Goal: Task Accomplishment & Management: Manage account settings

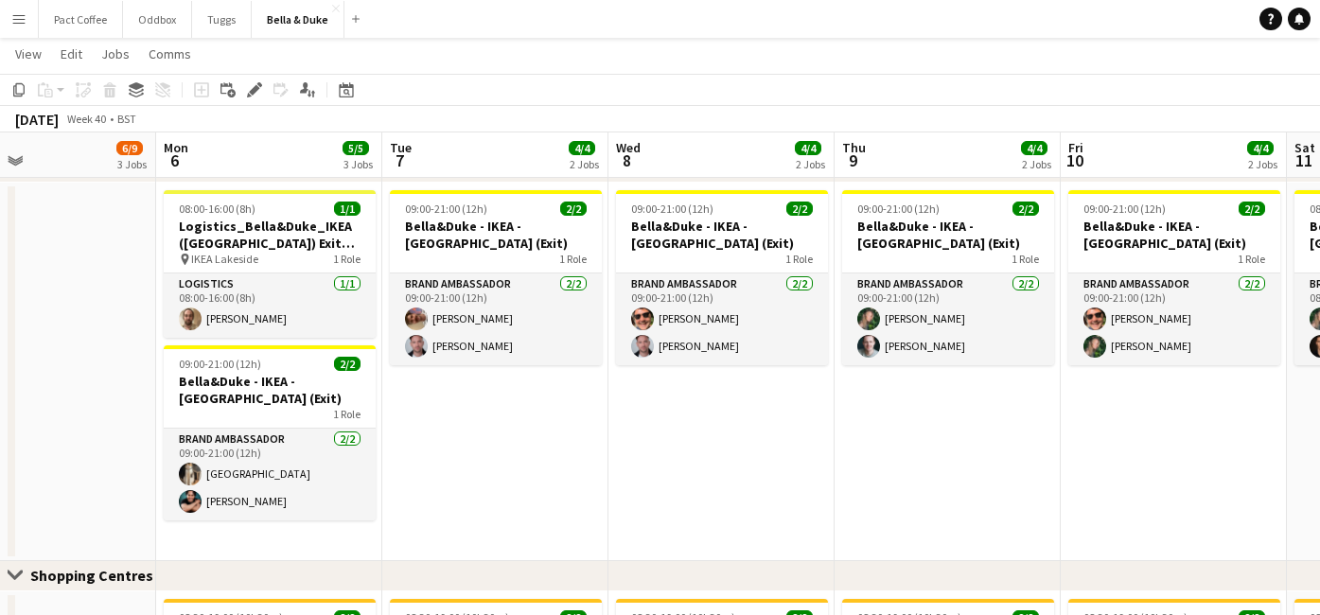
scroll to position [0, 750]
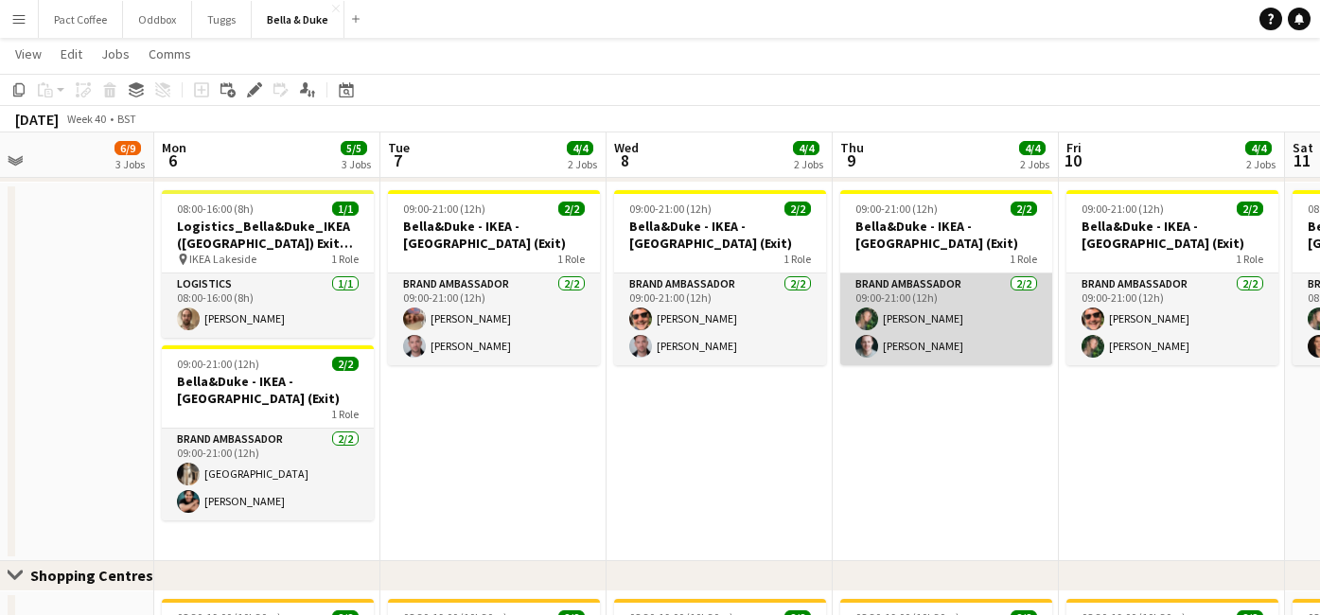
click at [990, 314] on app-card-role "Brand Ambassador [DATE] 09:00-21:00 (12h) [PERSON_NAME] [PERSON_NAME]" at bounding box center [946, 319] width 212 height 92
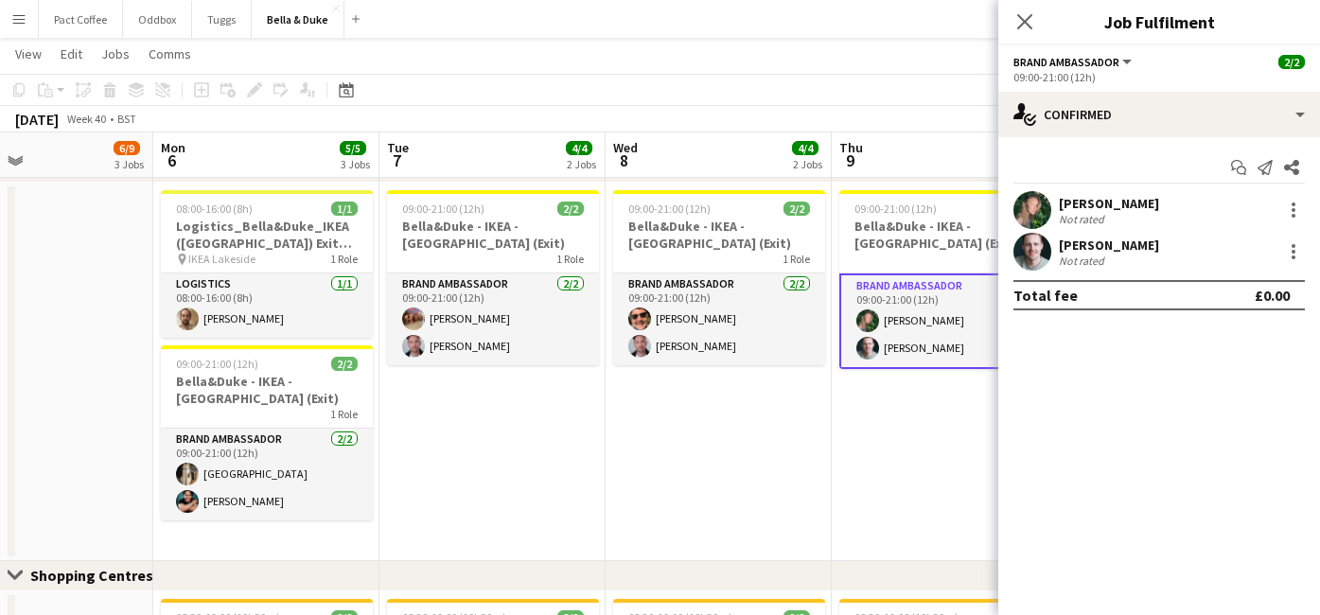
click at [1107, 210] on div "[PERSON_NAME]" at bounding box center [1109, 203] width 100 height 17
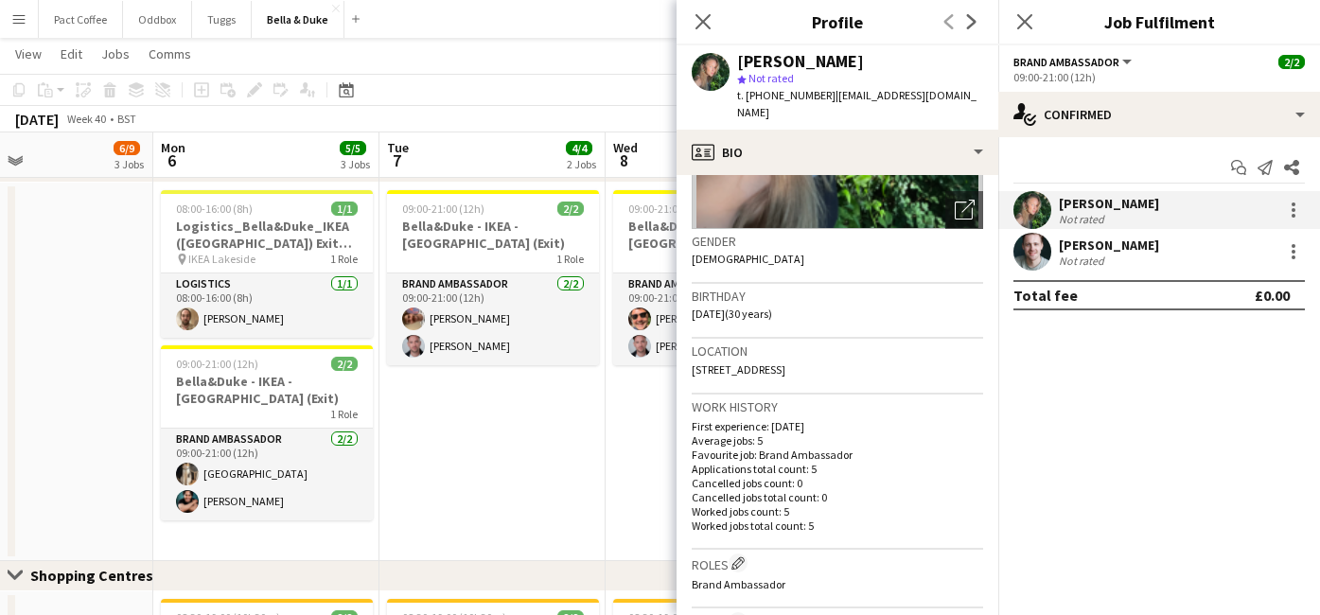
scroll to position [288, 0]
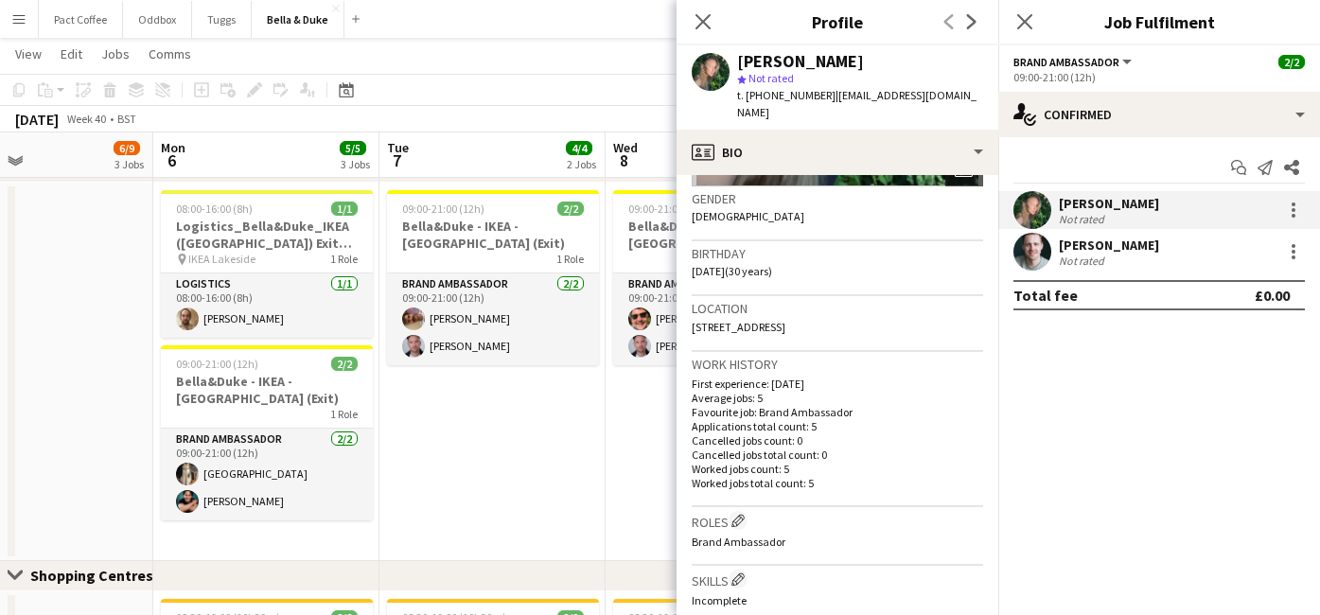
click at [785, 320] on span "[STREET_ADDRESS]" at bounding box center [739, 327] width 94 height 14
copy span "[STREET_ADDRESS]"
click at [486, 412] on app-date-cell "09:00-21:00 (12h) 2/2 [PERSON_NAME] - IKEA - Lakeside (Exit) 1 Role Brand Ambas…" at bounding box center [492, 372] width 226 height 378
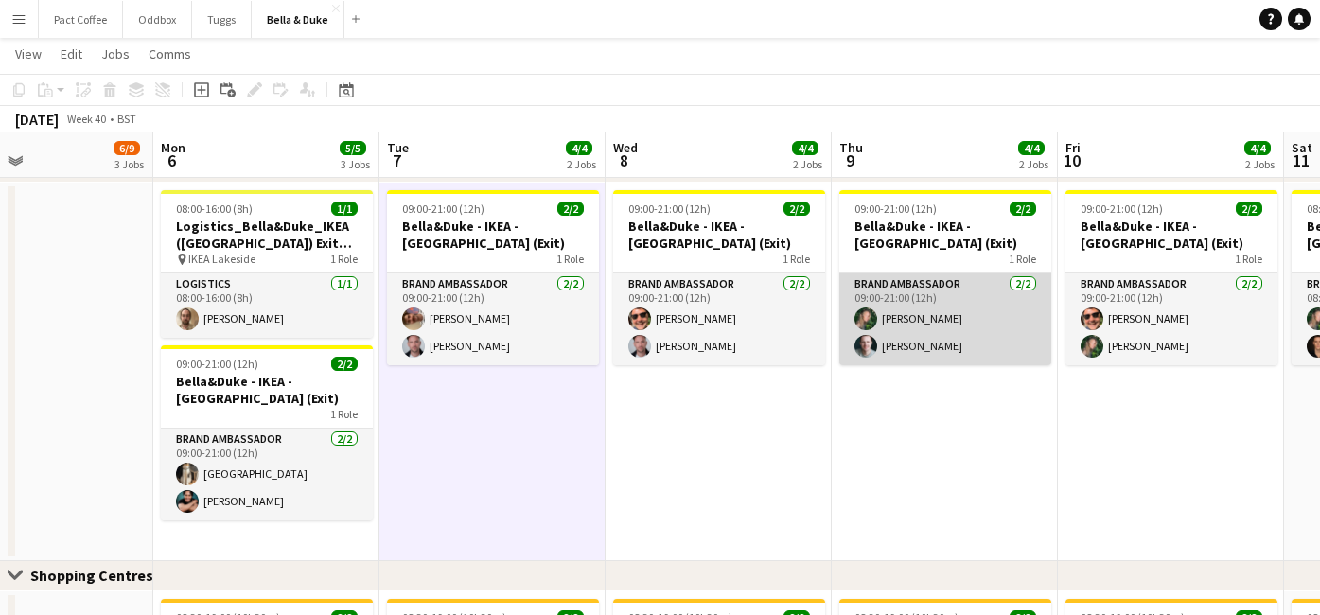
click at [923, 304] on app-card-role "Brand Ambassador [DATE] 09:00-21:00 (12h) [PERSON_NAME] [PERSON_NAME]" at bounding box center [945, 319] width 212 height 92
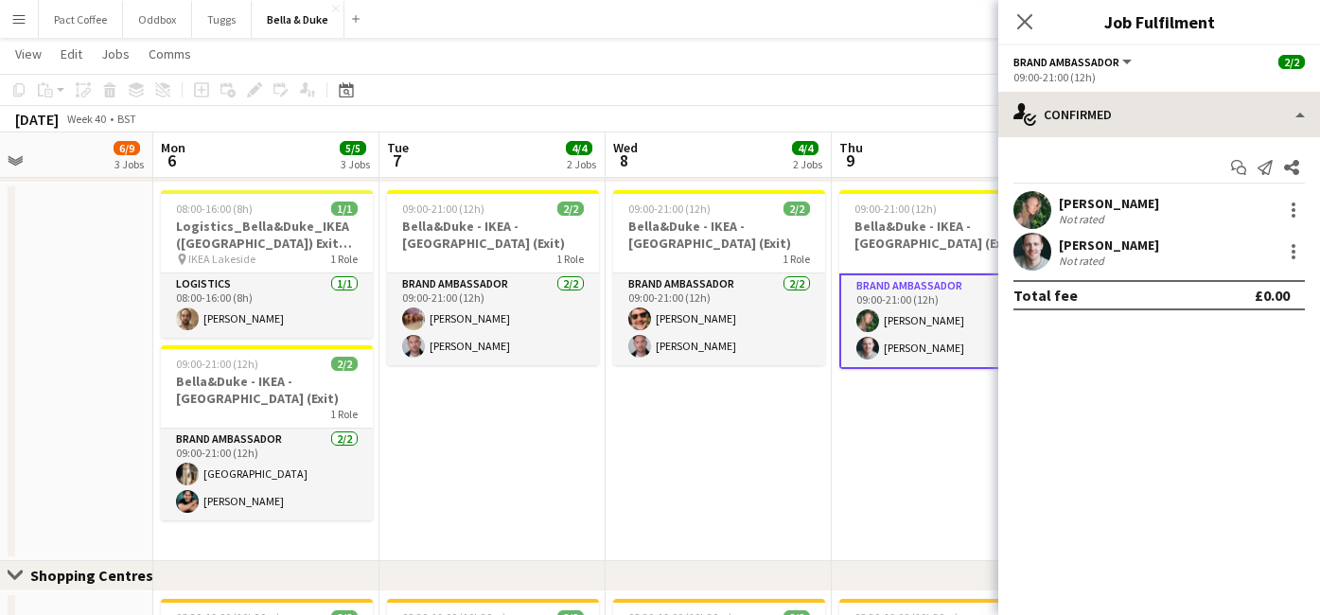
click at [1187, 136] on div "single-neutral-actions-check-2 Confirmed single-neutral-actions-check-2 Confirm…" at bounding box center [1159, 353] width 322 height 523
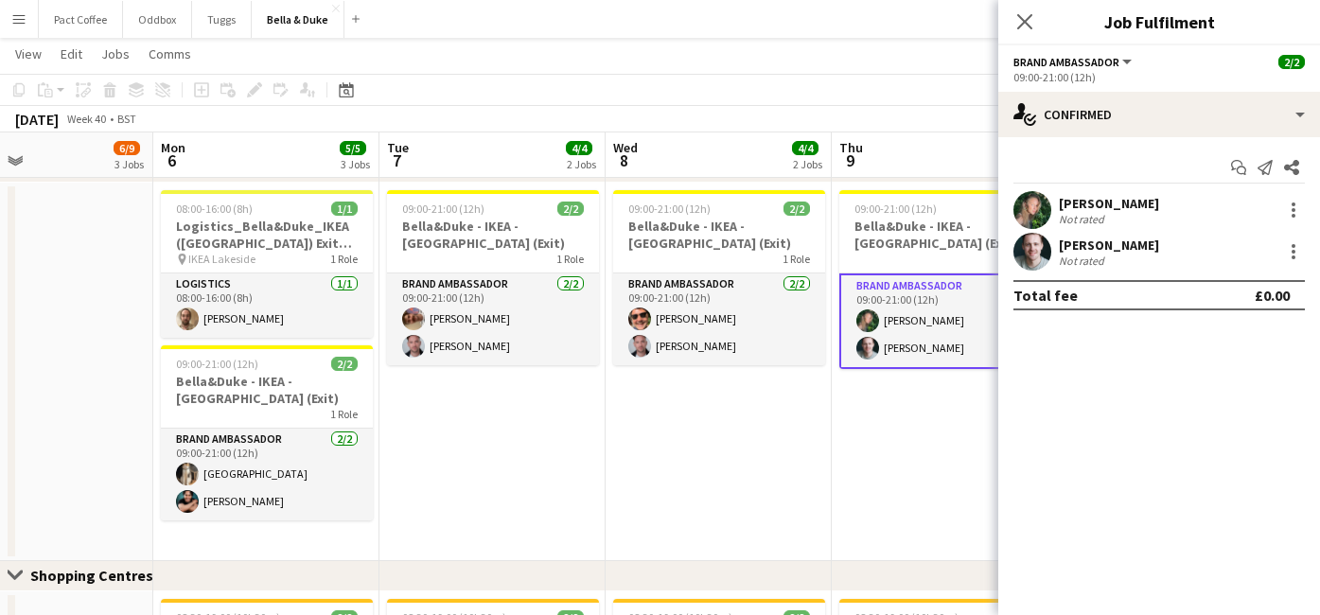
click at [1156, 191] on div "[PERSON_NAME] Not rated" at bounding box center [1159, 210] width 322 height 38
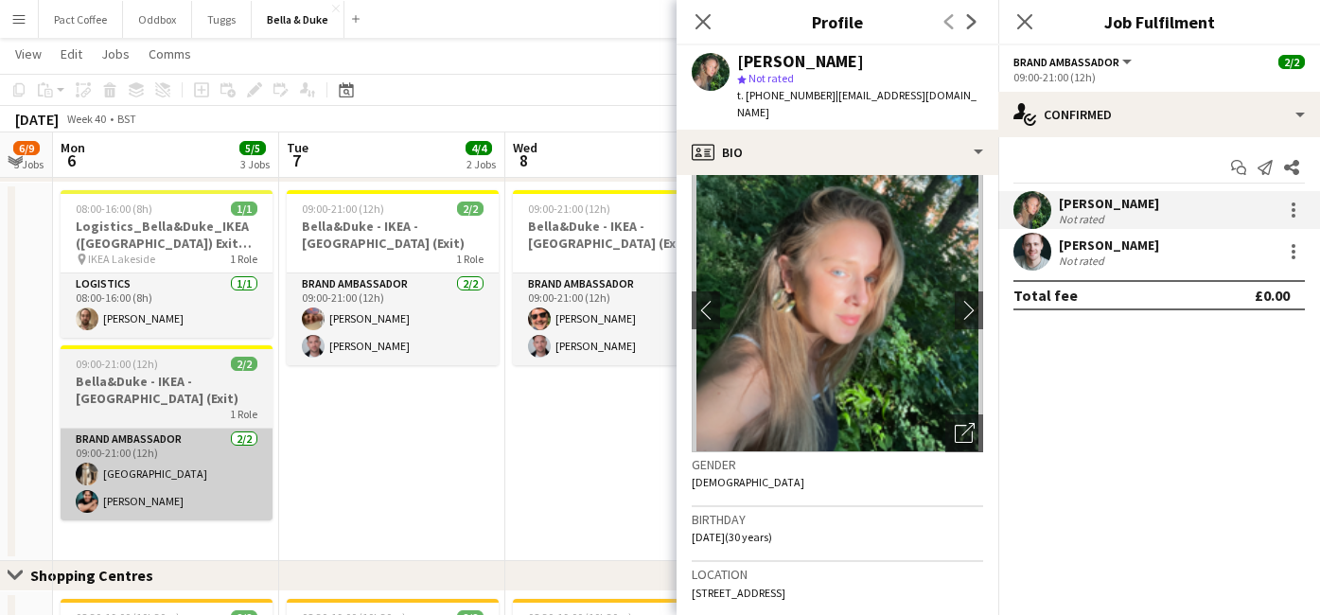
scroll to position [0, 640]
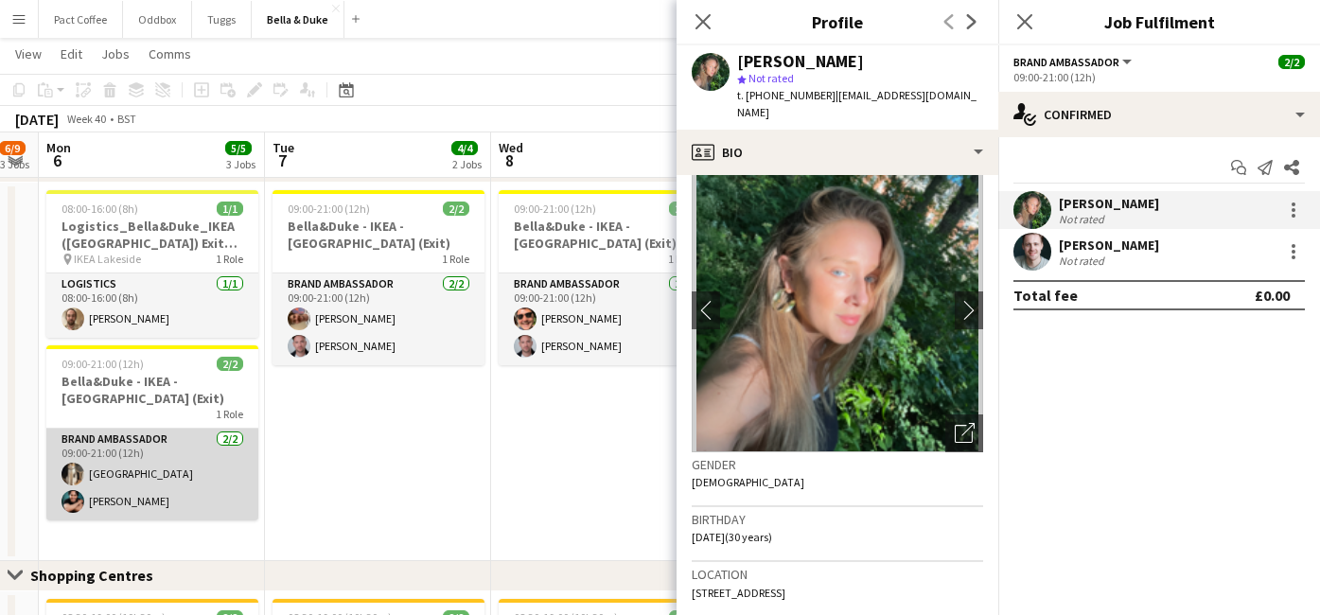
click at [113, 468] on app-card-role "Brand Ambassador [DATE] 09:00-21:00 (12h) [GEOGRAPHIC_DATA] [PERSON_NAME]" at bounding box center [152, 475] width 212 height 92
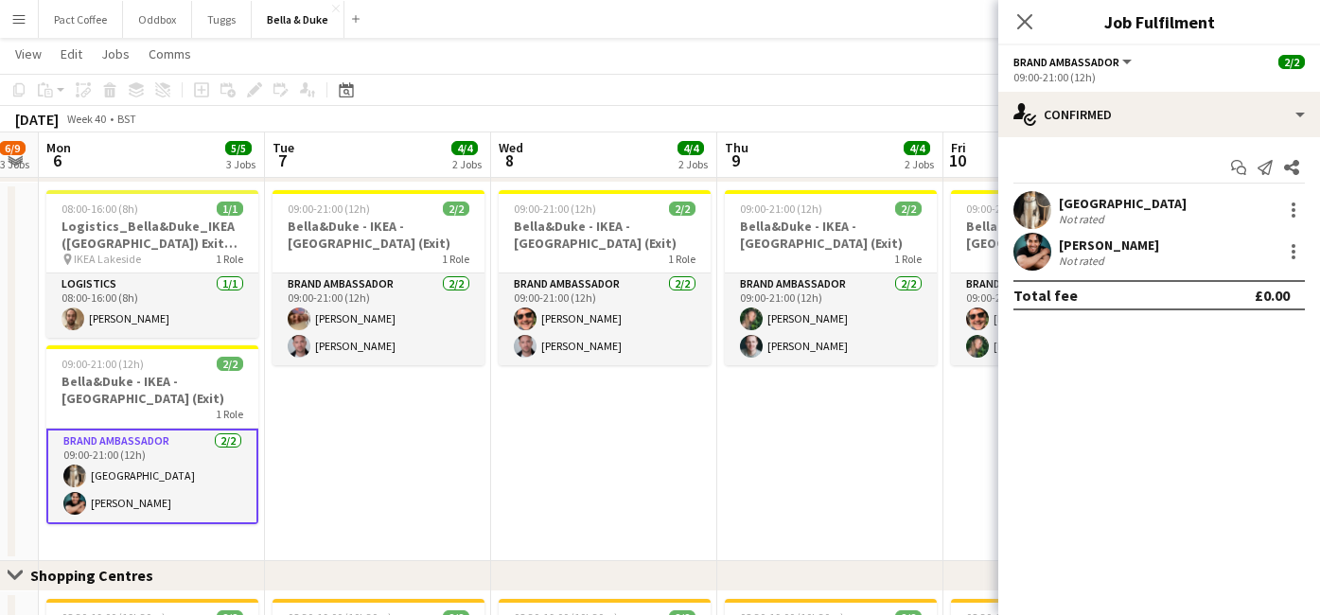
click at [1102, 200] on div "[GEOGRAPHIC_DATA]" at bounding box center [1123, 203] width 128 height 17
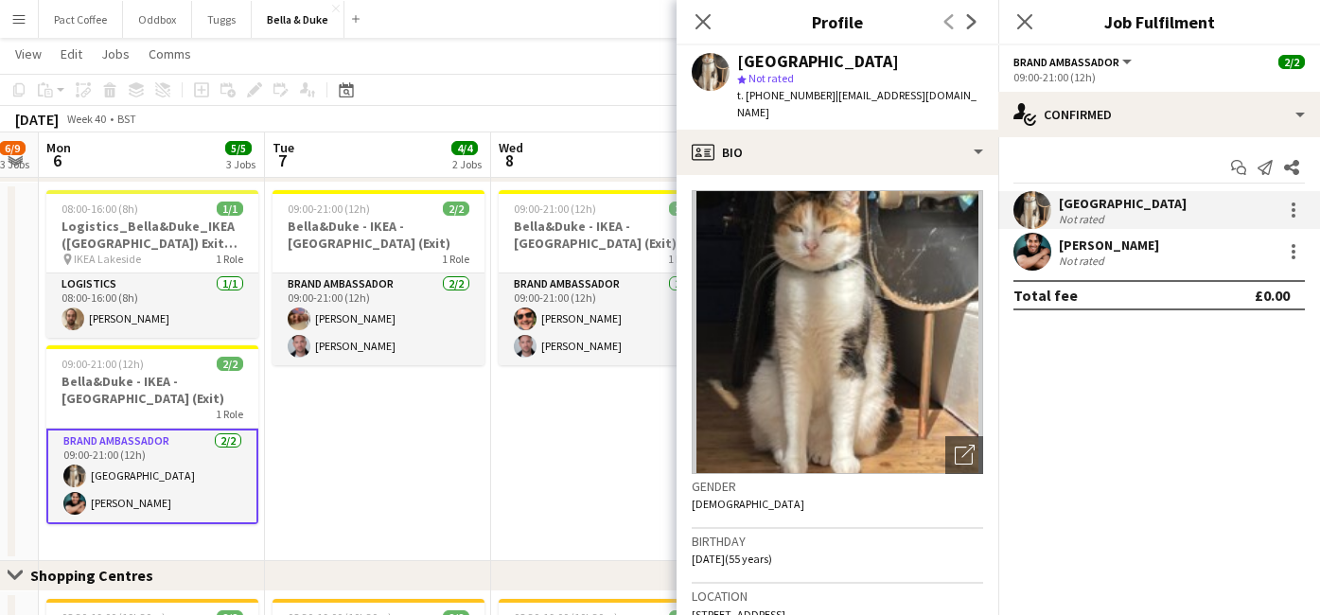
click at [785, 607] on span "[STREET_ADDRESS]" at bounding box center [739, 614] width 94 height 14
copy span "[STREET_ADDRESS]"
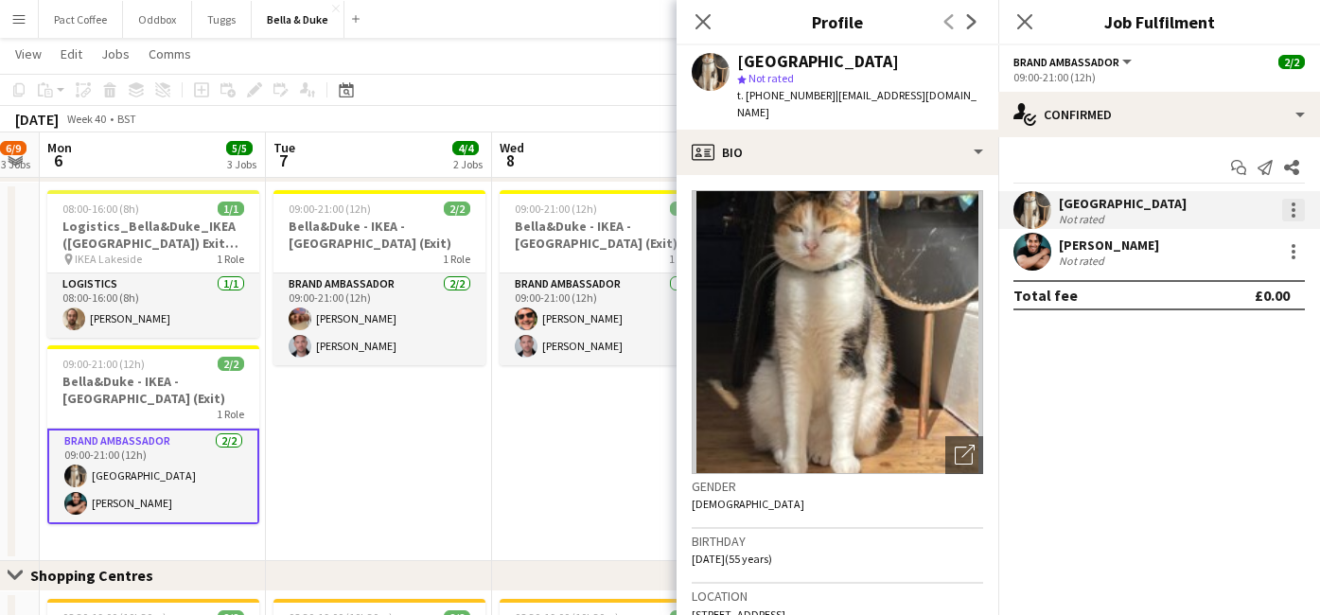
click at [1299, 216] on div at bounding box center [1293, 210] width 23 height 23
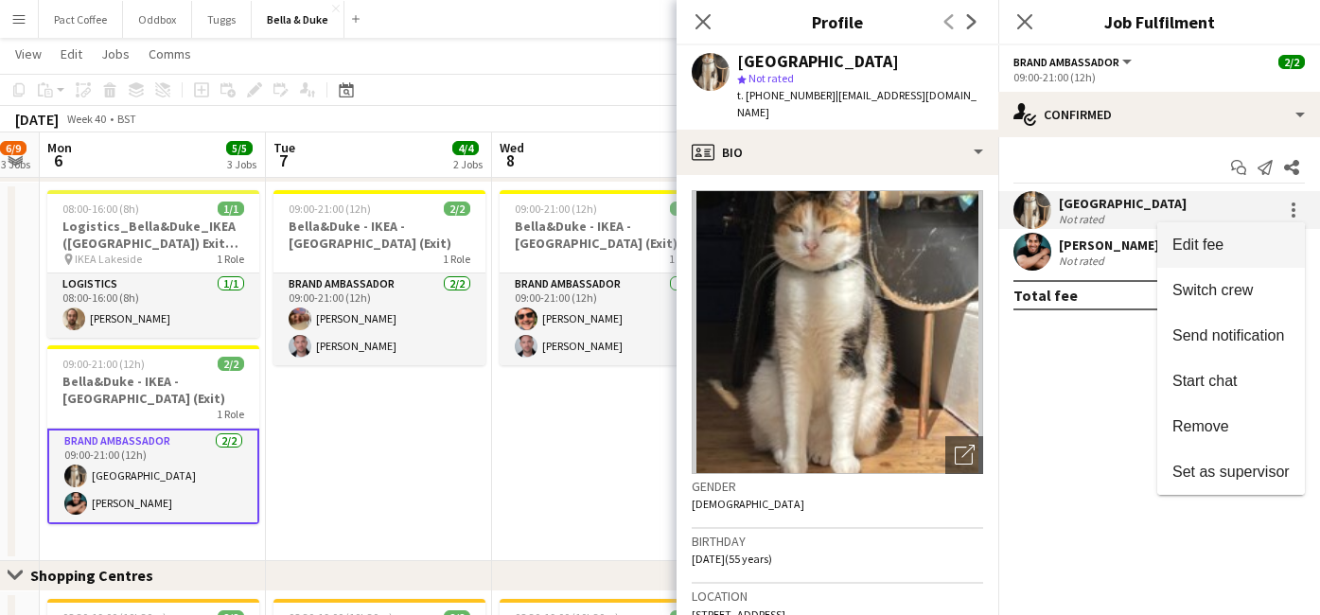
click at [1251, 243] on span "Edit fee" at bounding box center [1230, 245] width 117 height 17
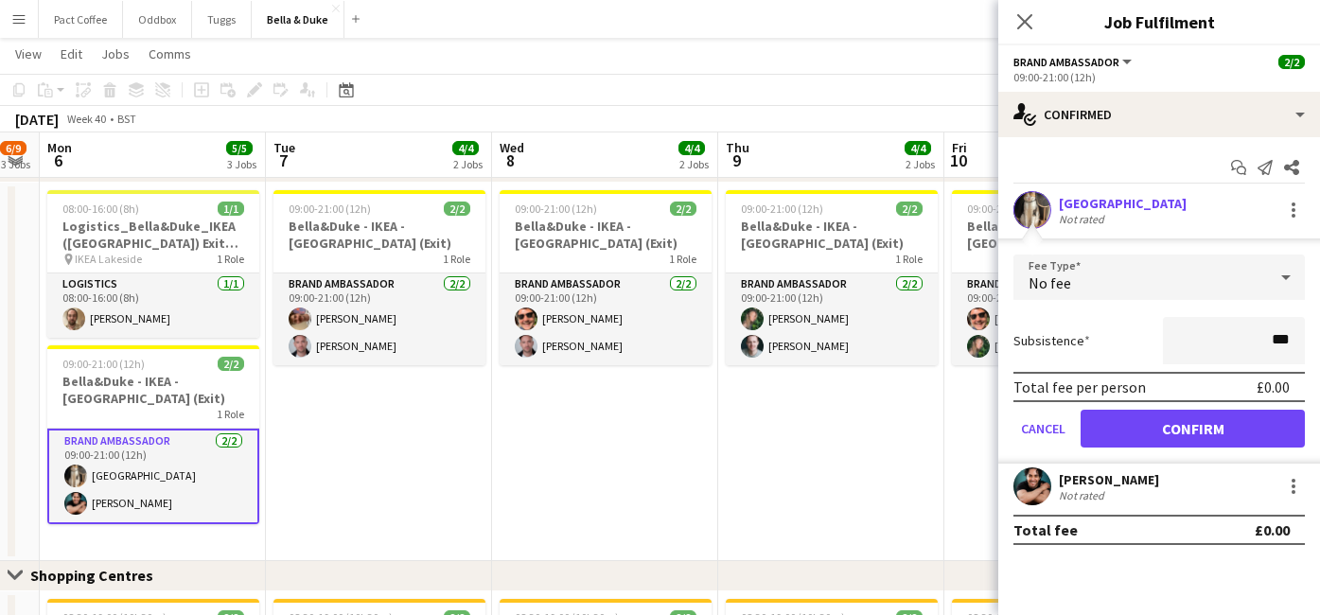
type input "**"
type input "***"
click button "Confirm" at bounding box center [1193, 429] width 224 height 38
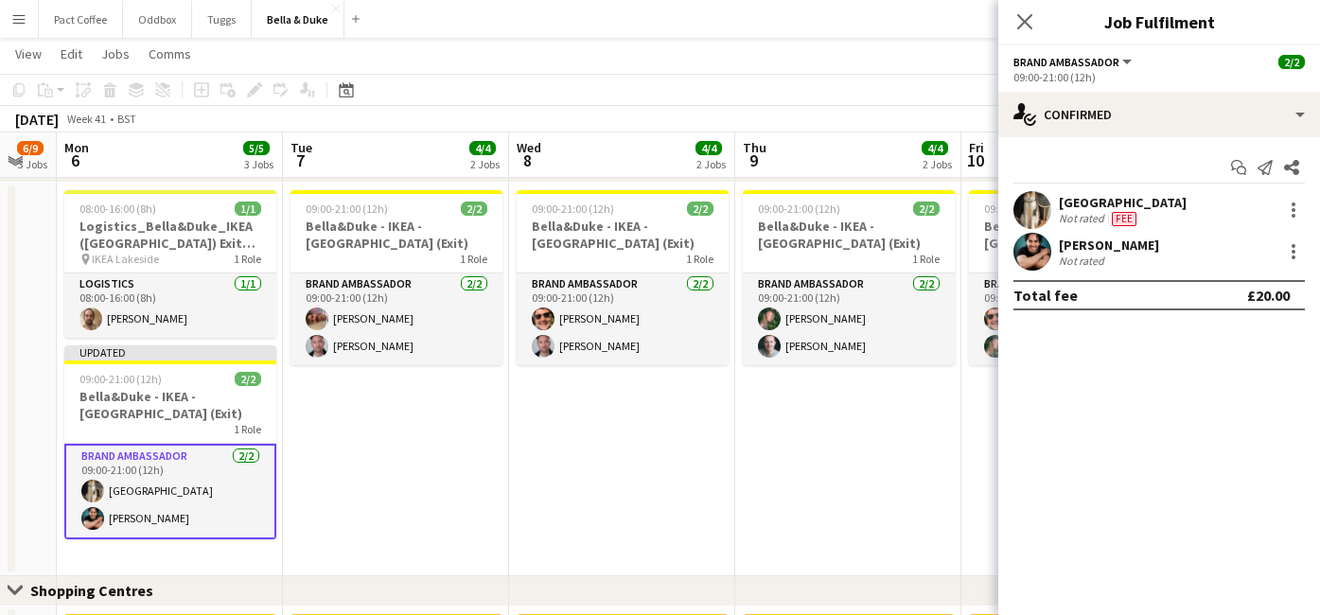
scroll to position [0, 624]
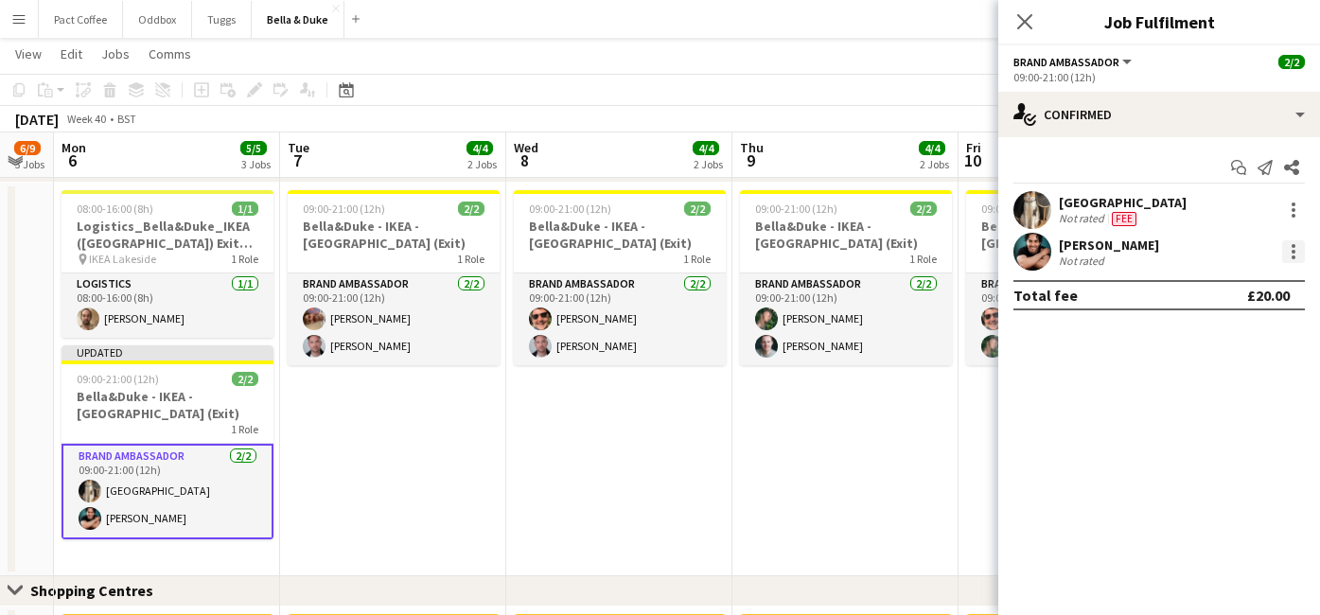
click at [1298, 257] on div at bounding box center [1293, 251] width 23 height 23
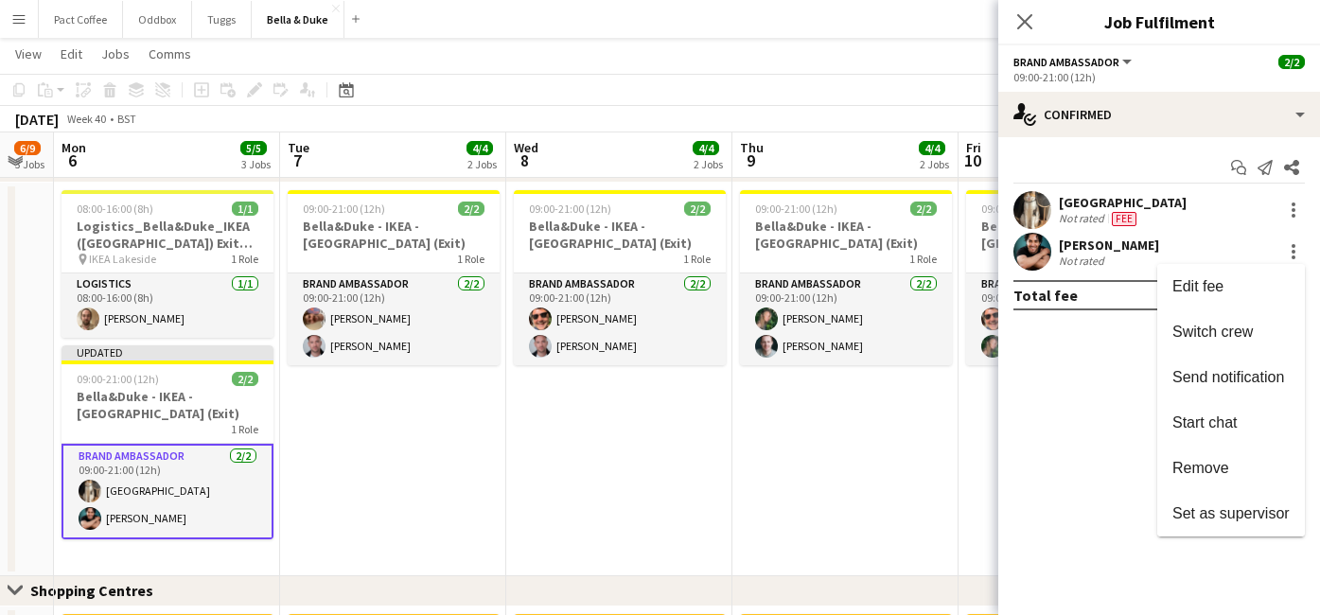
click at [522, 401] on div at bounding box center [660, 307] width 1320 height 615
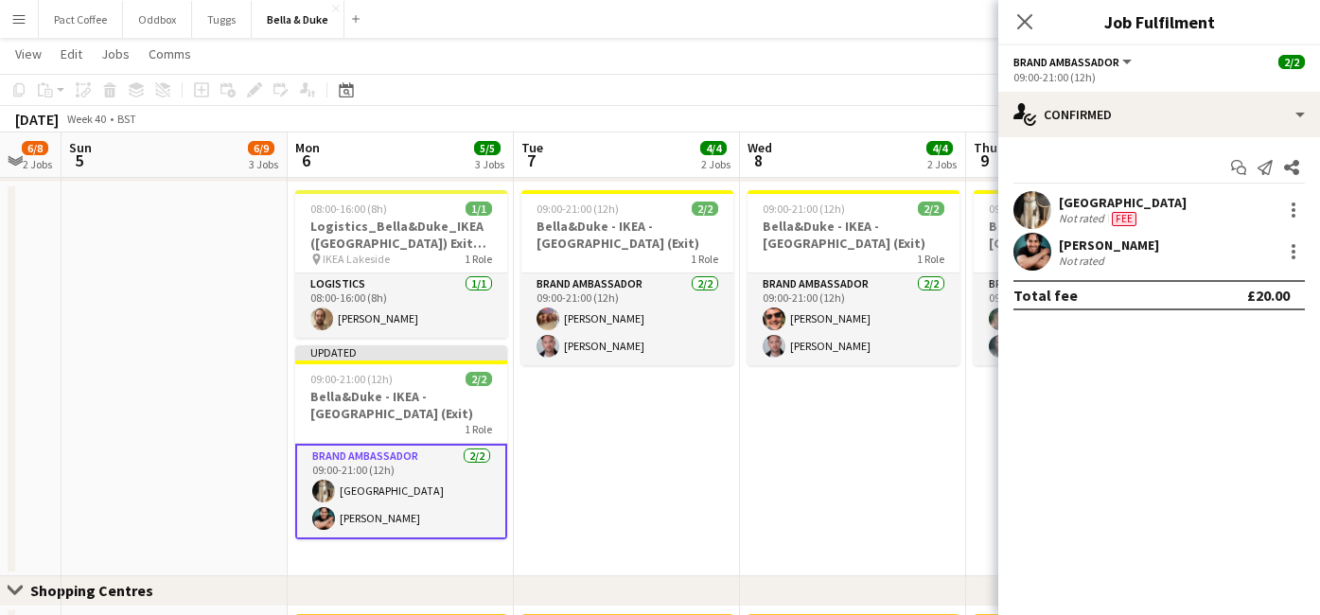
scroll to position [0, 622]
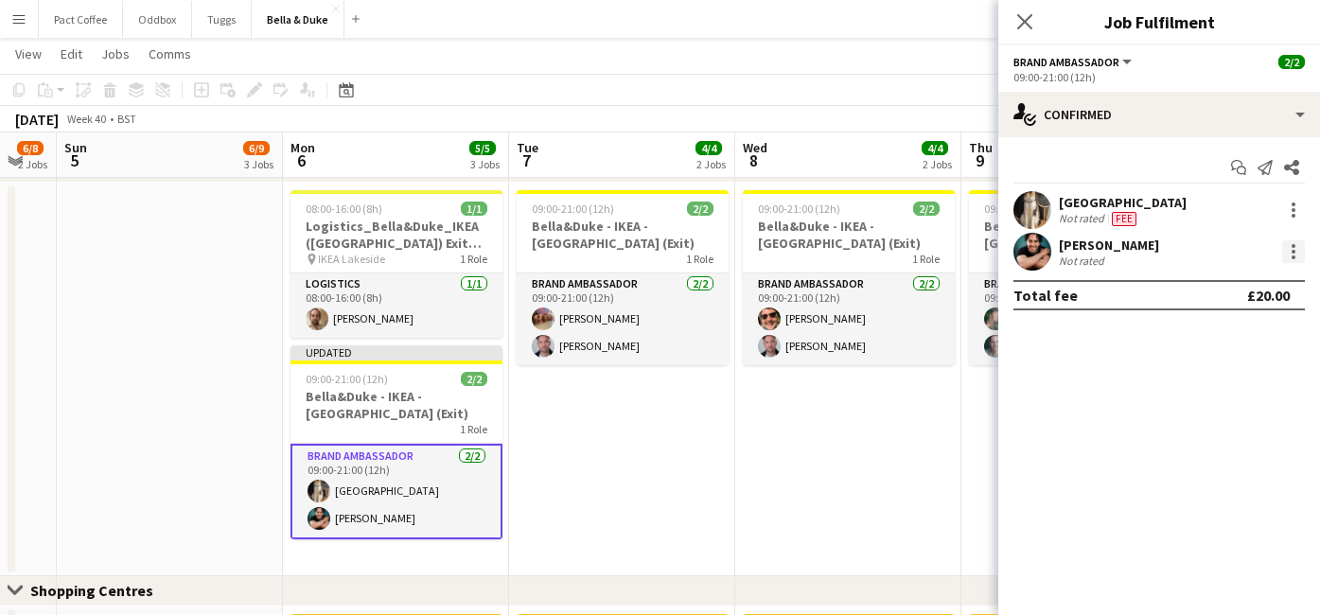
click at [1292, 258] on div at bounding box center [1294, 257] width 4 height 4
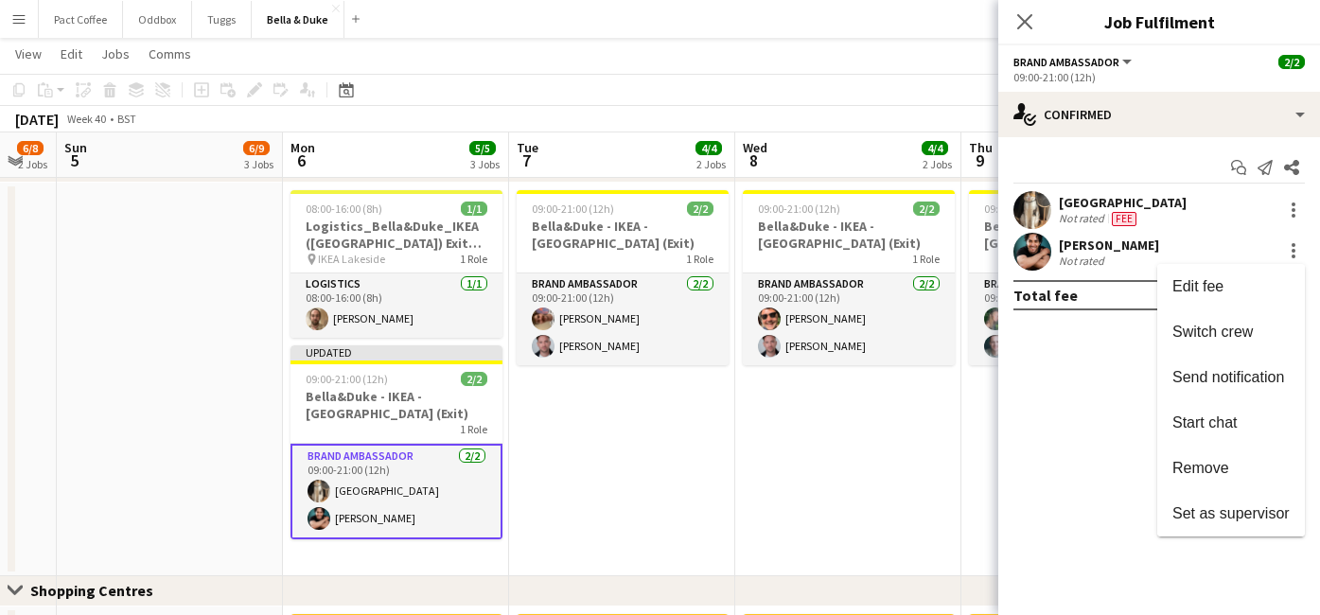
click at [1102, 259] on div at bounding box center [660, 307] width 1320 height 615
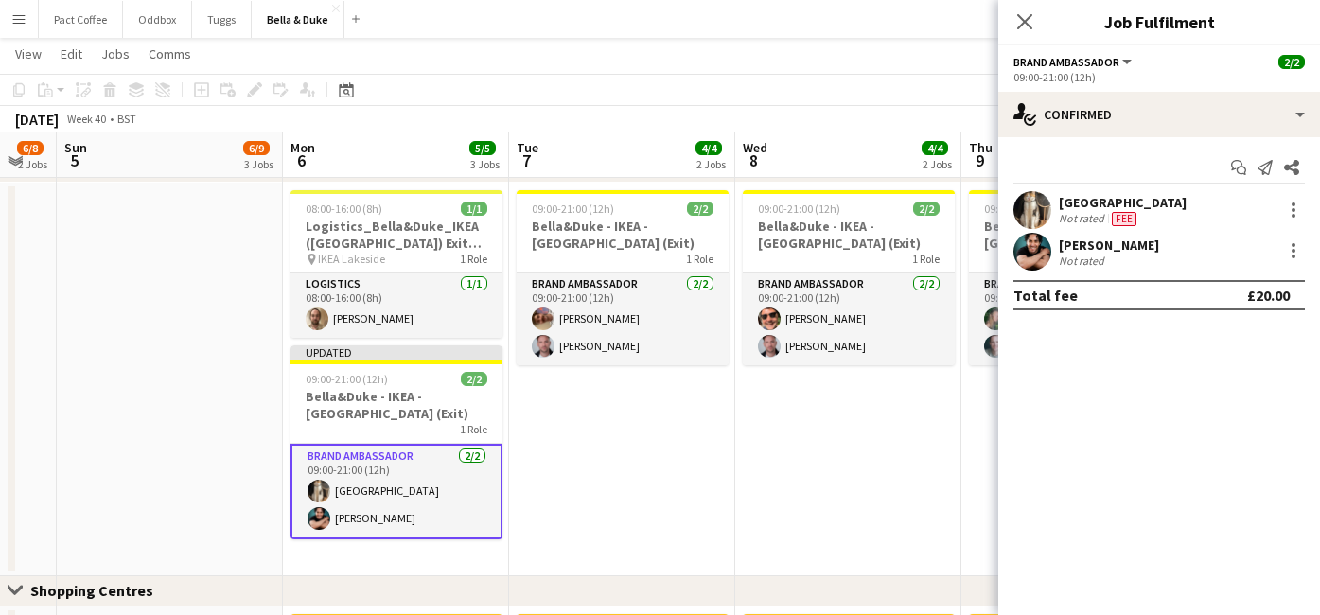
click at [1096, 256] on div "Not rated" at bounding box center [1083, 261] width 49 height 14
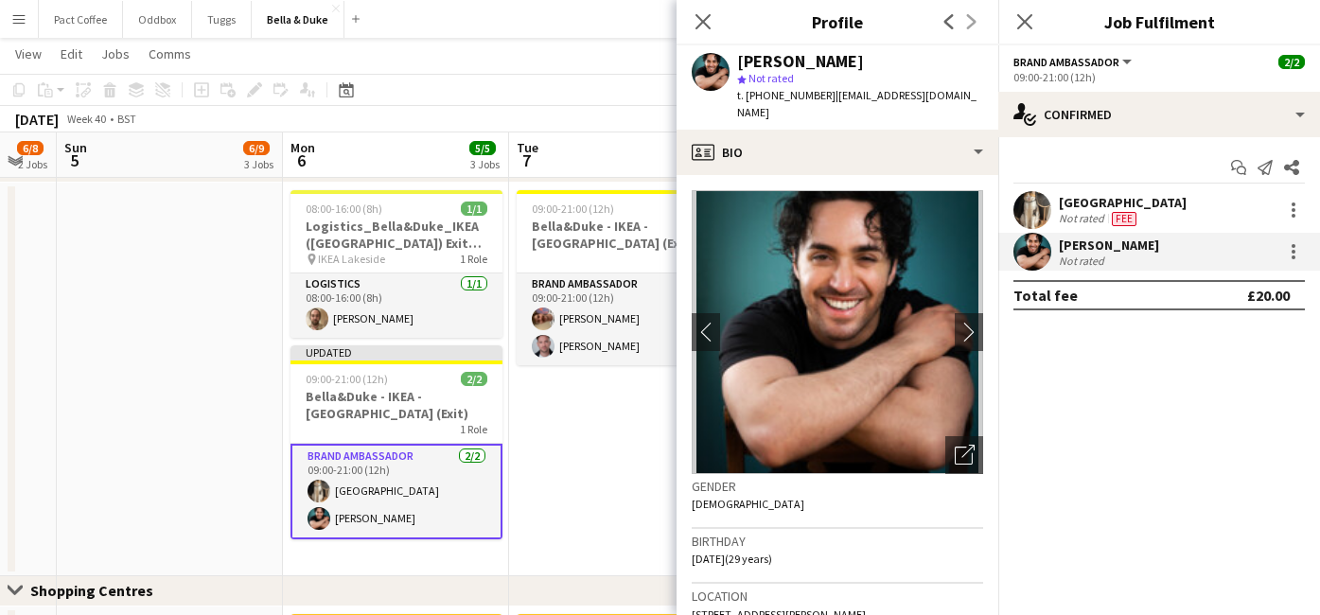
click at [809, 607] on span "[STREET_ADDRESS][PERSON_NAME]" at bounding box center [779, 614] width 174 height 14
copy span "[STREET_ADDRESS][PERSON_NAME]"
click at [1294, 254] on div at bounding box center [1293, 251] width 23 height 23
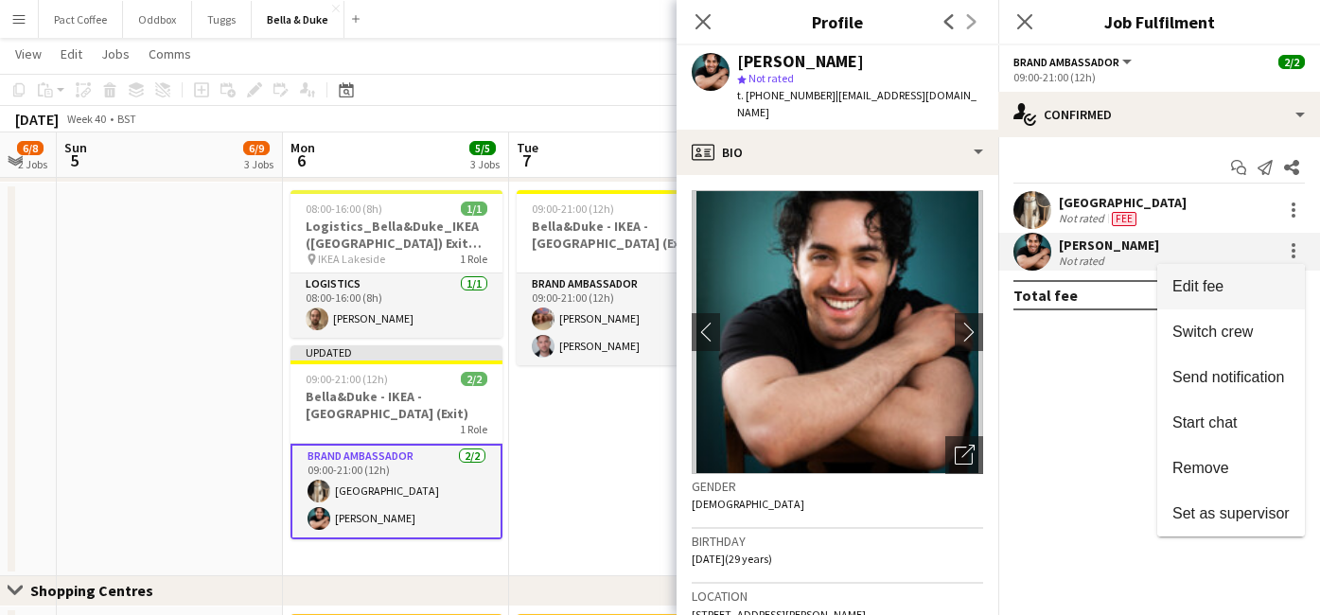
click at [1205, 299] on button "Edit fee" at bounding box center [1231, 286] width 148 height 45
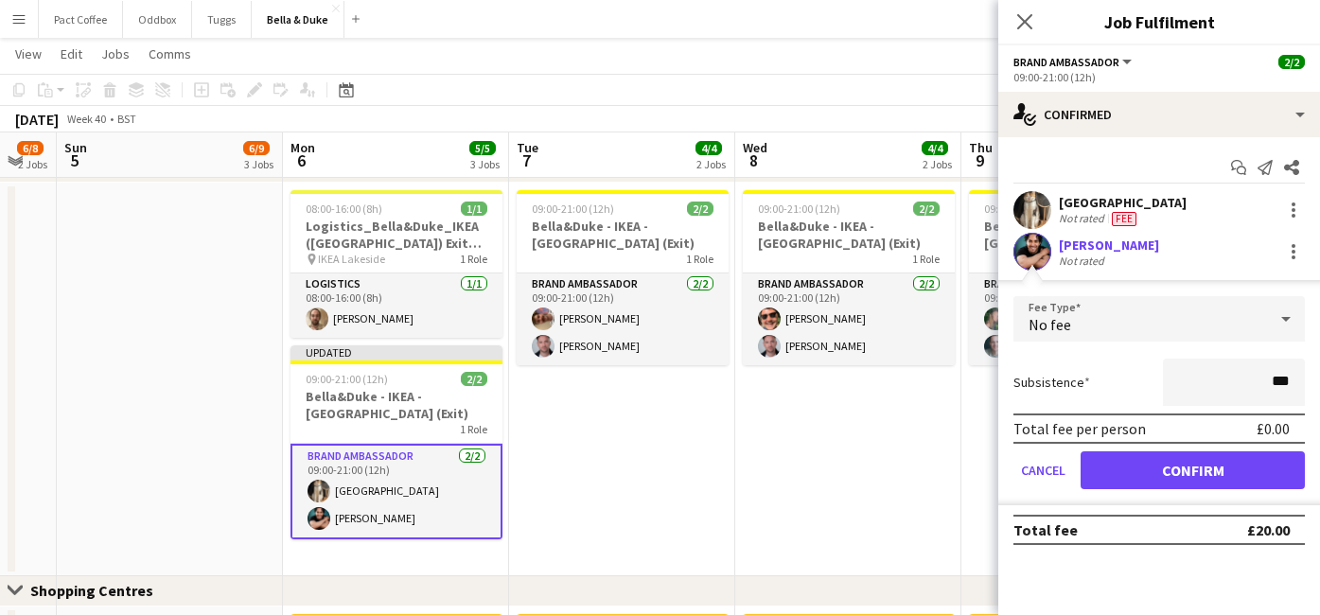
type input "**"
type input "***"
click at [1261, 487] on button "Confirm" at bounding box center [1193, 470] width 224 height 38
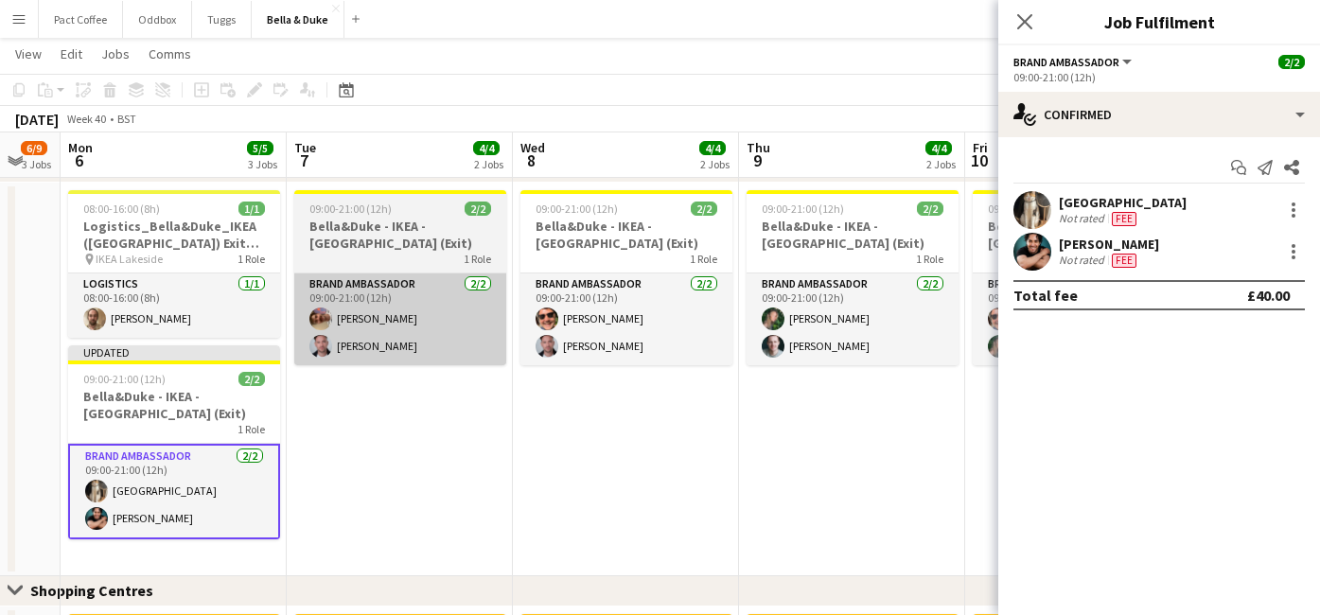
scroll to position [0, 624]
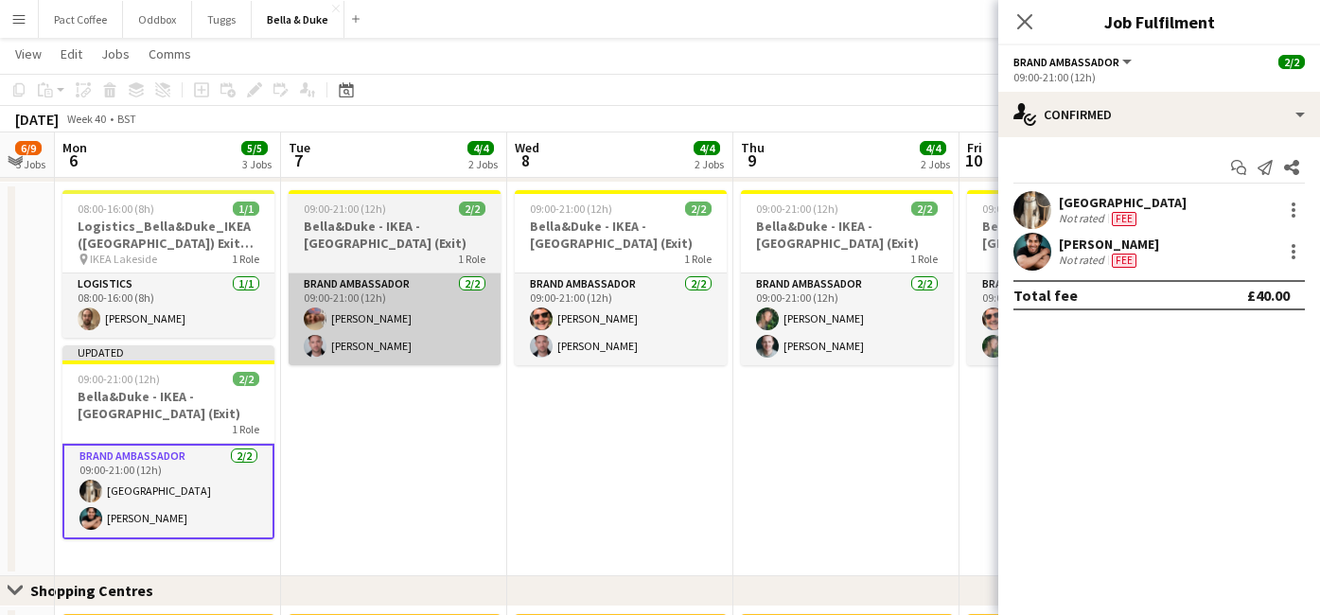
click at [396, 329] on app-card-role "Brand Ambassador [DATE] 09:00-21:00 (12h) [PERSON_NAME] [PERSON_NAME]" at bounding box center [395, 319] width 212 height 92
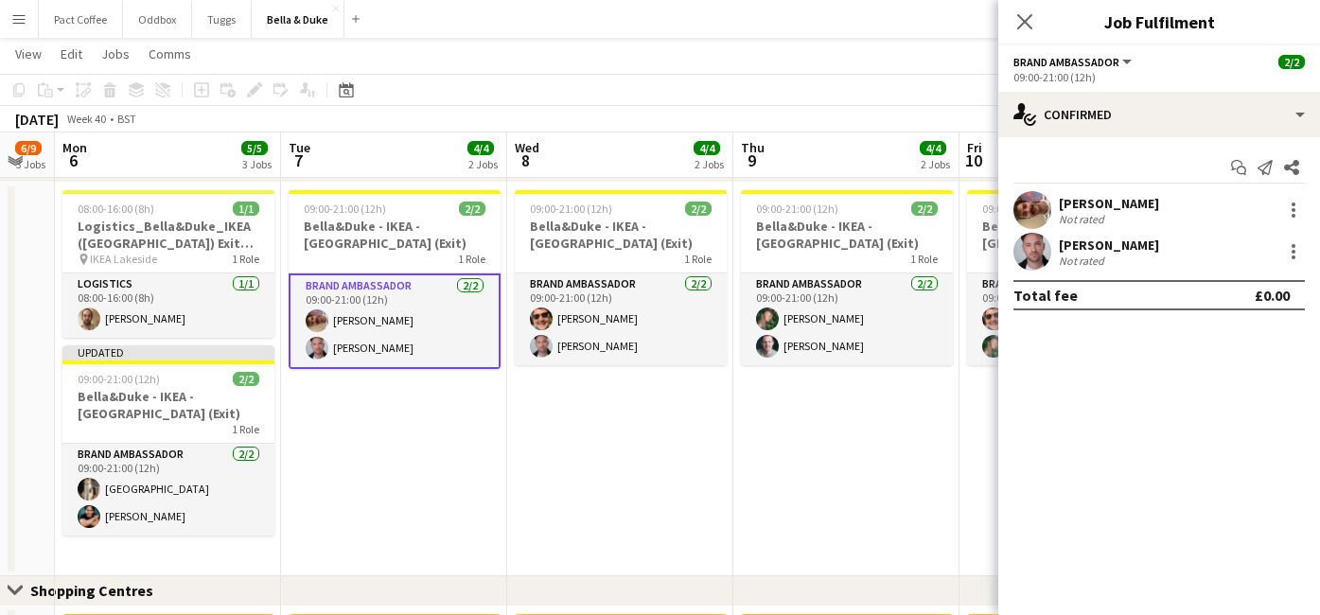
click at [1152, 215] on div "[PERSON_NAME] Not rated" at bounding box center [1159, 210] width 322 height 38
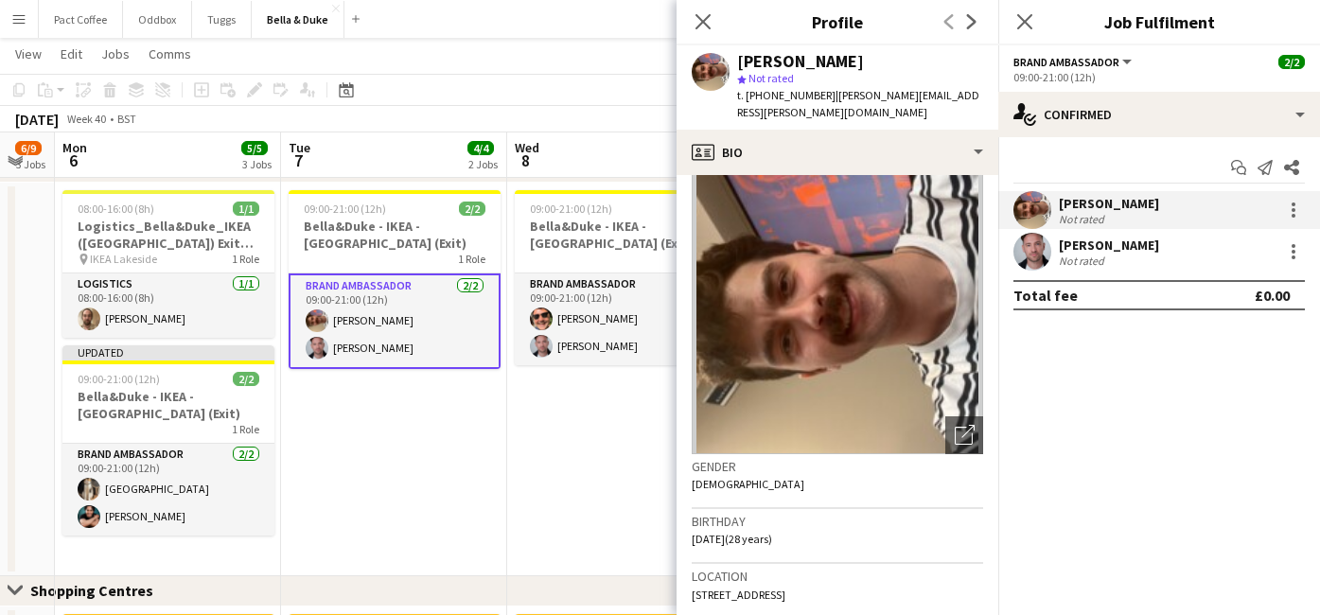
scroll to position [21, 0]
click at [769, 587] on span "[STREET_ADDRESS]" at bounding box center [739, 594] width 94 height 14
copy span "[STREET_ADDRESS]"
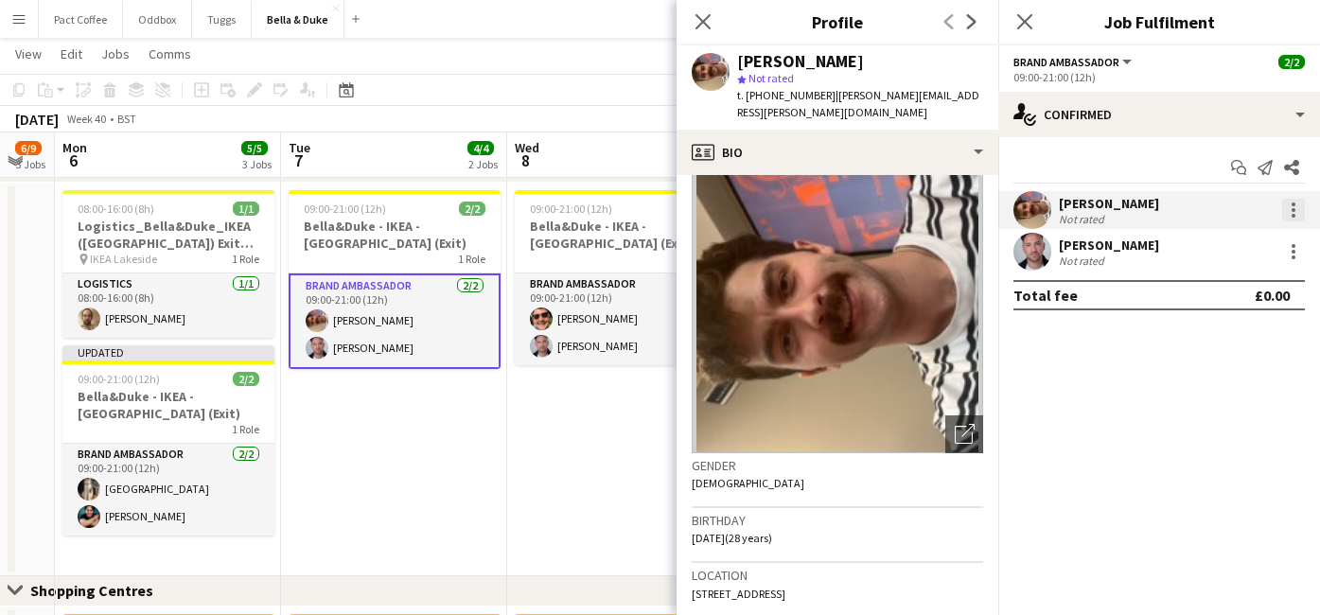
click at [1292, 212] on div at bounding box center [1293, 210] width 23 height 23
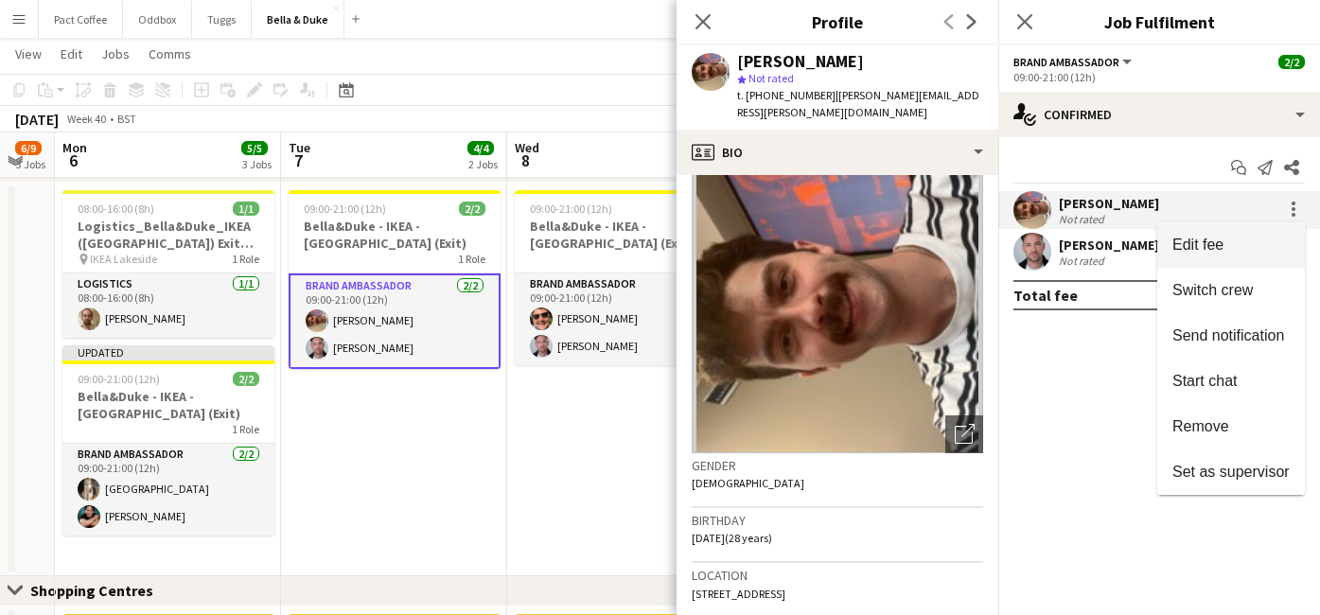
click at [1205, 252] on span "Edit fee" at bounding box center [1197, 245] width 51 height 16
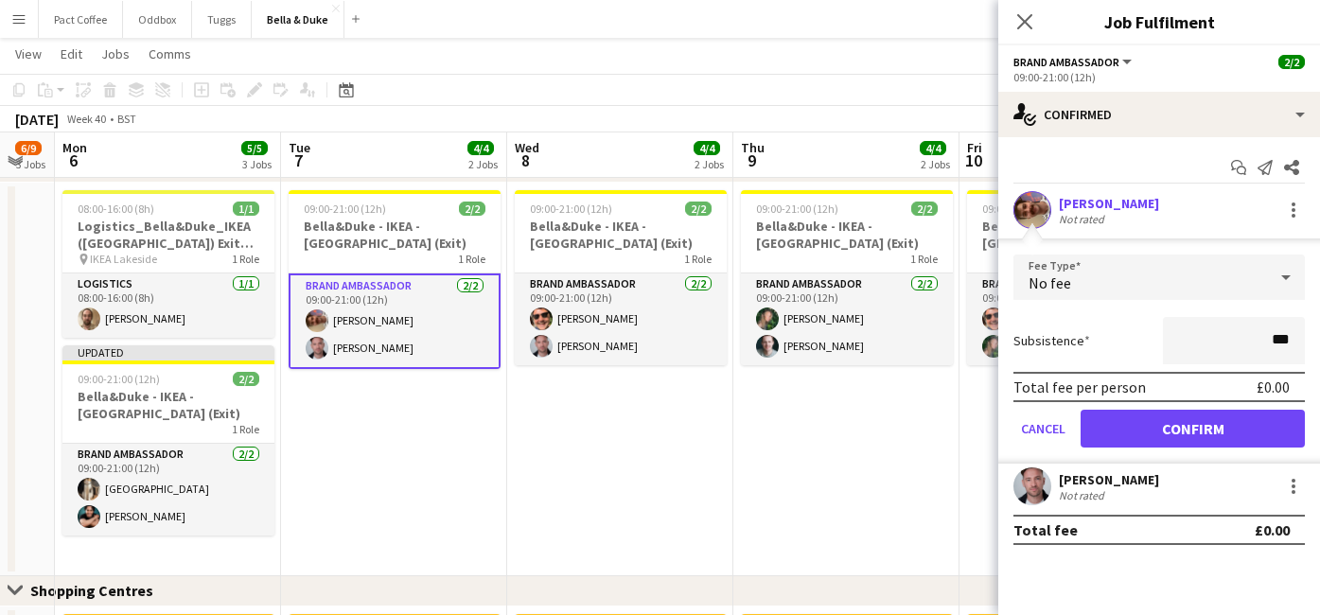
type input "**"
type input "***"
click at [1144, 334] on div "Subsistence ***" at bounding box center [1158, 340] width 291 height 47
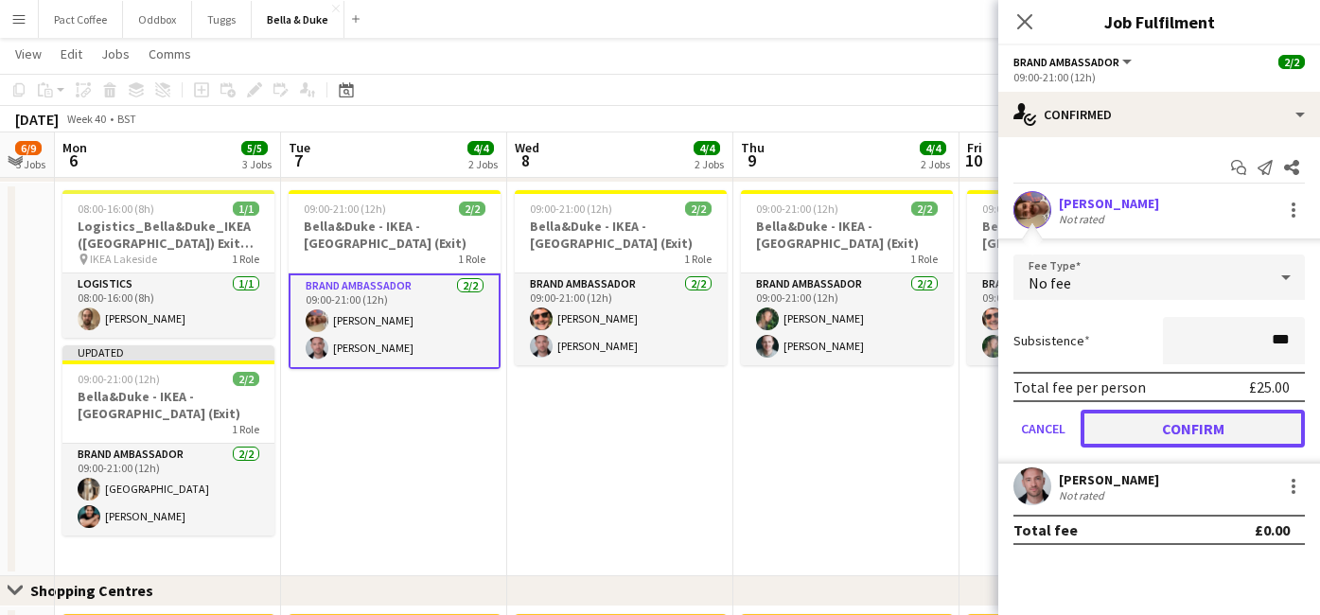
click at [1205, 433] on button "Confirm" at bounding box center [1193, 429] width 224 height 38
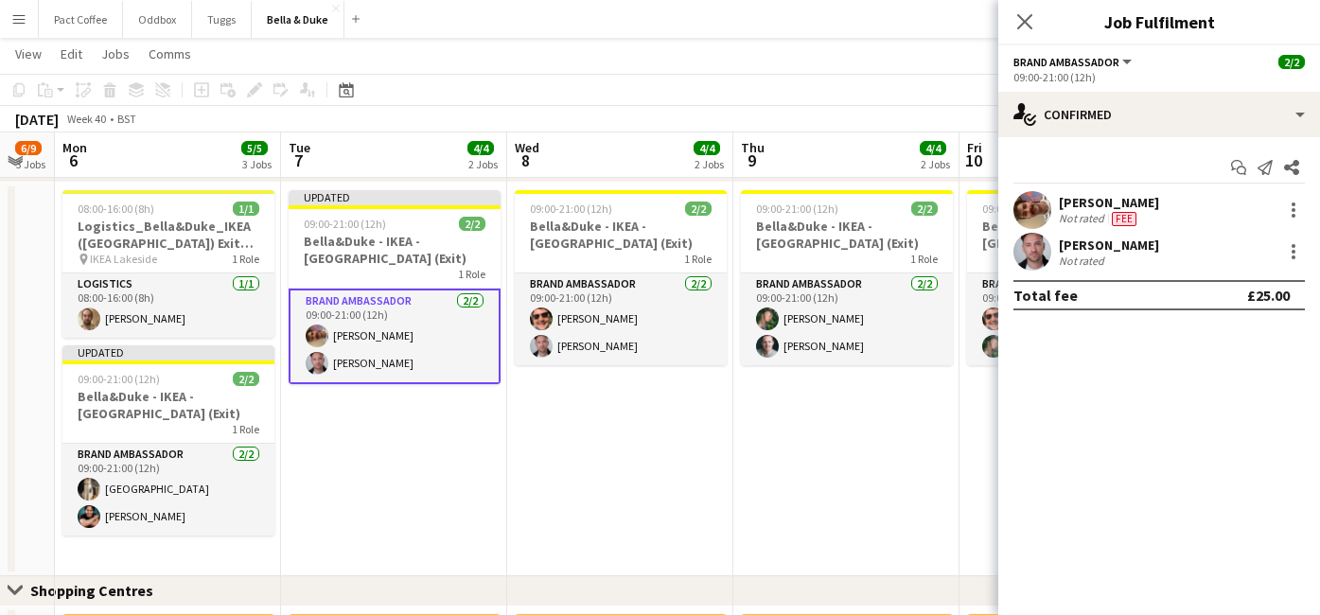
click at [1174, 259] on div "[PERSON_NAME] Not rated" at bounding box center [1159, 252] width 322 height 38
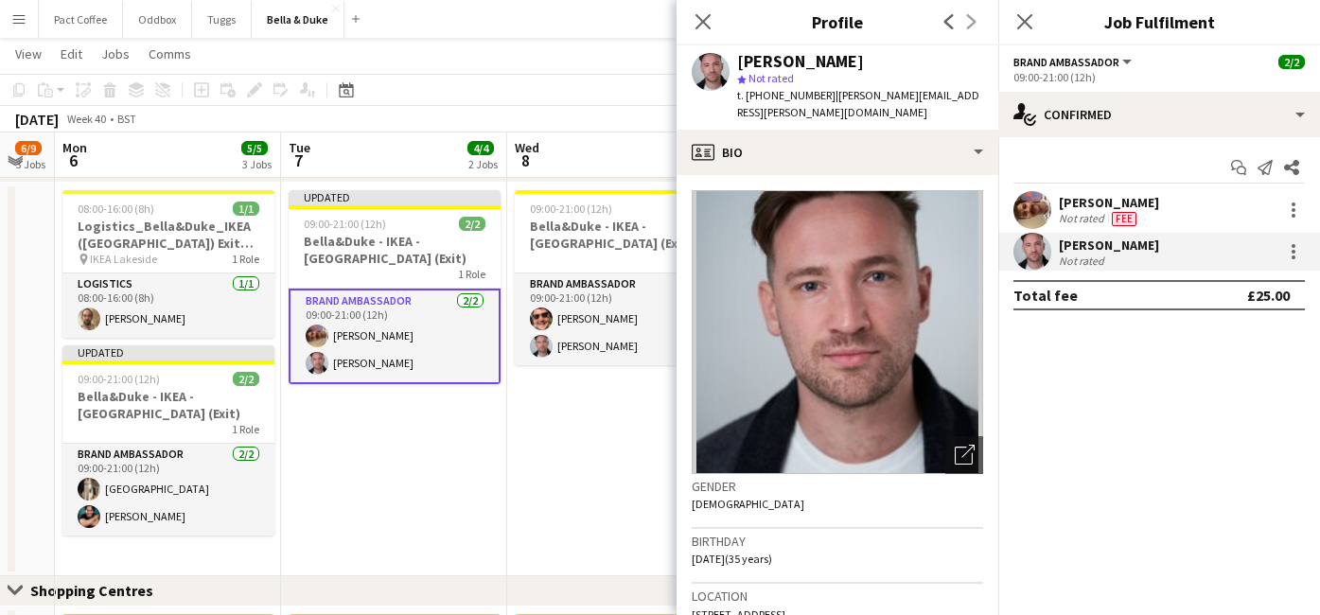
click at [759, 607] on span "[STREET_ADDRESS]" at bounding box center [739, 614] width 94 height 14
copy span "[STREET_ADDRESS]"
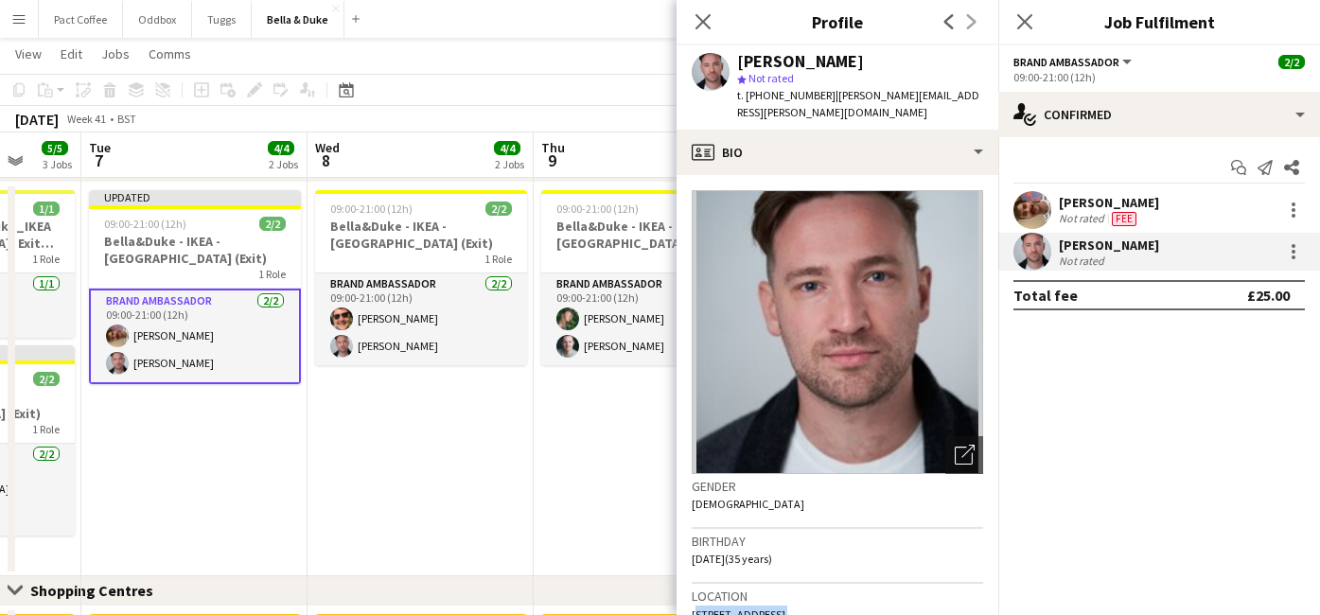
scroll to position [0, 484]
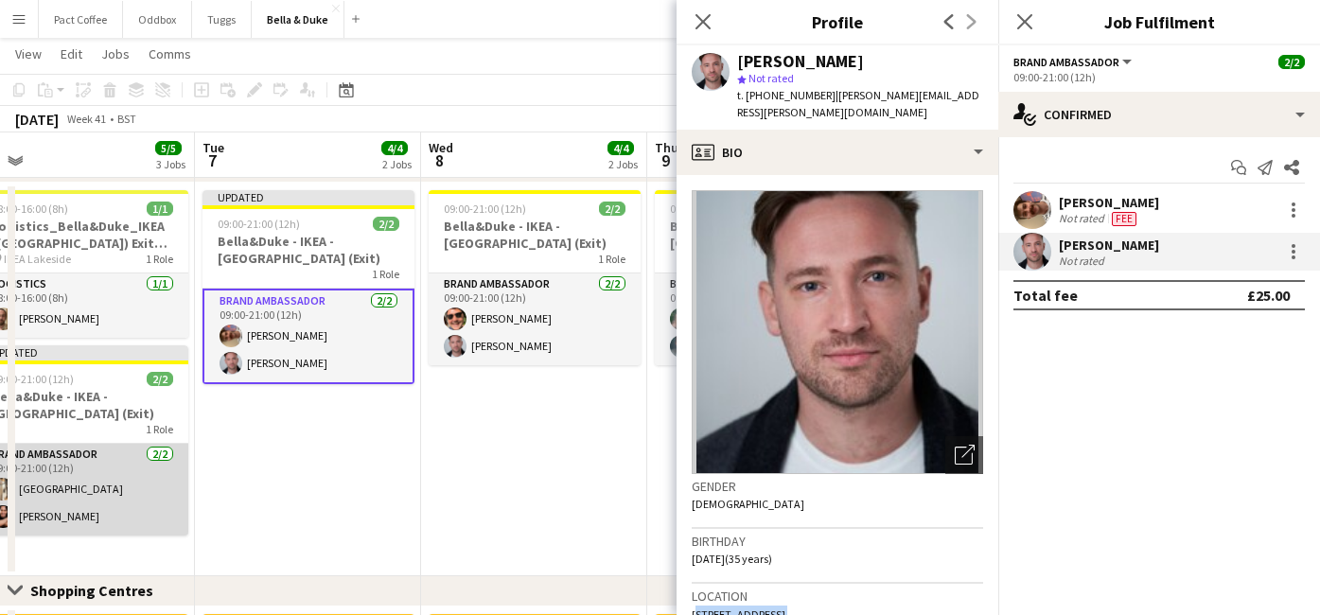
click at [69, 488] on app-card-role "Brand Ambassador [DATE] 09:00-21:00 (12h) [GEOGRAPHIC_DATA] [PERSON_NAME]" at bounding box center [82, 490] width 212 height 92
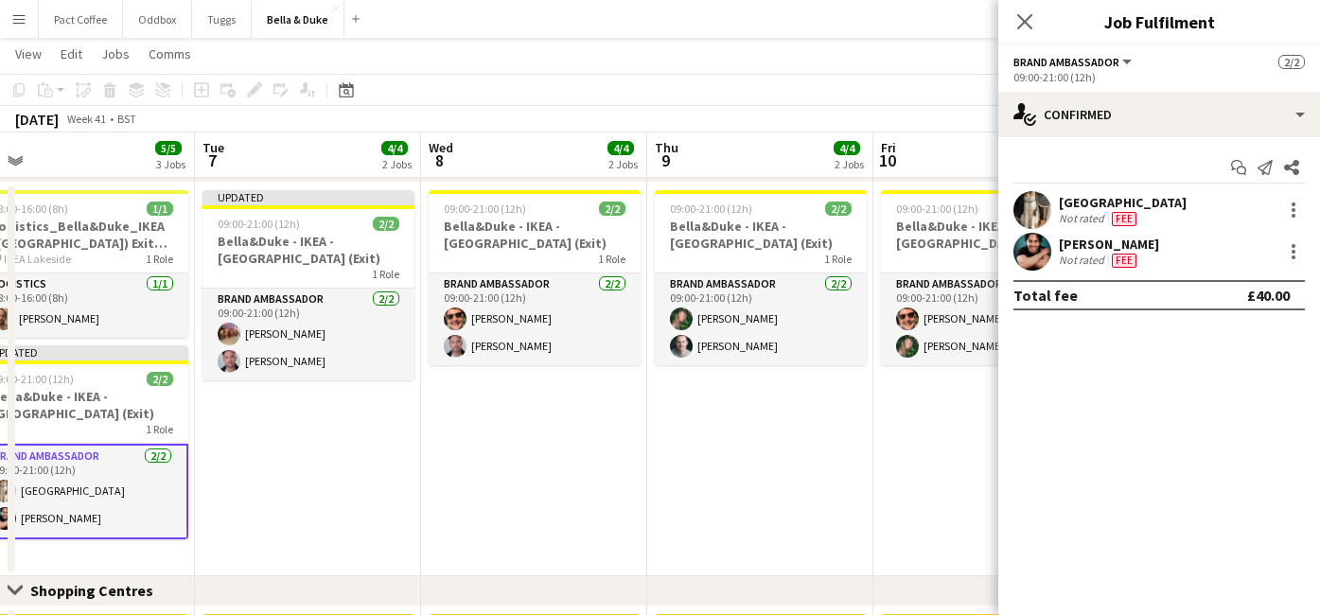
click at [1075, 253] on div "Not rated" at bounding box center [1083, 260] width 49 height 15
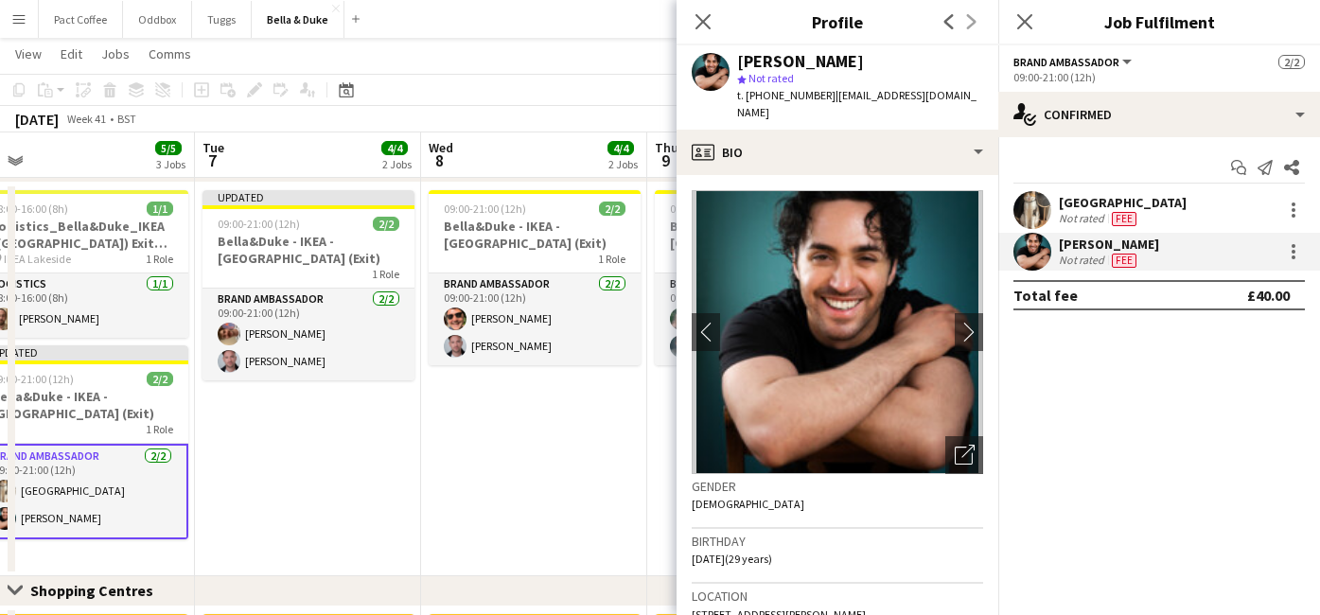
click at [809, 607] on span "[STREET_ADDRESS][PERSON_NAME]" at bounding box center [779, 614] width 174 height 14
copy span "[STREET_ADDRESS][PERSON_NAME]"
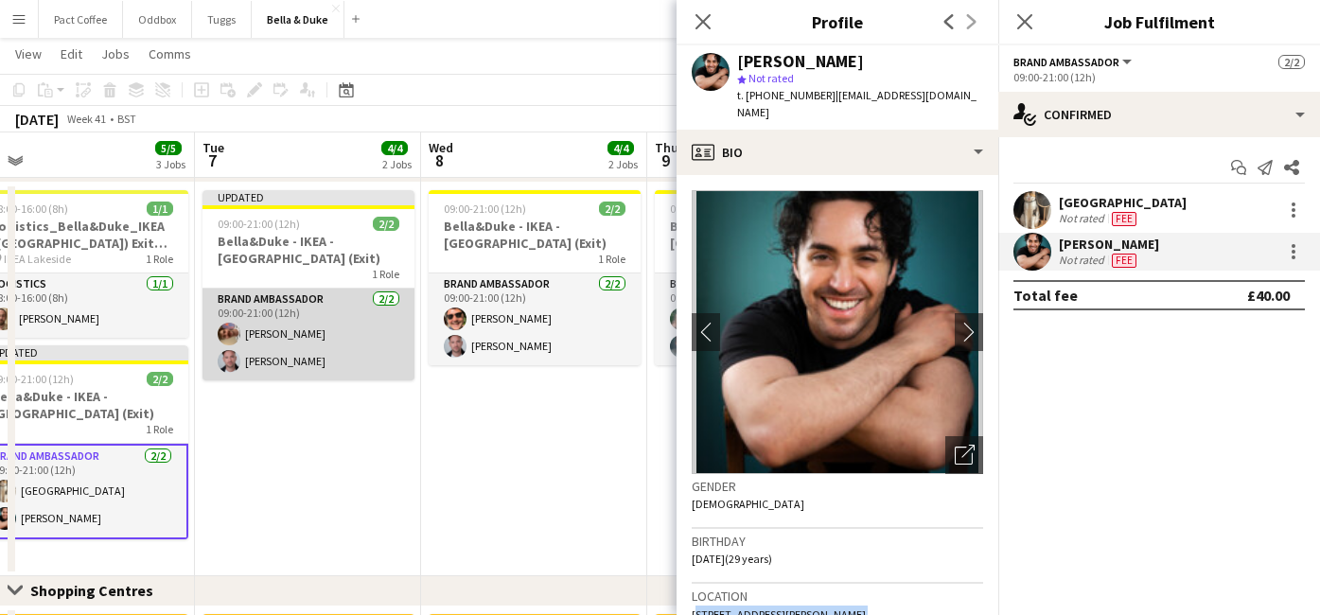
click at [272, 328] on app-card-role "Brand Ambassador [DATE] 09:00-21:00 (12h) [PERSON_NAME] [PERSON_NAME]" at bounding box center [308, 335] width 212 height 92
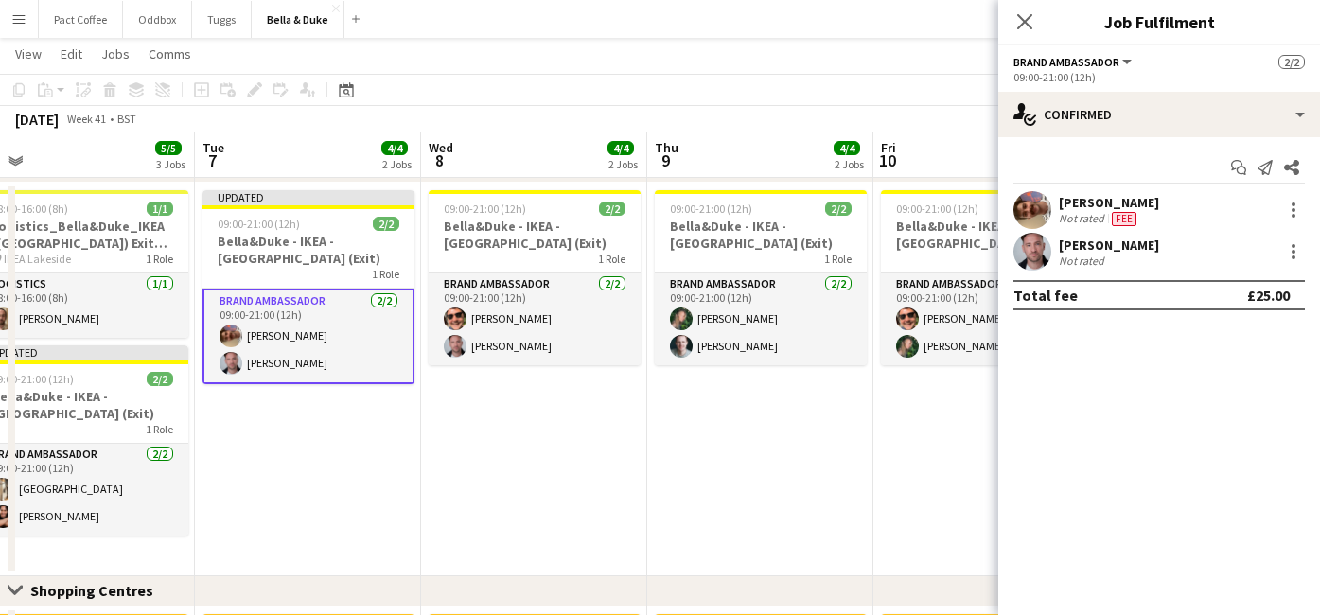
click at [1126, 255] on div "Not rated" at bounding box center [1109, 261] width 100 height 14
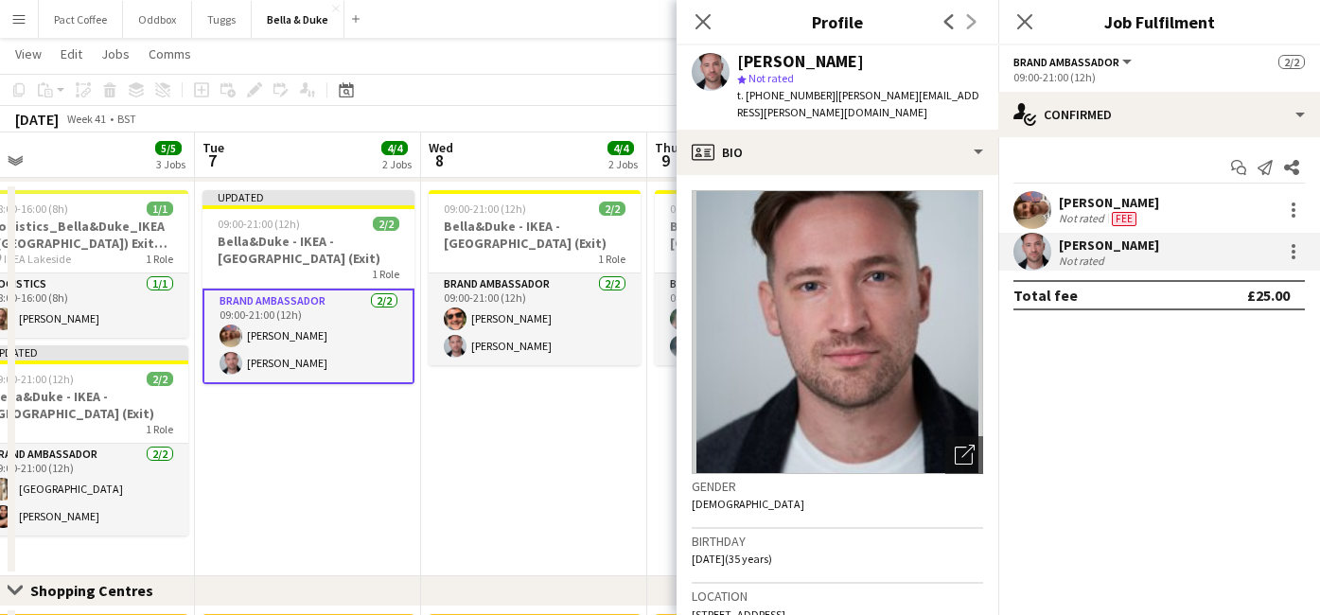
click at [759, 607] on span "[STREET_ADDRESS]" at bounding box center [739, 614] width 94 height 14
copy span "[STREET_ADDRESS]"
click at [1298, 253] on div at bounding box center [1293, 251] width 23 height 23
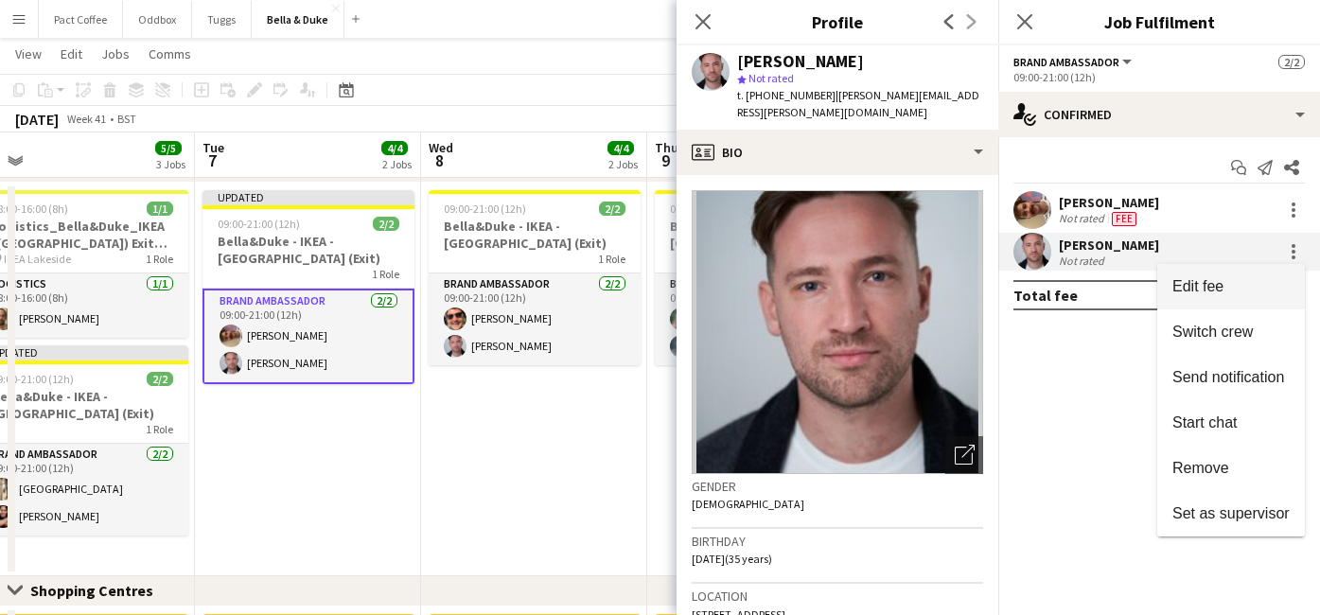
click at [1253, 290] on span "Edit fee" at bounding box center [1230, 286] width 117 height 17
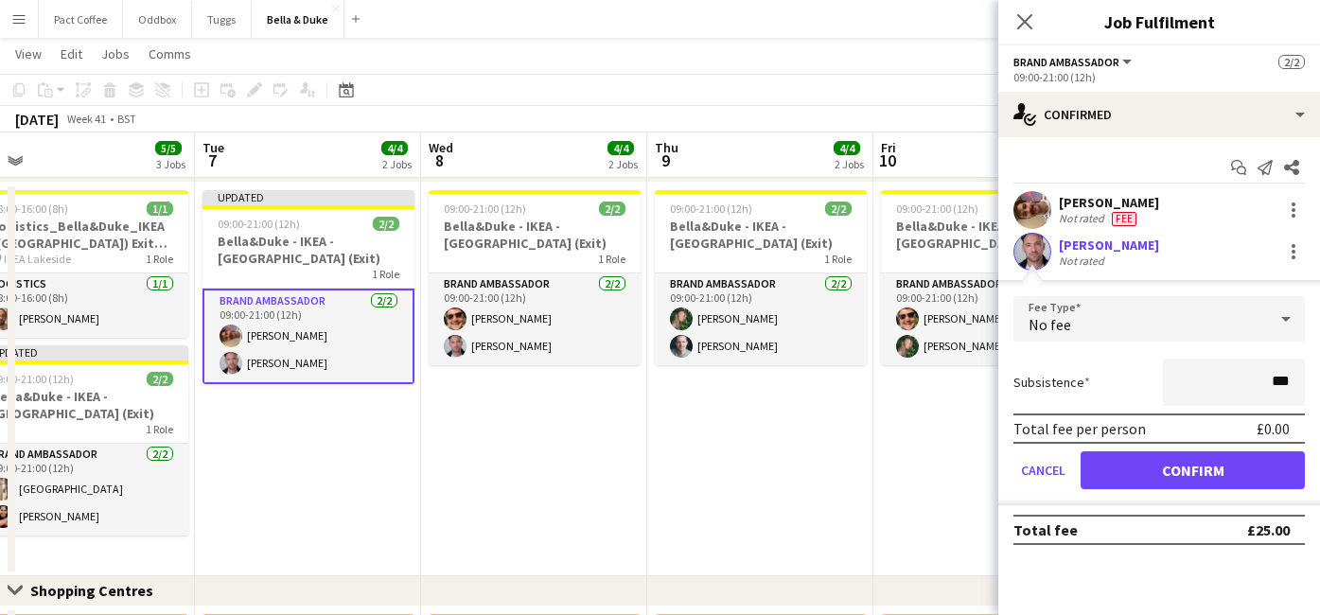
type input "**"
type input "***"
click at [1255, 470] on button "Confirm" at bounding box center [1193, 470] width 224 height 38
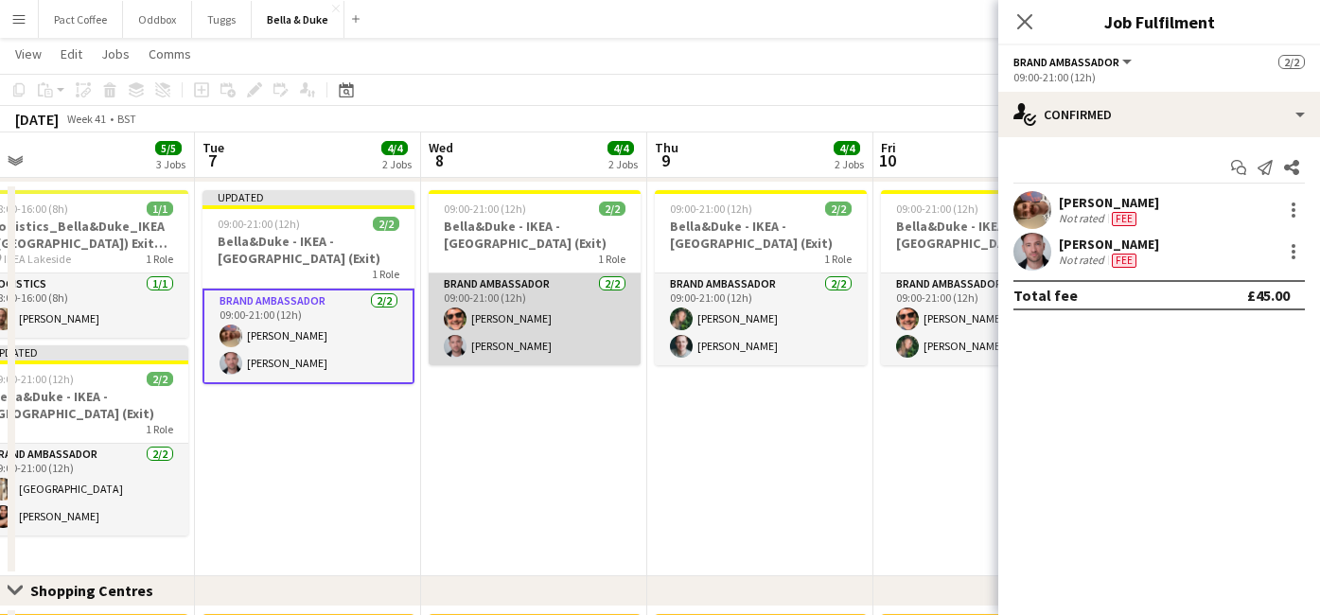
click at [535, 357] on app-card-role "Brand Ambassador [DATE] 09:00-21:00 (12h) [PERSON_NAME] [PERSON_NAME]" at bounding box center [535, 319] width 212 height 92
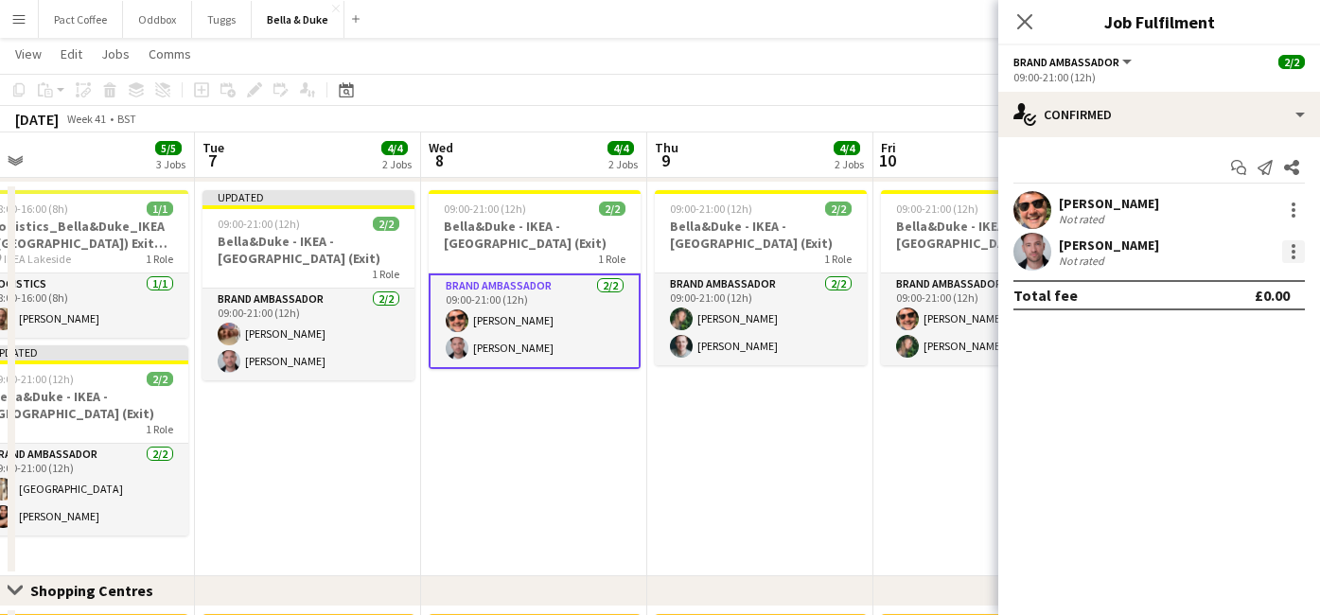
click at [1303, 249] on div at bounding box center [1293, 251] width 23 height 23
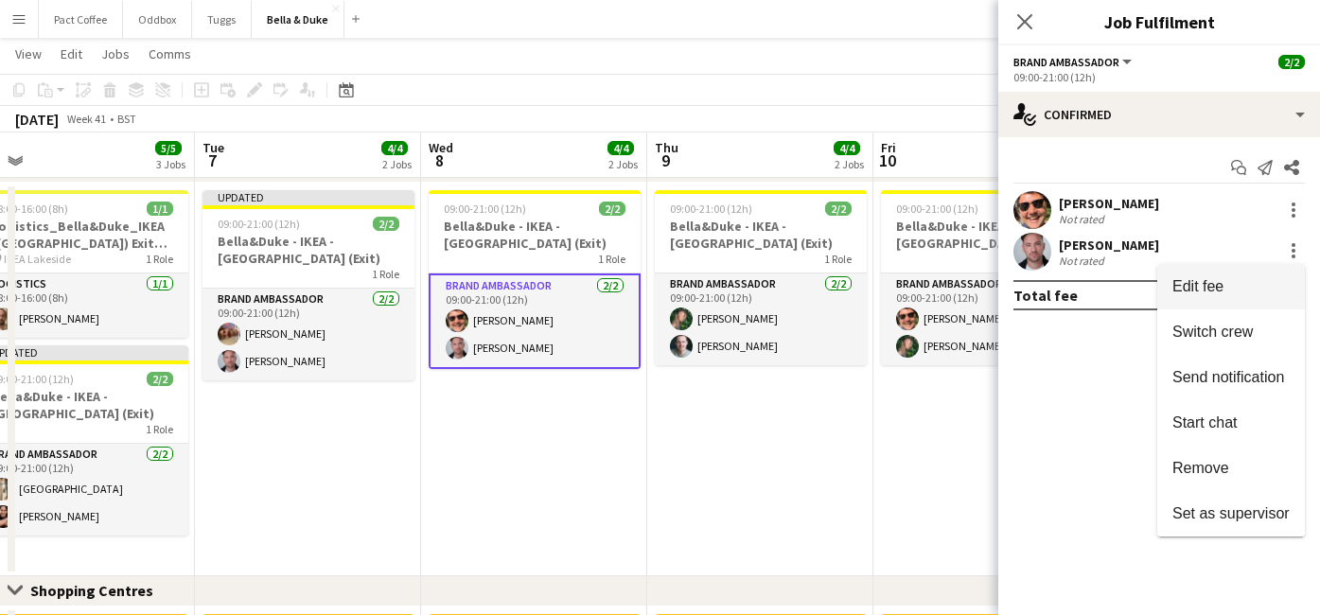
click at [1244, 302] on button "Edit fee" at bounding box center [1231, 286] width 148 height 45
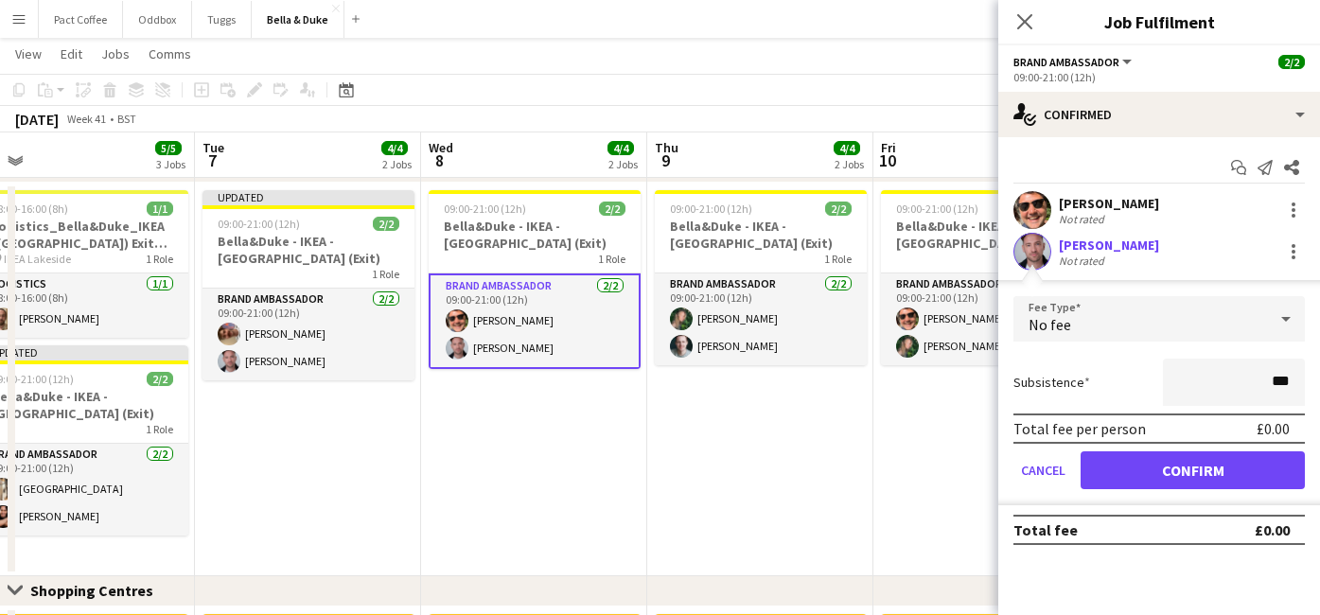
type input "**"
type input "***"
click button "Confirm" at bounding box center [1193, 470] width 224 height 38
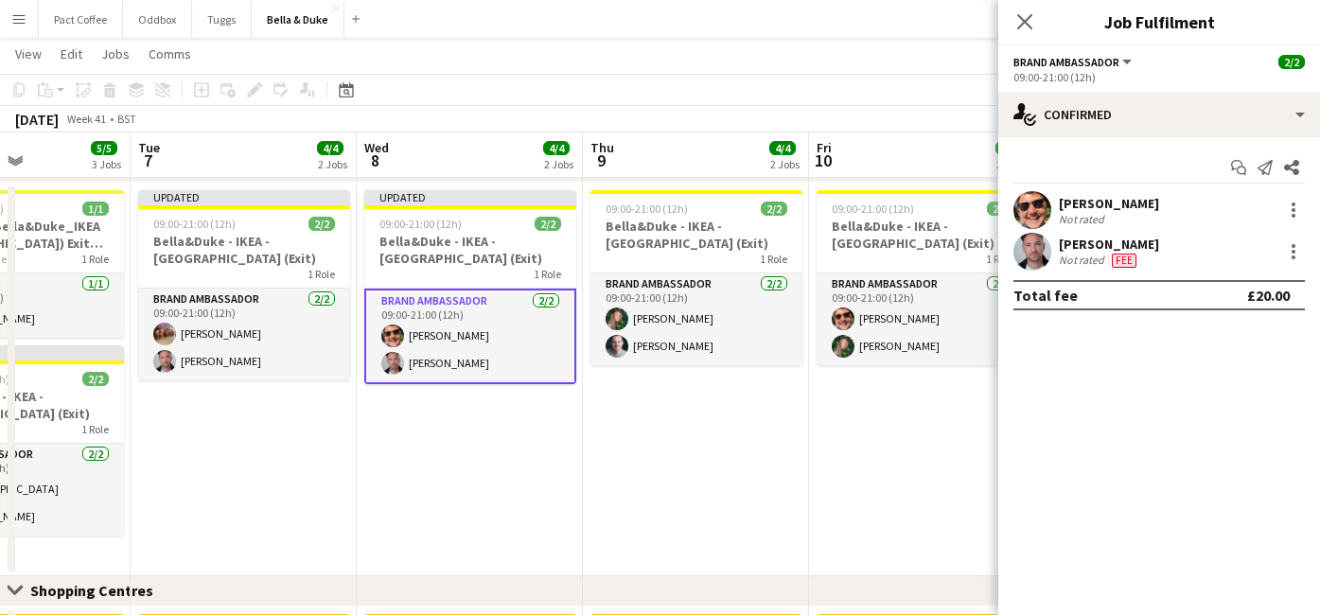
scroll to position [0, 536]
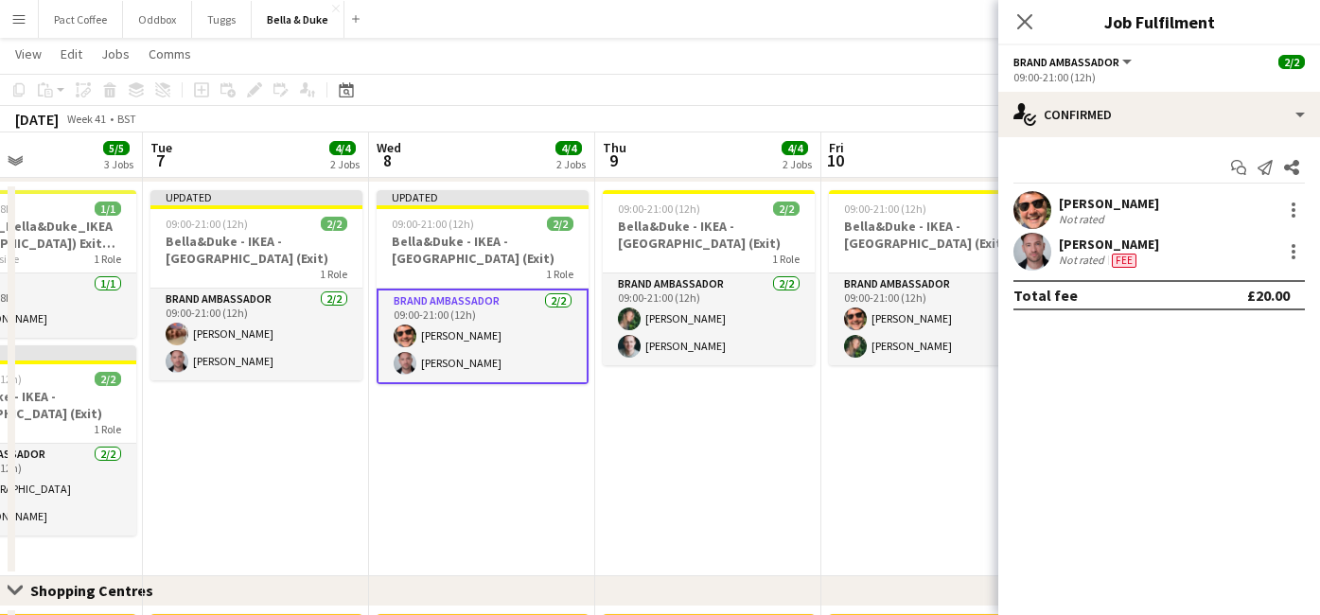
click at [1109, 221] on div "Not rated" at bounding box center [1109, 219] width 100 height 14
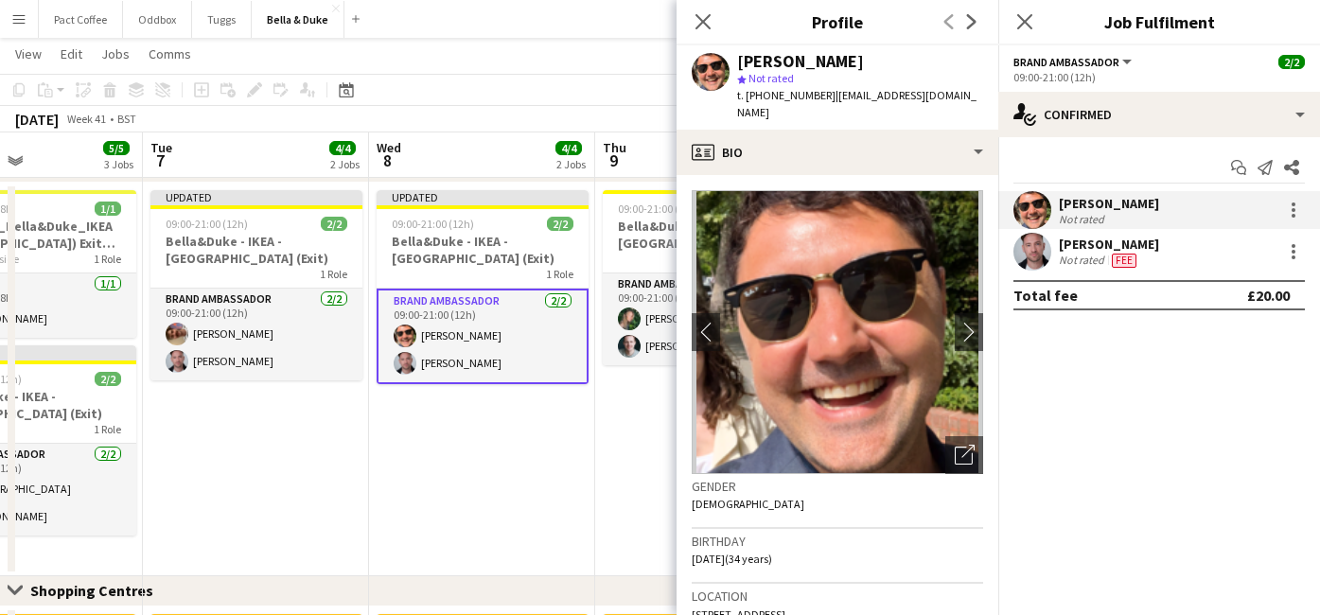
click at [760, 607] on span "[STREET_ADDRESS]" at bounding box center [739, 614] width 94 height 14
copy span "[STREET_ADDRESS]"
click at [1299, 210] on div at bounding box center [1293, 210] width 23 height 23
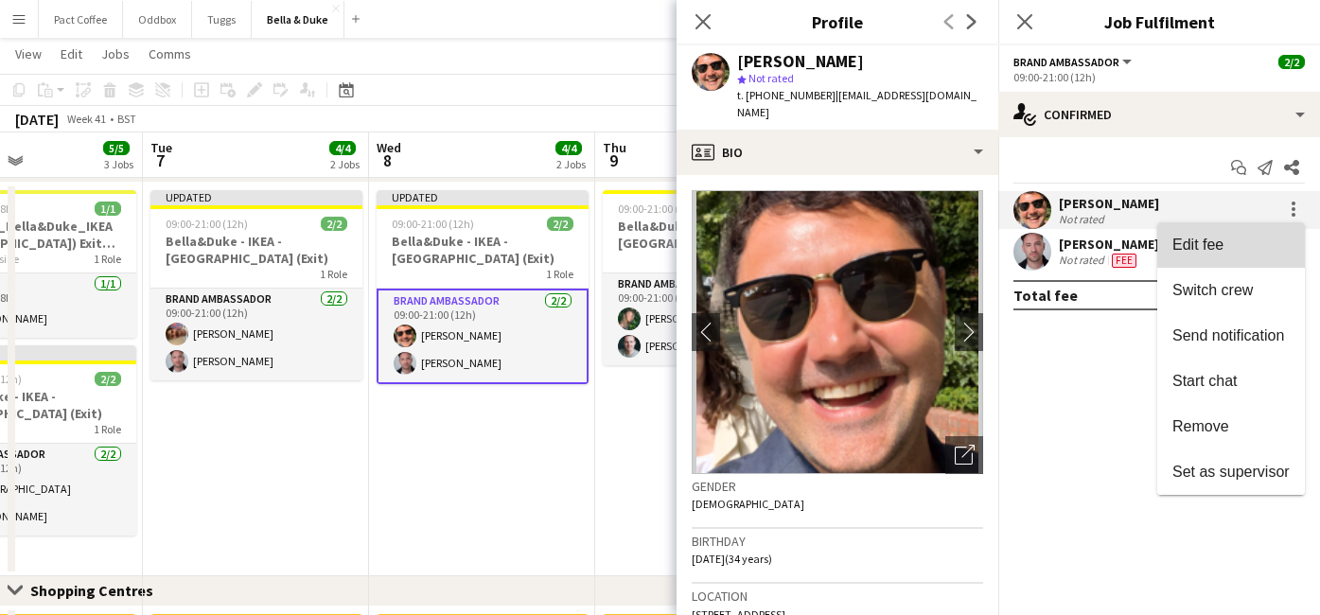
click at [1204, 251] on span "Edit fee" at bounding box center [1197, 245] width 51 height 16
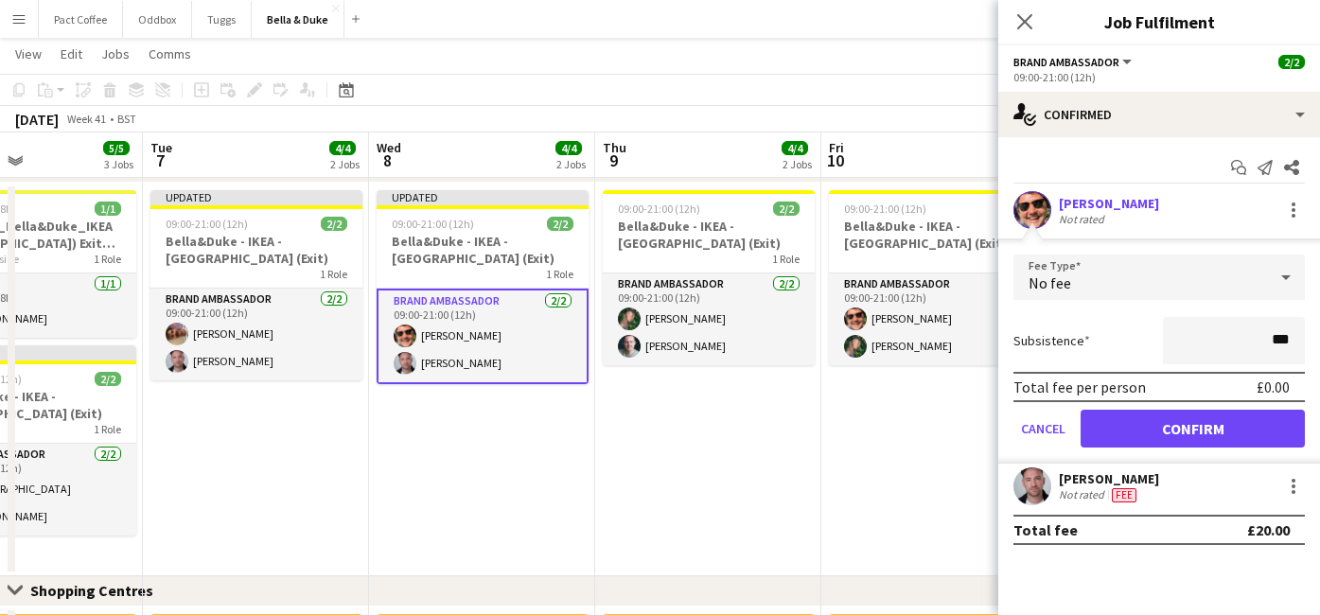
type input "**"
type input "***"
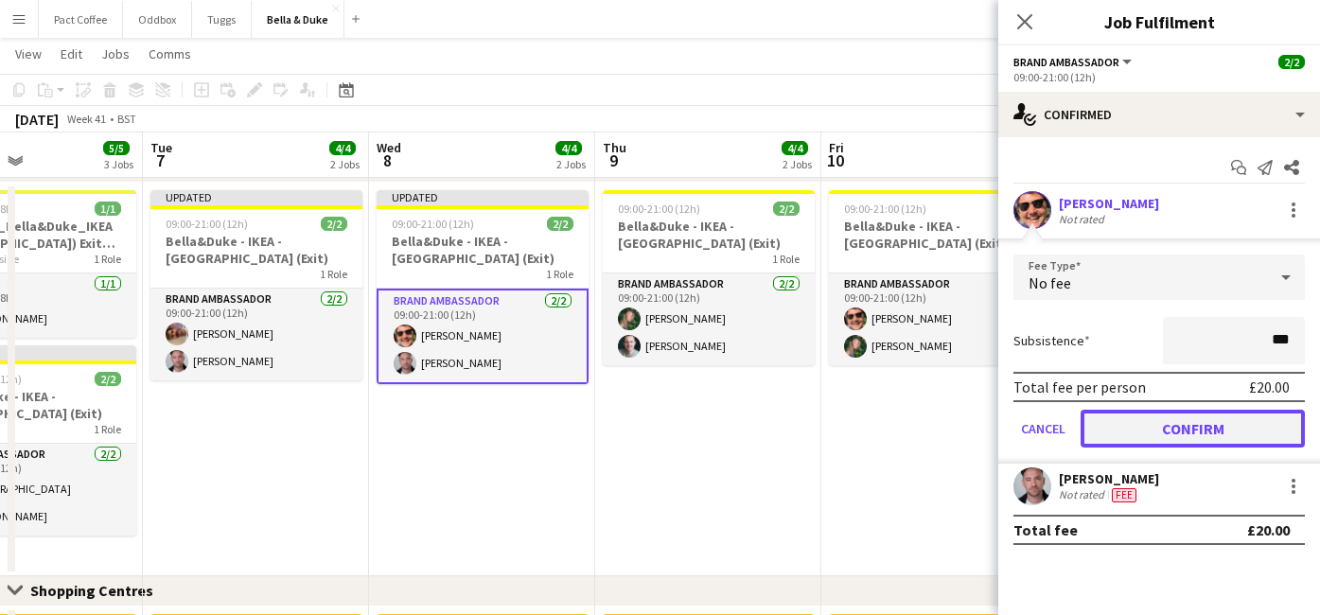
click at [1284, 432] on button "Confirm" at bounding box center [1193, 429] width 224 height 38
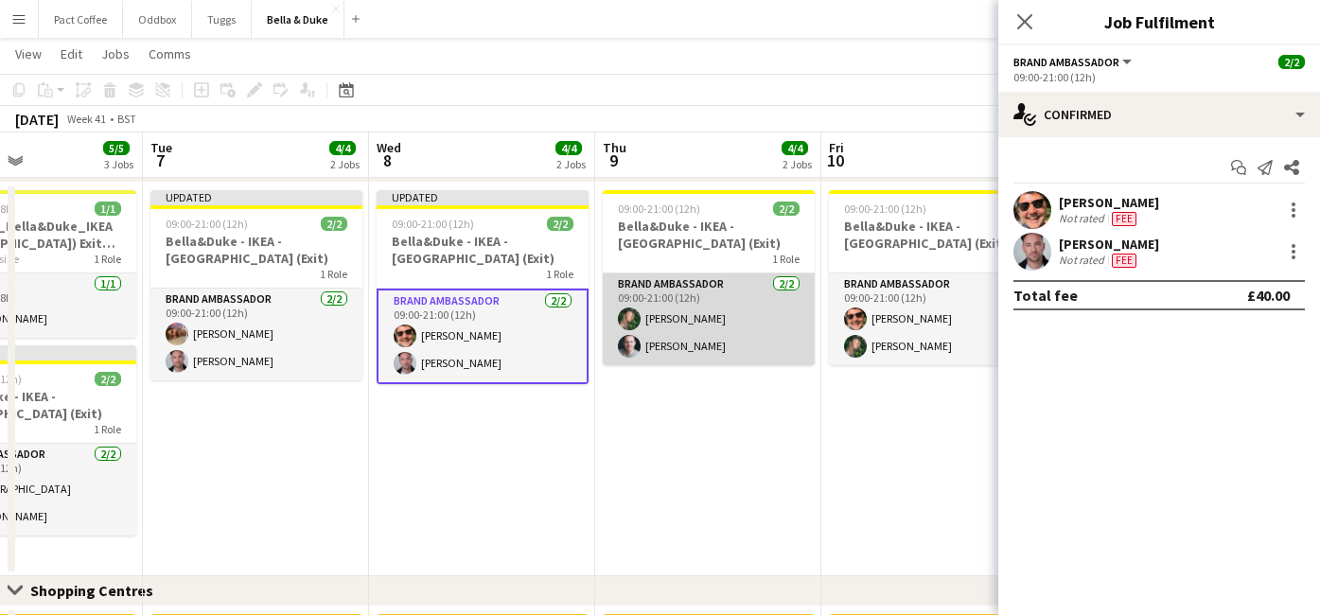
click at [698, 334] on app-card-role "Brand Ambassador [DATE] 09:00-21:00 (12h) [PERSON_NAME] [PERSON_NAME]" at bounding box center [709, 319] width 212 height 92
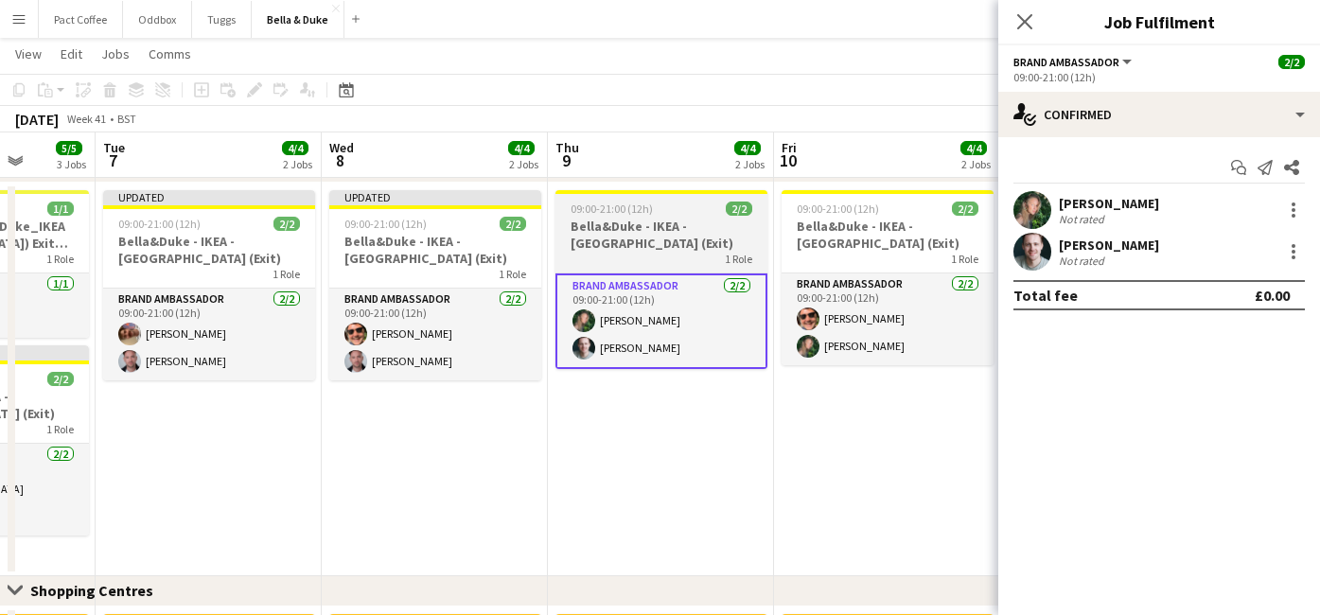
scroll to position [0, 452]
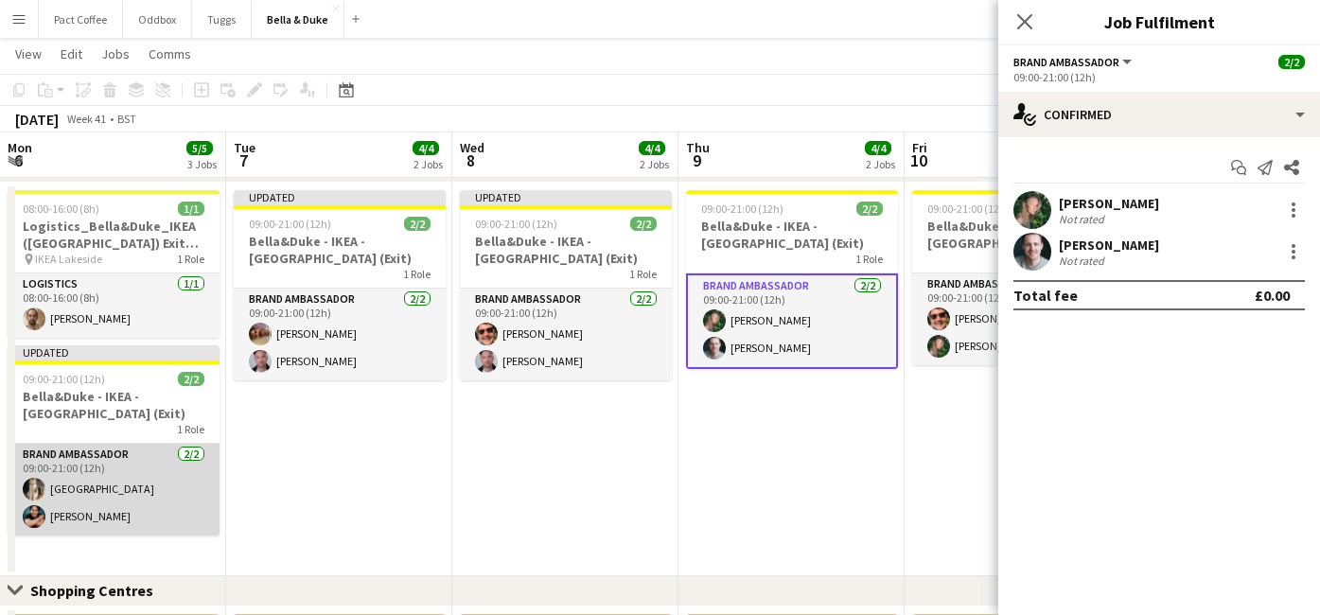
click at [92, 522] on app-card-role "Brand Ambassador [DATE] 09:00-21:00 (12h) [GEOGRAPHIC_DATA] [PERSON_NAME]" at bounding box center [114, 490] width 212 height 92
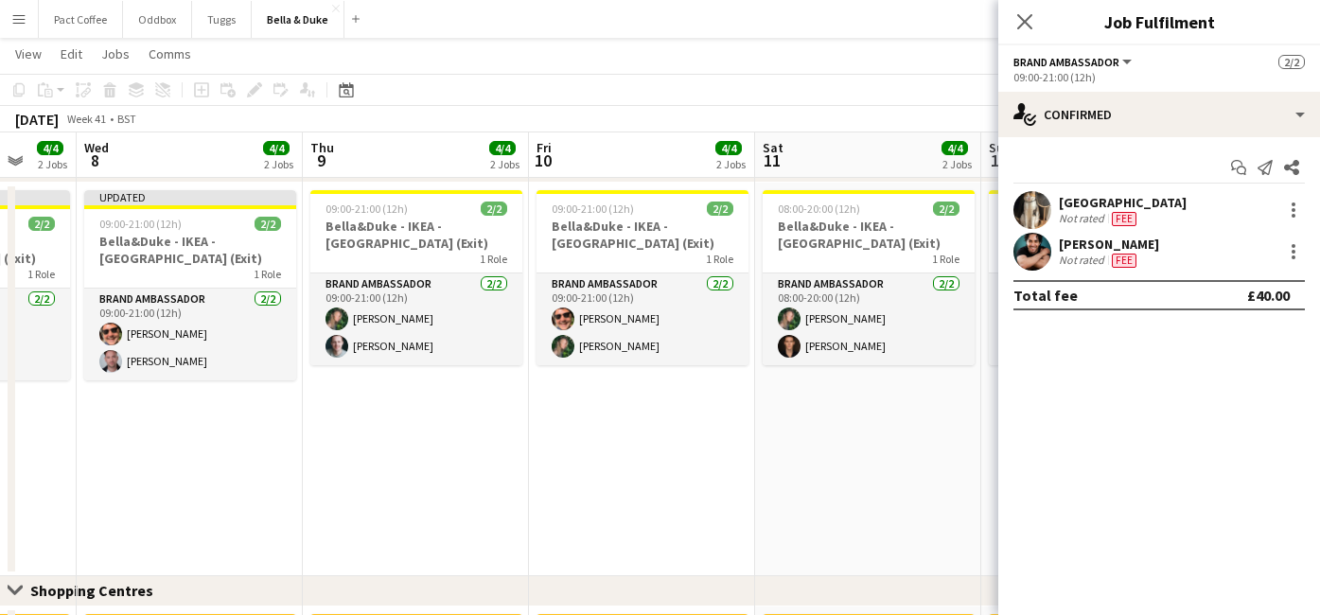
scroll to position [0, 605]
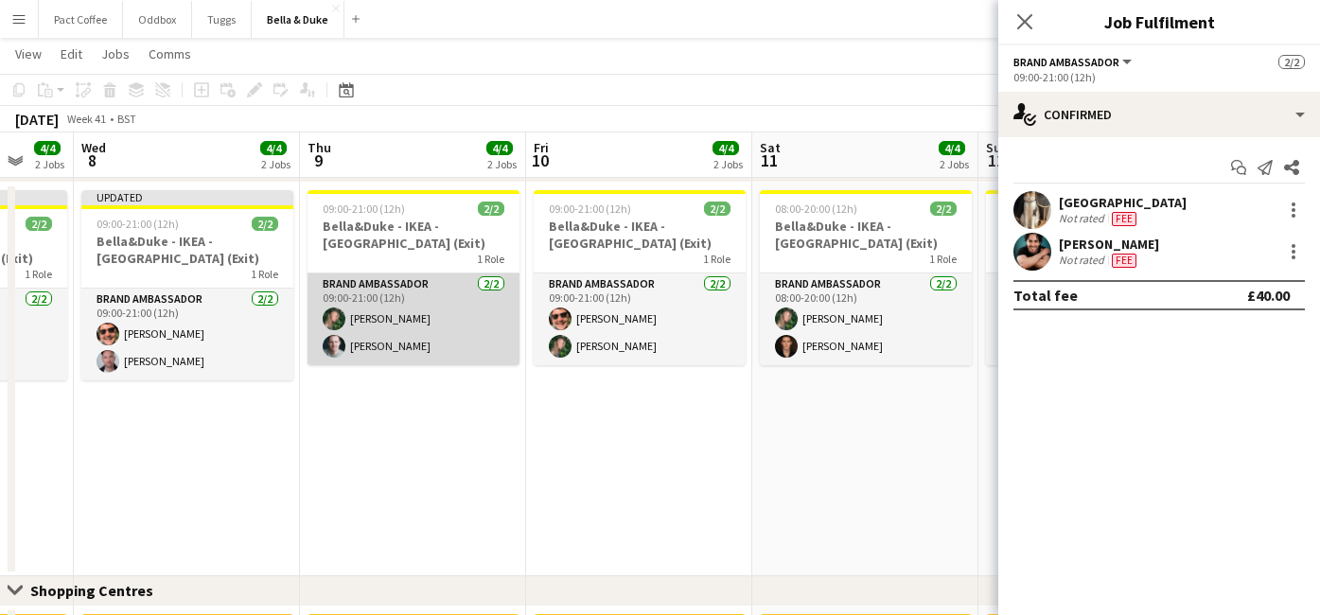
click at [413, 320] on app-card-role "Brand Ambassador [DATE] 09:00-21:00 (12h) [PERSON_NAME] [PERSON_NAME]" at bounding box center [414, 319] width 212 height 92
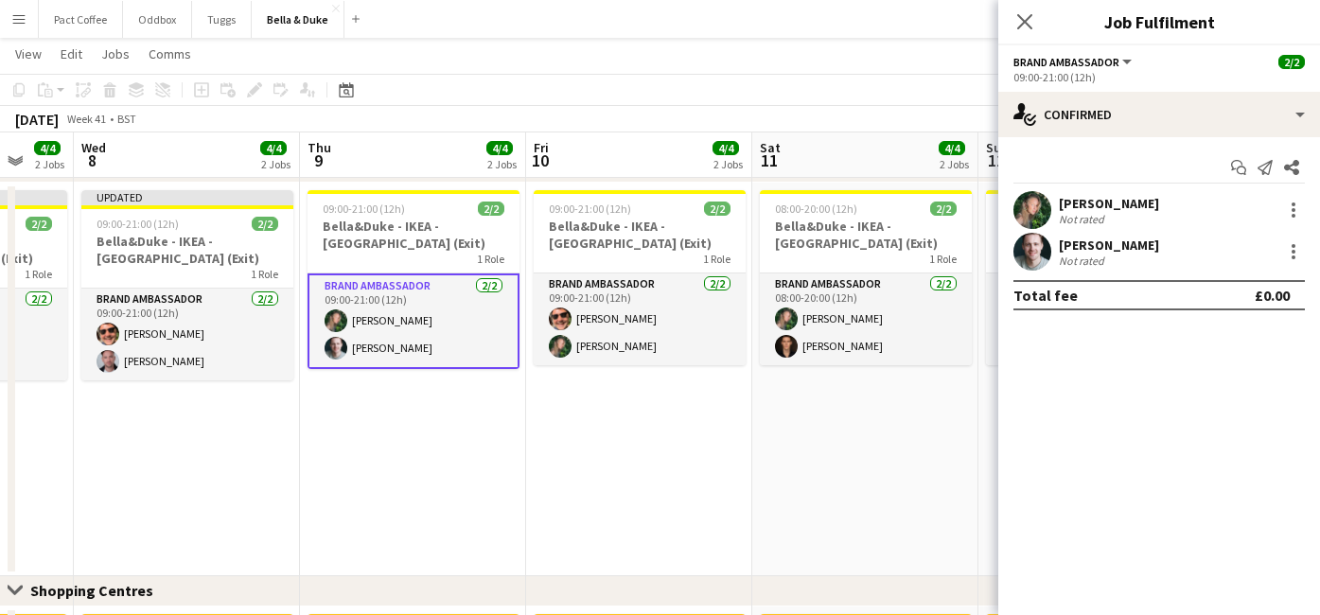
click at [1094, 244] on div "[PERSON_NAME]" at bounding box center [1109, 245] width 100 height 17
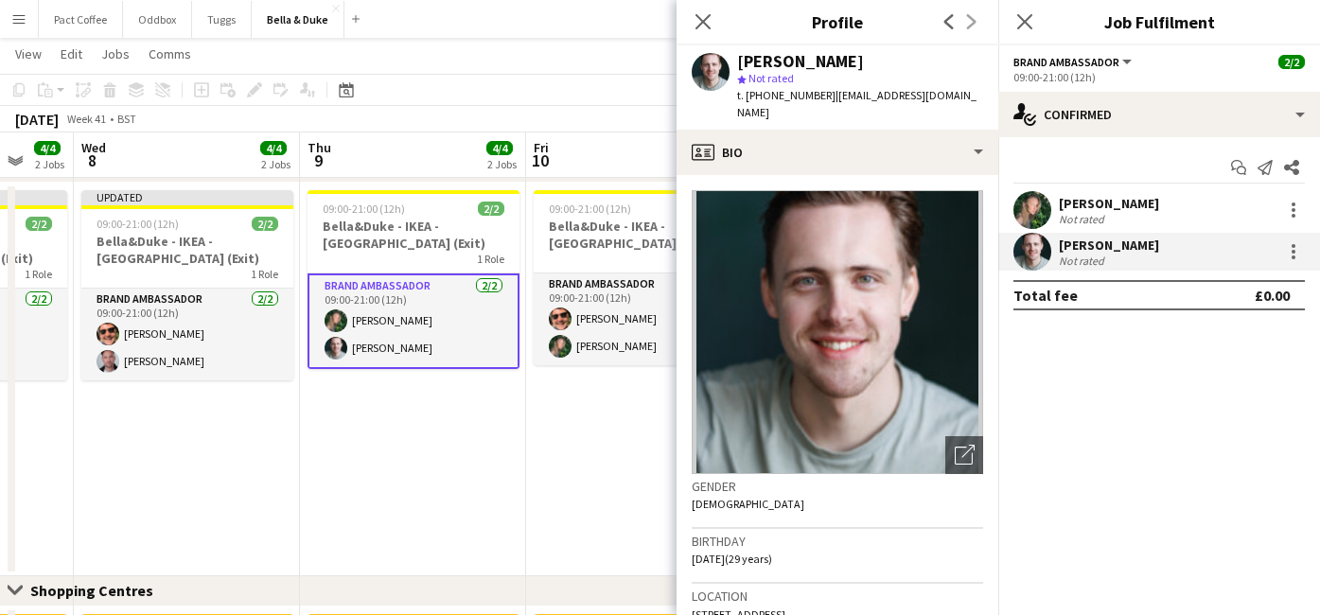
click at [743, 607] on span "[STREET_ADDRESS]" at bounding box center [739, 614] width 94 height 14
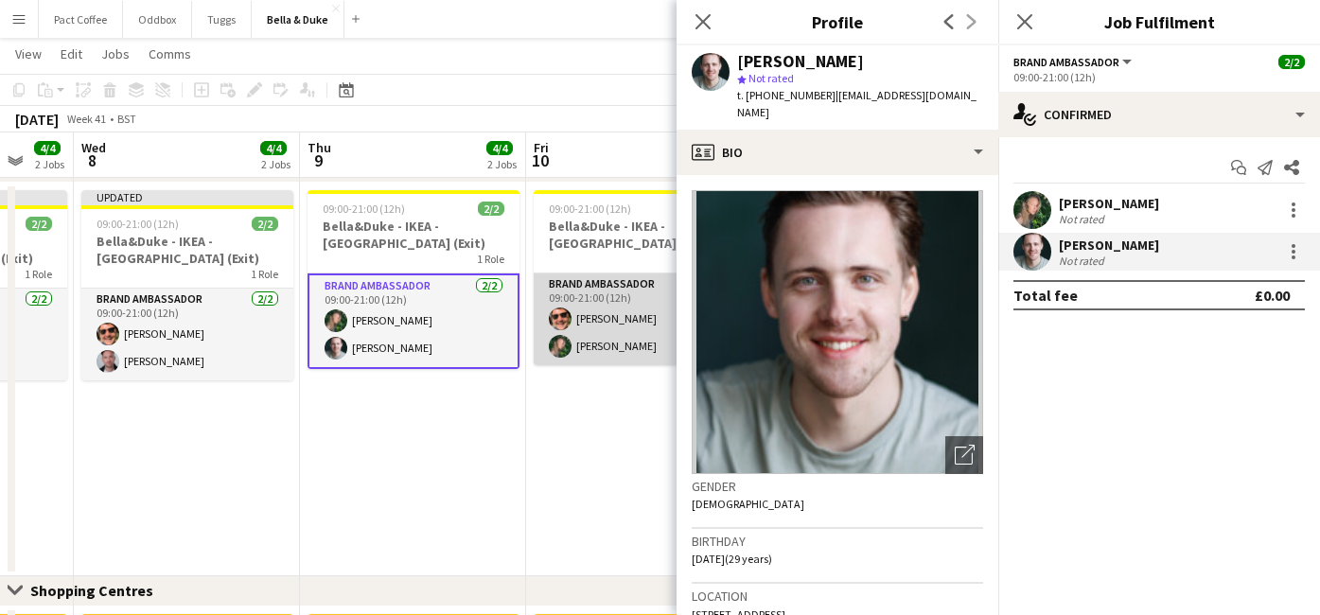
click at [594, 355] on app-card-role "Brand Ambassador [DATE] 09:00-21:00 (12h) [PERSON_NAME] [PERSON_NAME]" at bounding box center [640, 319] width 212 height 92
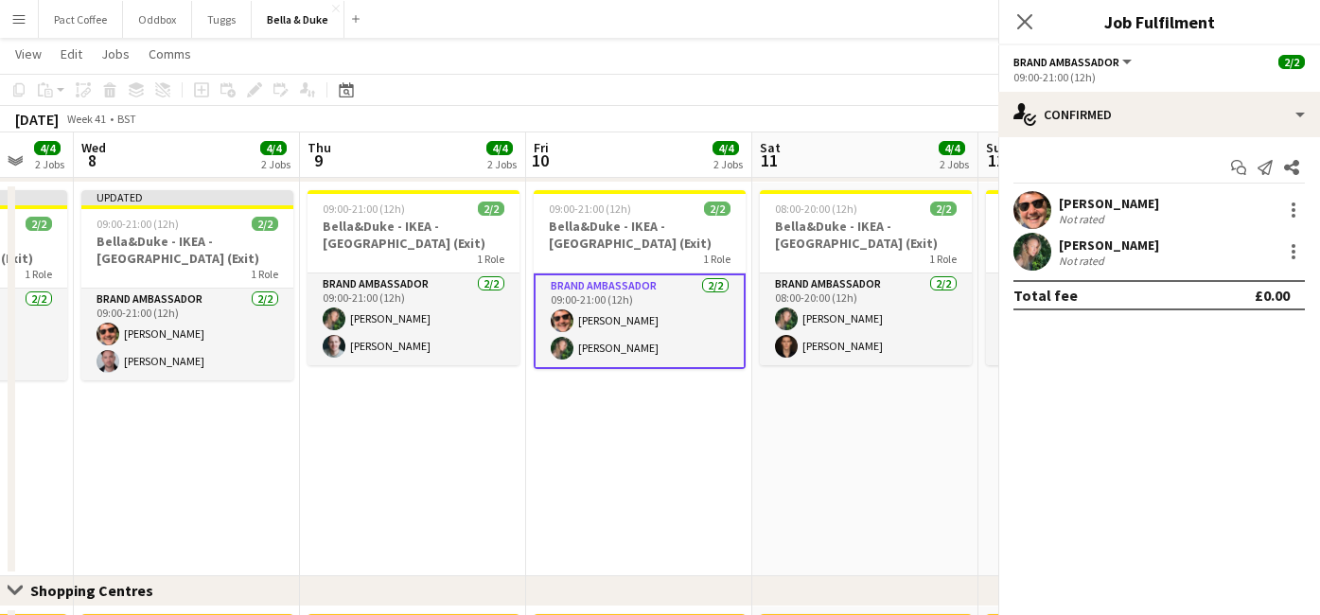
click at [594, 355] on app-card-role "Brand Ambassador [DATE] 09:00-21:00 (12h) [PERSON_NAME] [PERSON_NAME]" at bounding box center [640, 321] width 212 height 96
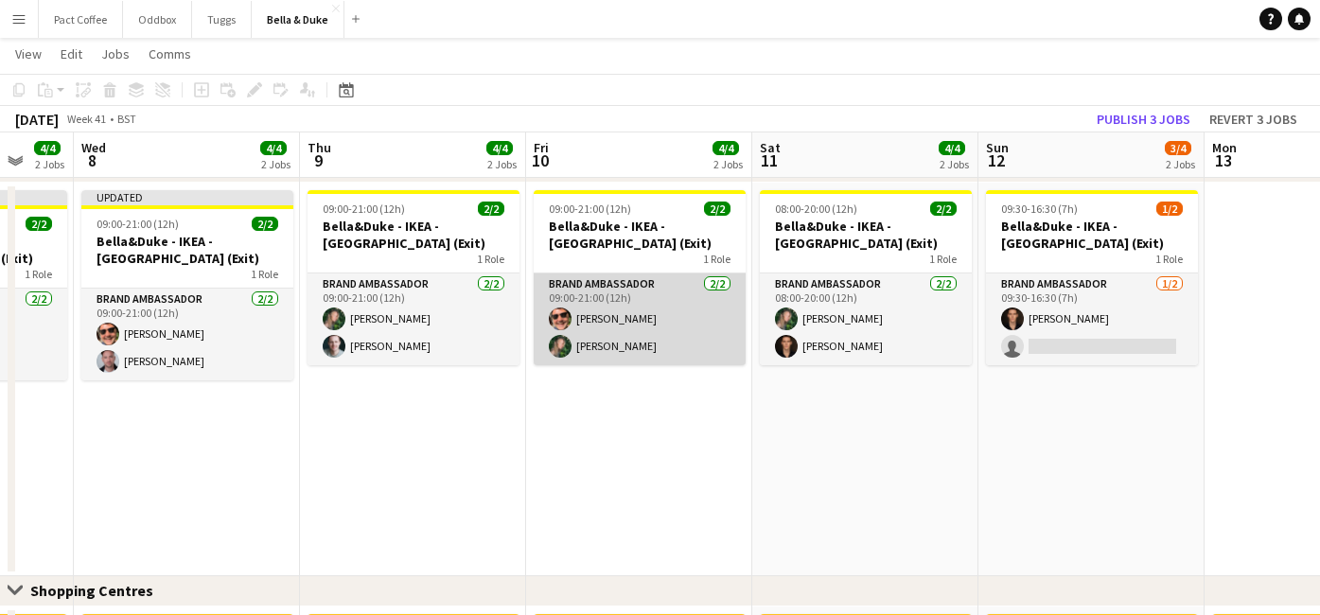
click at [700, 325] on app-card-role "Brand Ambassador [DATE] 09:00-21:00 (12h) [PERSON_NAME] [PERSON_NAME]" at bounding box center [640, 319] width 212 height 92
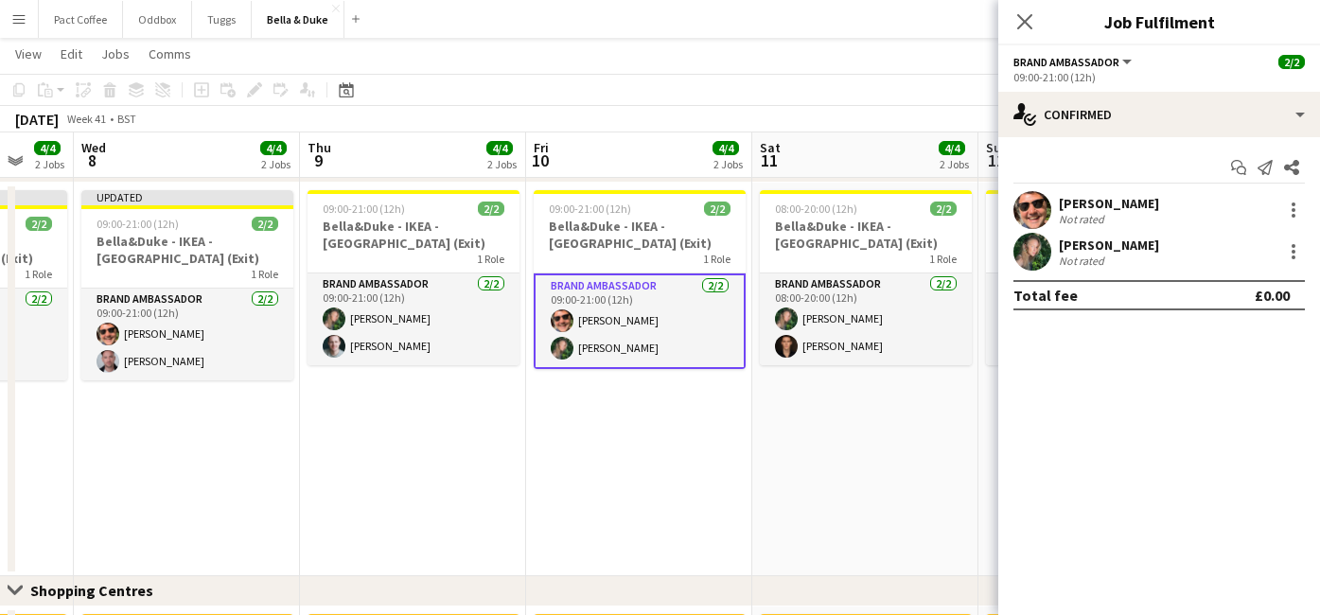
click at [1117, 205] on div "[PERSON_NAME]" at bounding box center [1109, 203] width 100 height 17
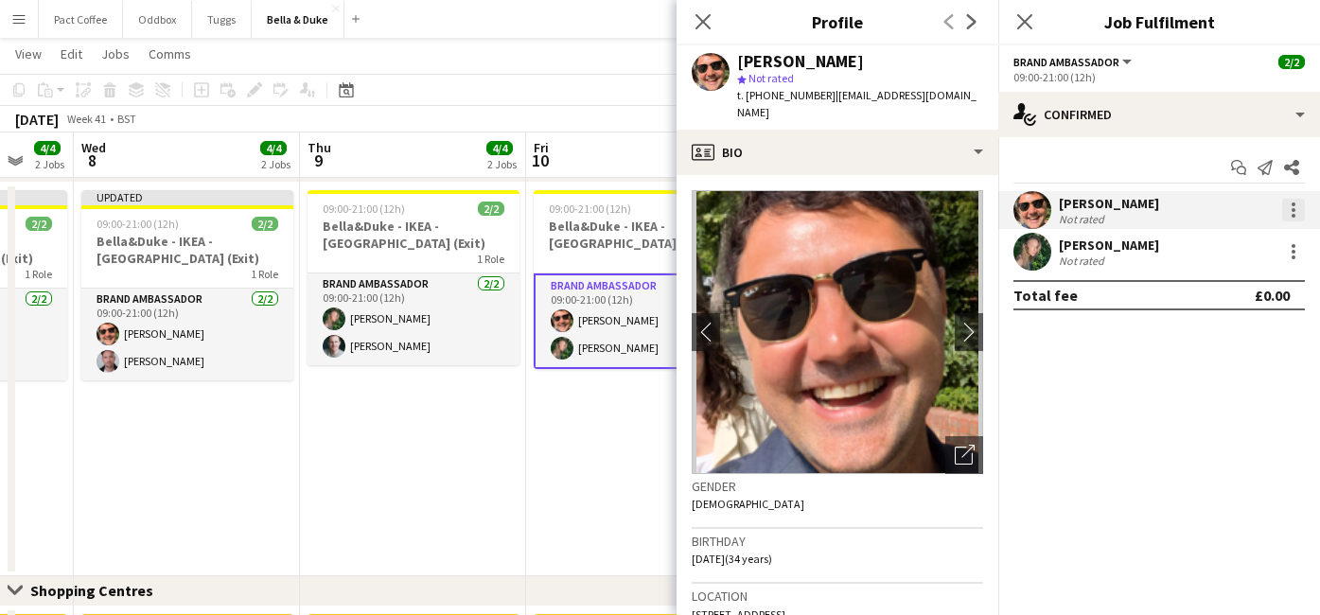
click at [1298, 217] on div at bounding box center [1293, 210] width 23 height 23
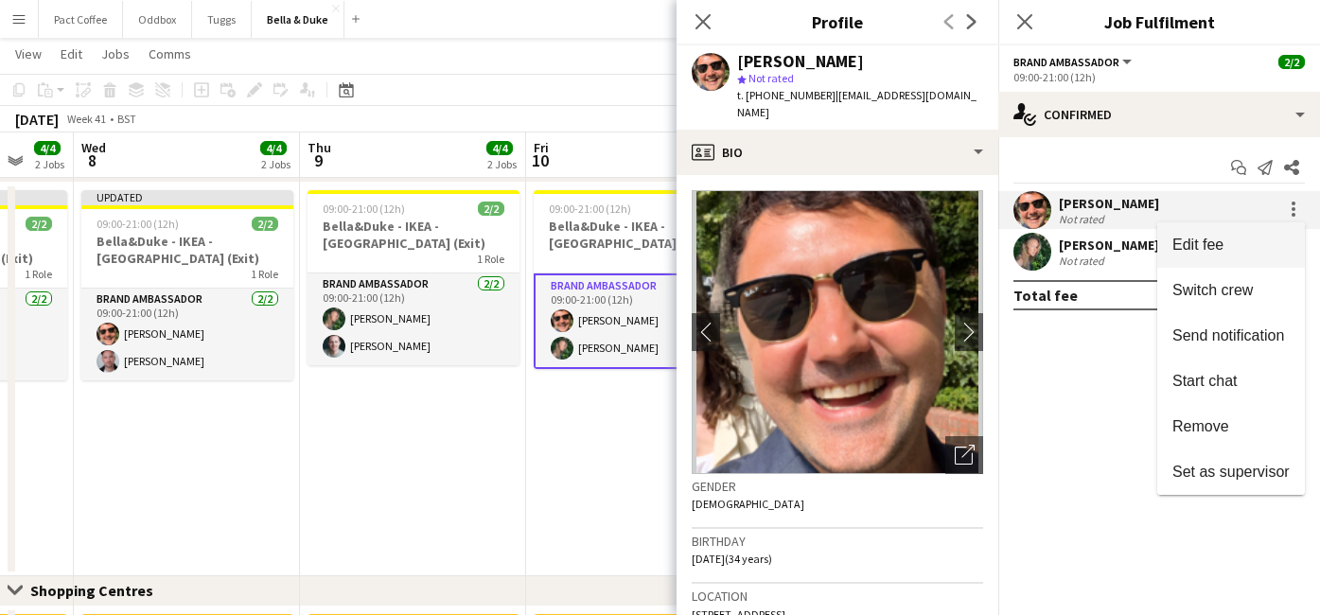
click at [1257, 243] on span "Edit fee" at bounding box center [1230, 245] width 117 height 17
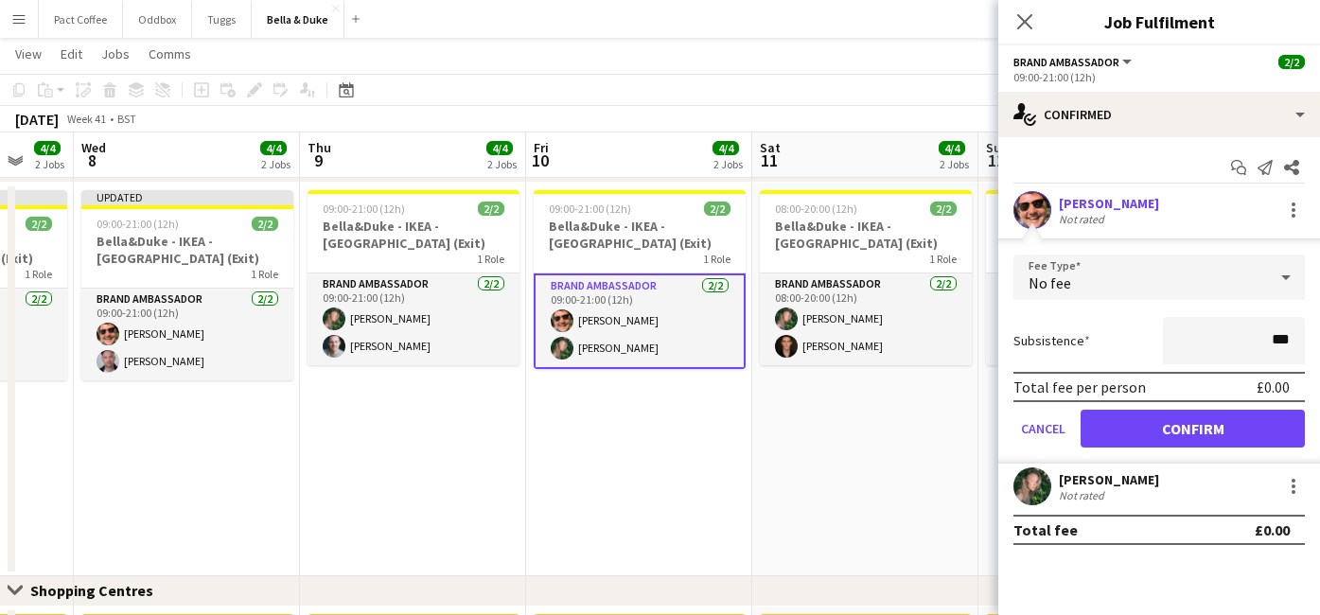
type input "**"
type input "***"
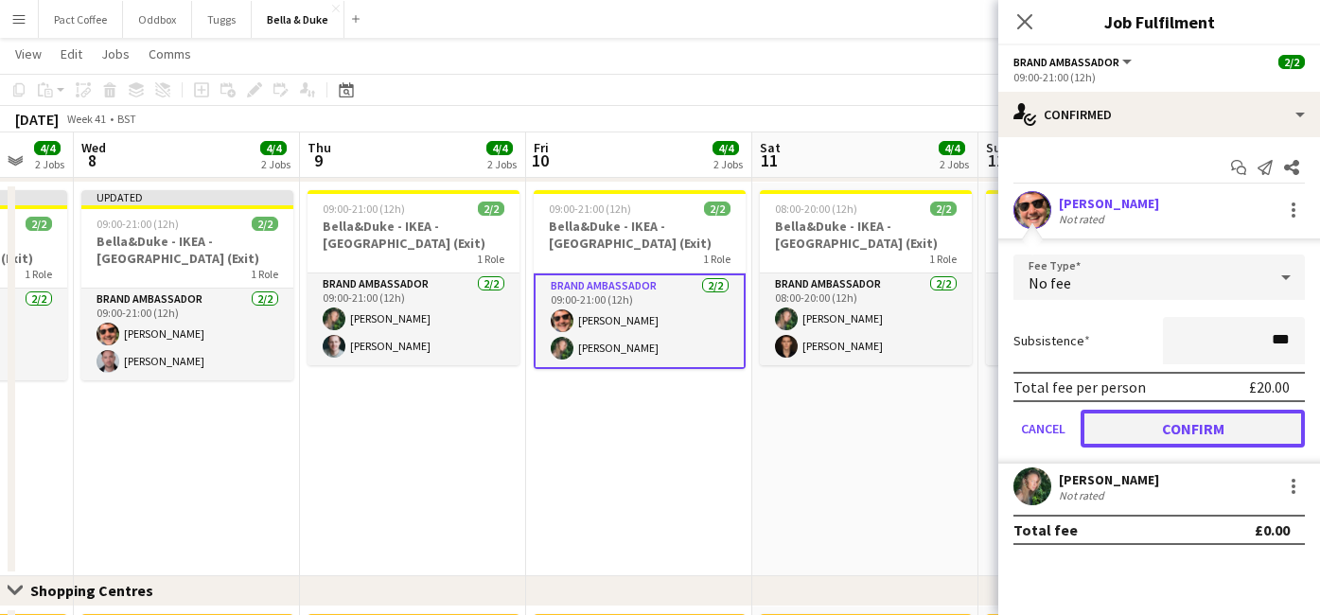
click at [1273, 431] on button "Confirm" at bounding box center [1193, 429] width 224 height 38
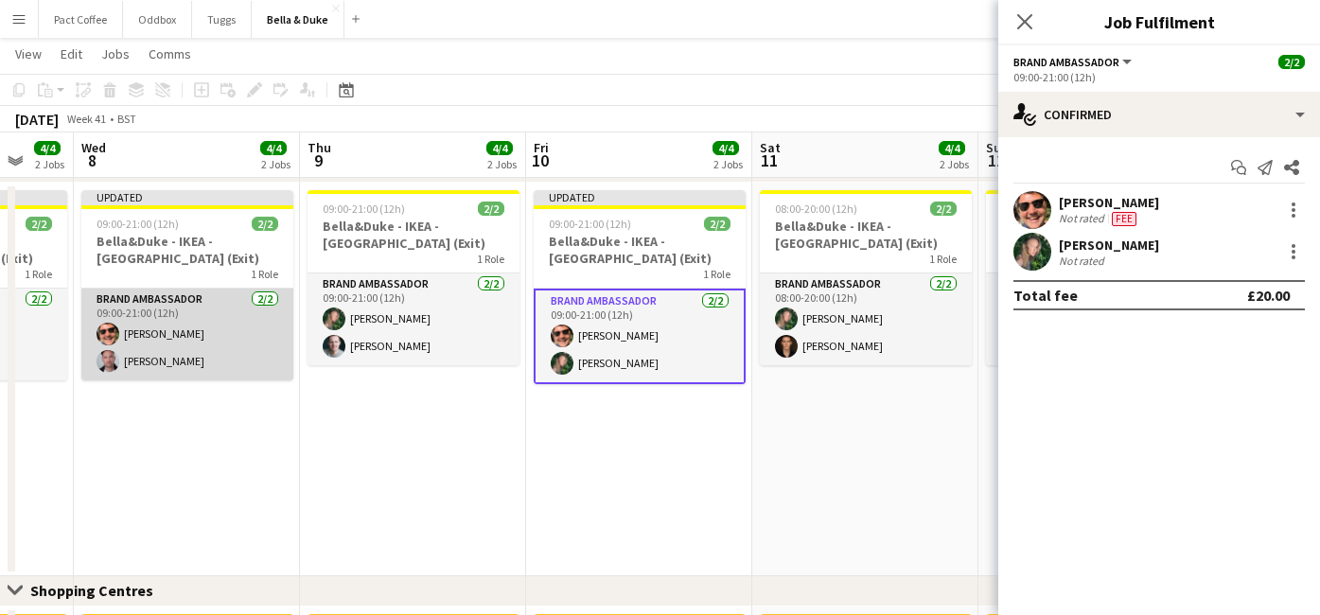
click at [216, 361] on app-card-role "Brand Ambassador [DATE] 09:00-21:00 (12h) [PERSON_NAME] [PERSON_NAME]" at bounding box center [187, 335] width 212 height 92
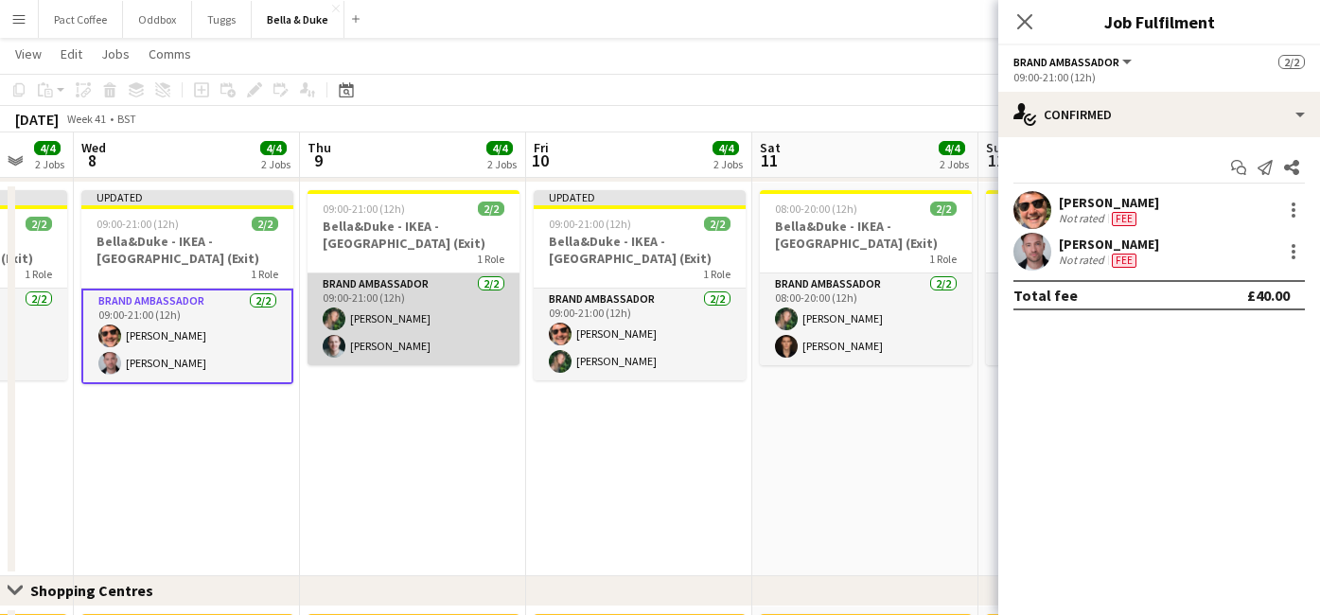
click at [480, 305] on app-card-role "Brand Ambassador [DATE] 09:00-21:00 (12h) [PERSON_NAME] [PERSON_NAME]" at bounding box center [414, 319] width 212 height 92
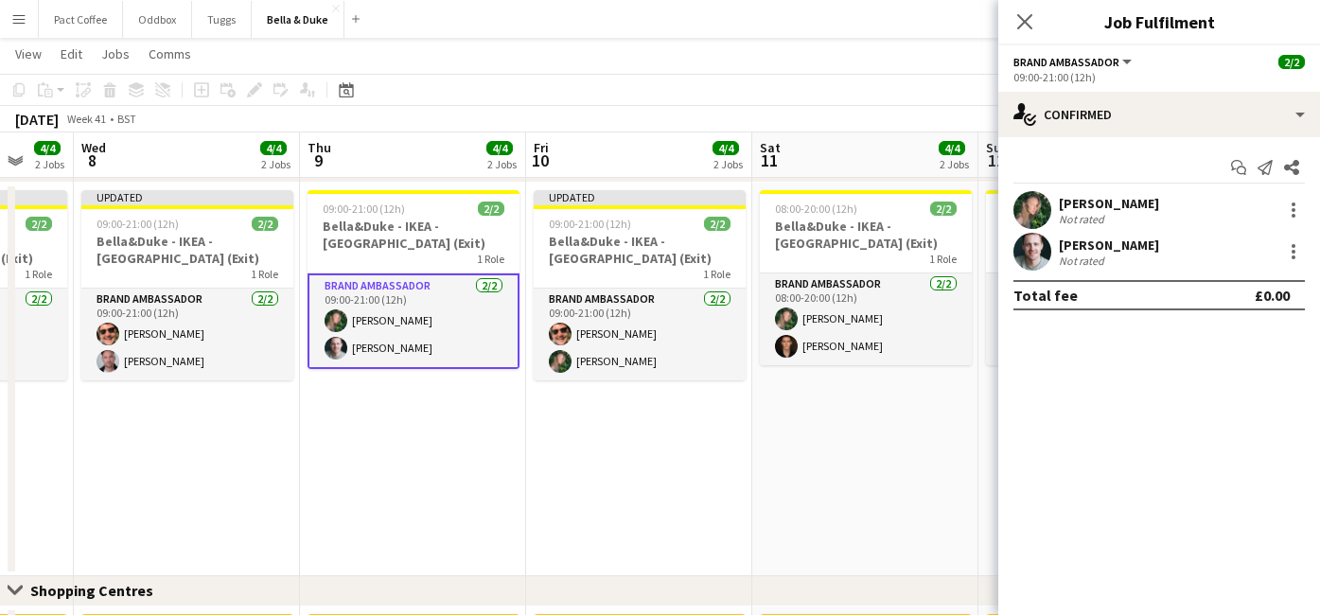
click at [1114, 210] on div "[PERSON_NAME]" at bounding box center [1109, 203] width 100 height 17
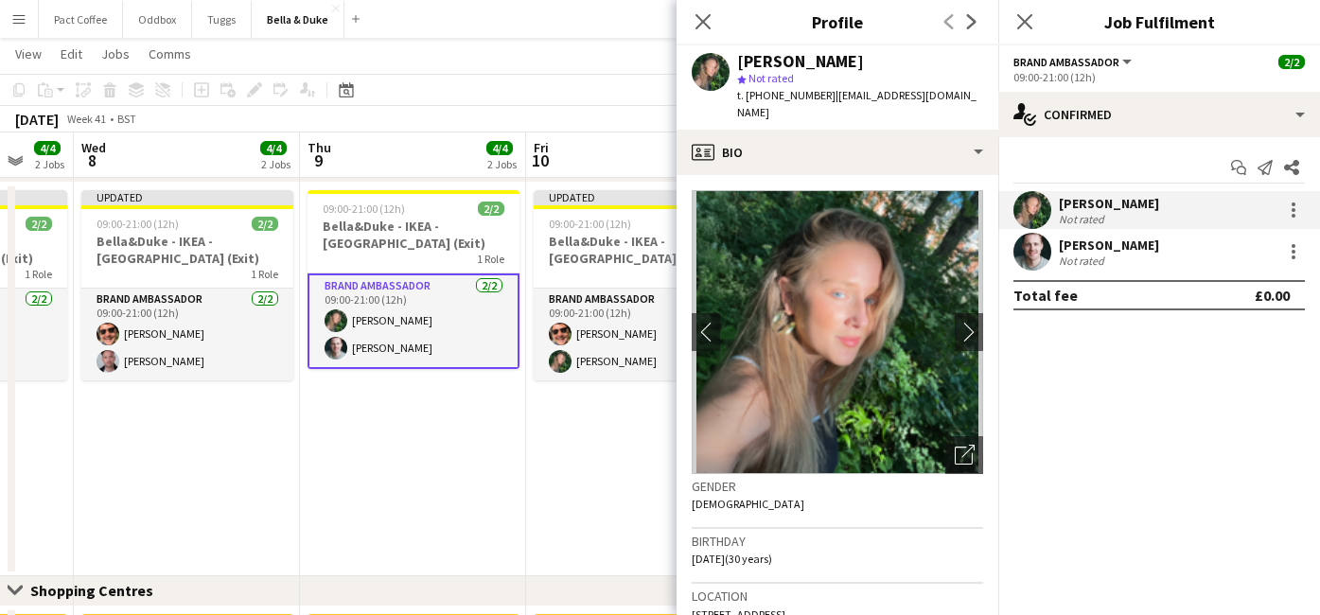
click at [752, 607] on span "[STREET_ADDRESS]" at bounding box center [739, 614] width 94 height 14
copy span "[STREET_ADDRESS]"
click at [1296, 207] on div at bounding box center [1293, 210] width 23 height 23
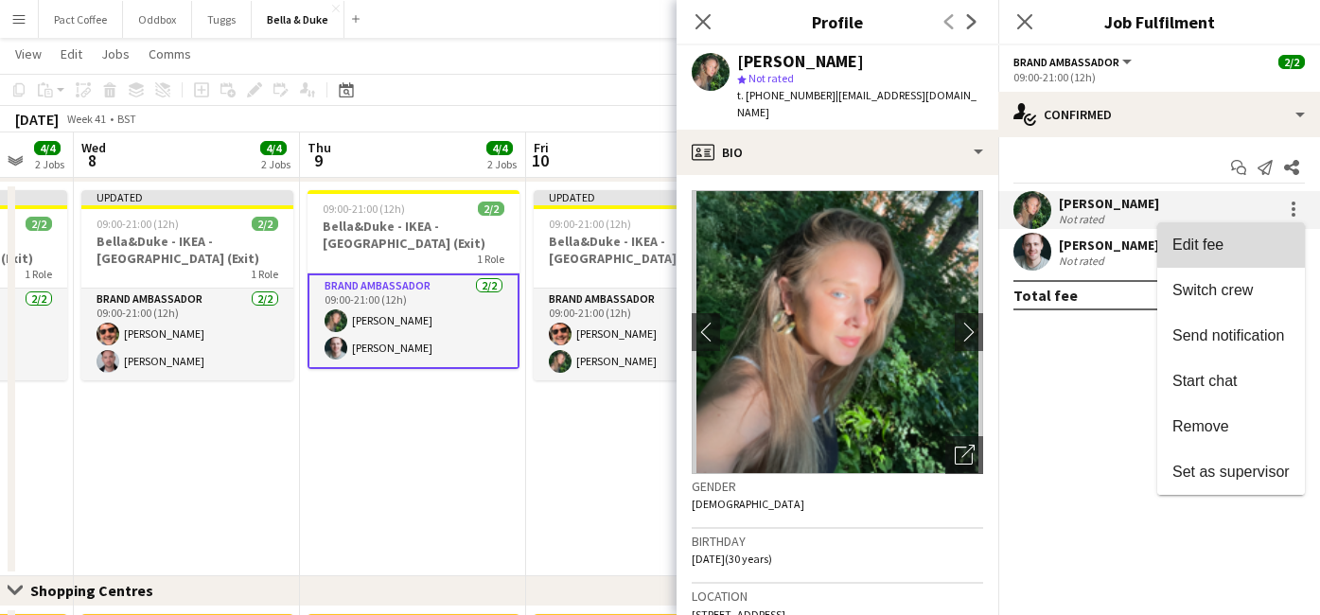
click at [1242, 237] on span "Edit fee" at bounding box center [1230, 245] width 117 height 17
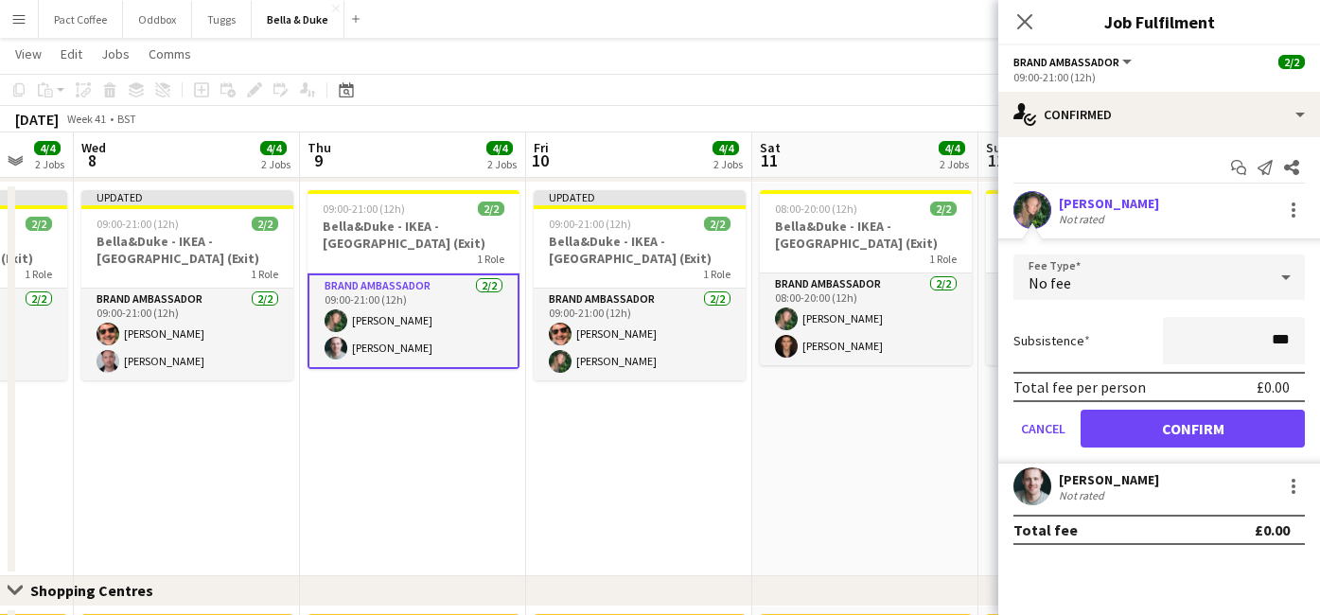
type input "**"
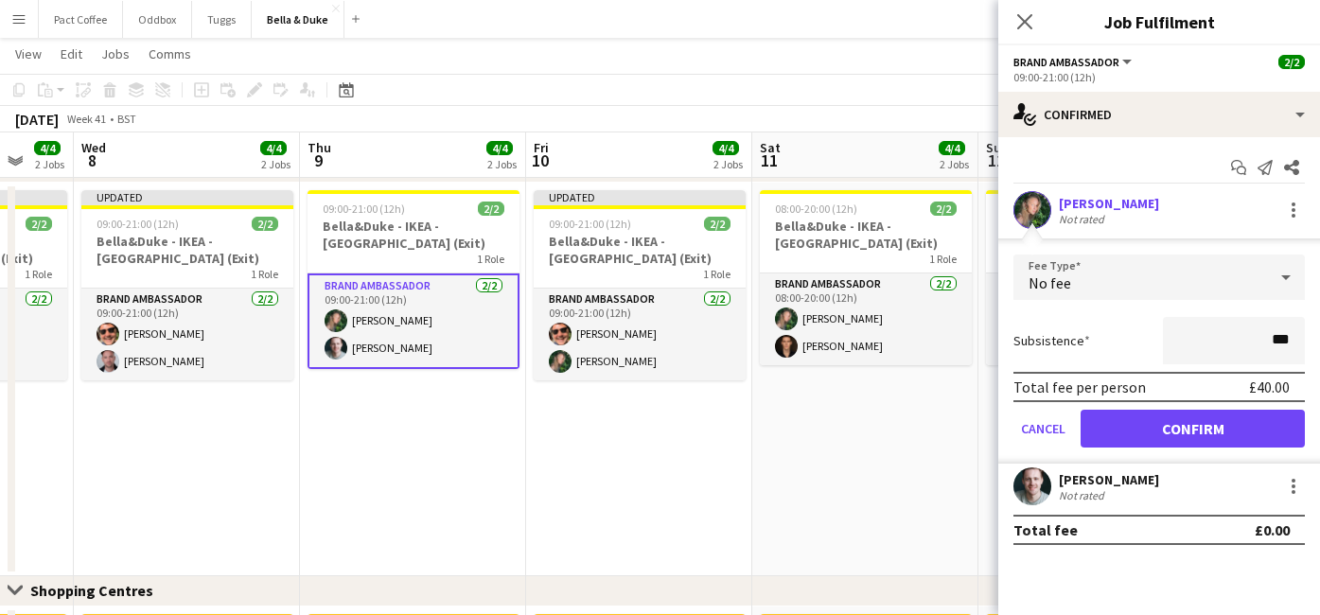
type input "***"
click at [1113, 335] on div "Subsistence ***" at bounding box center [1158, 340] width 291 height 47
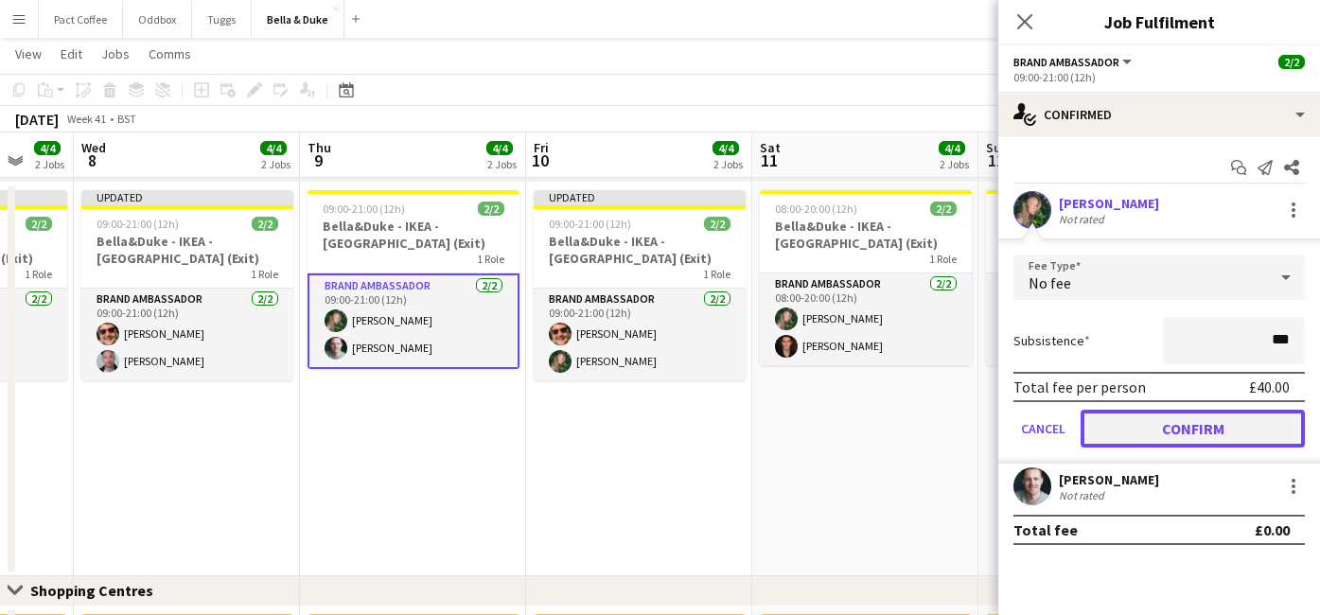
click at [1176, 431] on button "Confirm" at bounding box center [1193, 429] width 224 height 38
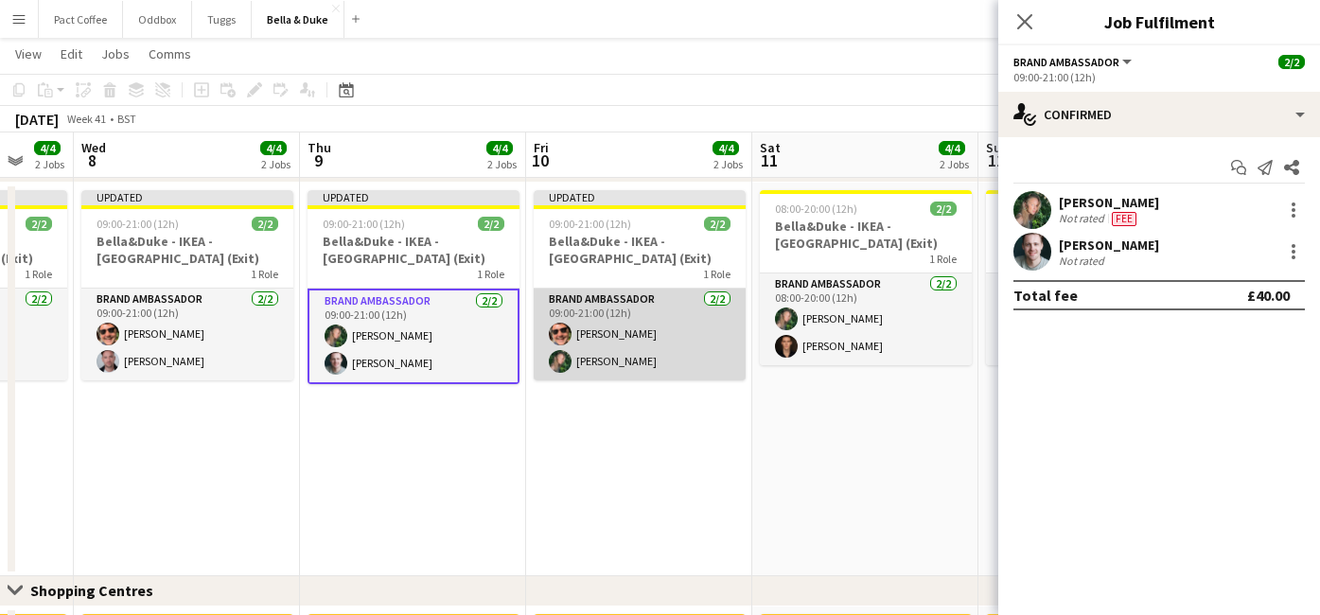
click at [638, 354] on app-card-role "Brand Ambassador [DATE] 09:00-21:00 (12h) [PERSON_NAME] [PERSON_NAME]" at bounding box center [640, 335] width 212 height 92
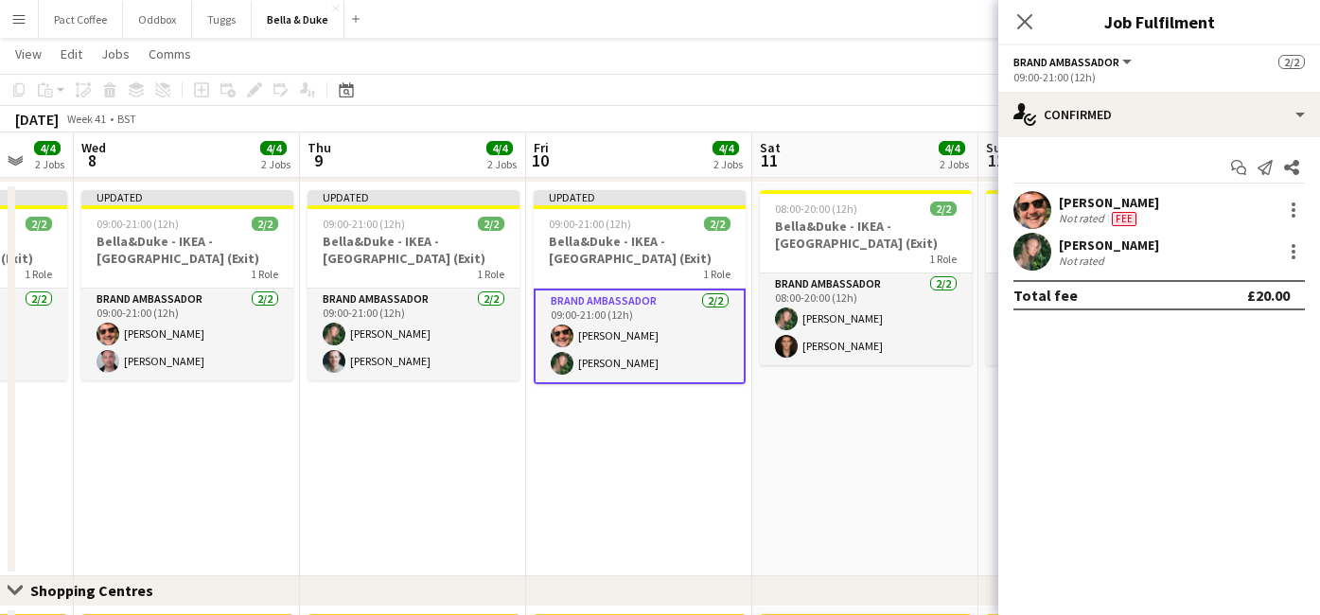
click at [1309, 257] on div "[PERSON_NAME] Not rated" at bounding box center [1159, 252] width 322 height 38
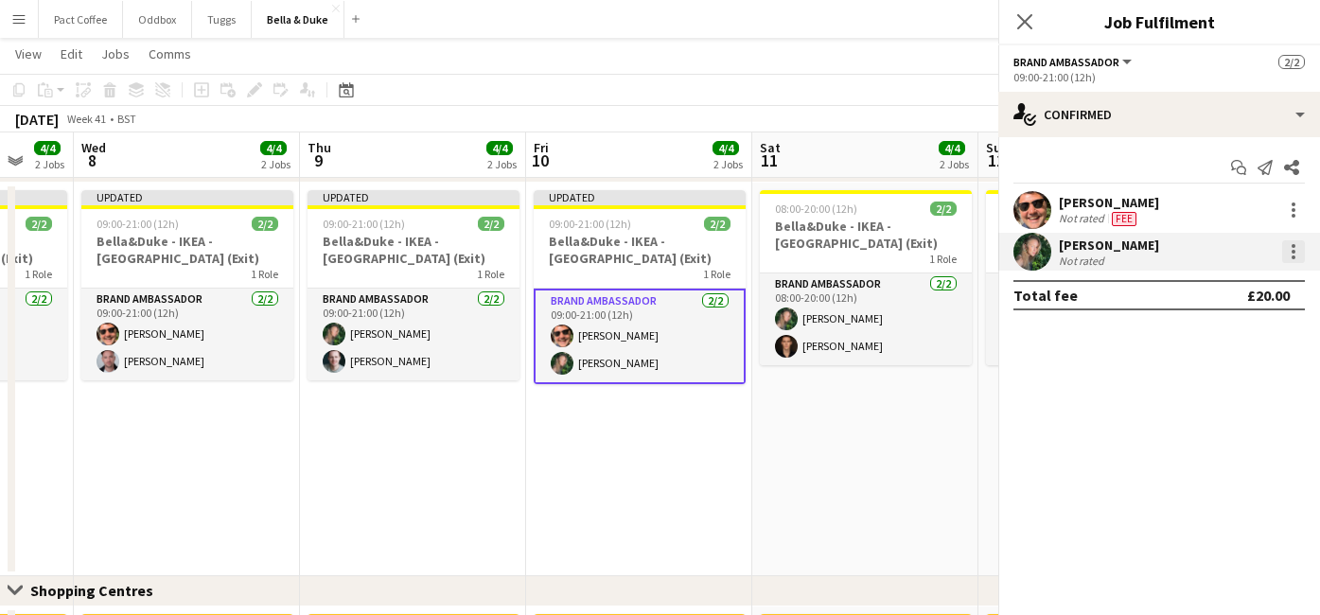
click at [1298, 257] on div at bounding box center [1293, 251] width 23 height 23
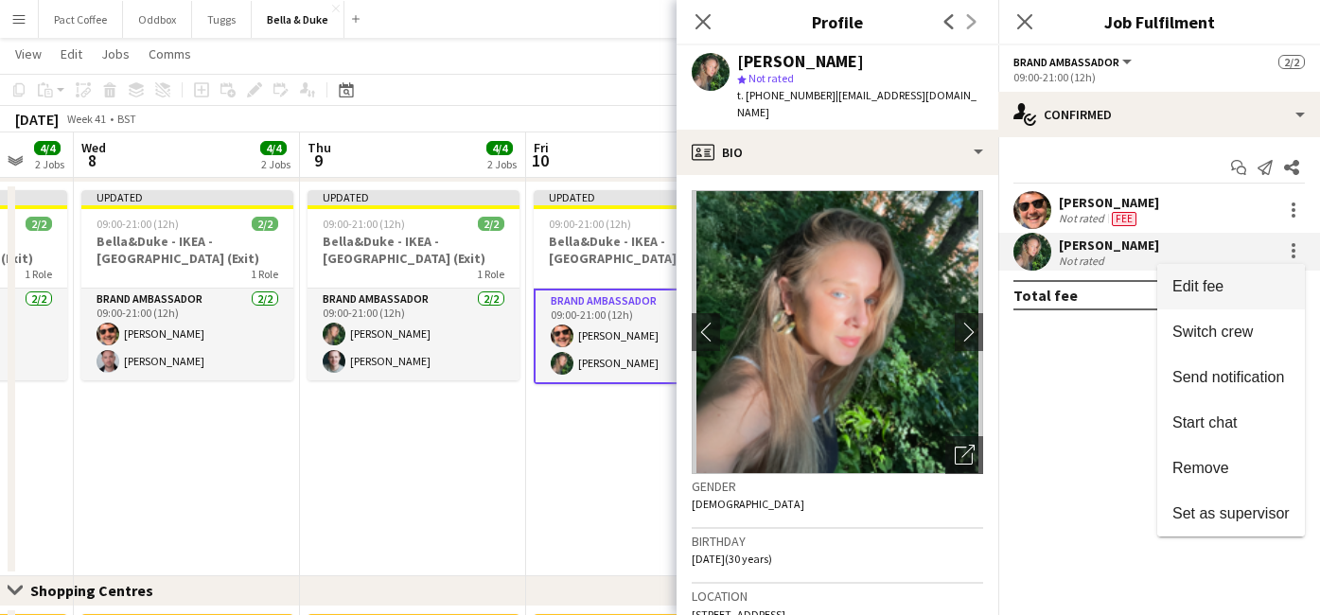
click at [1262, 283] on span "Edit fee" at bounding box center [1230, 286] width 117 height 17
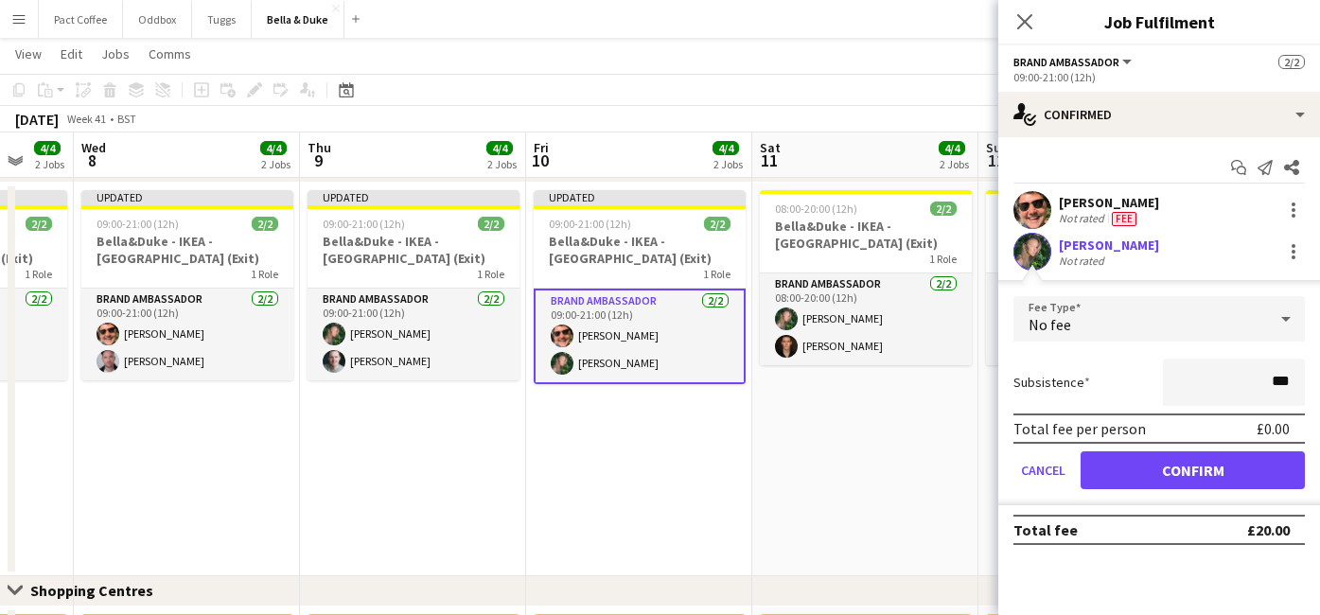
type input "**"
type input "***"
click at [1166, 476] on button "Confirm" at bounding box center [1193, 470] width 224 height 38
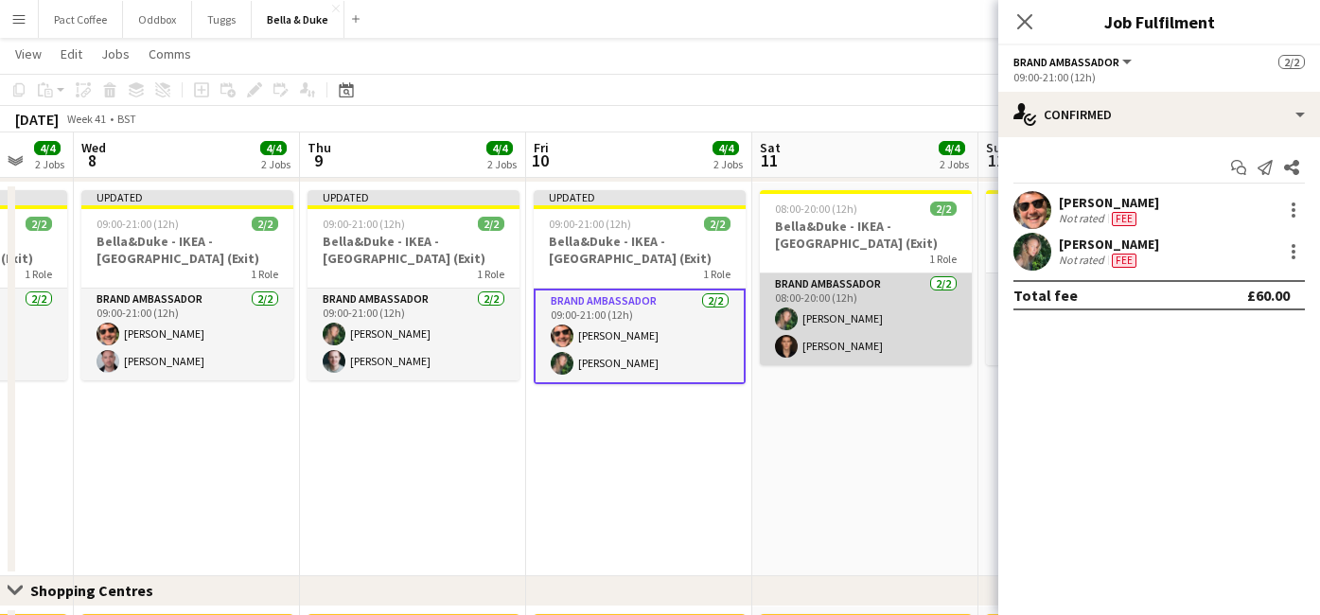
click at [842, 344] on app-card-role "Brand Ambassador [DATE] 08:00-20:00 (12h) [PERSON_NAME] [PERSON_NAME]" at bounding box center [866, 319] width 212 height 92
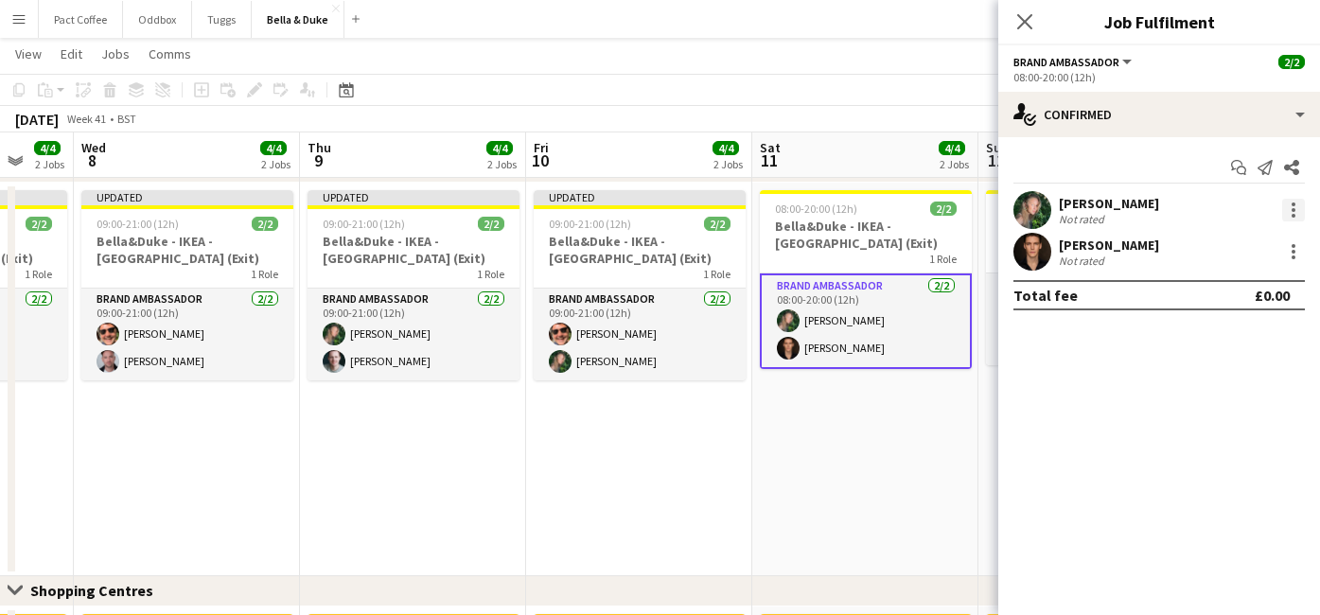
click at [1292, 206] on div at bounding box center [1293, 210] width 23 height 23
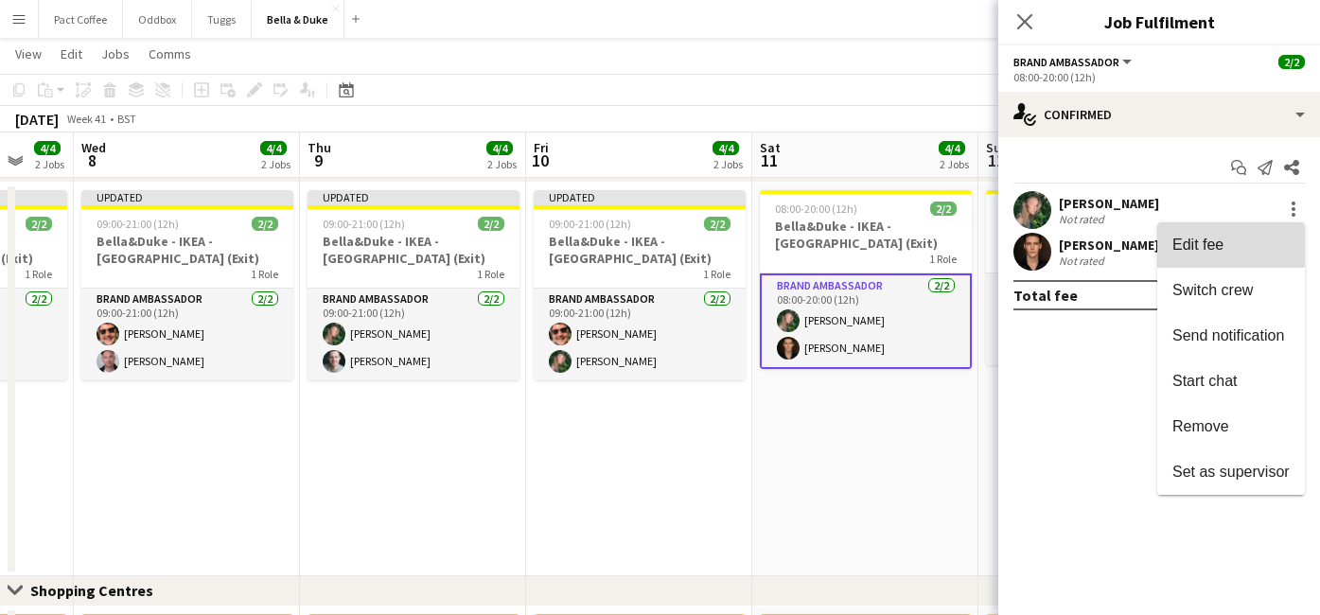
click at [1220, 240] on span "Edit fee" at bounding box center [1197, 245] width 51 height 16
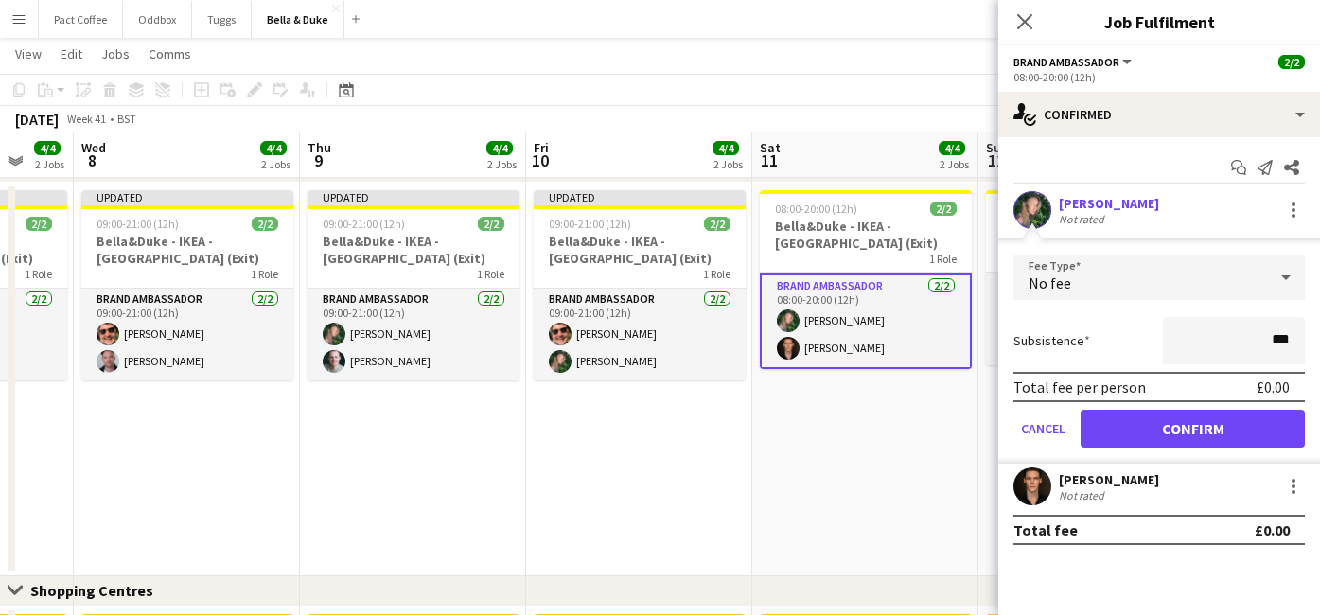
type input "**"
type input "***"
click button "Confirm" at bounding box center [1193, 429] width 224 height 38
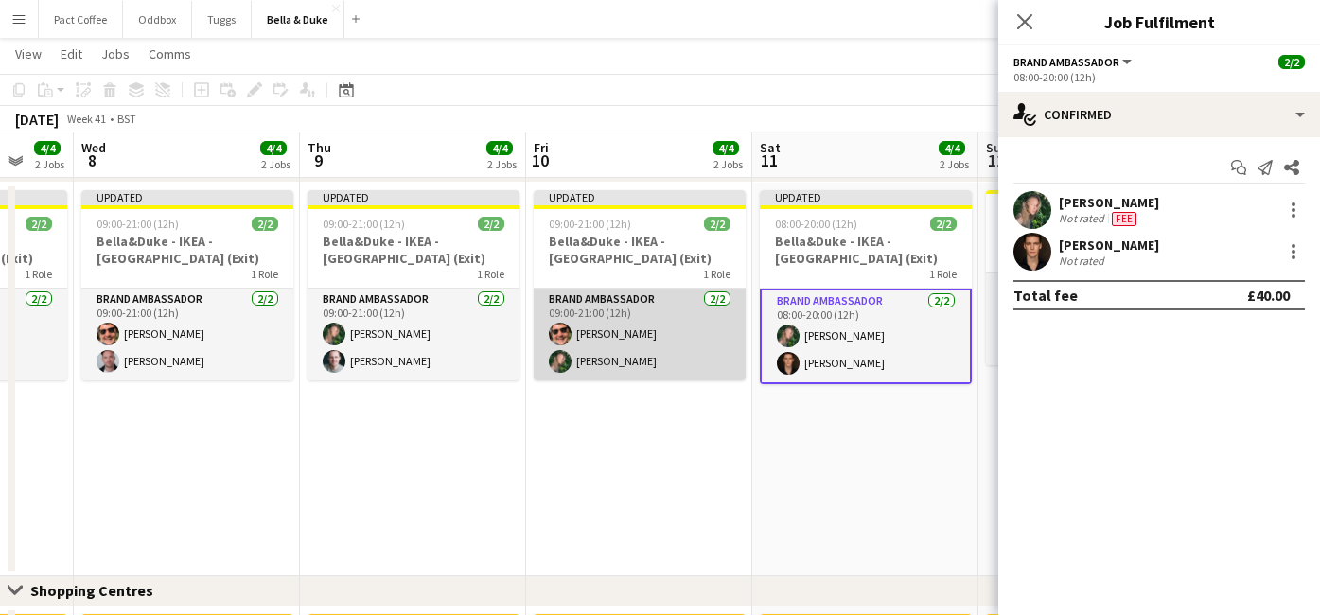
click at [571, 349] on app-card-role "Brand Ambassador [DATE] 09:00-21:00 (12h) [PERSON_NAME] [PERSON_NAME]" at bounding box center [640, 335] width 212 height 92
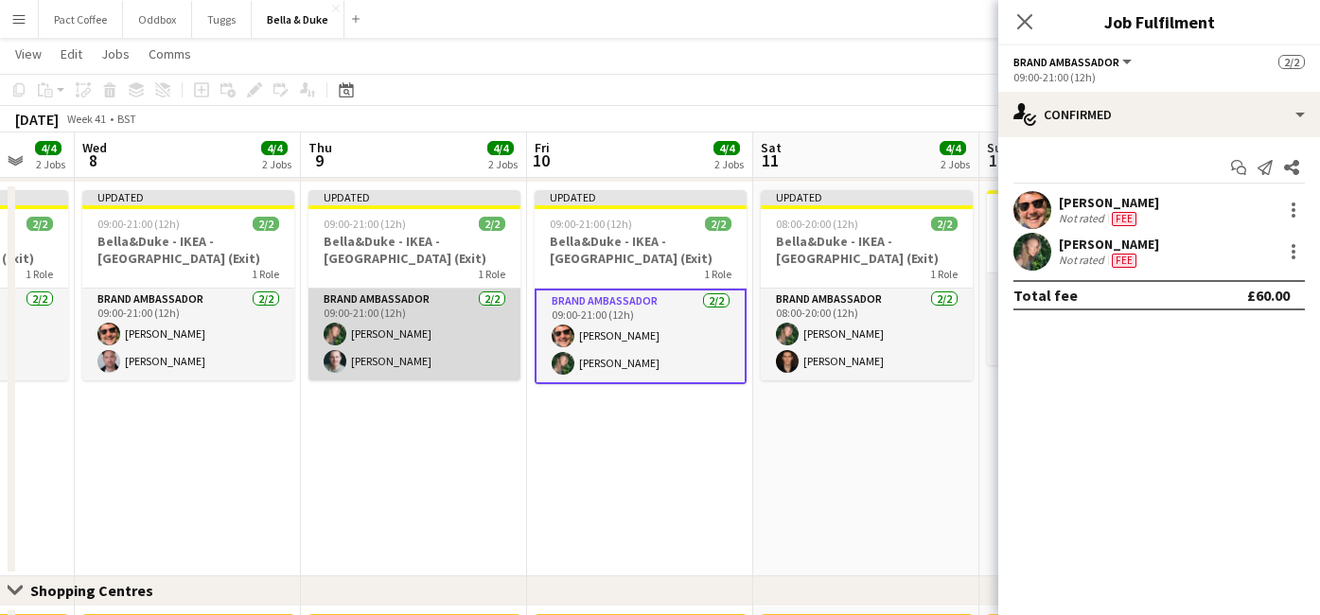
click at [435, 350] on app-card-role "Brand Ambassador [DATE] 09:00-21:00 (12h) [PERSON_NAME] [PERSON_NAME]" at bounding box center [414, 335] width 212 height 92
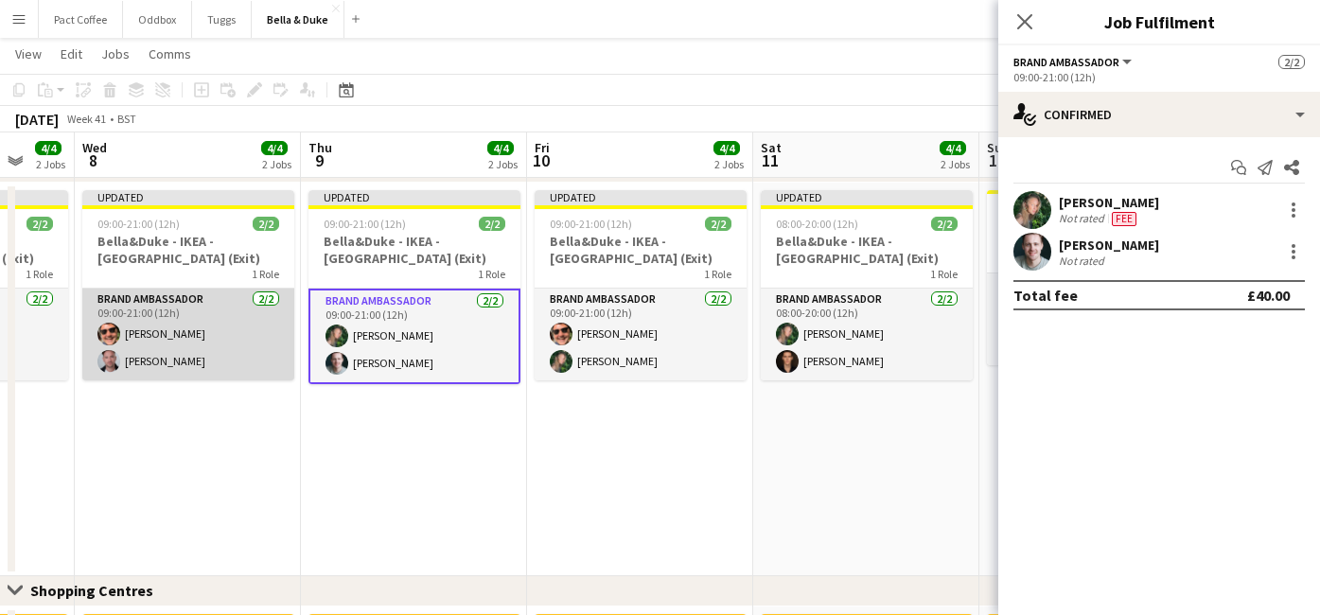
click at [237, 356] on app-card-role "Brand Ambassador [DATE] 09:00-21:00 (12h) [PERSON_NAME] [PERSON_NAME]" at bounding box center [188, 335] width 212 height 92
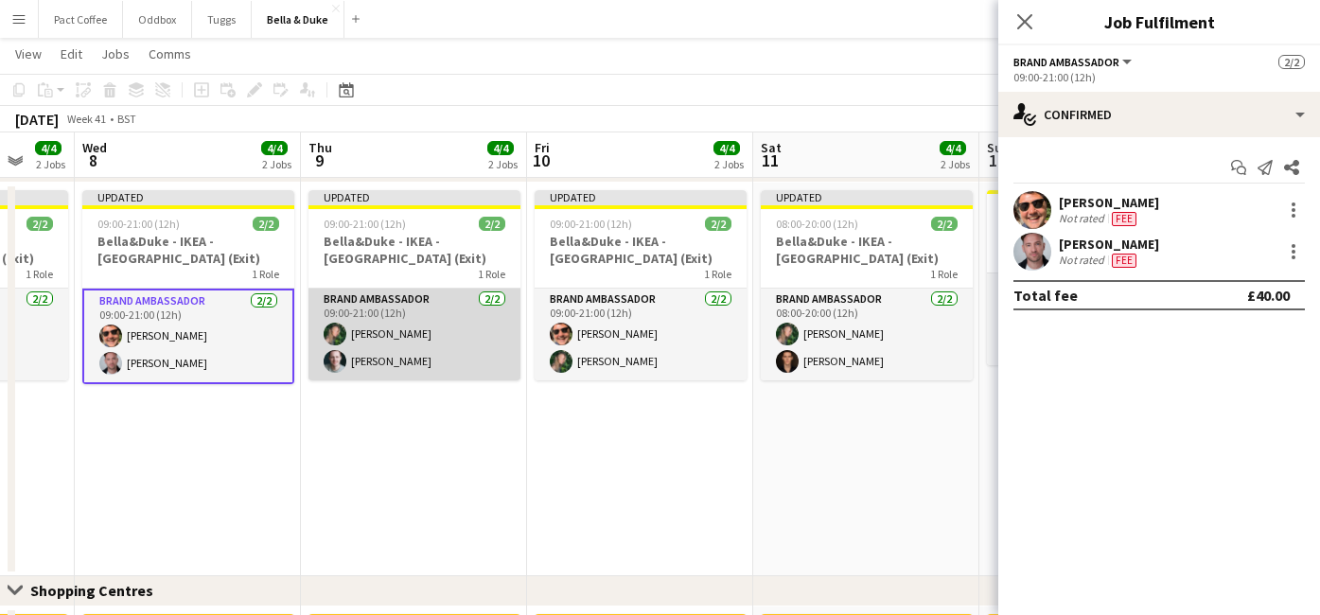
click at [367, 349] on app-card-role "Brand Ambassador [DATE] 09:00-21:00 (12h) [PERSON_NAME] [PERSON_NAME]" at bounding box center [414, 335] width 212 height 92
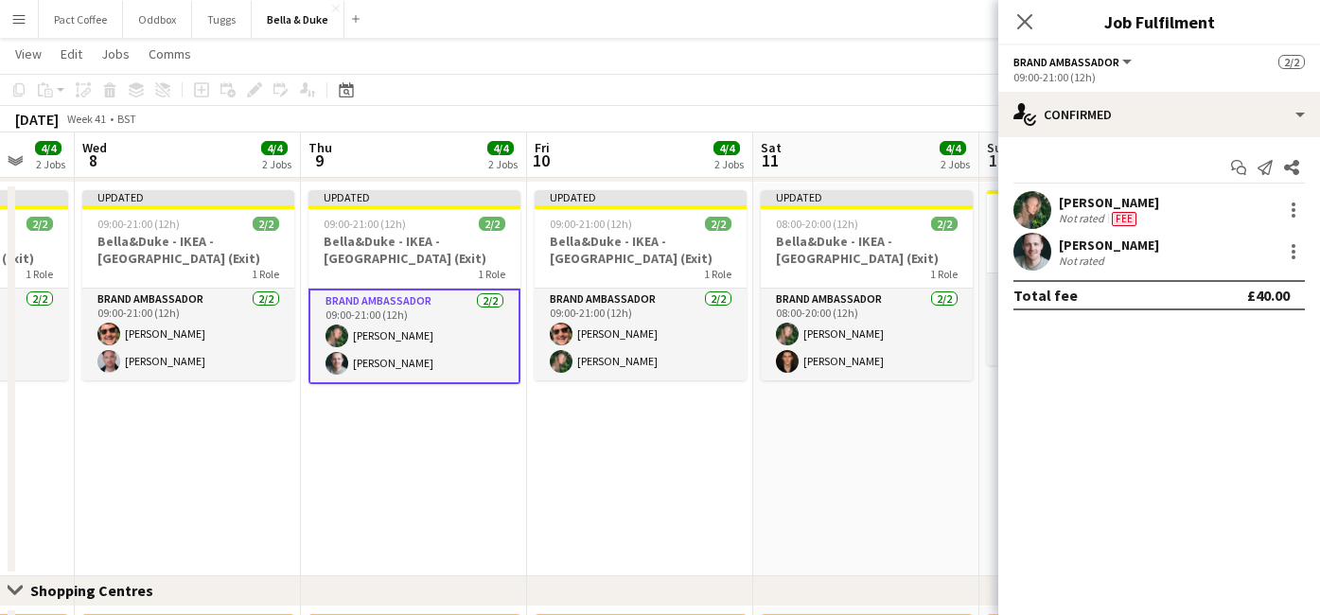
click at [1116, 260] on div "Not rated" at bounding box center [1109, 261] width 100 height 14
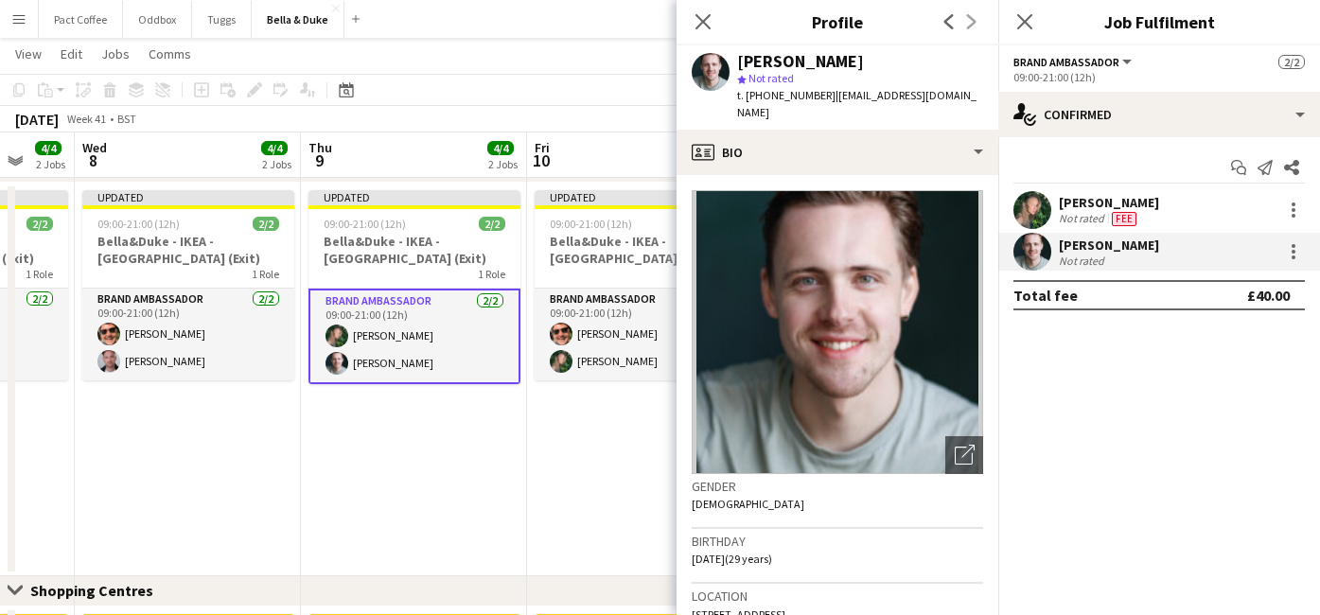
click at [766, 607] on span "[STREET_ADDRESS]" at bounding box center [739, 614] width 94 height 14
copy span "[STREET_ADDRESS]"
click at [1288, 248] on div at bounding box center [1293, 251] width 23 height 23
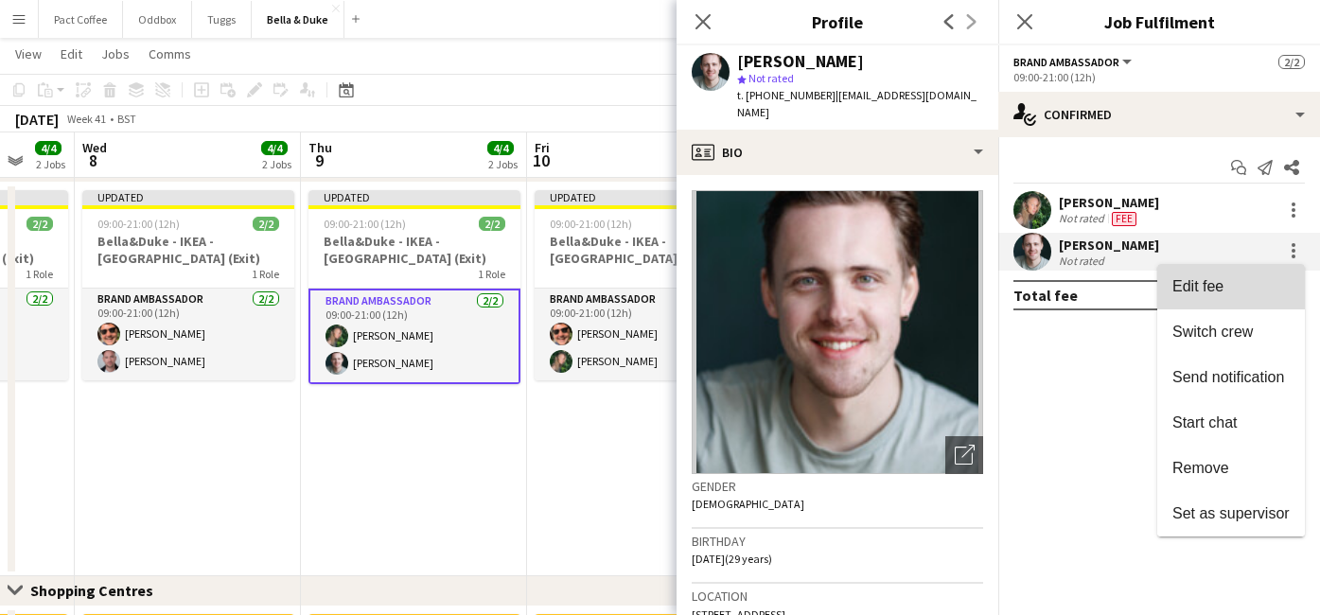
click at [1225, 285] on span "Edit fee" at bounding box center [1230, 286] width 117 height 17
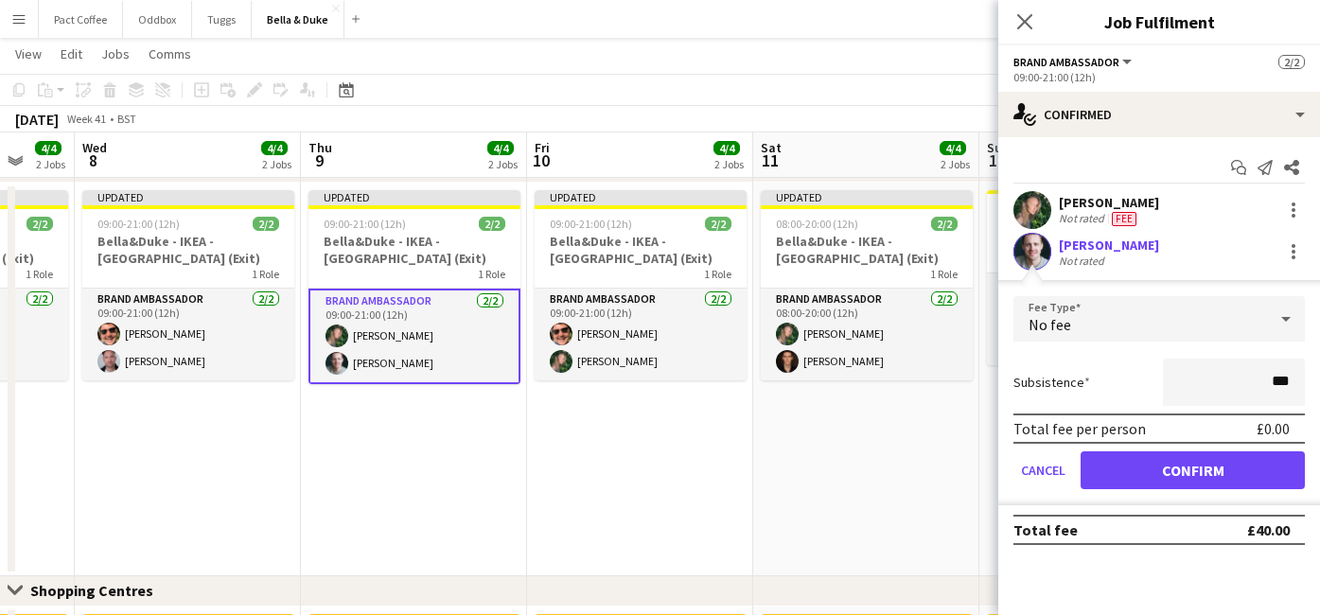
type input "**"
type input "***"
click at [1266, 484] on button "Confirm" at bounding box center [1193, 470] width 224 height 38
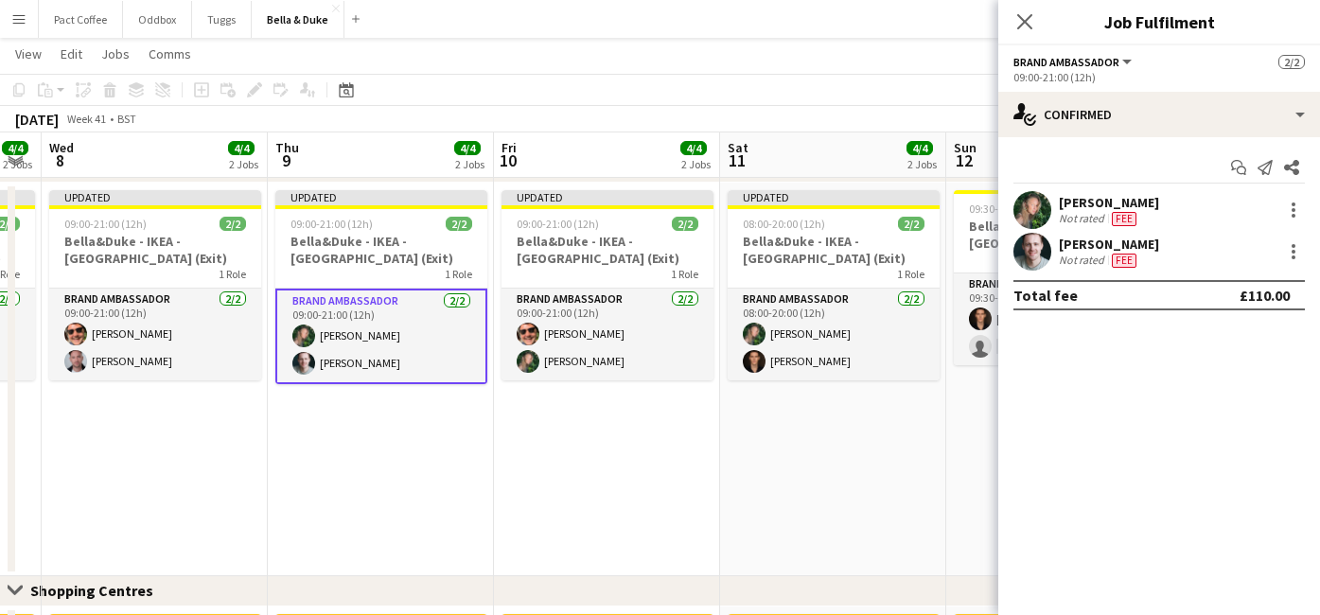
scroll to position [0, 677]
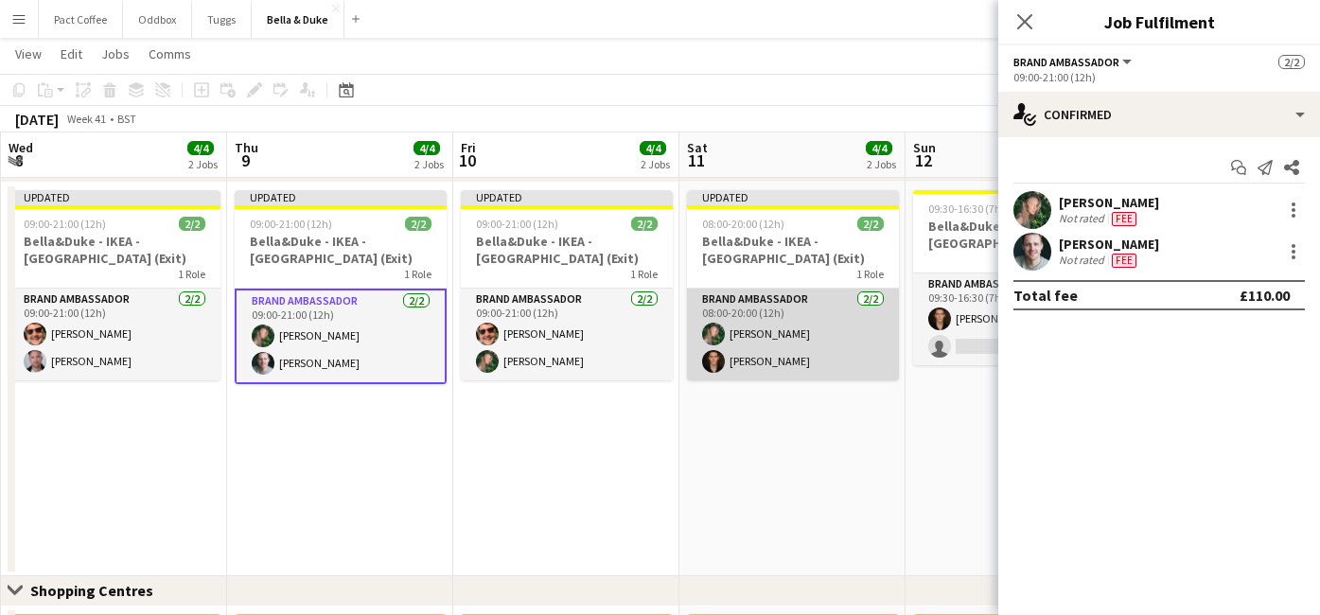
click at [748, 335] on app-card-role "Brand Ambassador [DATE] 08:00-20:00 (12h) [PERSON_NAME] [PERSON_NAME]" at bounding box center [793, 335] width 212 height 92
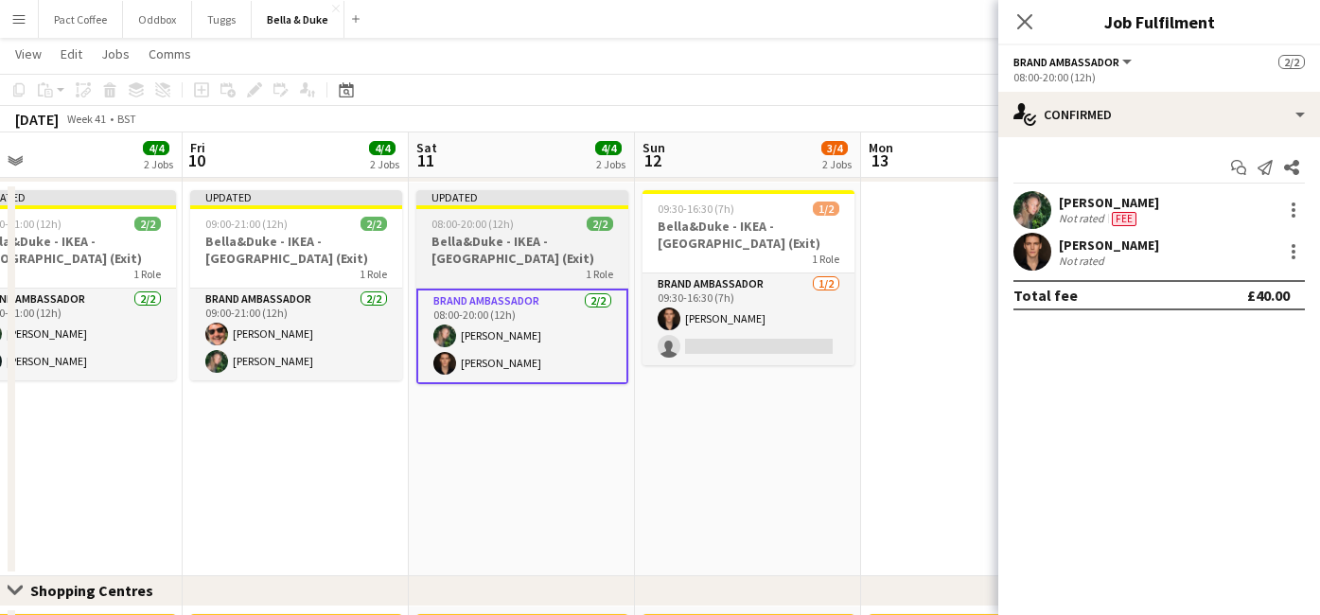
scroll to position [0, 729]
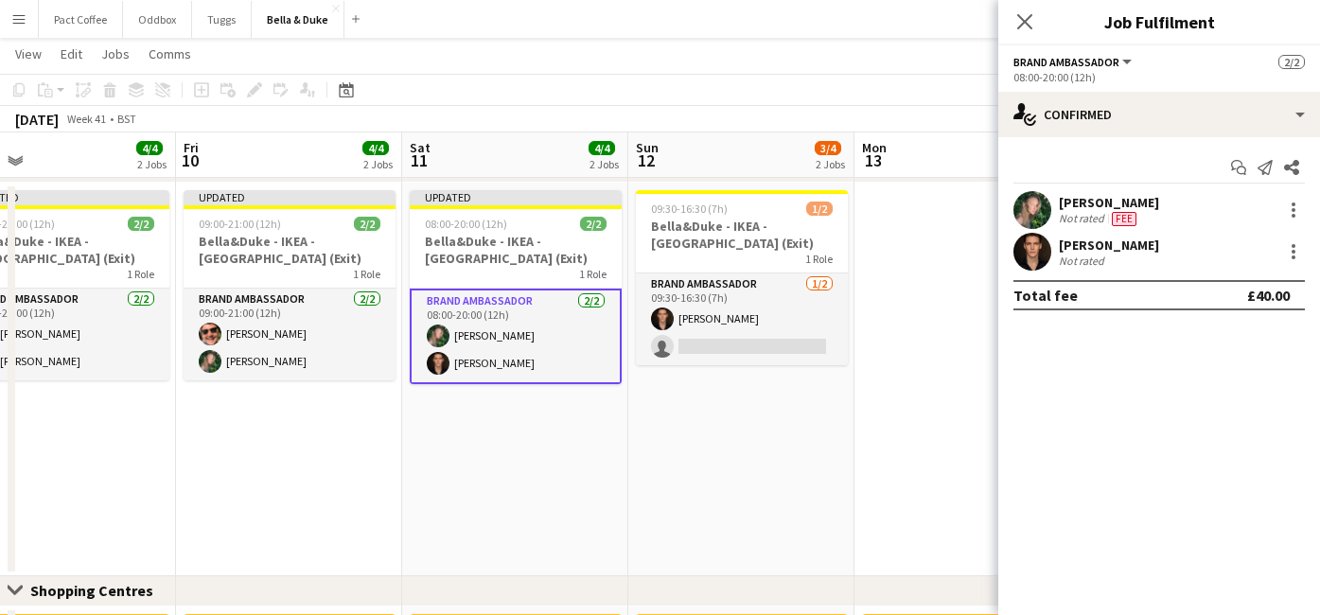
click at [1117, 251] on div "[PERSON_NAME]" at bounding box center [1109, 245] width 100 height 17
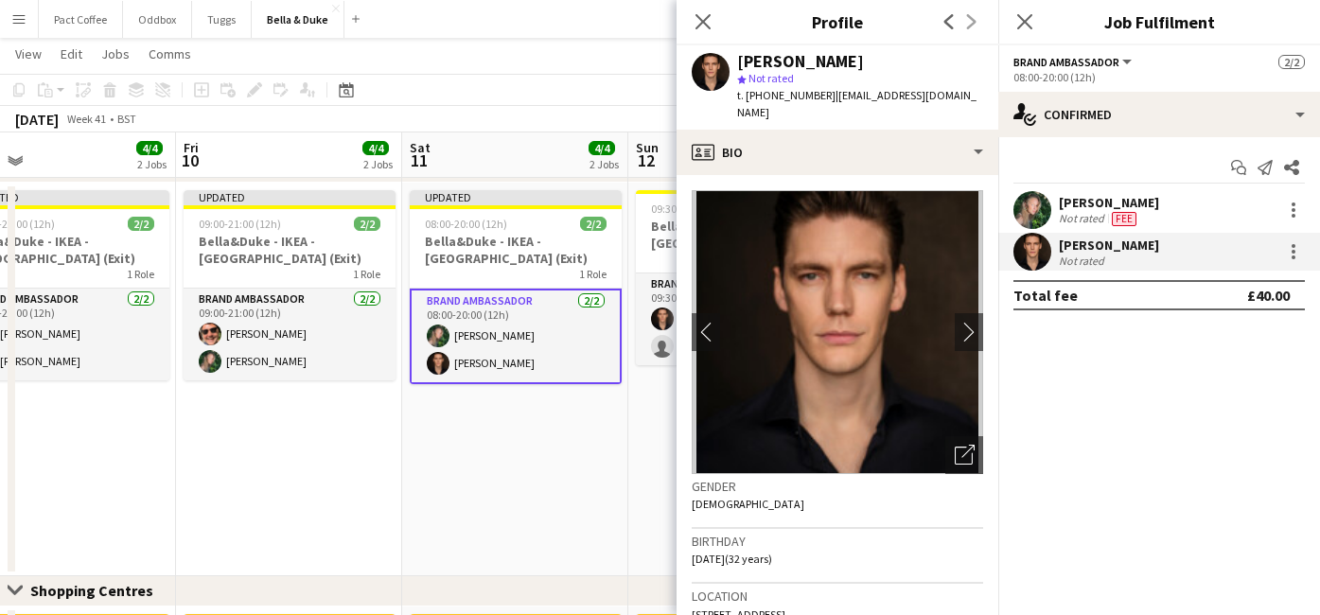
click at [739, 607] on span "[STREET_ADDRESS]" at bounding box center [739, 614] width 94 height 14
click at [1292, 250] on div at bounding box center [1294, 252] width 4 height 4
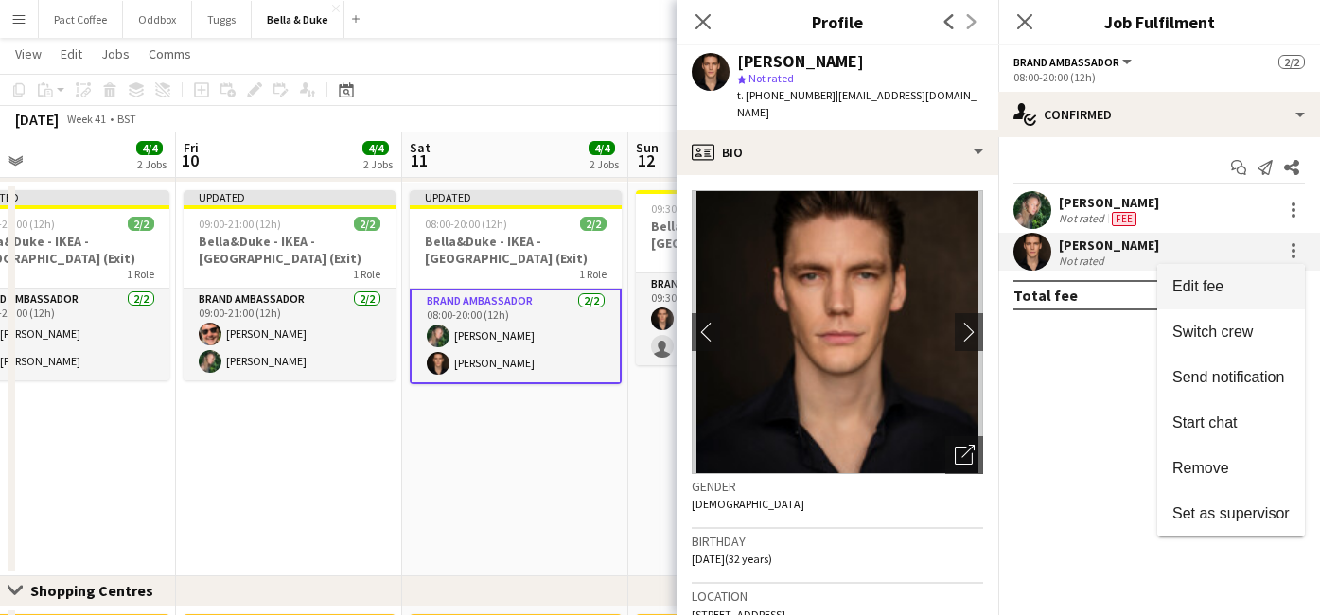
click at [1197, 280] on span "Edit fee" at bounding box center [1197, 286] width 51 height 16
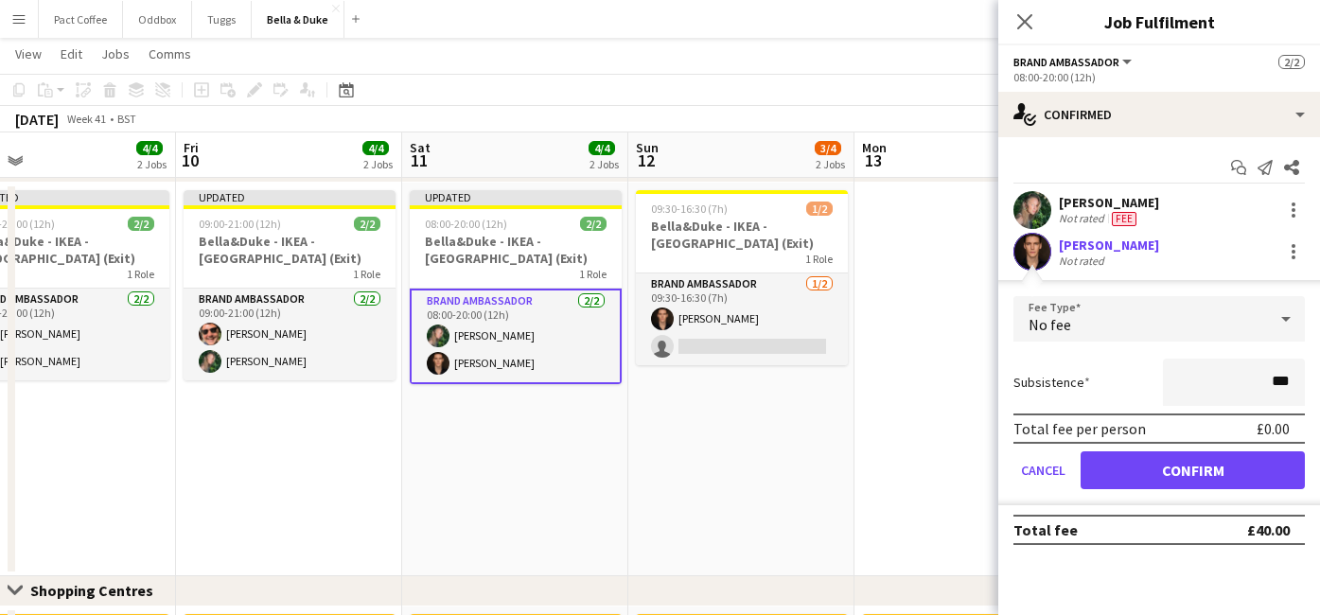
type input "**"
type input "***"
click at [1211, 470] on button "Confirm" at bounding box center [1193, 470] width 224 height 38
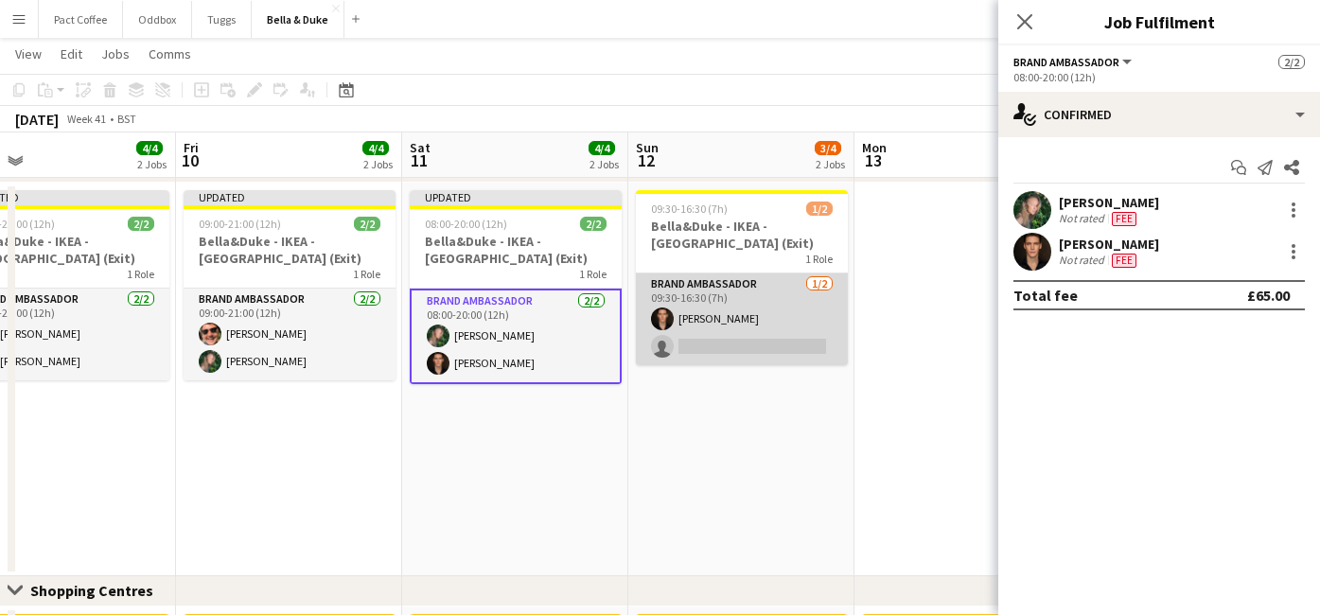
click at [735, 313] on app-card-role "Brand Ambassador [DATE] 09:30-16:30 (7h) [PERSON_NAME] single-neutral-actions" at bounding box center [742, 319] width 212 height 92
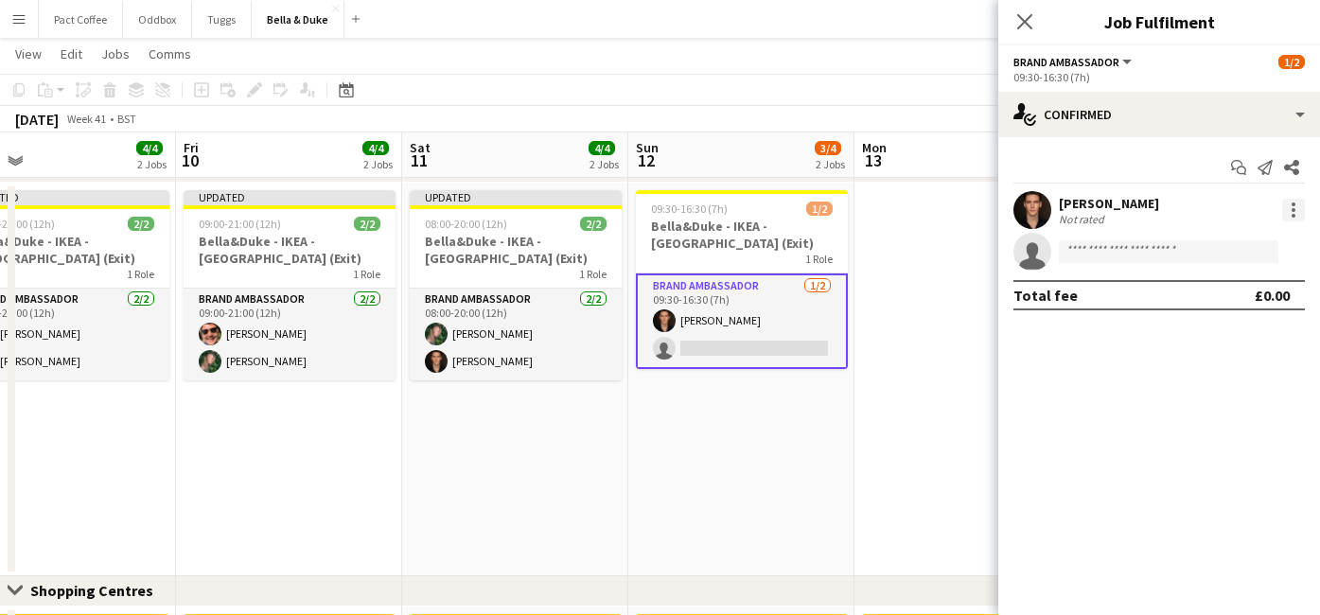
click at [1296, 219] on div at bounding box center [1293, 210] width 23 height 23
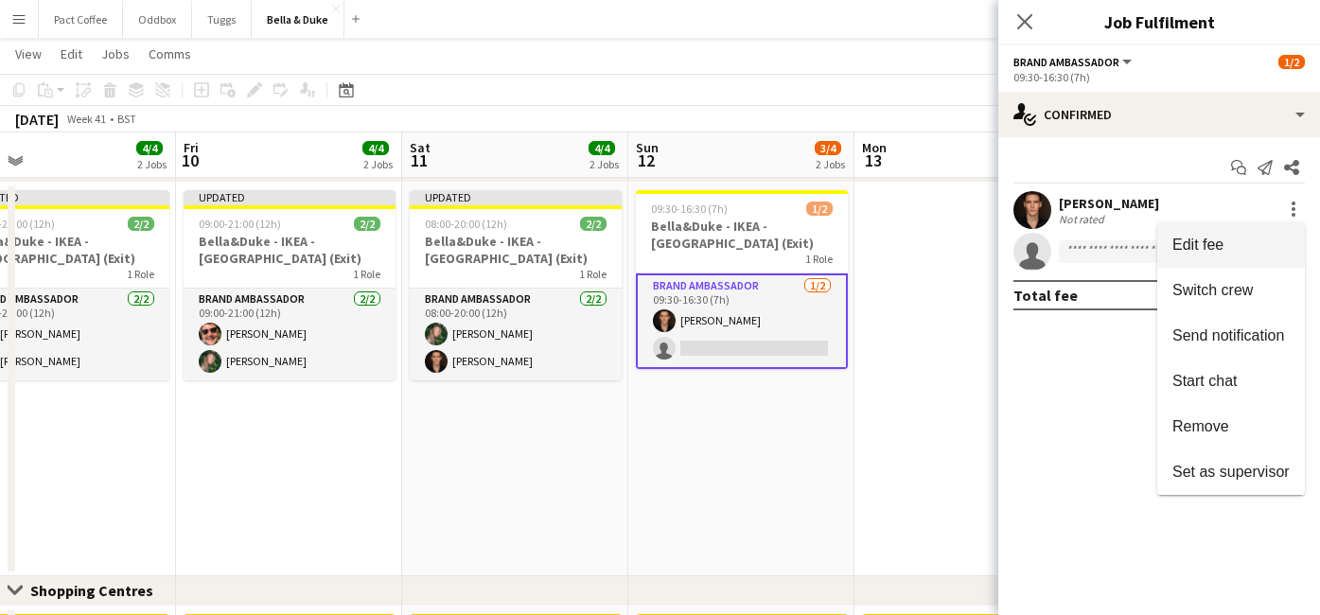
click at [1222, 235] on button "Edit fee" at bounding box center [1231, 244] width 148 height 45
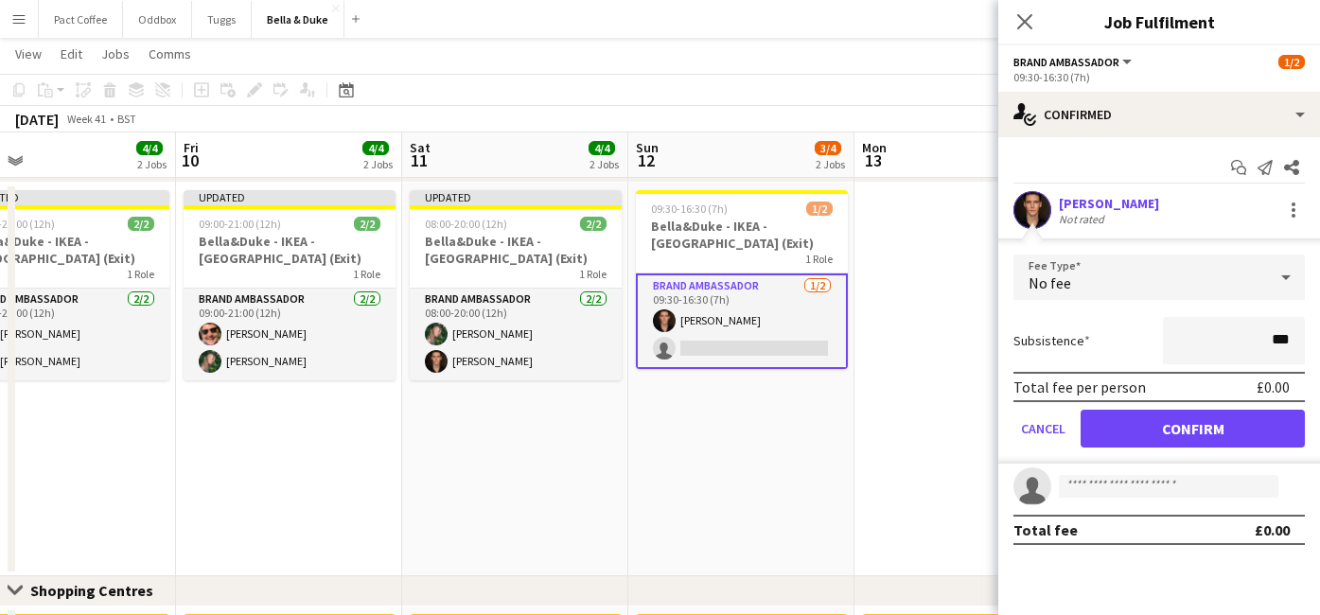
type input "**"
type input "***"
click button "Confirm" at bounding box center [1193, 429] width 224 height 38
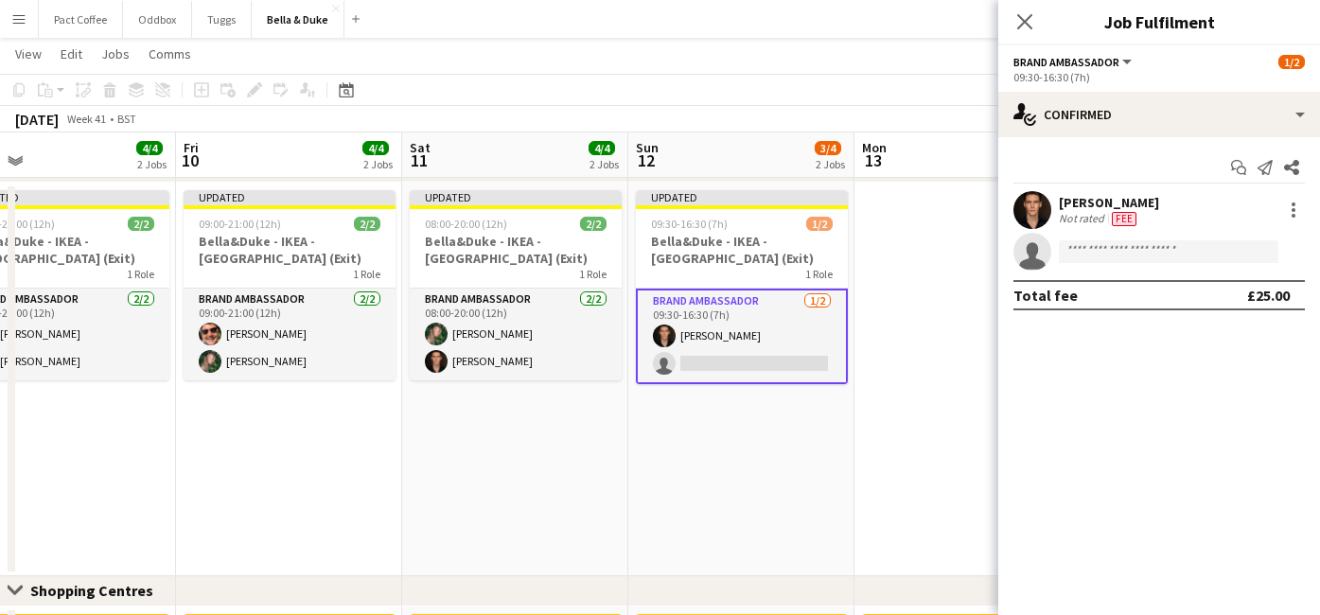
click at [813, 467] on app-date-cell "Updated 09:30-16:30 (7h) 1/2 [PERSON_NAME] - IKEA - Lakeside (Exit) 1 Role Bran…" at bounding box center [741, 380] width 226 height 394
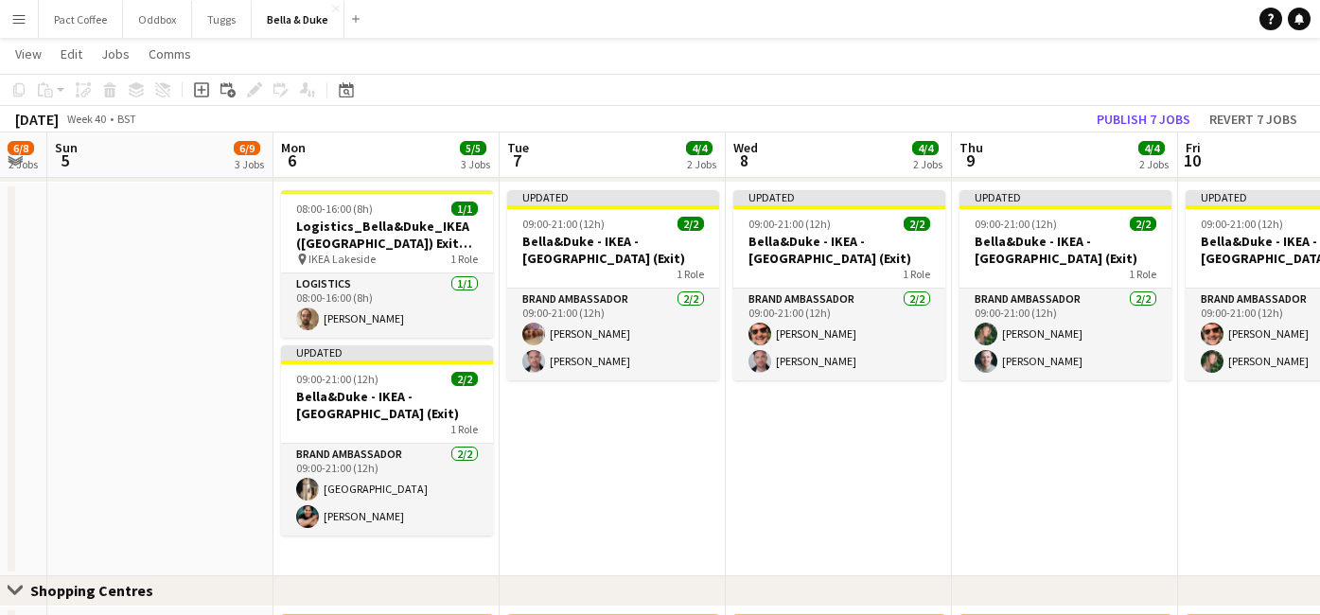
scroll to position [0, 563]
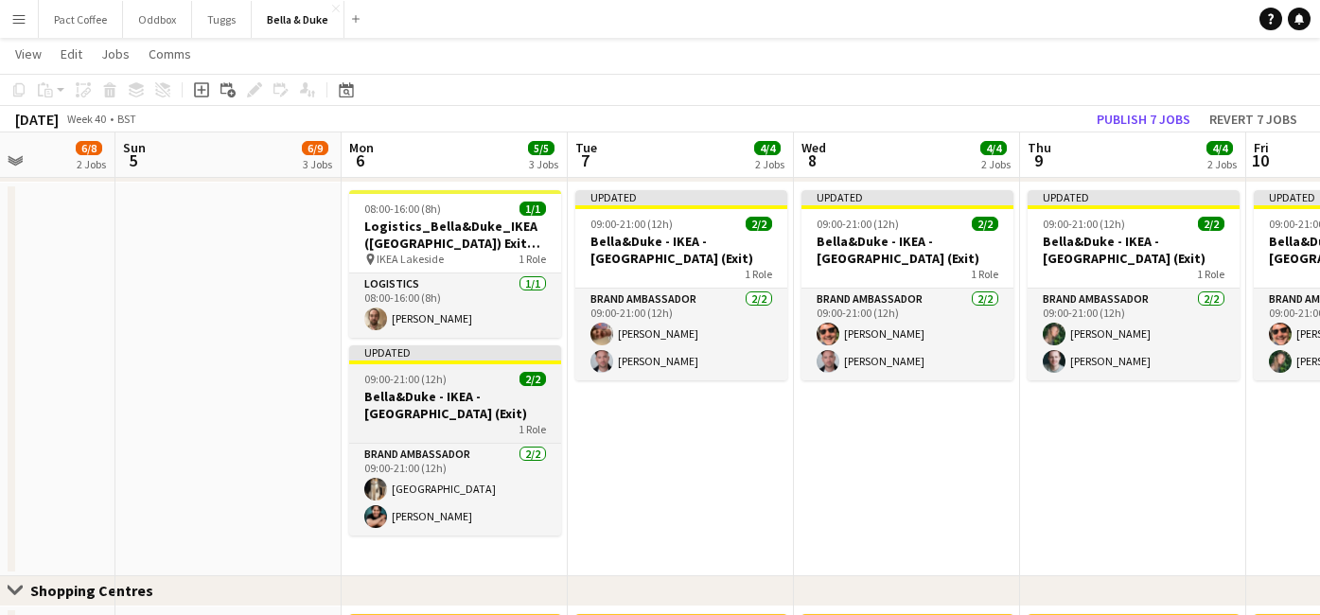
click at [433, 426] on div "1 Role" at bounding box center [455, 429] width 212 height 15
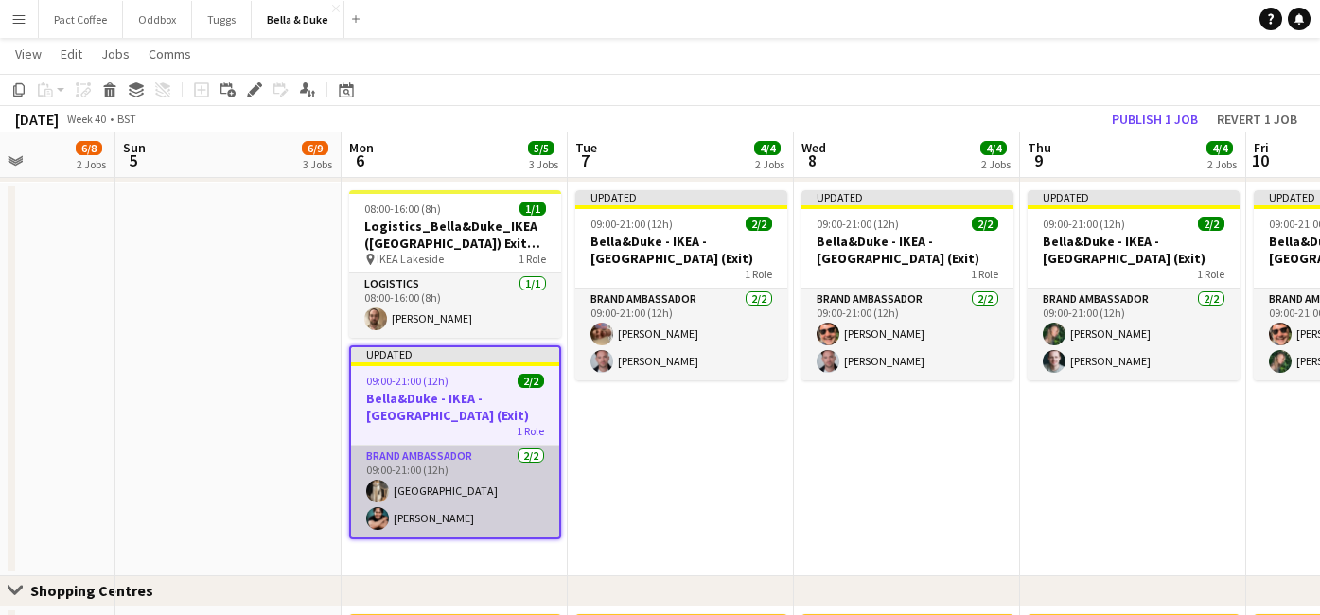
click at [427, 519] on app-card-role "Brand Ambassador [DATE] 09:00-21:00 (12h) [GEOGRAPHIC_DATA] [PERSON_NAME]" at bounding box center [455, 492] width 208 height 92
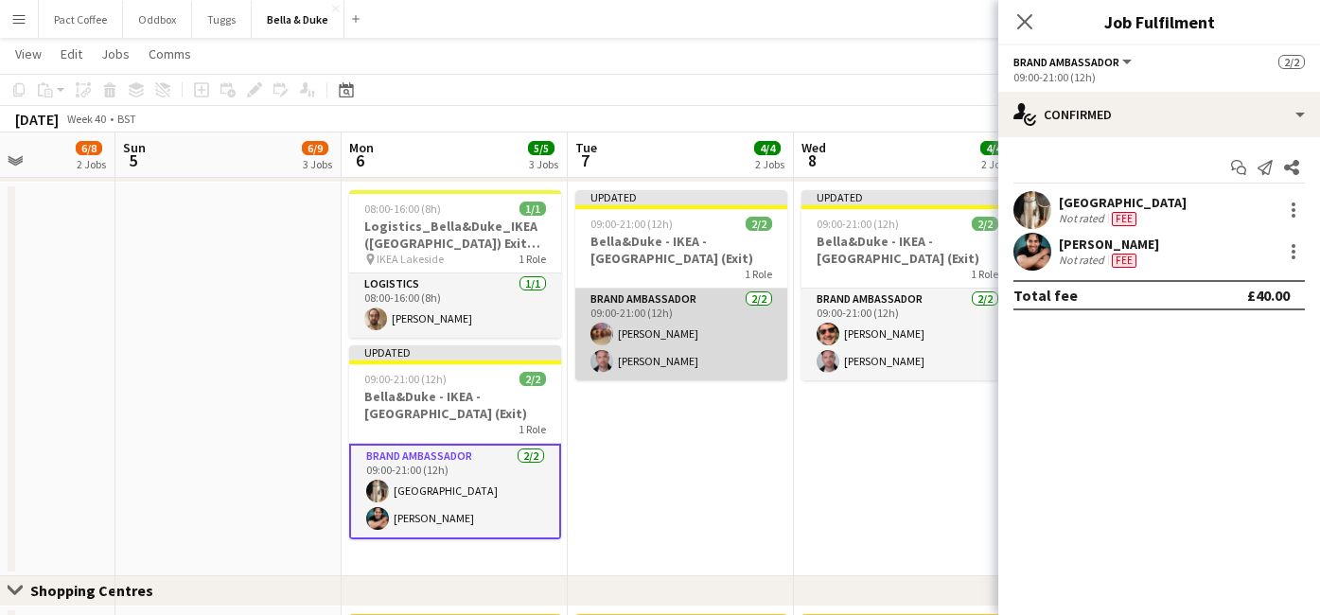
click at [723, 343] on app-card-role "Brand Ambassador [DATE] 09:00-21:00 (12h) [PERSON_NAME] [PERSON_NAME]" at bounding box center [681, 335] width 212 height 92
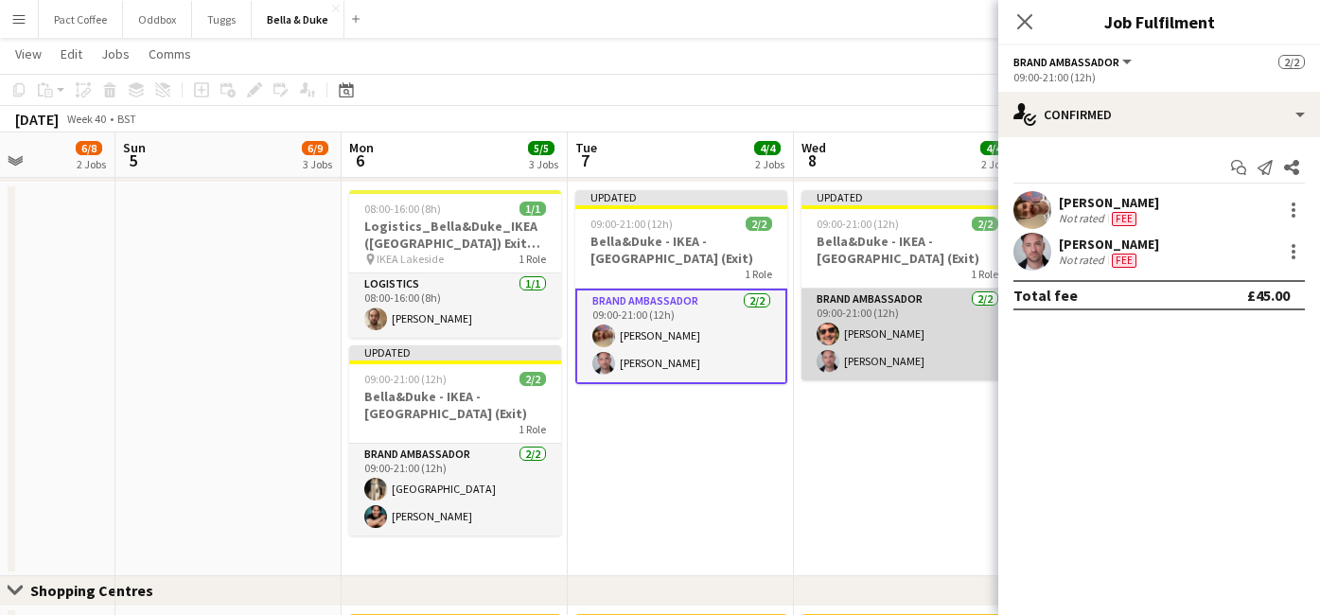
click at [877, 346] on app-card-role "Brand Ambassador [DATE] 09:00-21:00 (12h) [PERSON_NAME] [PERSON_NAME]" at bounding box center [907, 335] width 212 height 92
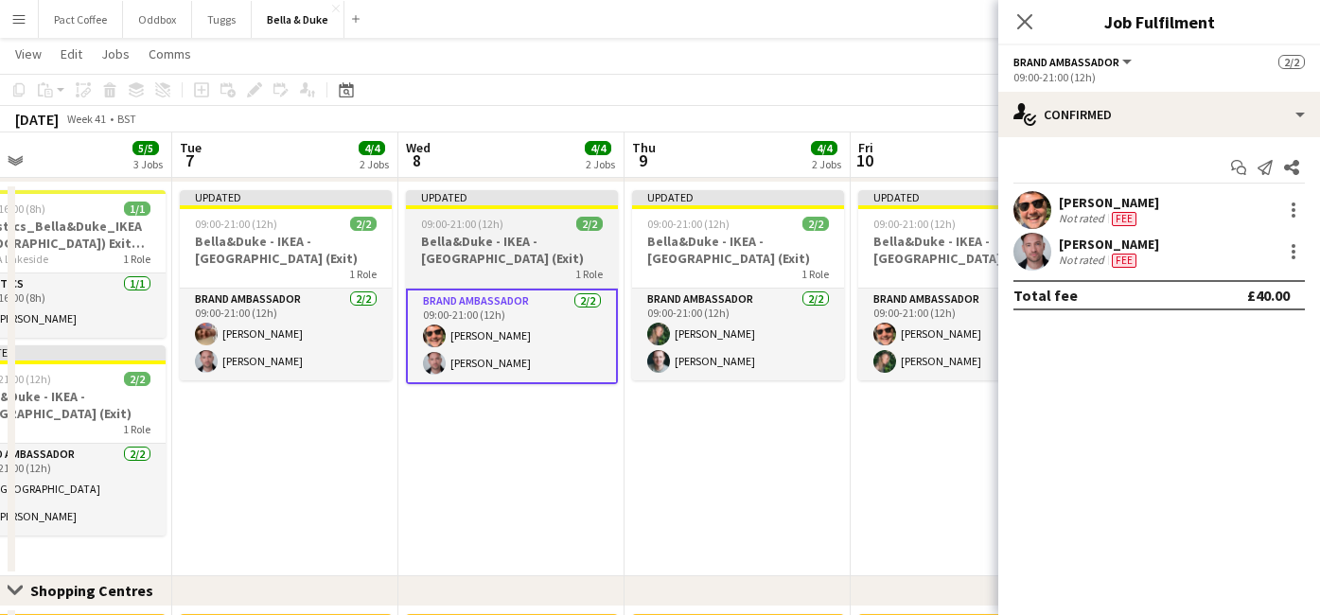
scroll to position [0, 734]
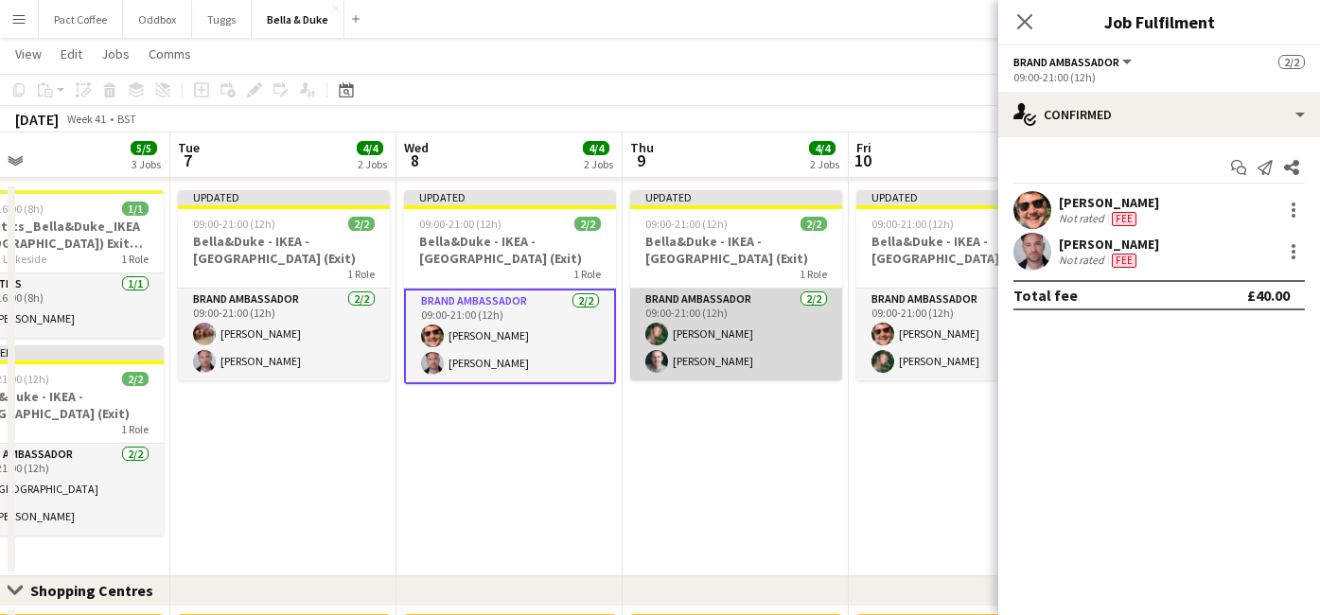
click at [734, 340] on app-card-role "Brand Ambassador [DATE] 09:00-21:00 (12h) [PERSON_NAME] [PERSON_NAME]" at bounding box center [736, 335] width 212 height 92
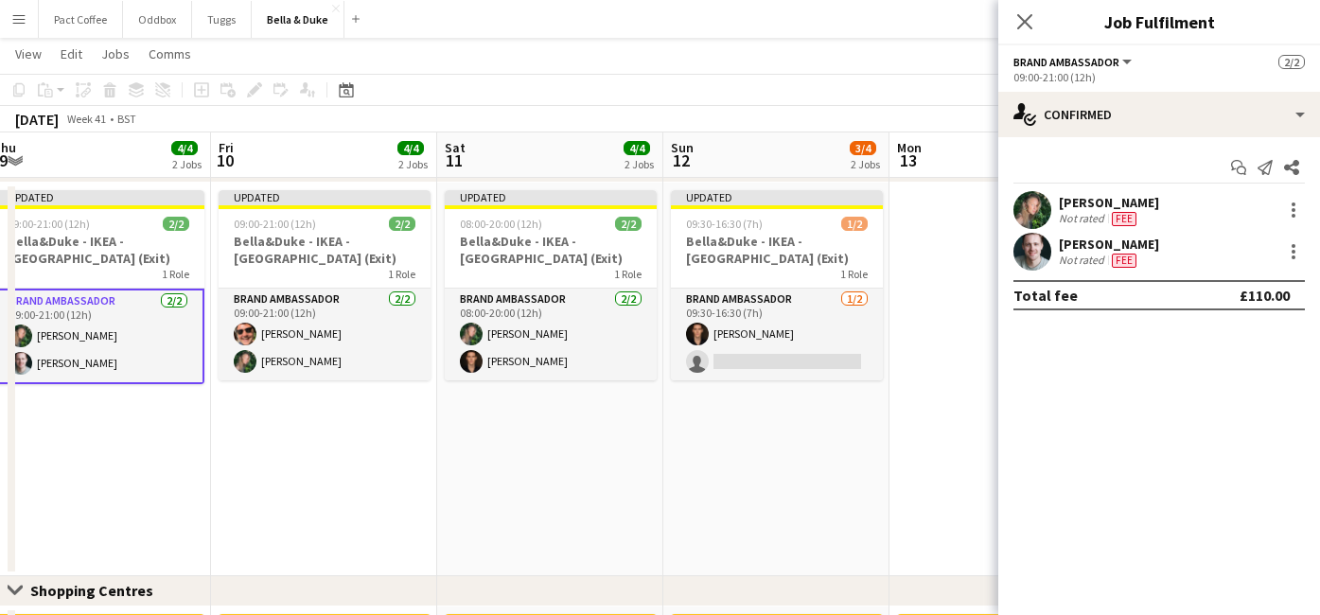
scroll to position [0, 720]
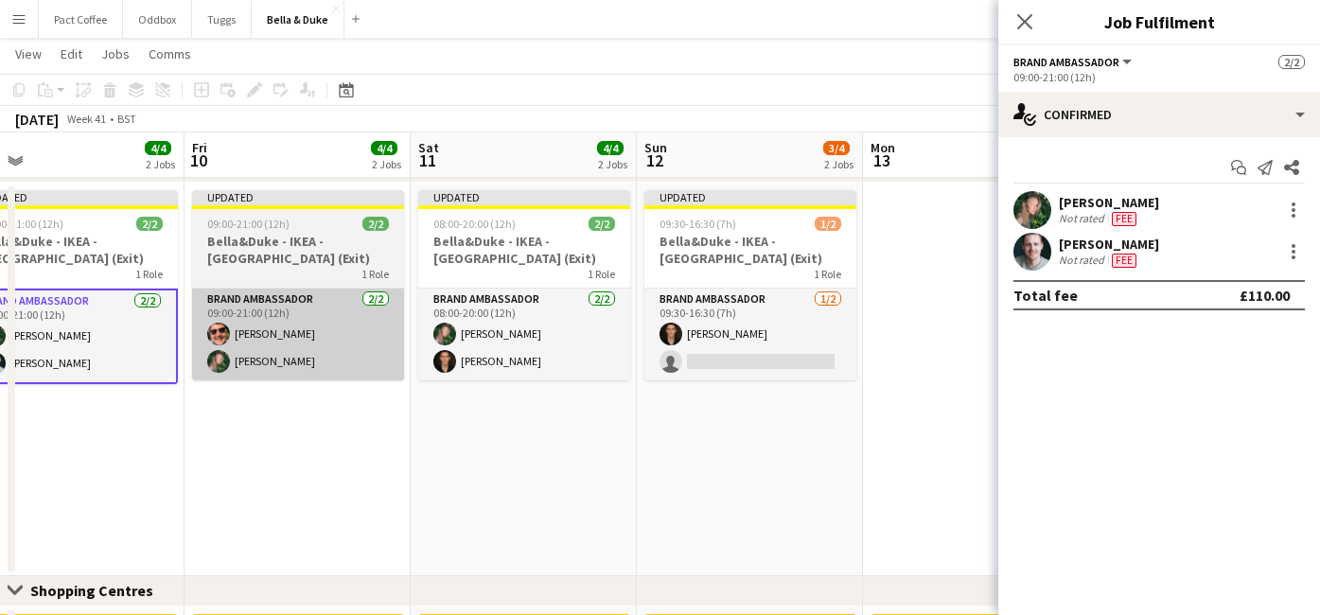
click at [334, 371] on app-card-role "Brand Ambassador [DATE] 09:00-21:00 (12h) [PERSON_NAME] [PERSON_NAME]" at bounding box center [298, 335] width 212 height 92
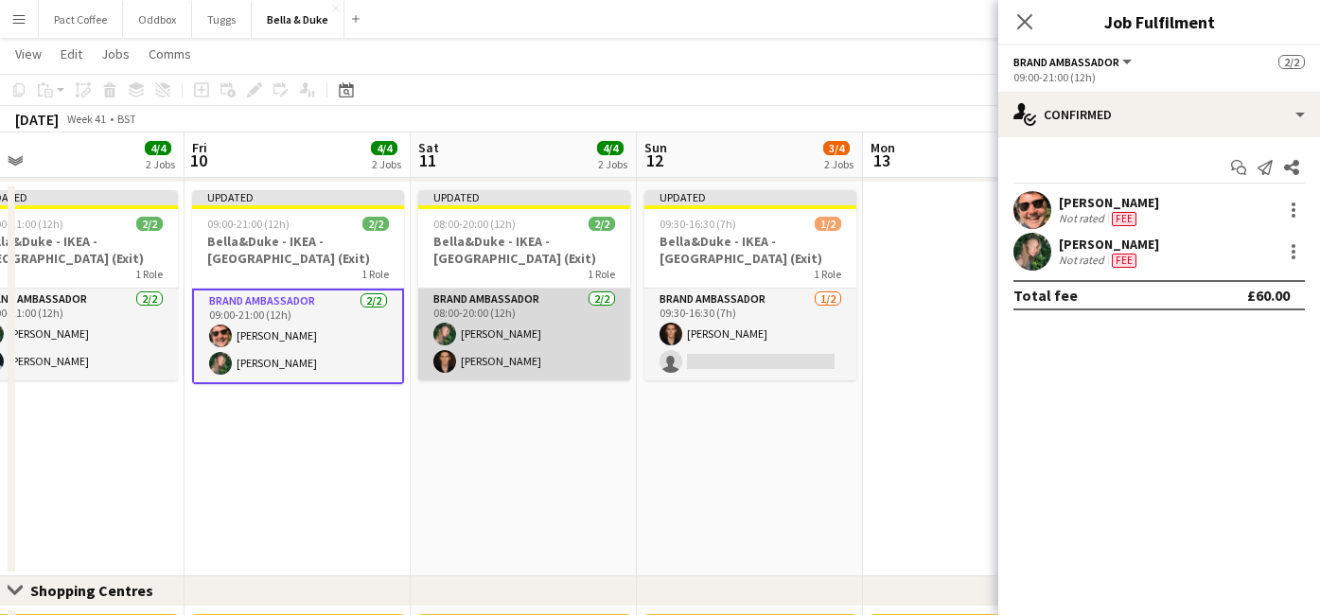
click at [524, 331] on app-card-role "Brand Ambassador [DATE] 08:00-20:00 (12h) [PERSON_NAME] [PERSON_NAME]" at bounding box center [524, 335] width 212 height 92
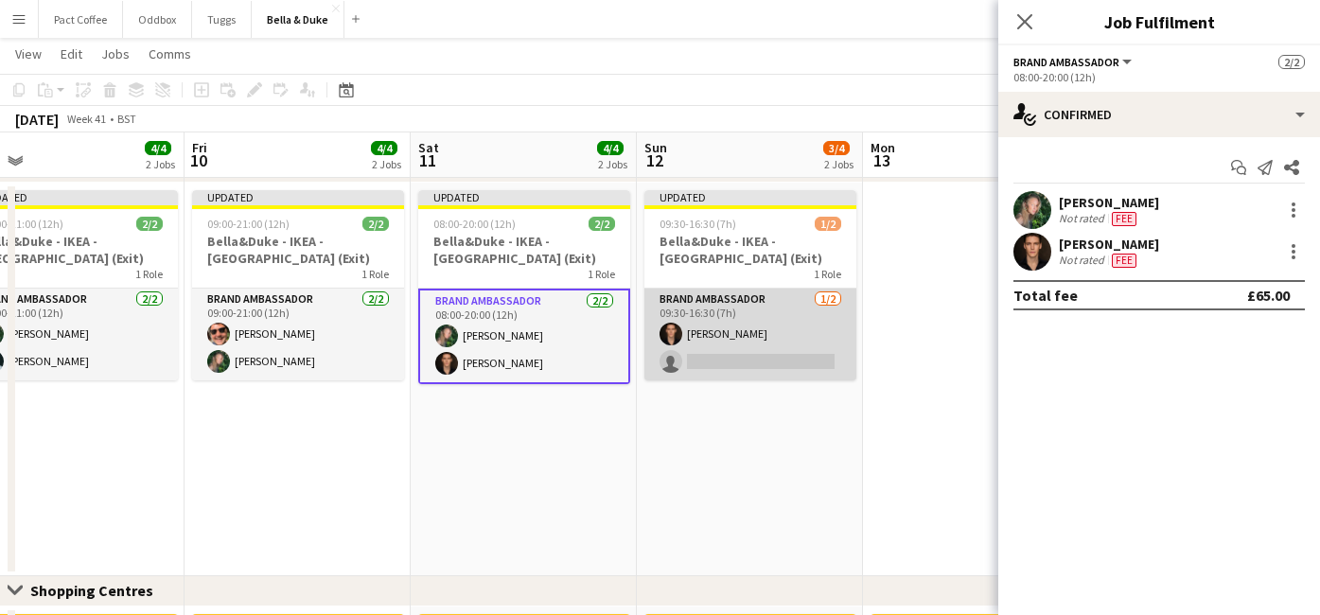
click at [729, 334] on app-card-role "Brand Ambassador [DATE] 09:30-16:30 (7h) [PERSON_NAME] single-neutral-actions" at bounding box center [750, 335] width 212 height 92
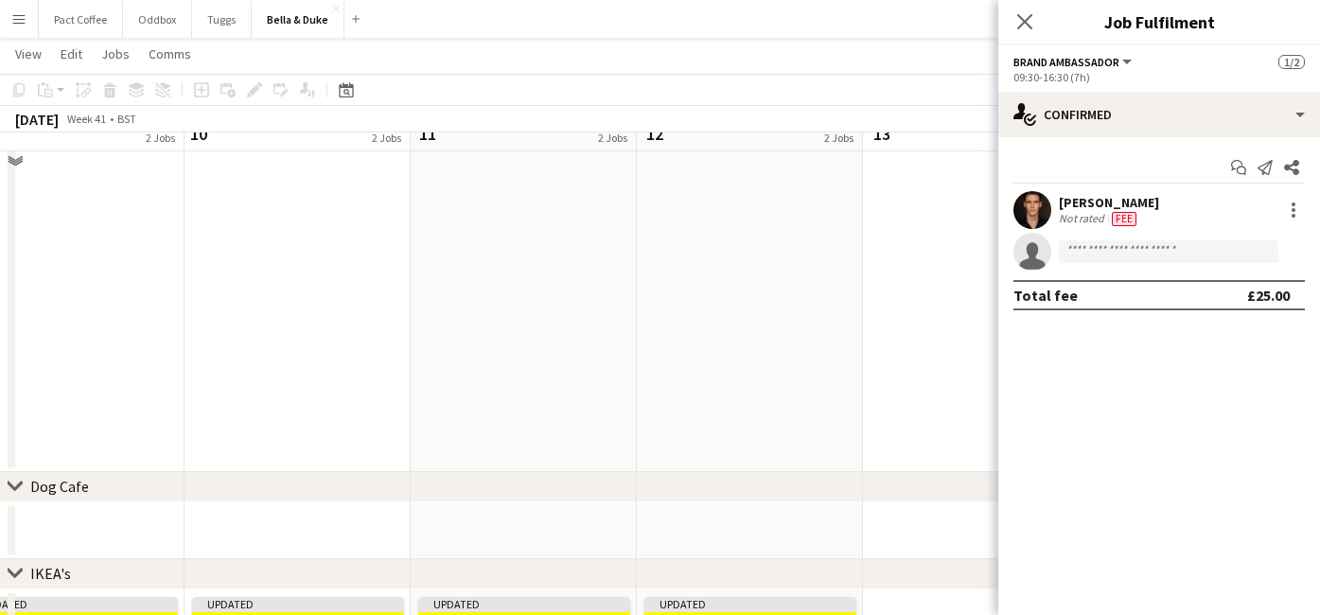
scroll to position [1316, 0]
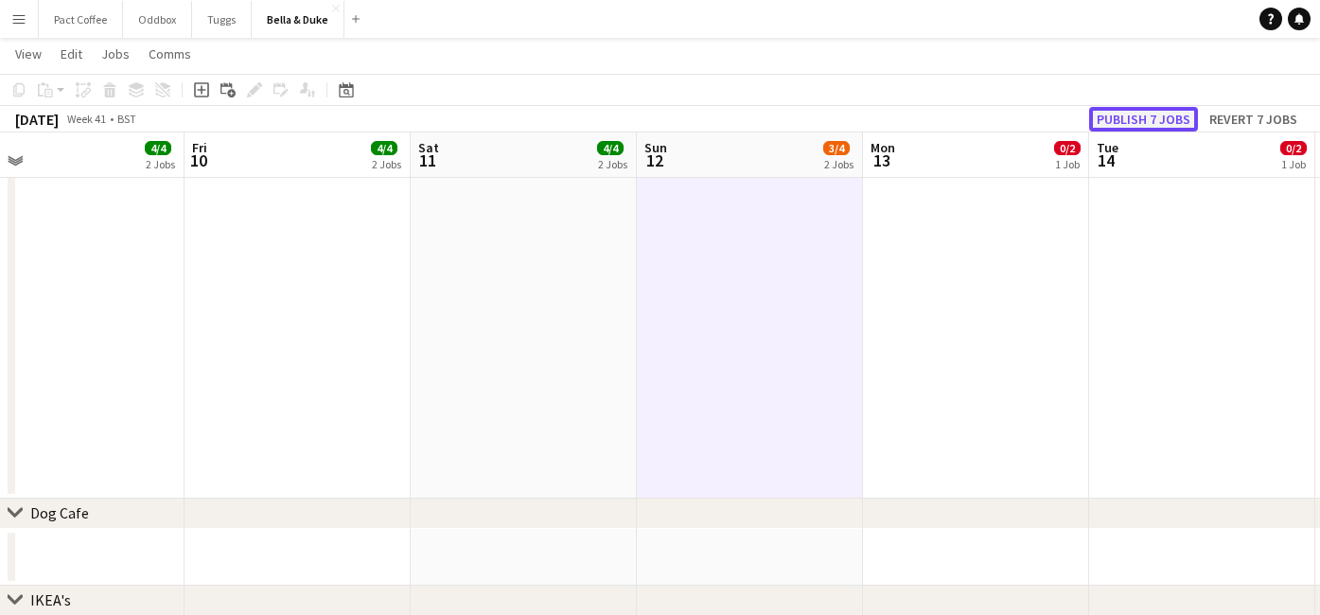
click at [1169, 119] on button "Publish 7 jobs" at bounding box center [1143, 119] width 109 height 25
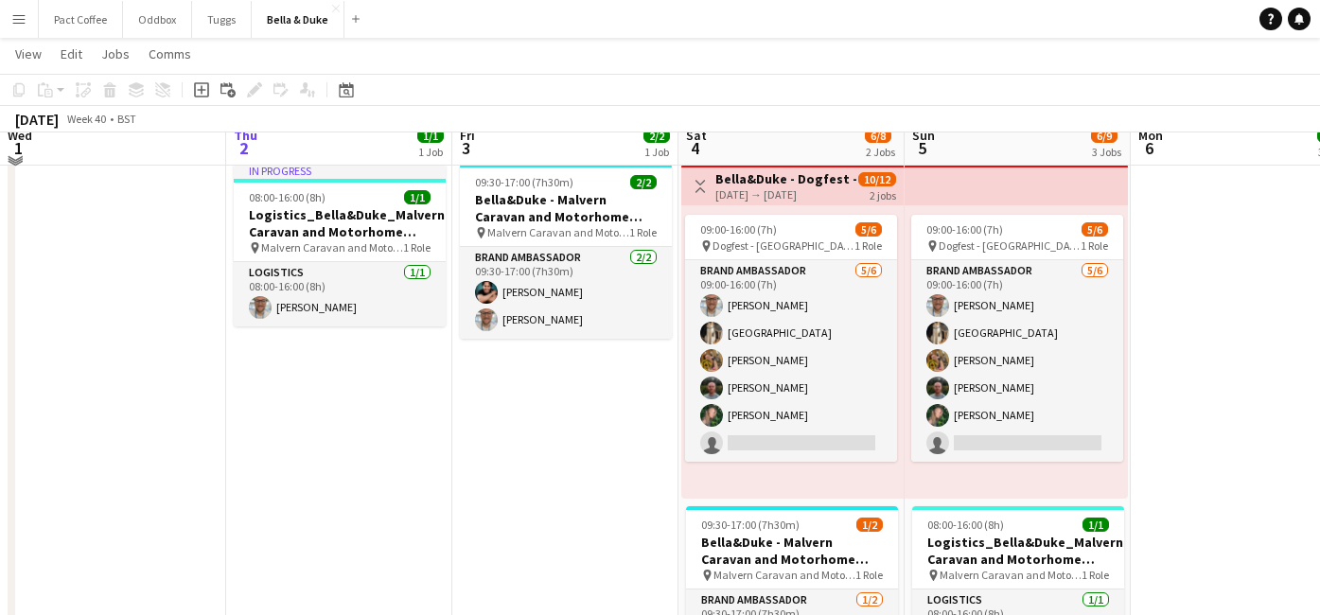
scroll to position [283, 0]
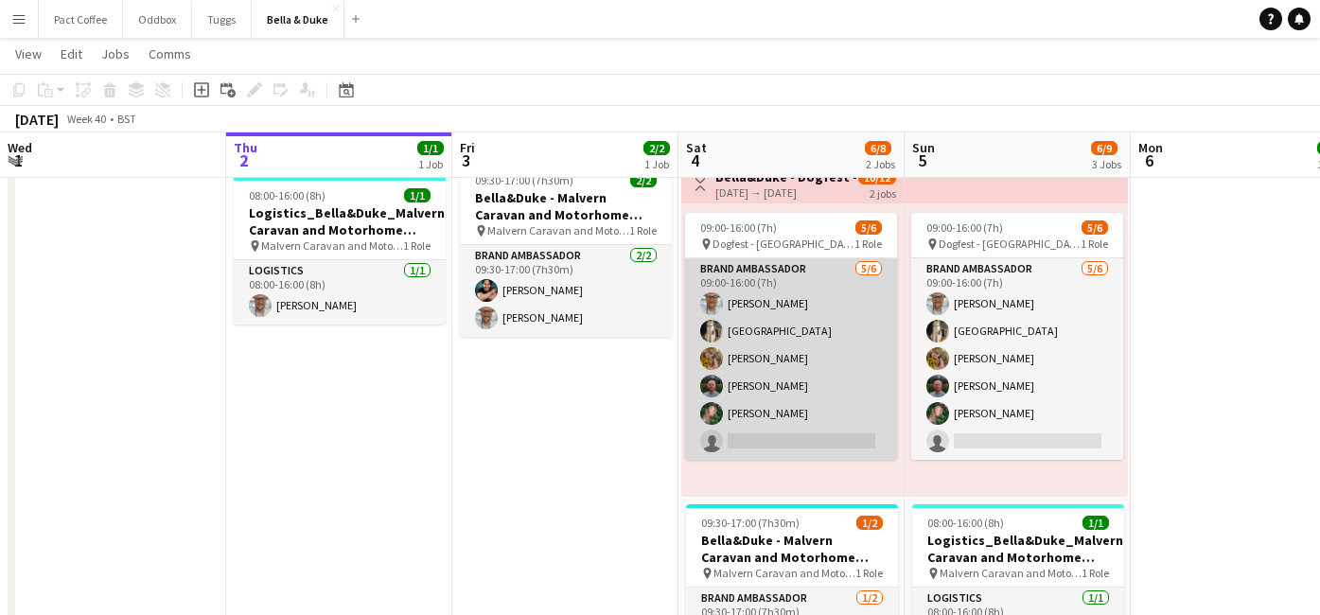
click at [741, 411] on app-card-role "Brand Ambassador [DATE] 09:00-16:00 (7h) [PERSON_NAME] Mat Castle [PERSON_NAME]…" at bounding box center [791, 359] width 212 height 202
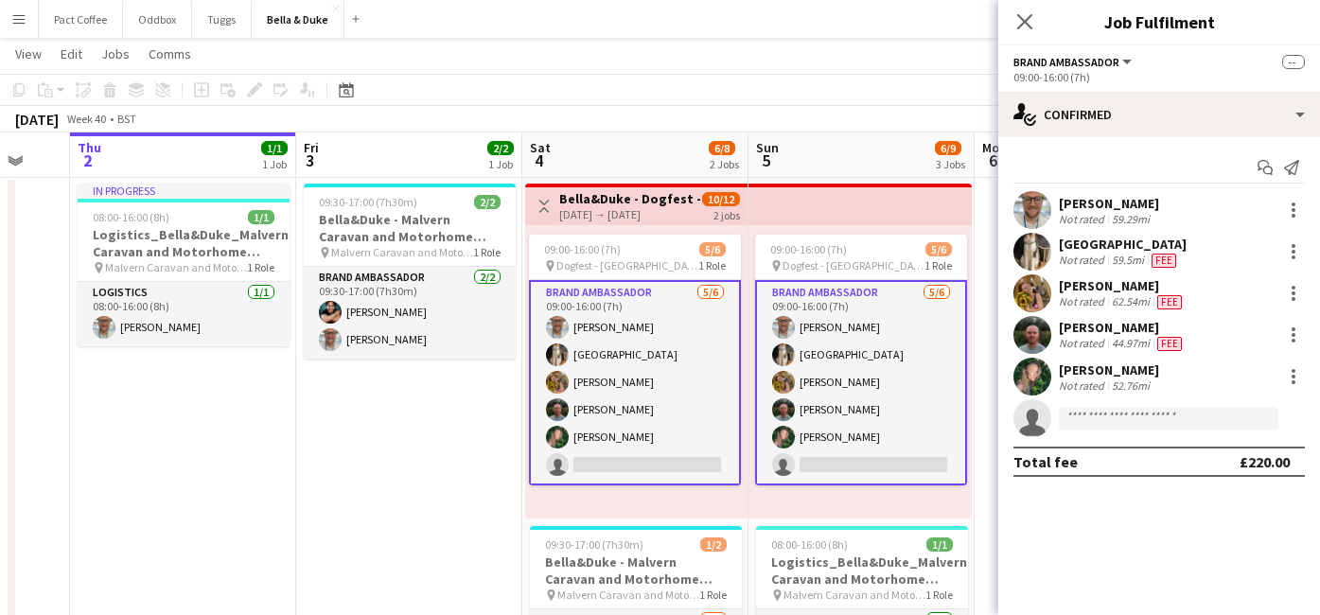
scroll to position [0, 611]
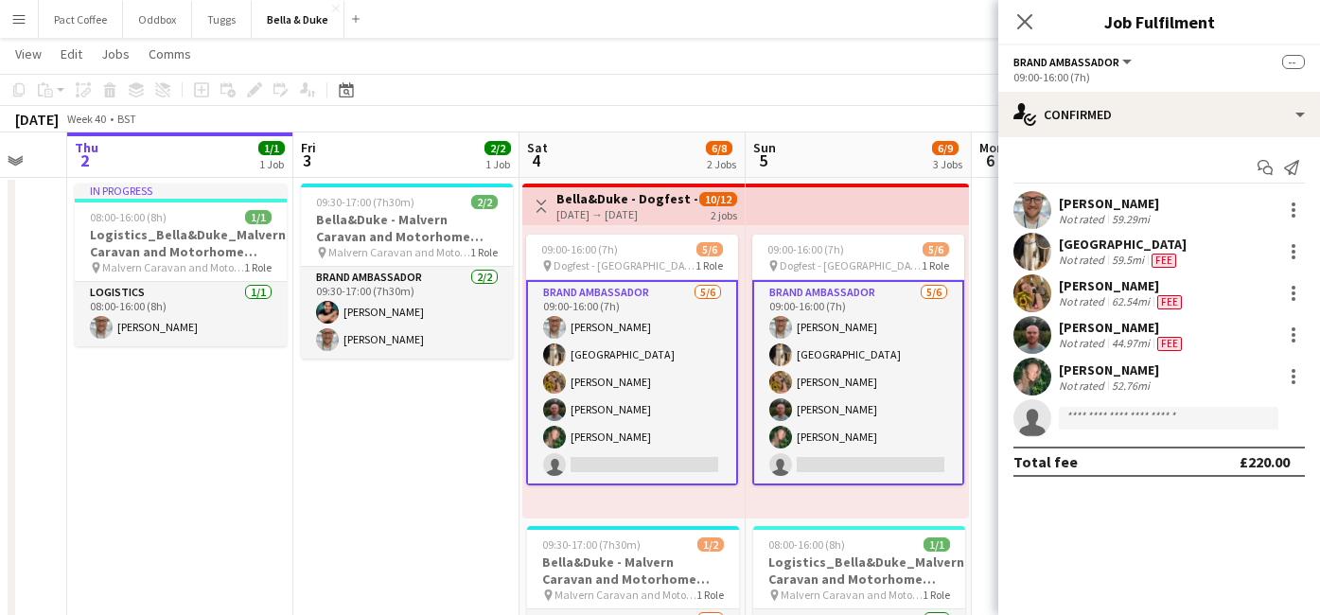
click at [1087, 374] on div "[PERSON_NAME]" at bounding box center [1109, 369] width 100 height 17
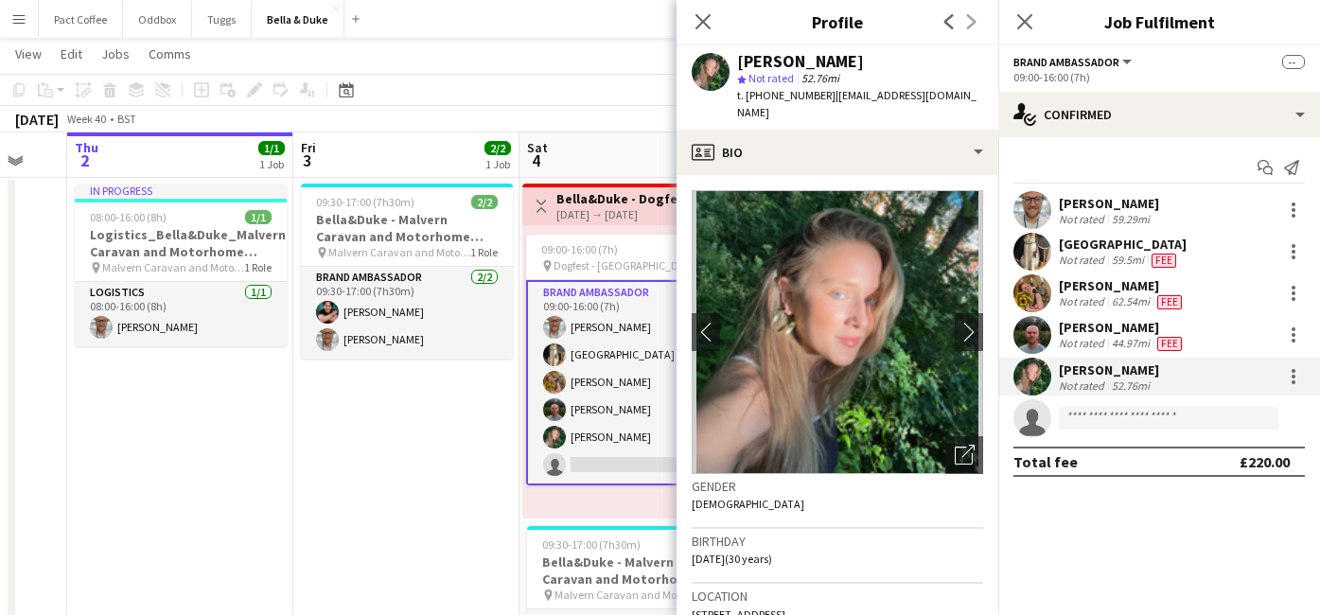
click at [720, 607] on span "[STREET_ADDRESS]" at bounding box center [739, 614] width 94 height 14
click at [1299, 373] on div at bounding box center [1293, 376] width 23 height 23
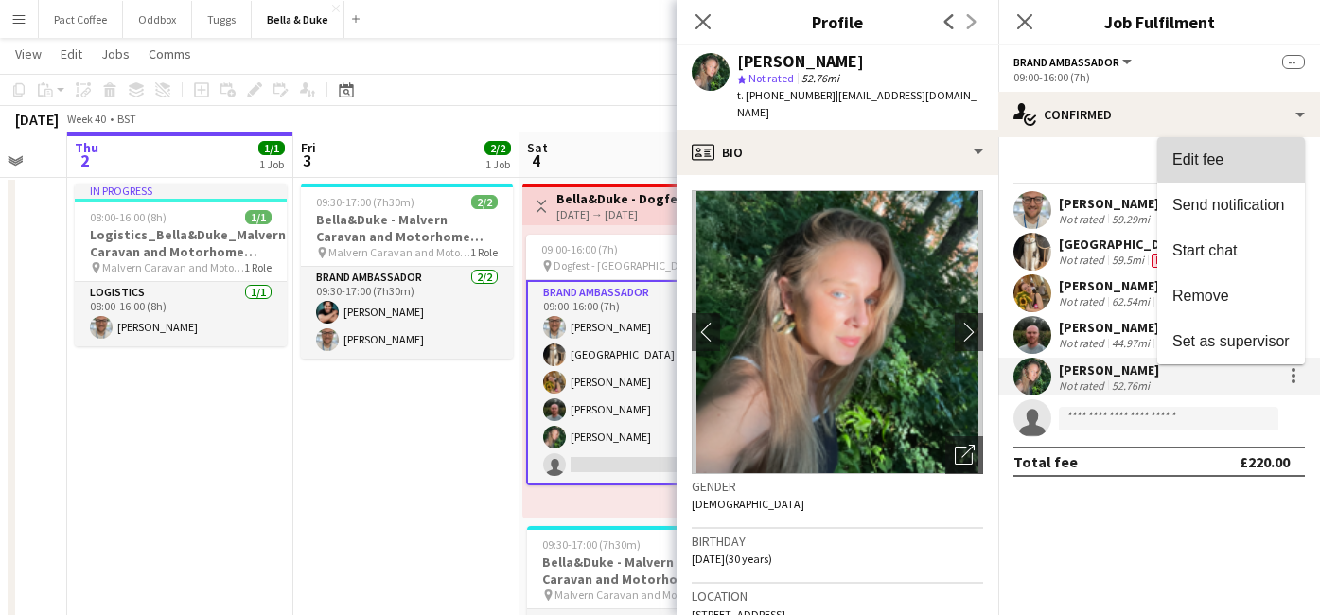
click at [1256, 157] on span "Edit fee" at bounding box center [1230, 159] width 117 height 17
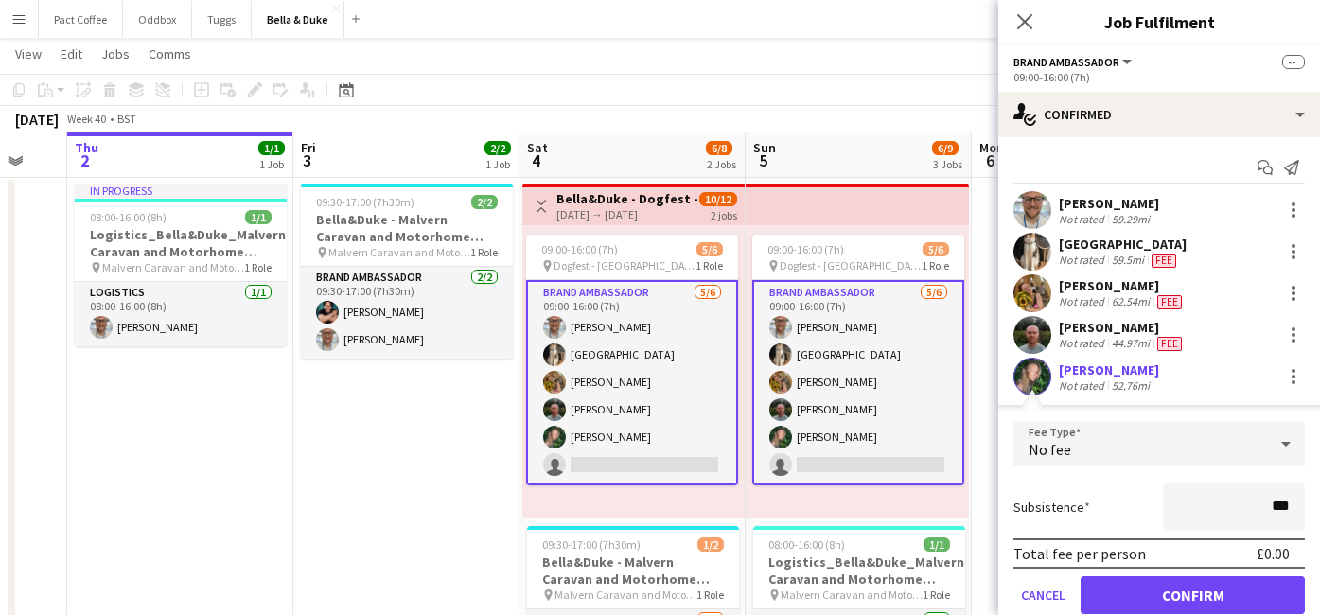
type input "**"
type input "***"
click at [1226, 597] on button "Confirm" at bounding box center [1193, 595] width 224 height 38
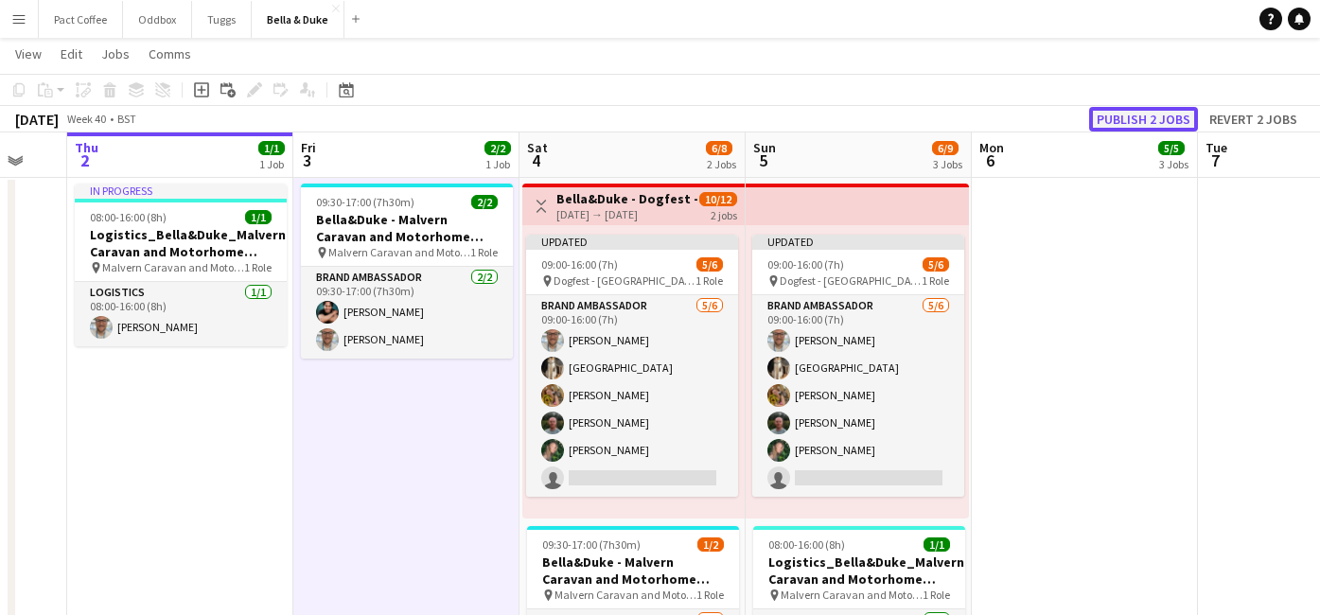
click at [1126, 120] on button "Publish 2 jobs" at bounding box center [1143, 119] width 109 height 25
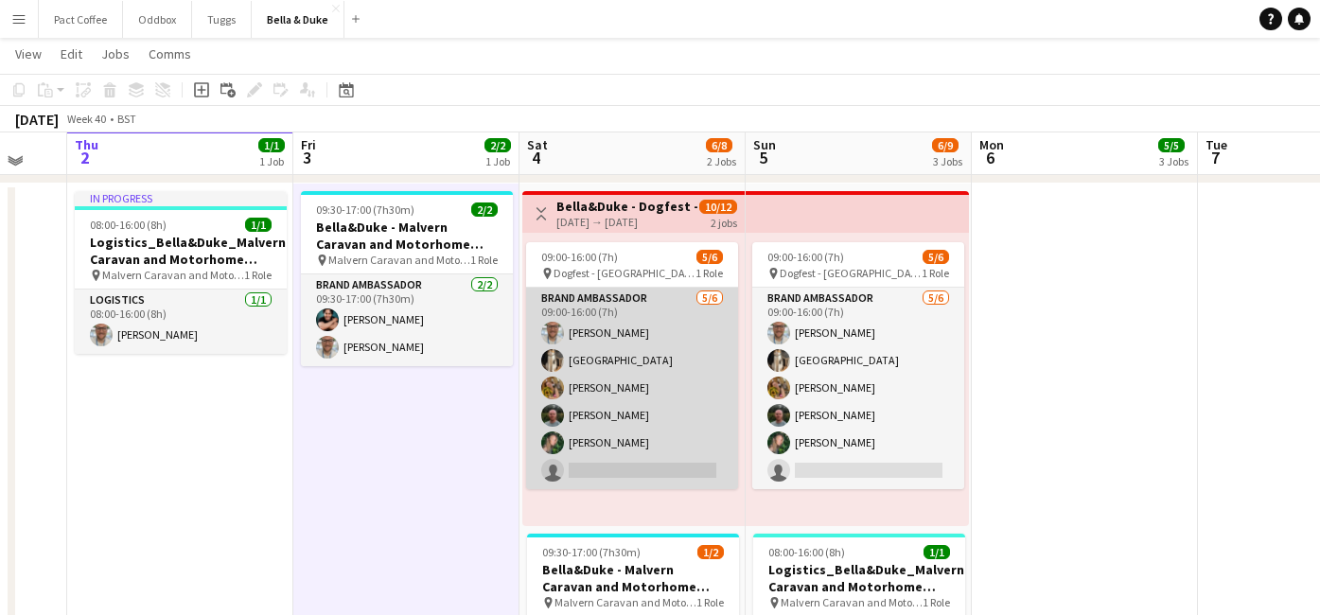
scroll to position [248, 0]
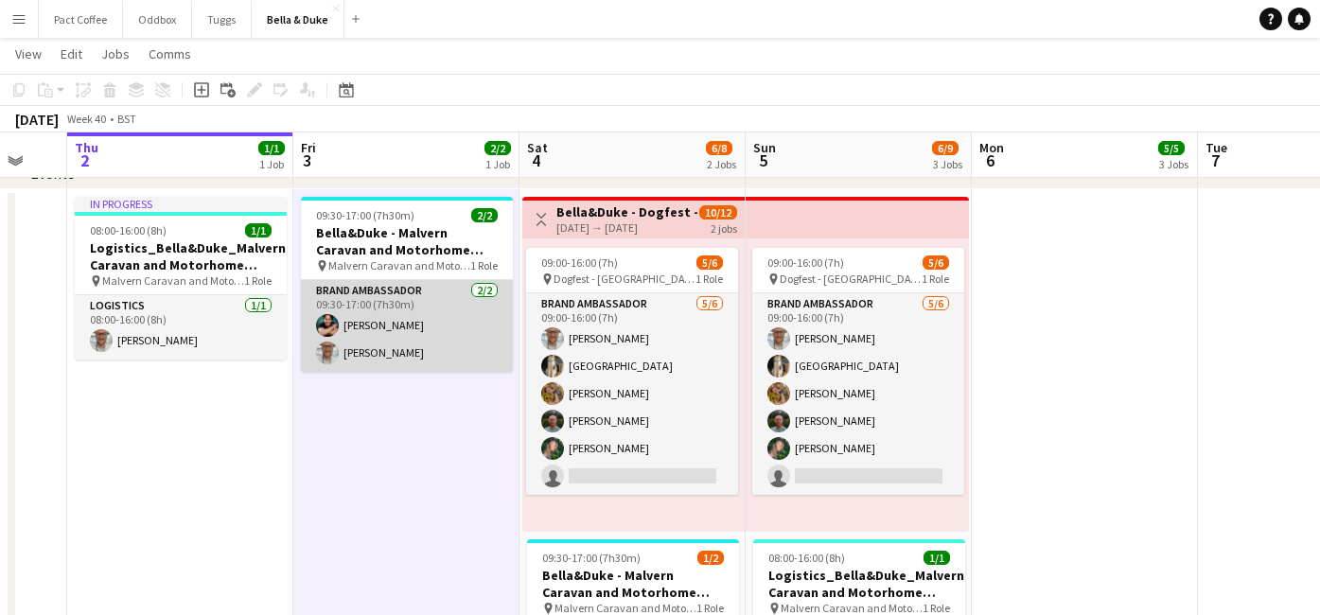
click at [355, 328] on app-card-role "Brand Ambassador [DATE] 09:30-17:00 (7h30m) [PERSON_NAME] [PERSON_NAME]" at bounding box center [407, 326] width 212 height 92
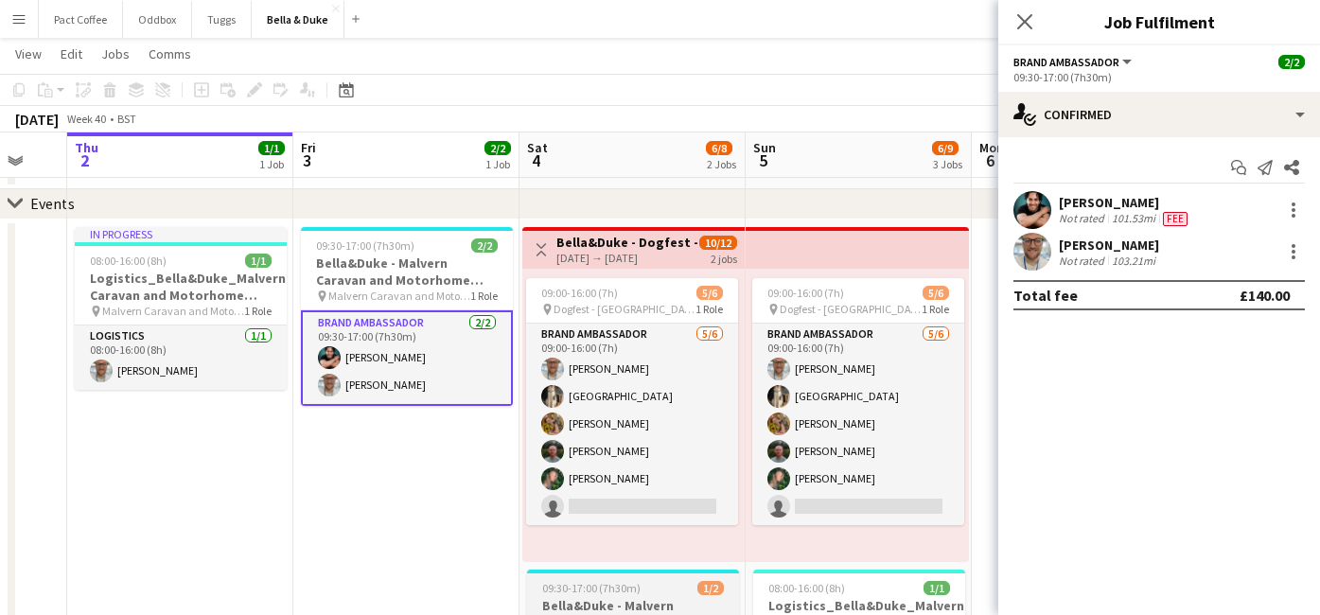
scroll to position [215, 0]
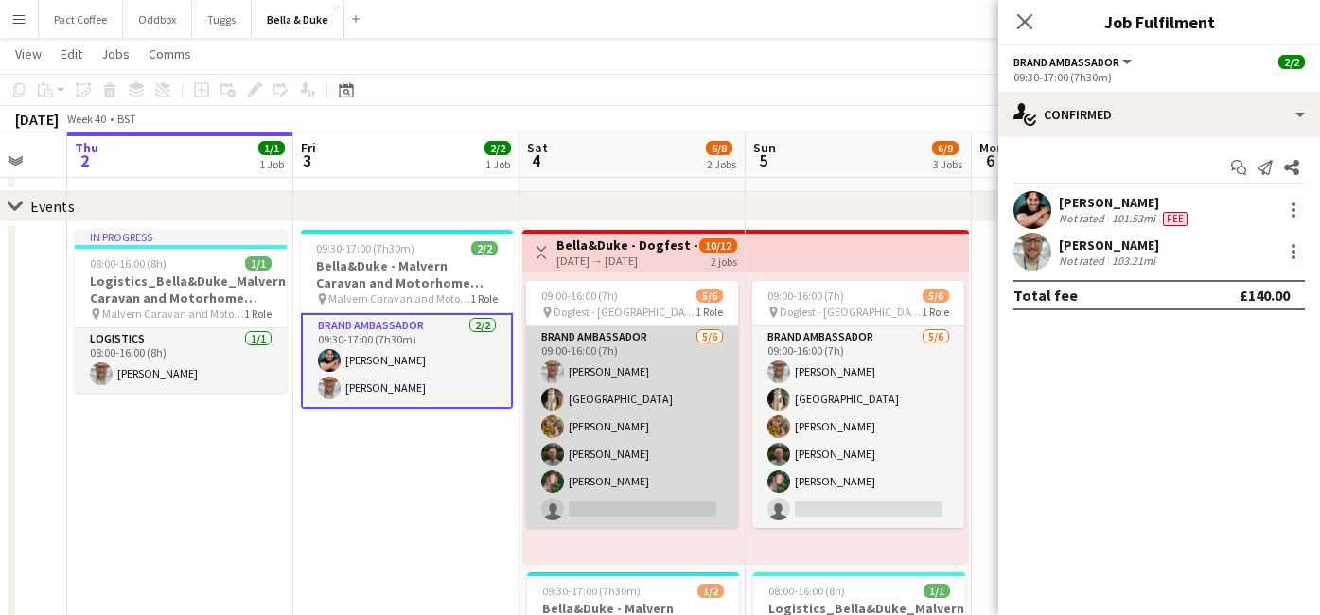
click at [642, 459] on app-card-role "Brand Ambassador [DATE] 09:00-16:00 (7h) [PERSON_NAME] Mat Castle [PERSON_NAME]…" at bounding box center [632, 427] width 212 height 202
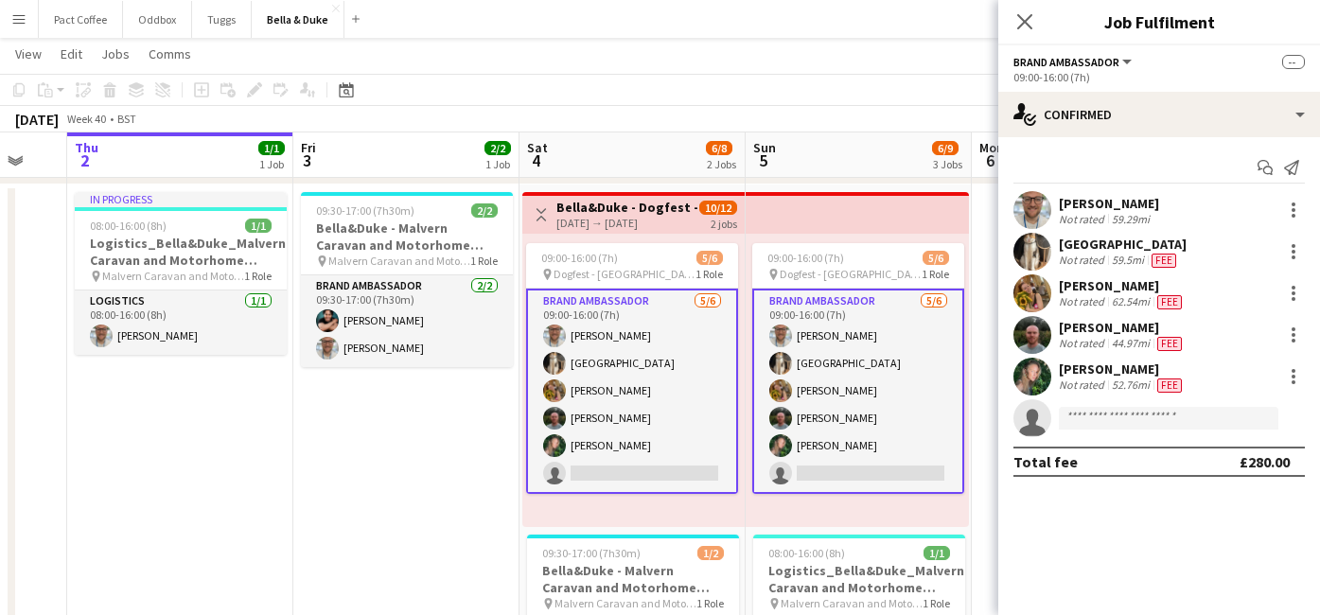
scroll to position [256, 0]
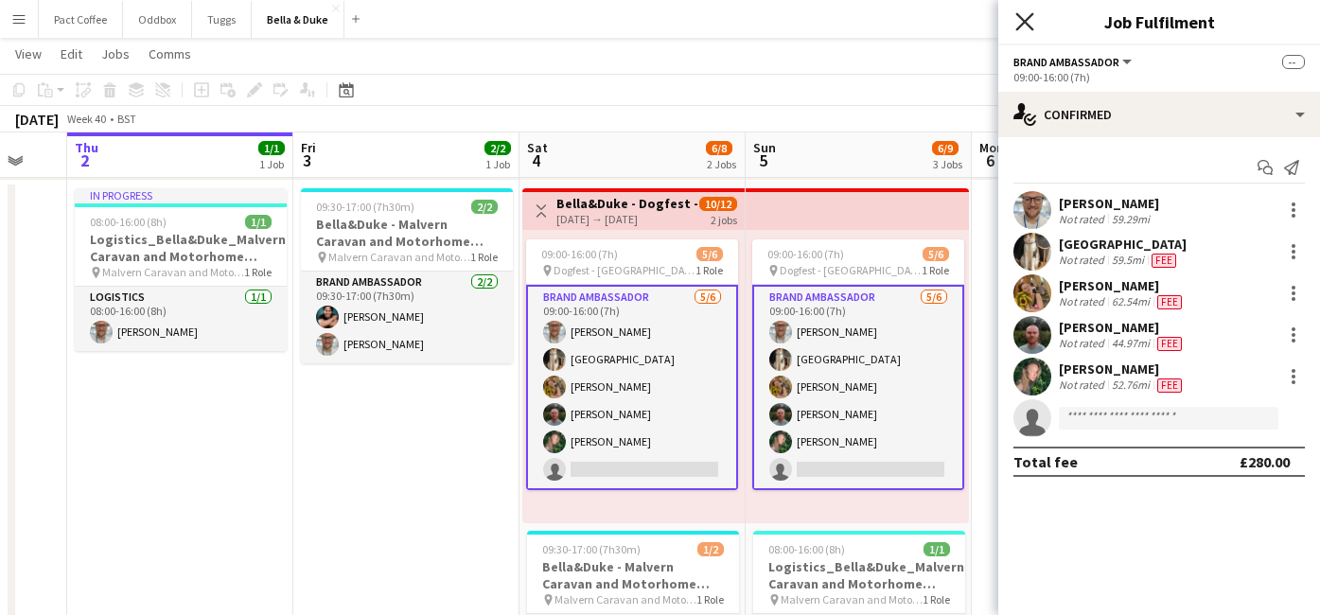
click at [1027, 20] on icon at bounding box center [1024, 21] width 18 height 18
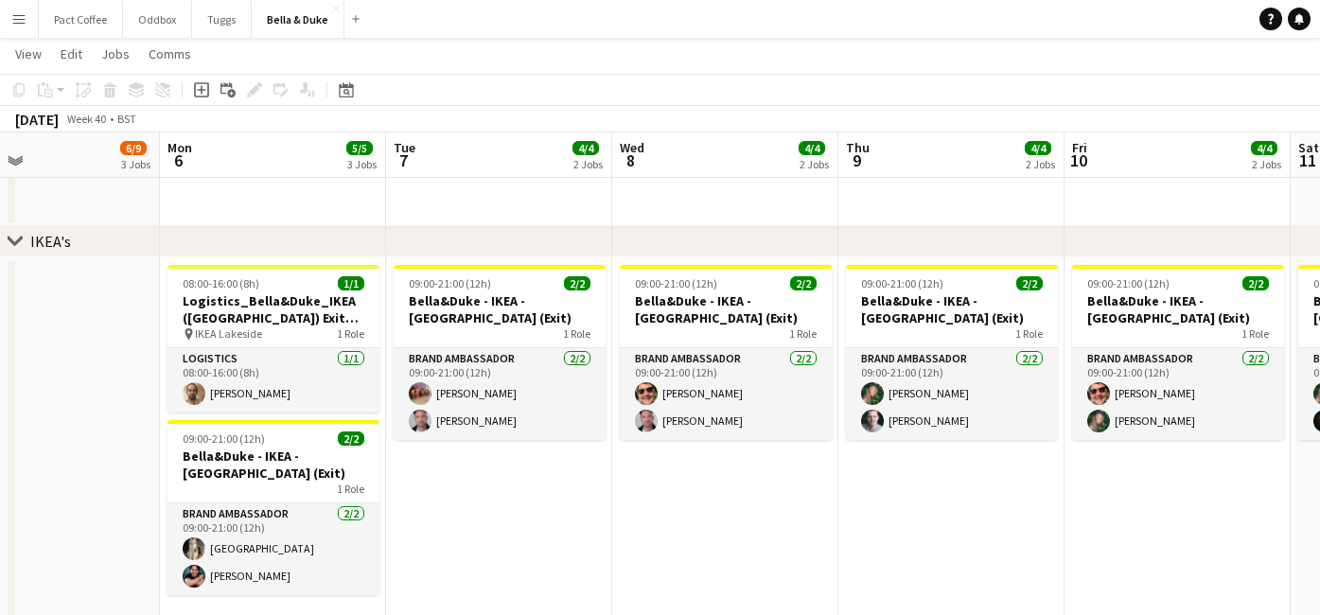
scroll to position [0, 518]
click at [258, 456] on h3 "Bella&Duke - IKEA - [GEOGRAPHIC_DATA] (Exit)" at bounding box center [274, 465] width 212 height 34
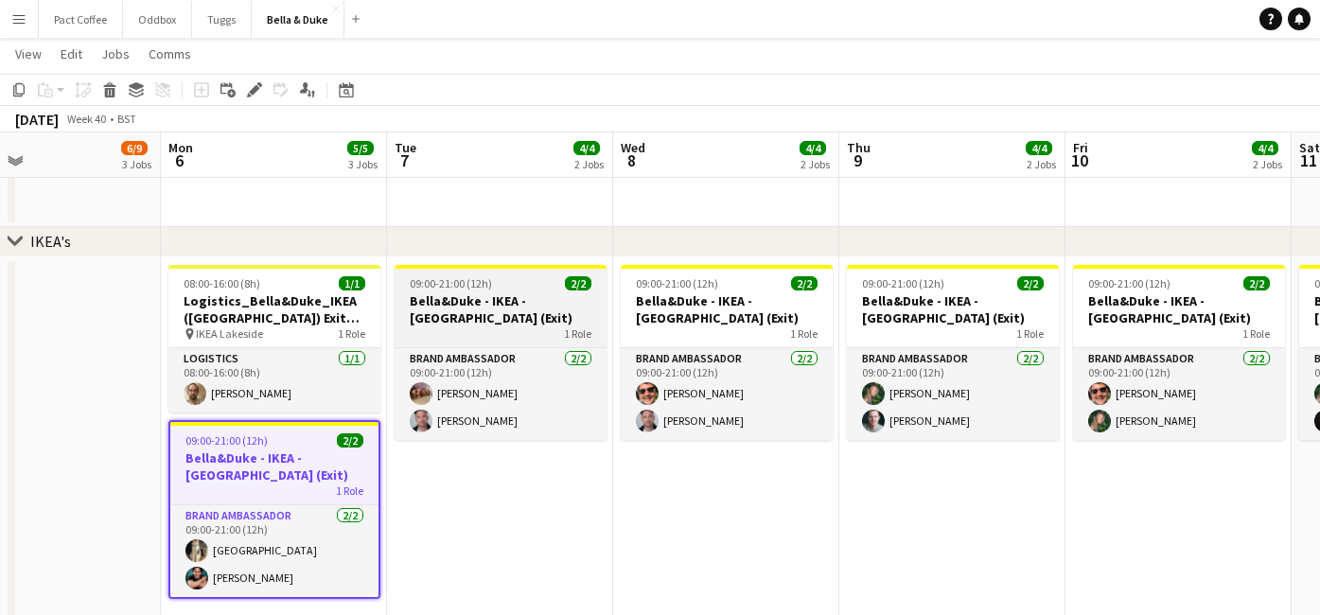
click at [529, 341] on div "1 Role" at bounding box center [501, 333] width 212 height 15
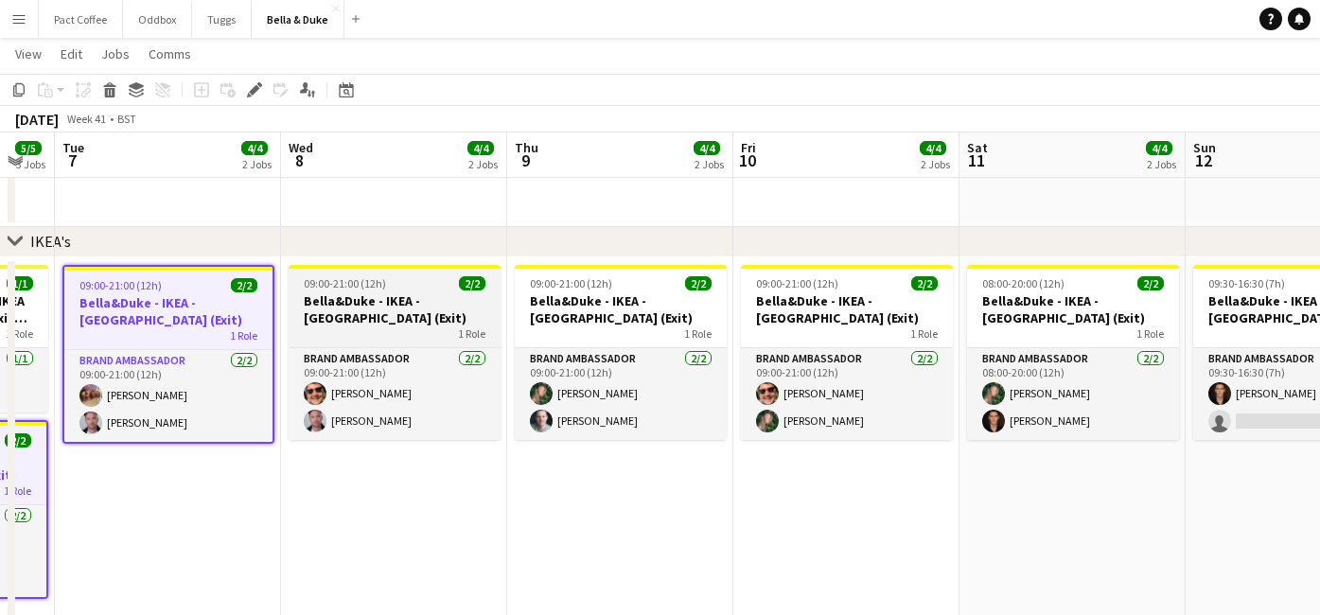
click at [423, 330] on div "1 Role" at bounding box center [395, 333] width 212 height 15
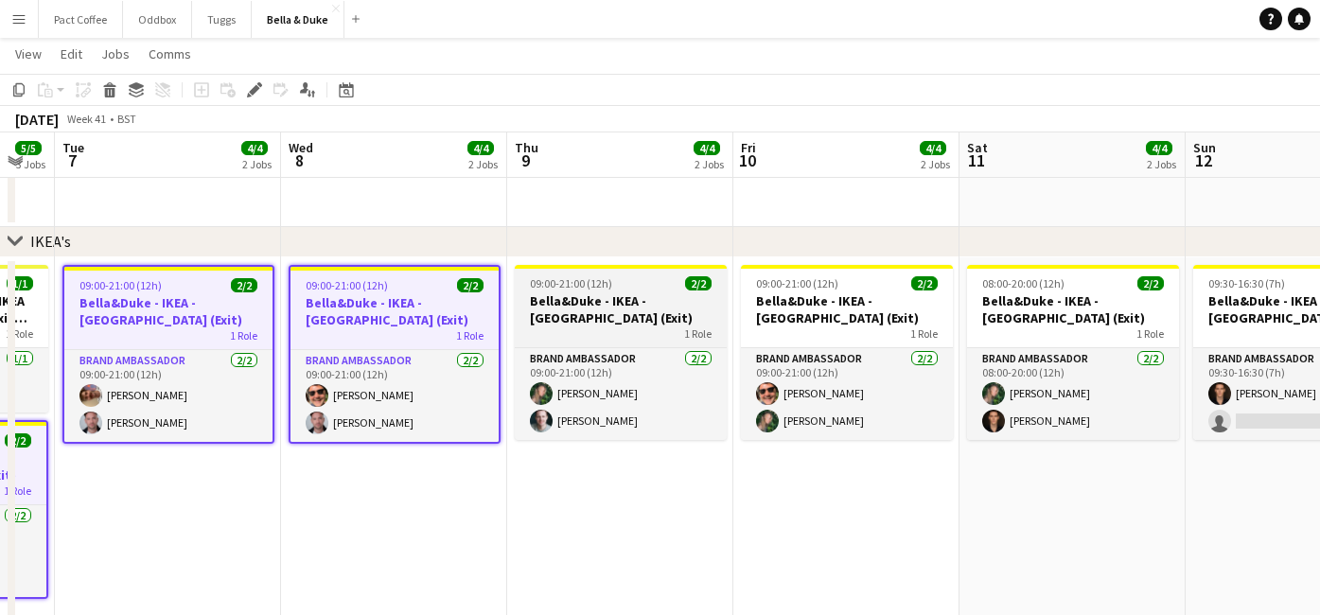
click at [578, 330] on div "1 Role" at bounding box center [621, 333] width 212 height 15
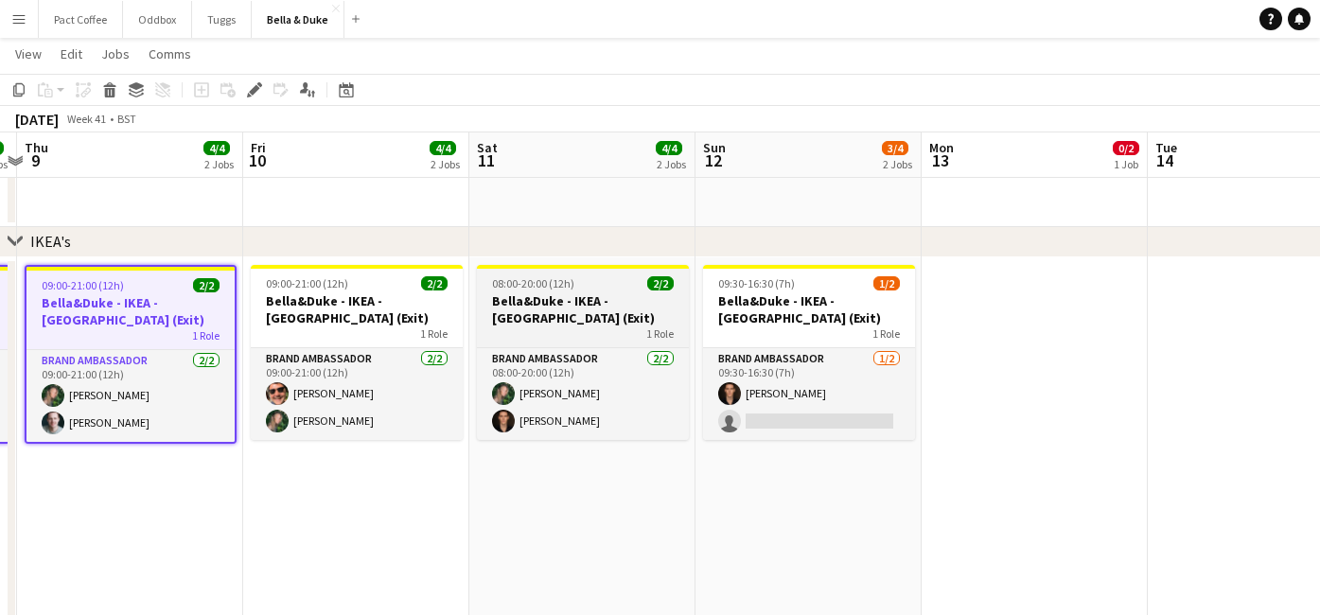
scroll to position [0, 670]
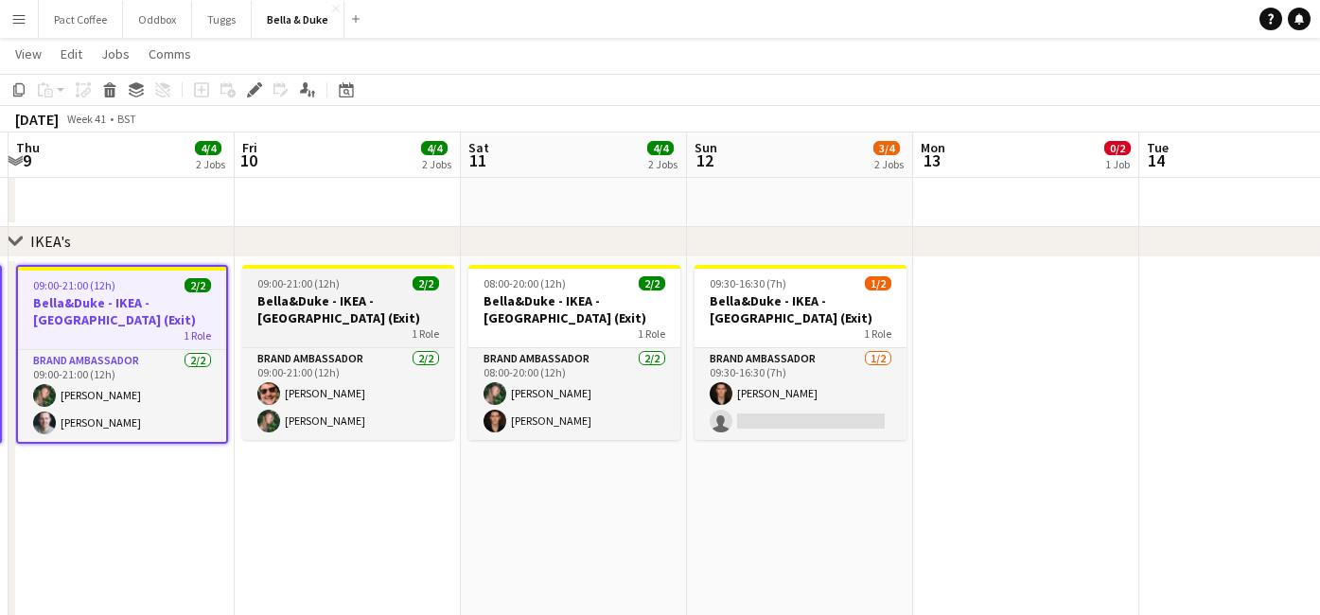
click at [388, 323] on h3 "Bella&Duke - IKEA - [GEOGRAPHIC_DATA] (Exit)" at bounding box center [348, 309] width 212 height 34
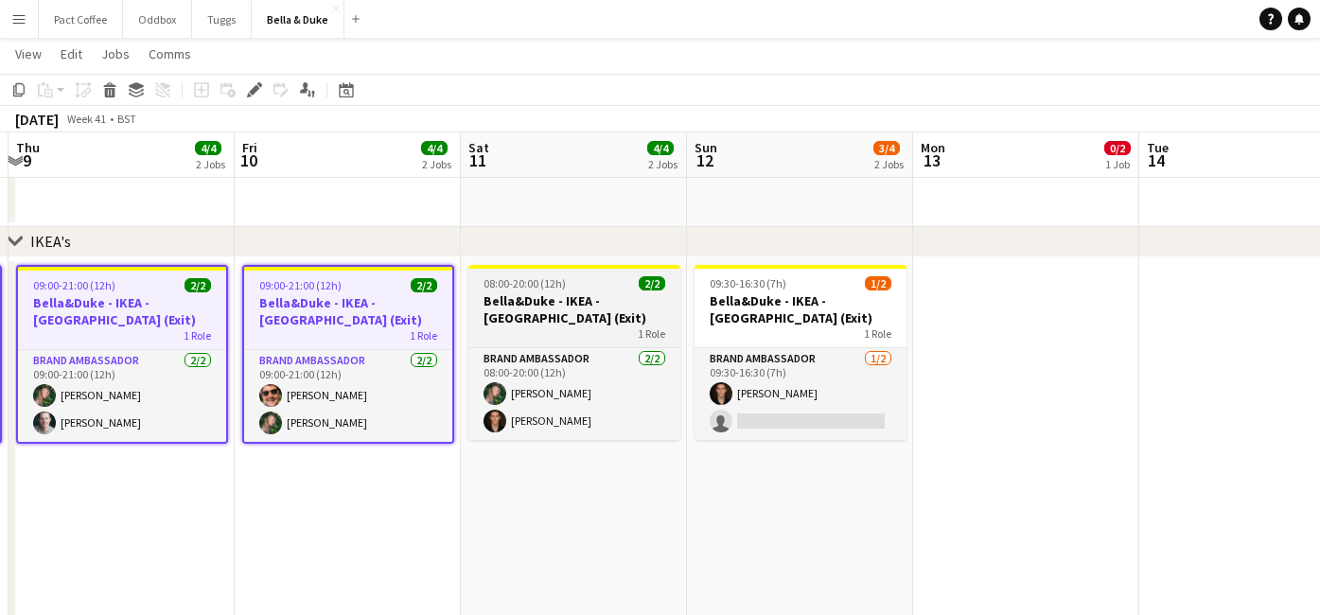
click at [640, 320] on h3 "Bella&Duke - IKEA - [GEOGRAPHIC_DATA] (Exit)" at bounding box center [574, 309] width 212 height 34
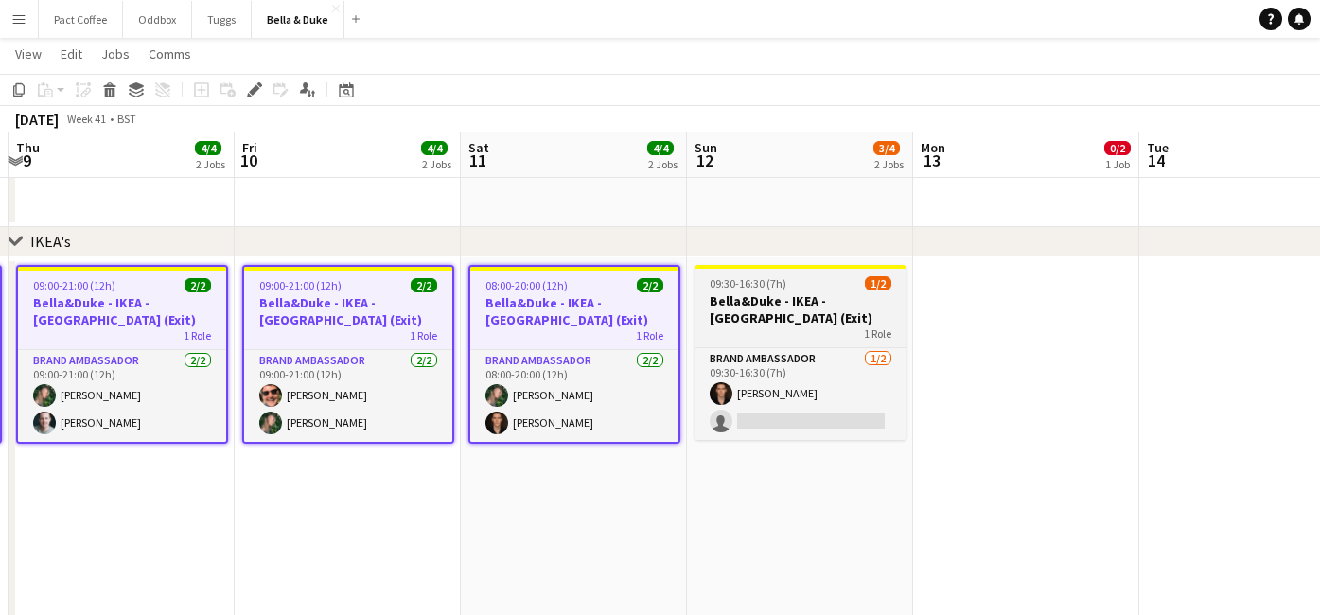
click at [735, 320] on h3 "Bella&Duke - IKEA - [GEOGRAPHIC_DATA] (Exit)" at bounding box center [801, 309] width 212 height 34
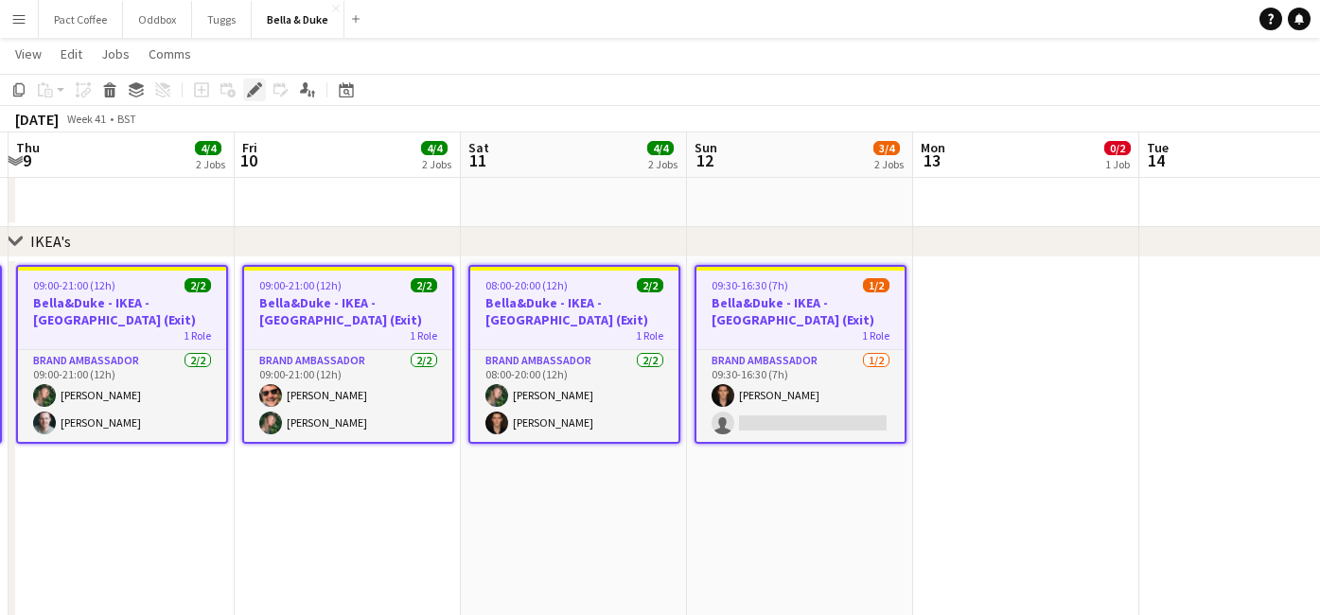
click at [257, 84] on icon at bounding box center [259, 84] width 5 height 5
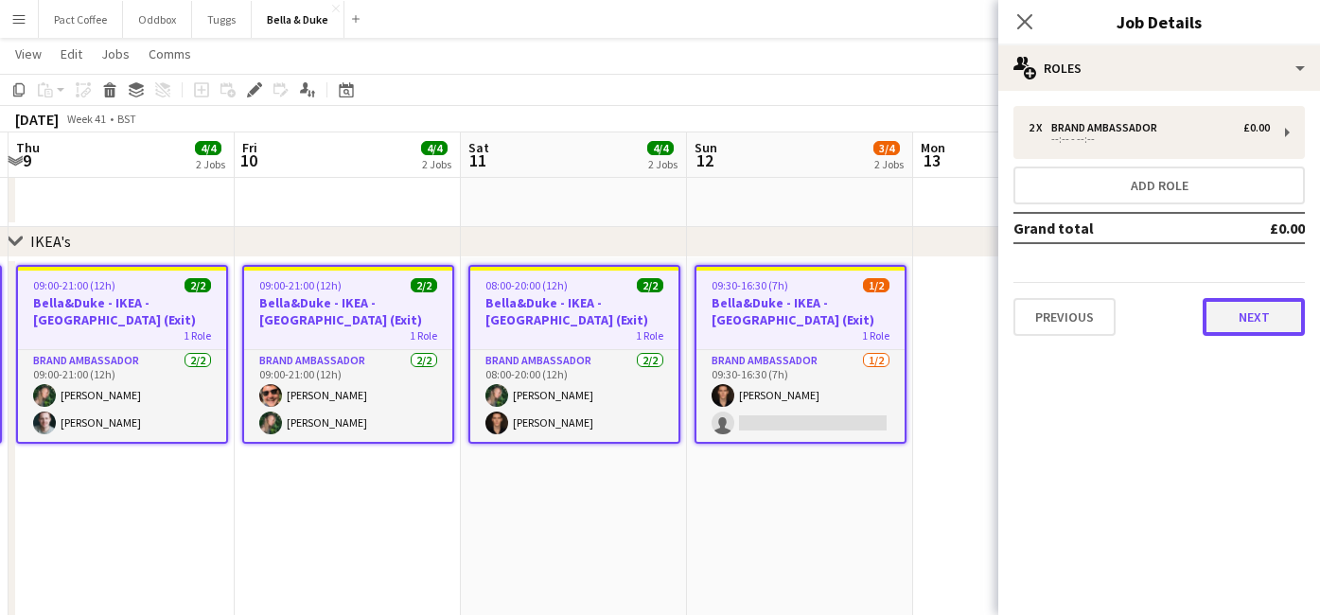
click at [1277, 313] on button "Next" at bounding box center [1254, 317] width 102 height 38
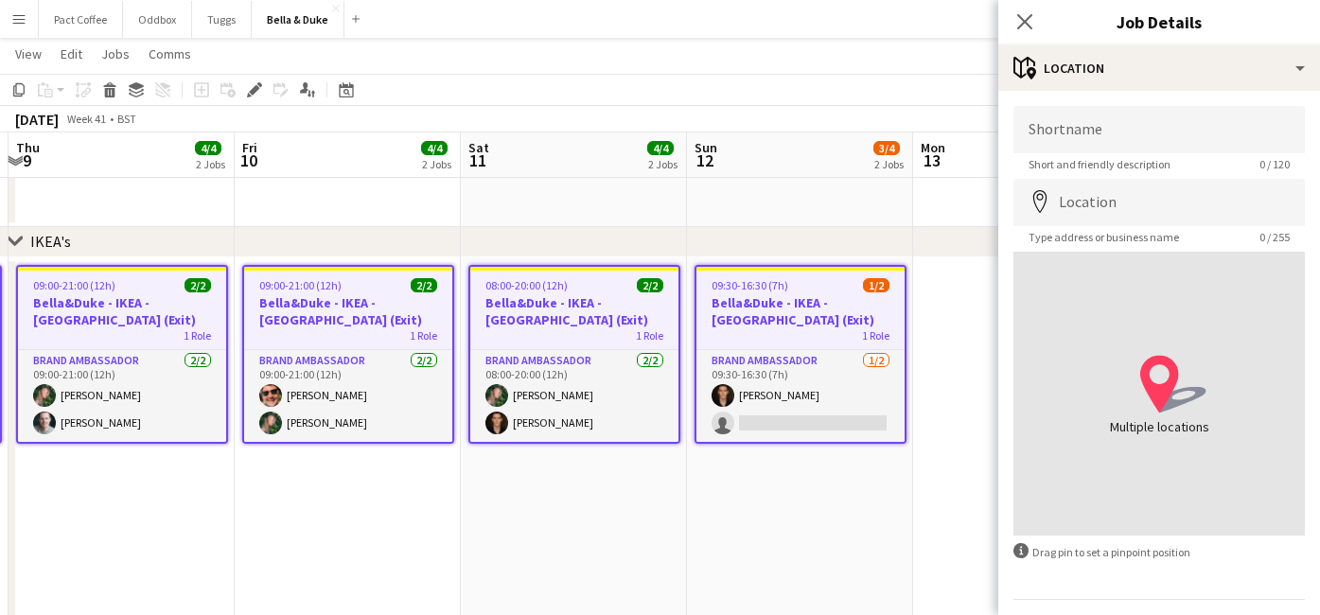
scroll to position [53, 0]
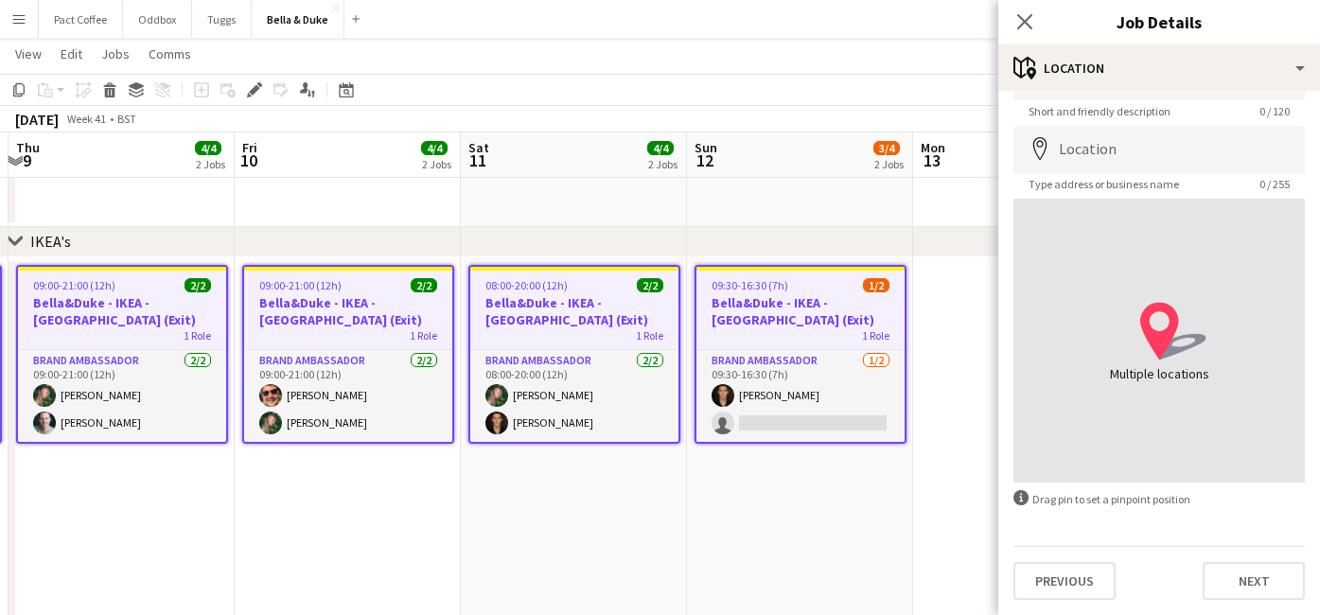
click at [1240, 609] on div "Shortname Short and friendly description 0 / 120 Location map-marker Type addre…" at bounding box center [1159, 326] width 322 height 577
click at [1240, 595] on button "Next" at bounding box center [1254, 581] width 102 height 38
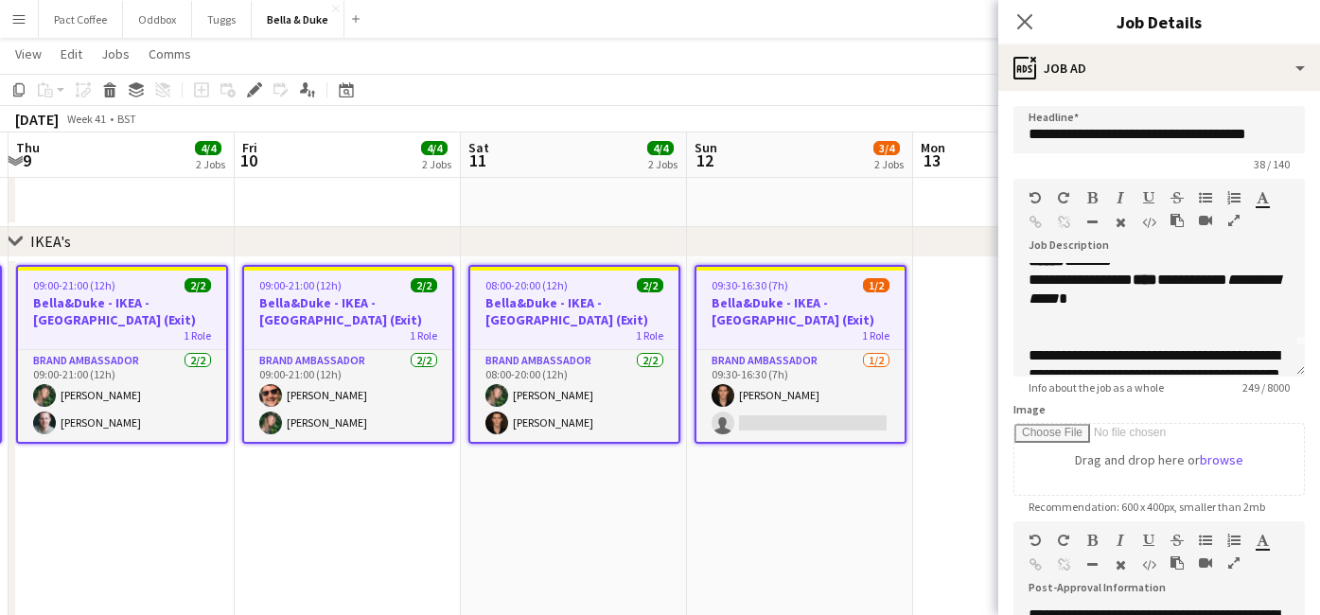
scroll to position [0, 0]
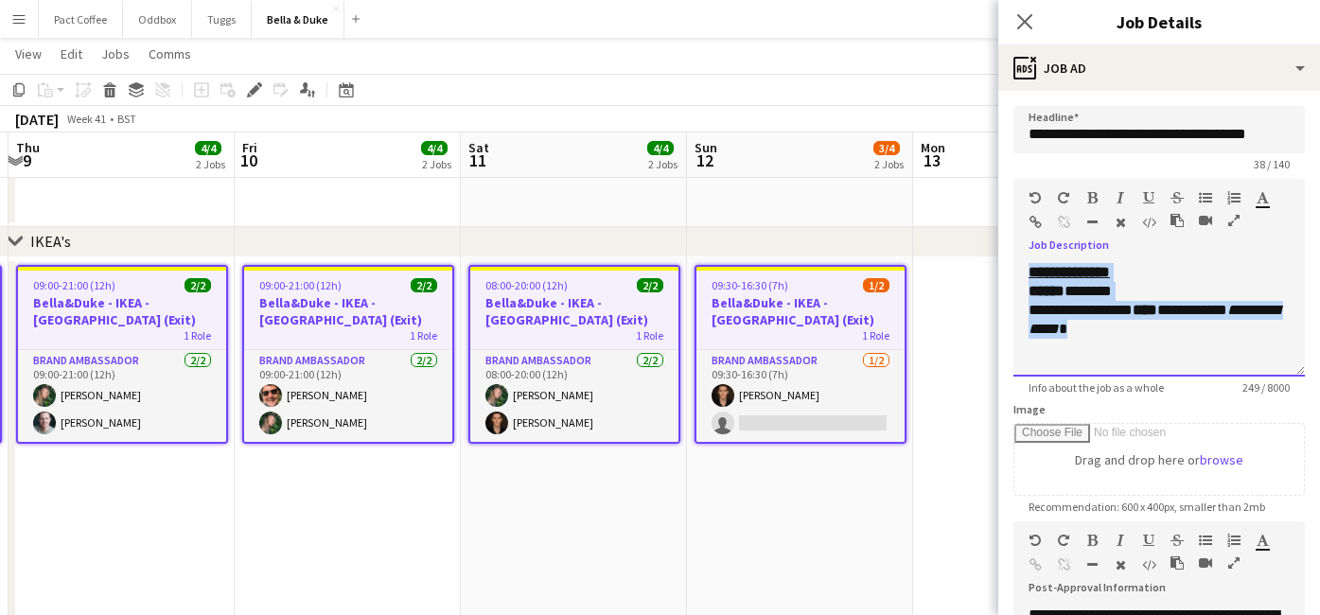
drag, startPoint x: 1029, startPoint y: 273, endPoint x: 1151, endPoint y: 343, distance: 139.4
click at [1147, 343] on div "**********" at bounding box center [1158, 320] width 291 height 114
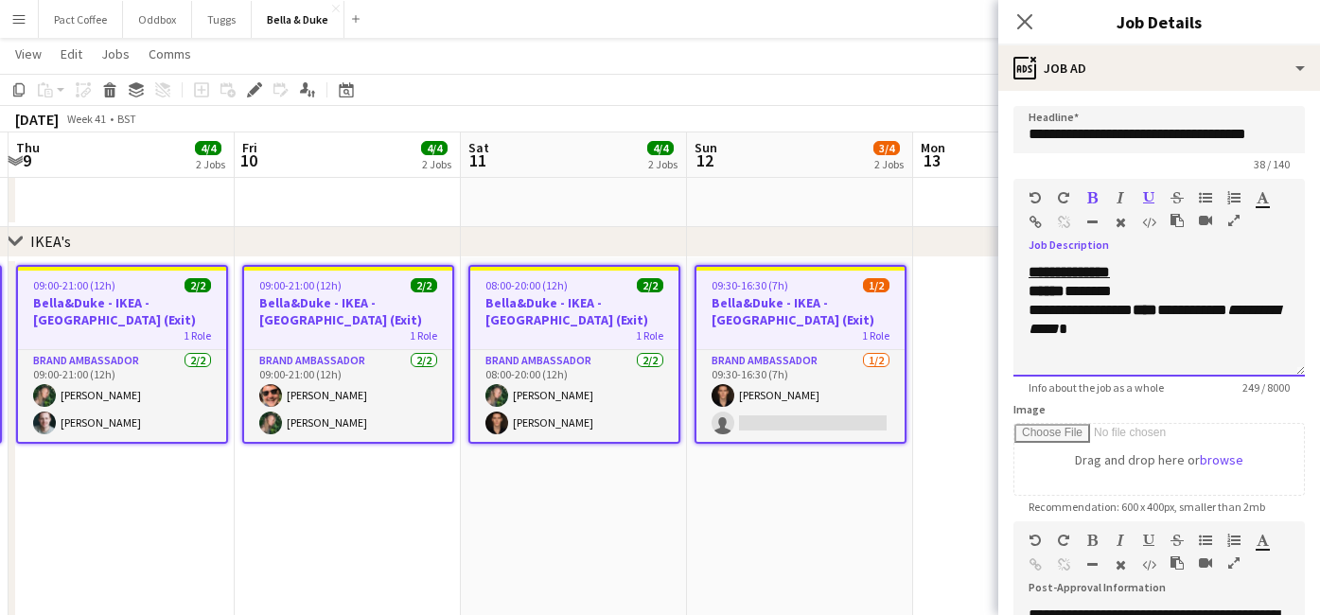
click at [1163, 337] on div "**********" at bounding box center [1159, 320] width 261 height 38
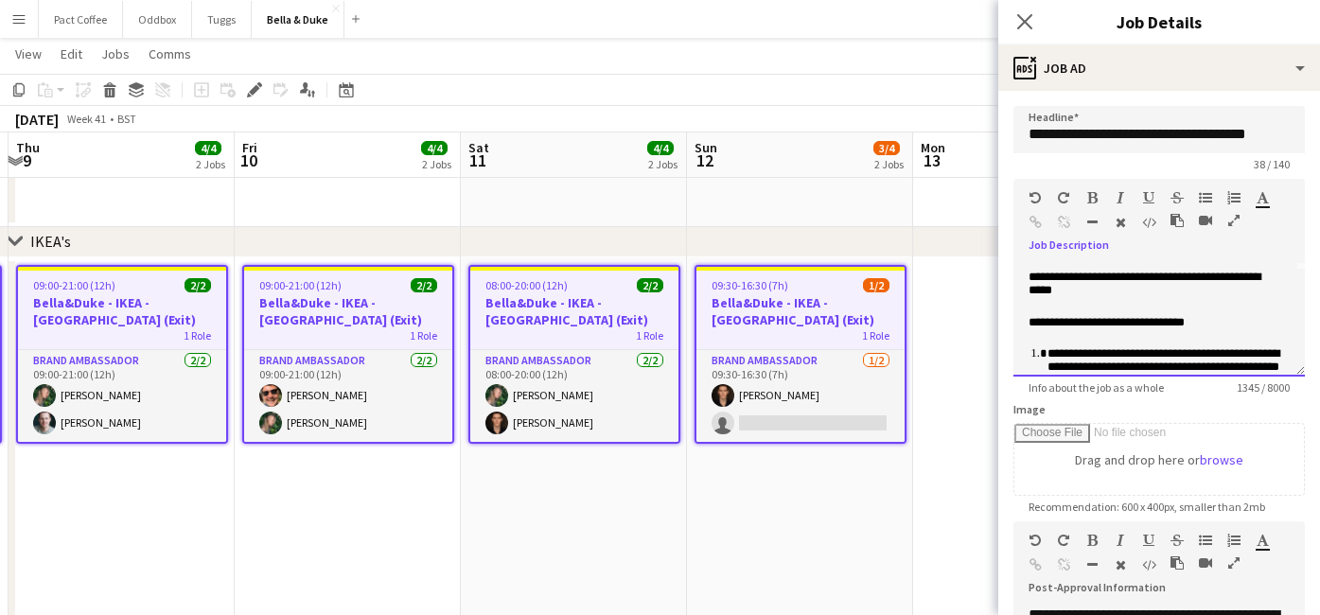
scroll to position [107, 0]
drag, startPoint x: 1064, startPoint y: 336, endPoint x: 1021, endPoint y: 324, distance: 44.3
click at [1021, 324] on div "**********" at bounding box center [1158, 320] width 291 height 114
click at [1079, 308] on p at bounding box center [1159, 308] width 261 height 14
drag, startPoint x: 1100, startPoint y: 312, endPoint x: 1019, endPoint y: 270, distance: 91.8
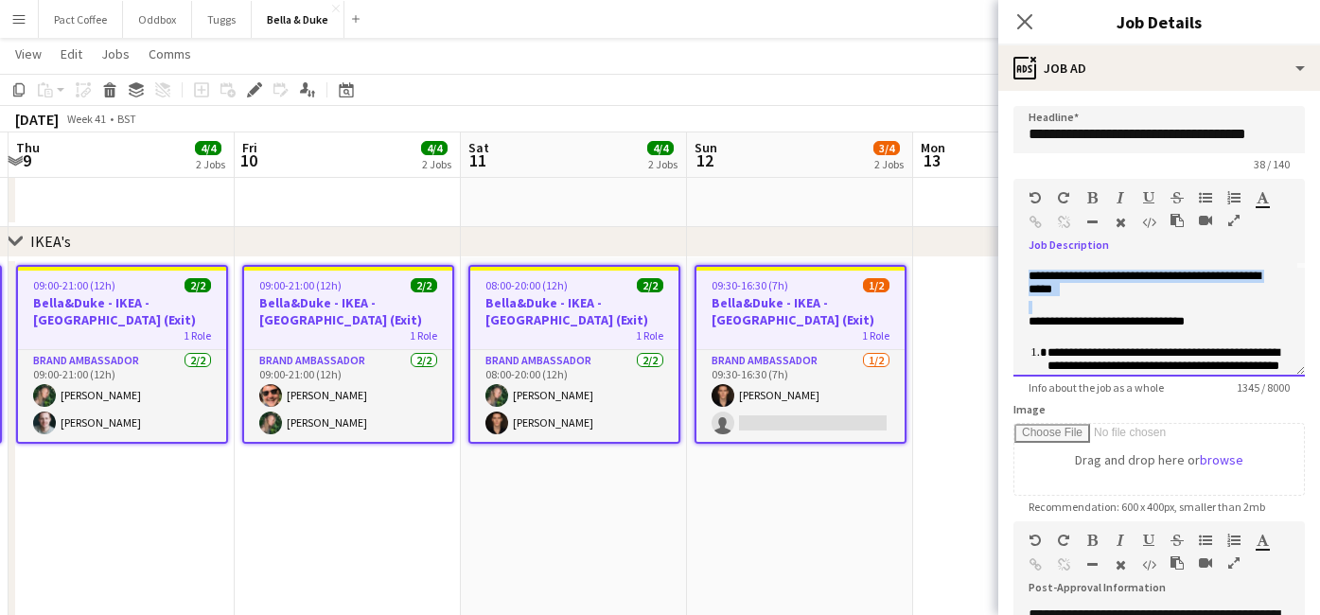
click at [1019, 270] on div "**********" at bounding box center [1158, 320] width 291 height 114
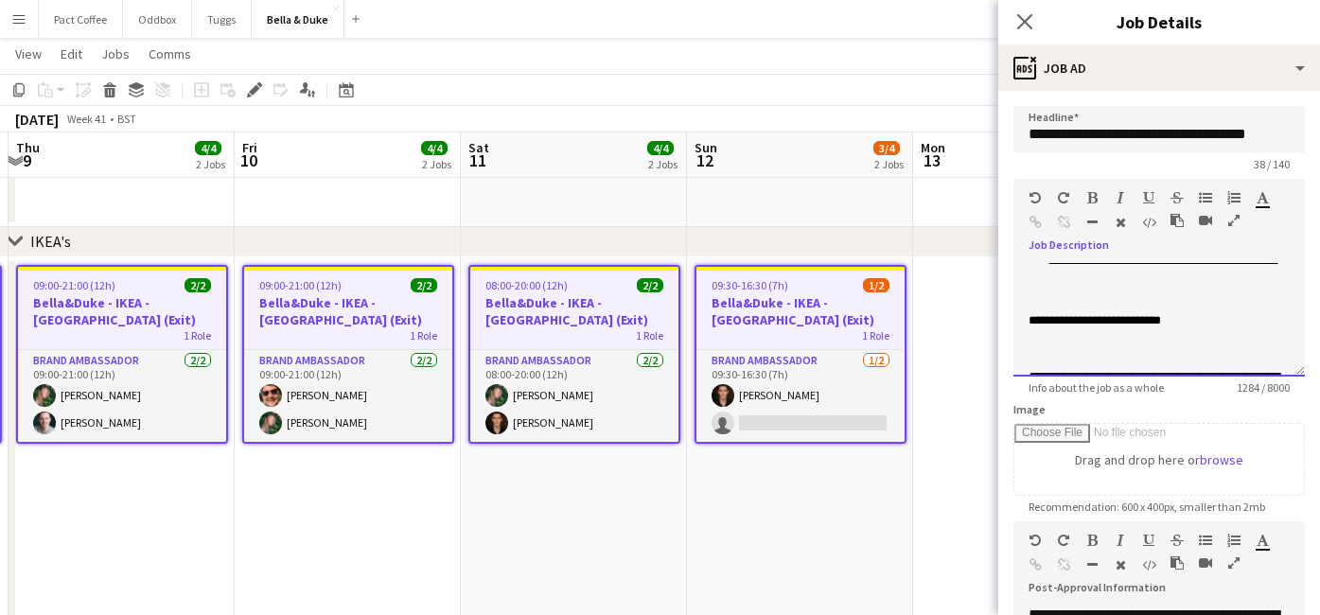
scroll to position [496, 0]
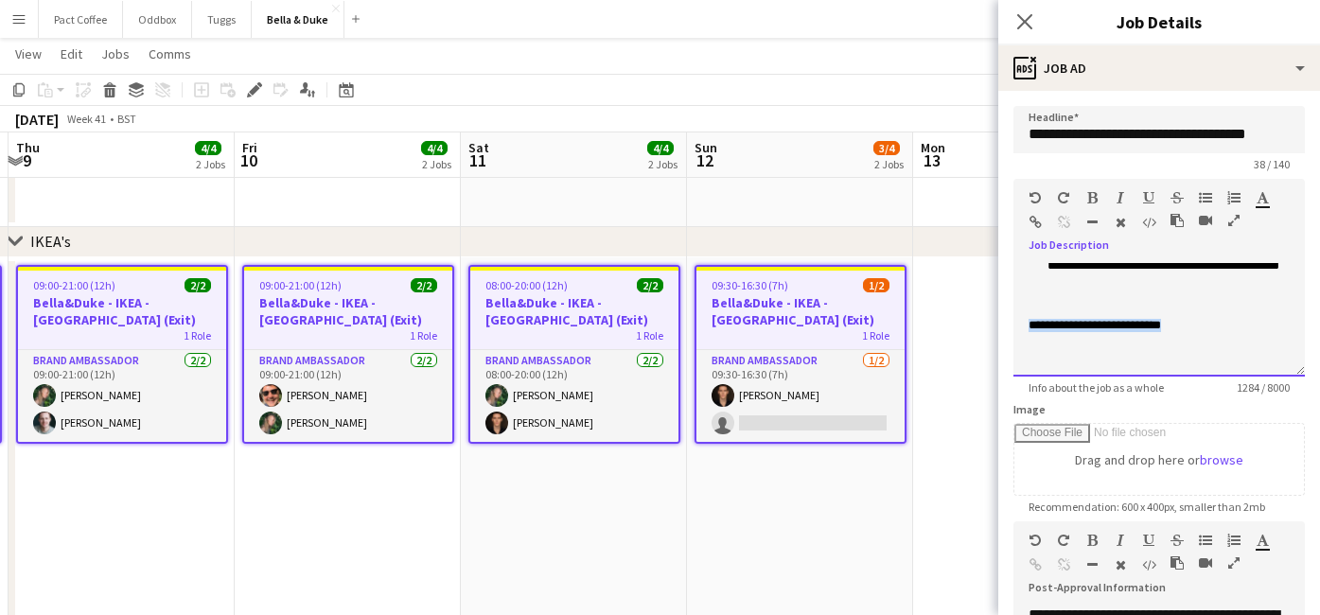
drag, startPoint x: 1206, startPoint y: 325, endPoint x: 987, endPoint y: 324, distance: 219.5
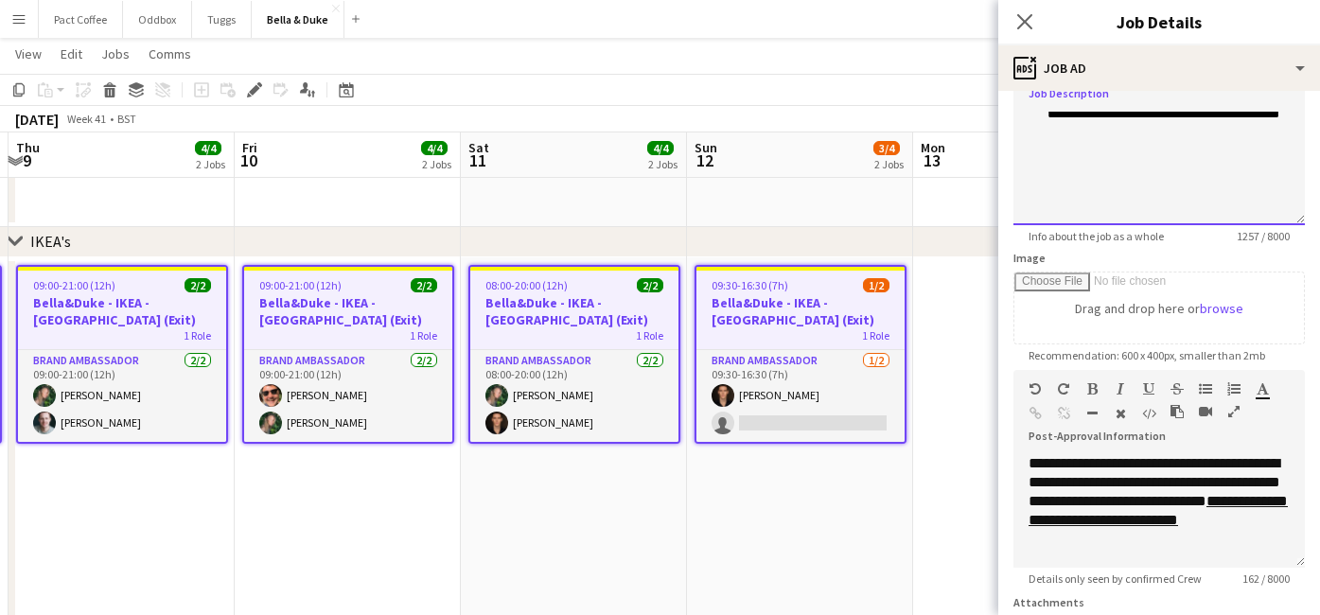
scroll to position [320, 0]
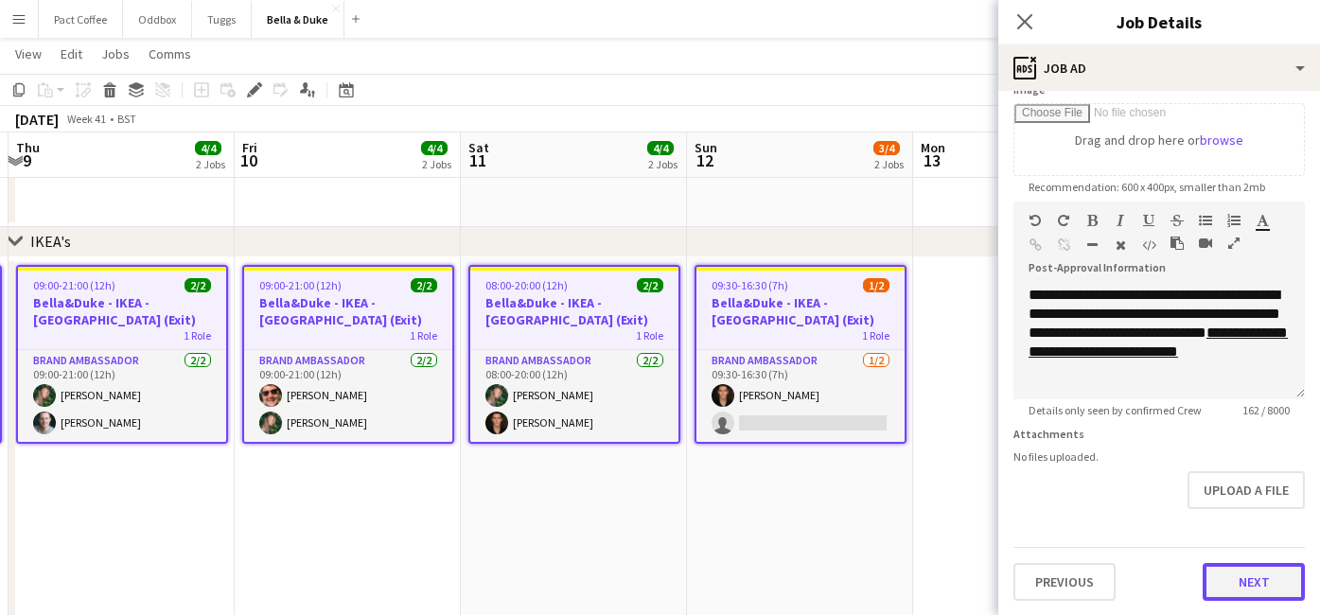
click at [1240, 584] on button "Next" at bounding box center [1254, 582] width 102 height 38
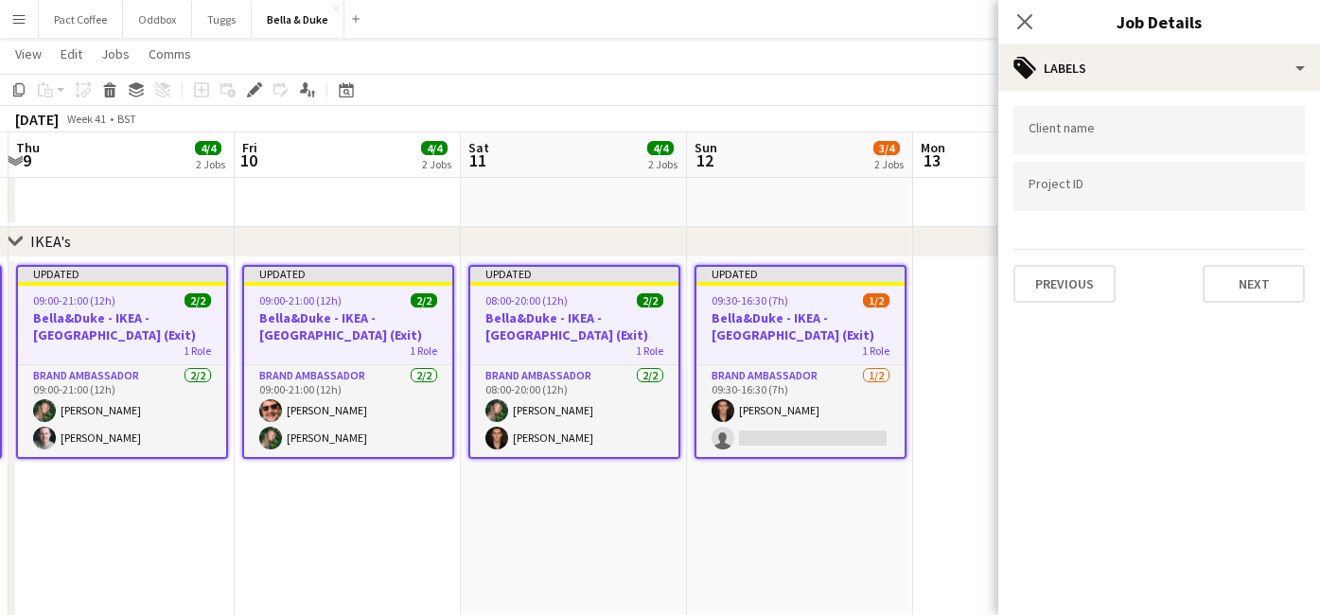
click at [967, 519] on app-date-cell at bounding box center [1026, 446] width 226 height 378
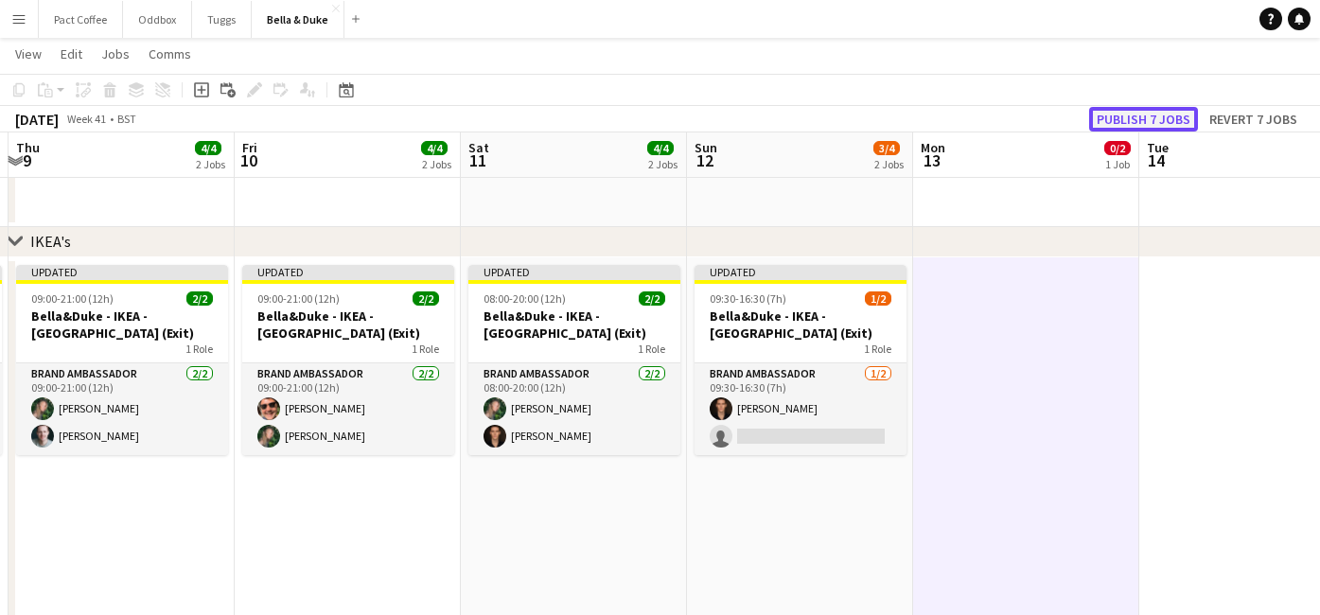
click at [1180, 122] on button "Publish 7 jobs" at bounding box center [1143, 119] width 109 height 25
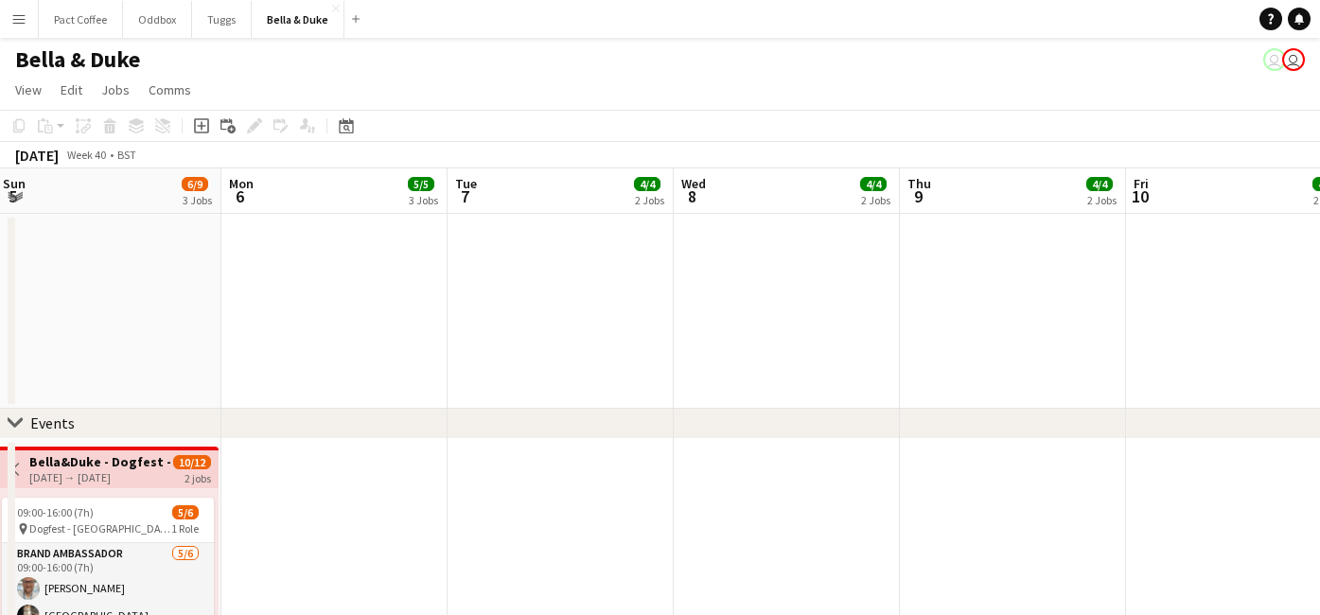
click at [19, 18] on app-icon "Menu" at bounding box center [18, 18] width 15 height 15
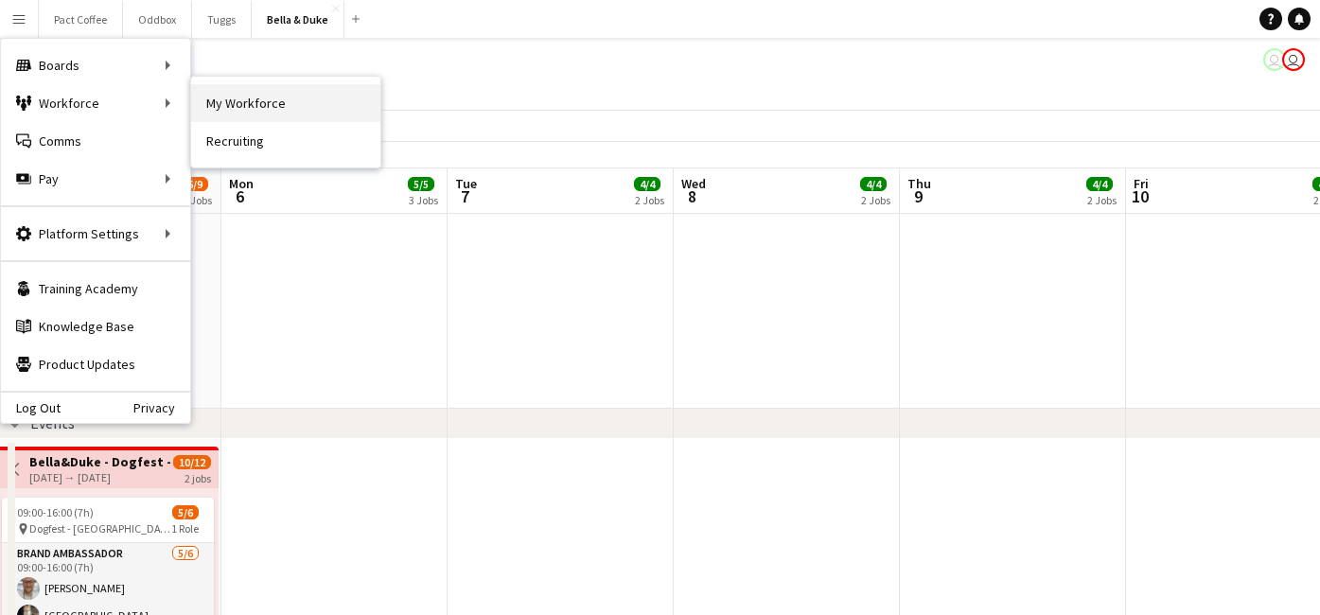
click at [232, 112] on link "My Workforce" at bounding box center [285, 103] width 189 height 38
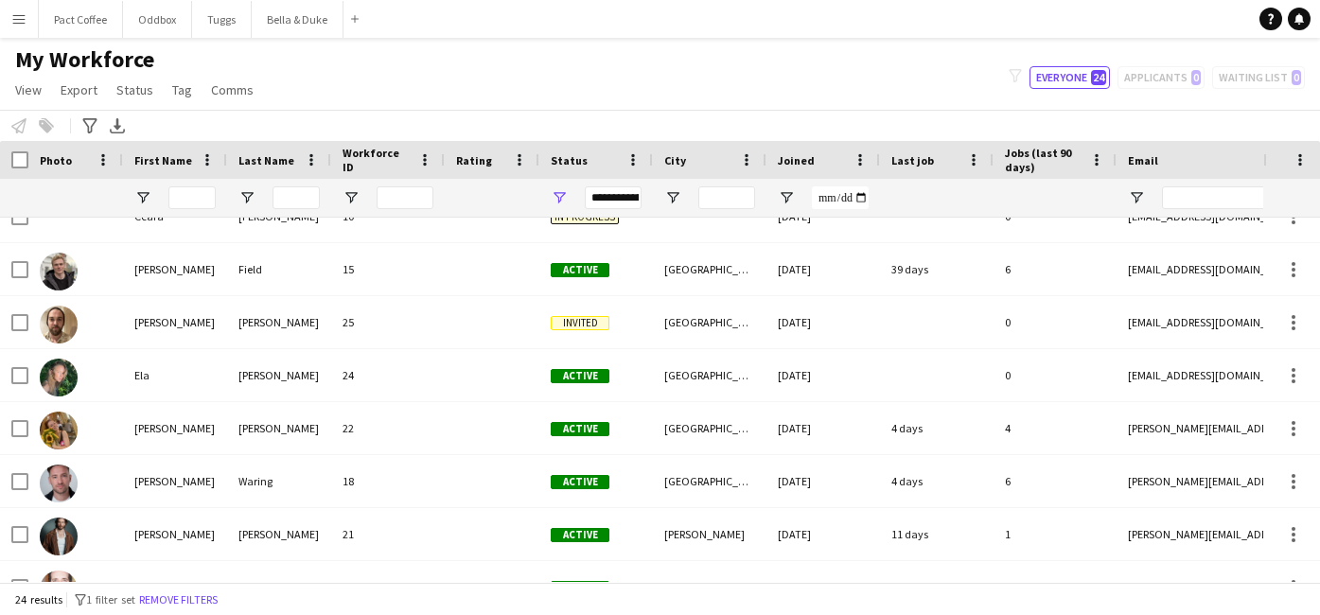
scroll to position [157, 0]
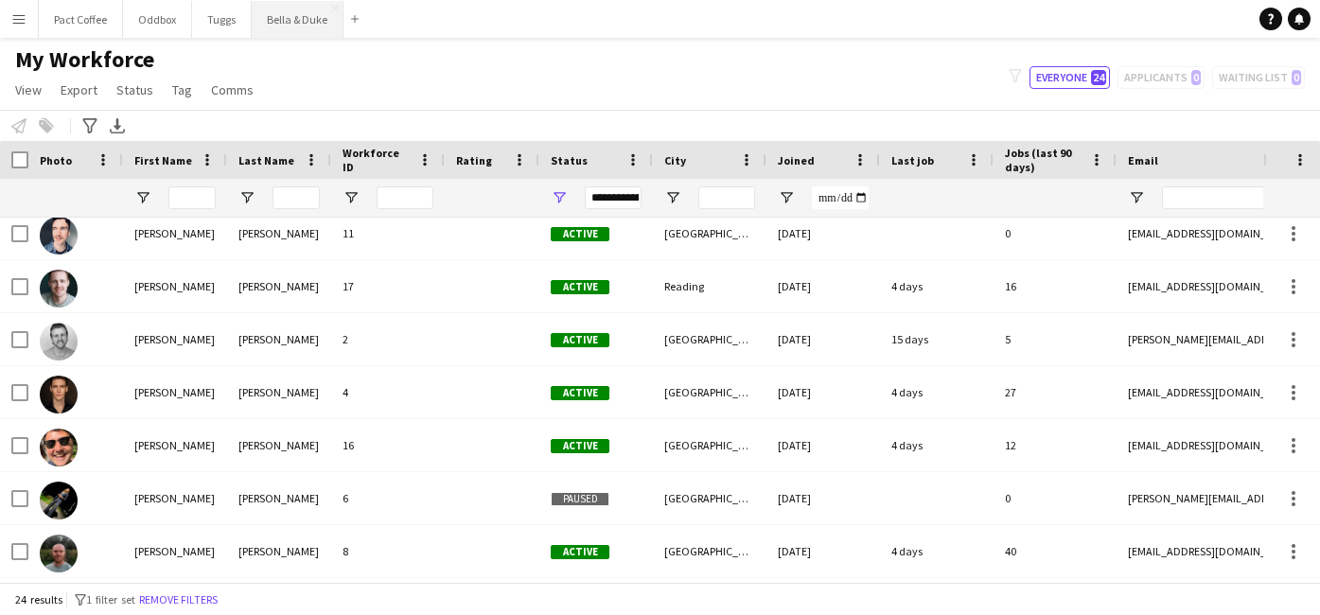
click at [295, 26] on button "Bella & Duke Close" at bounding box center [298, 19] width 92 height 37
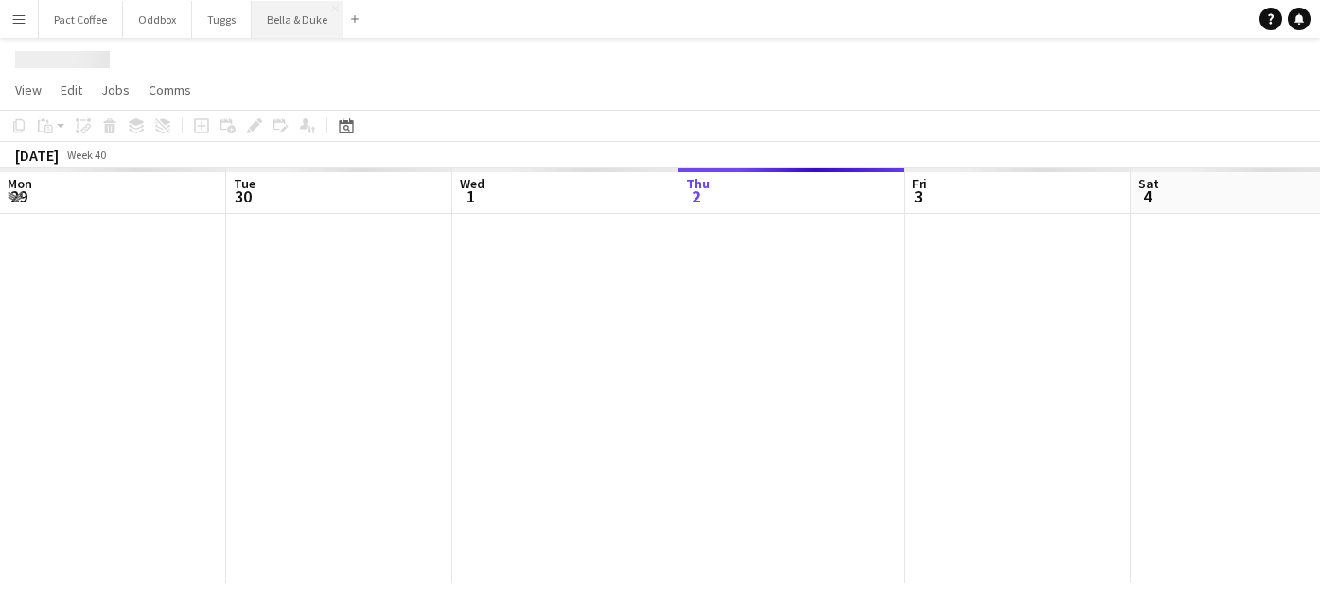
scroll to position [0, 452]
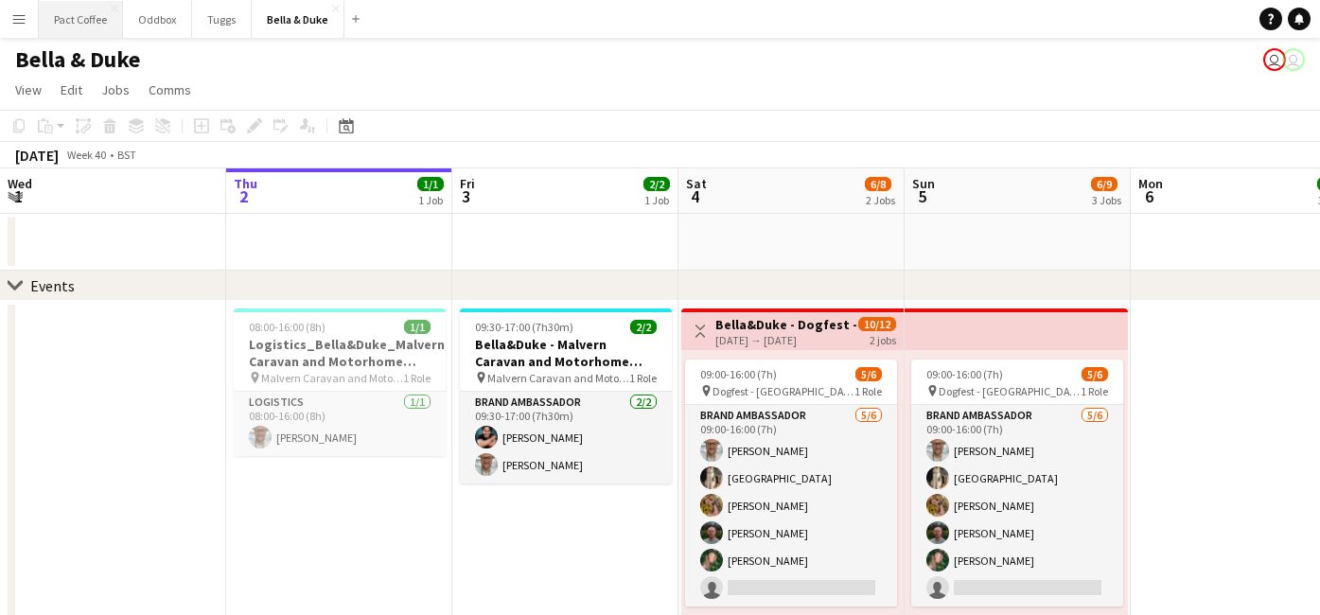
click at [84, 26] on button "Pact Coffee Close" at bounding box center [81, 19] width 84 height 37
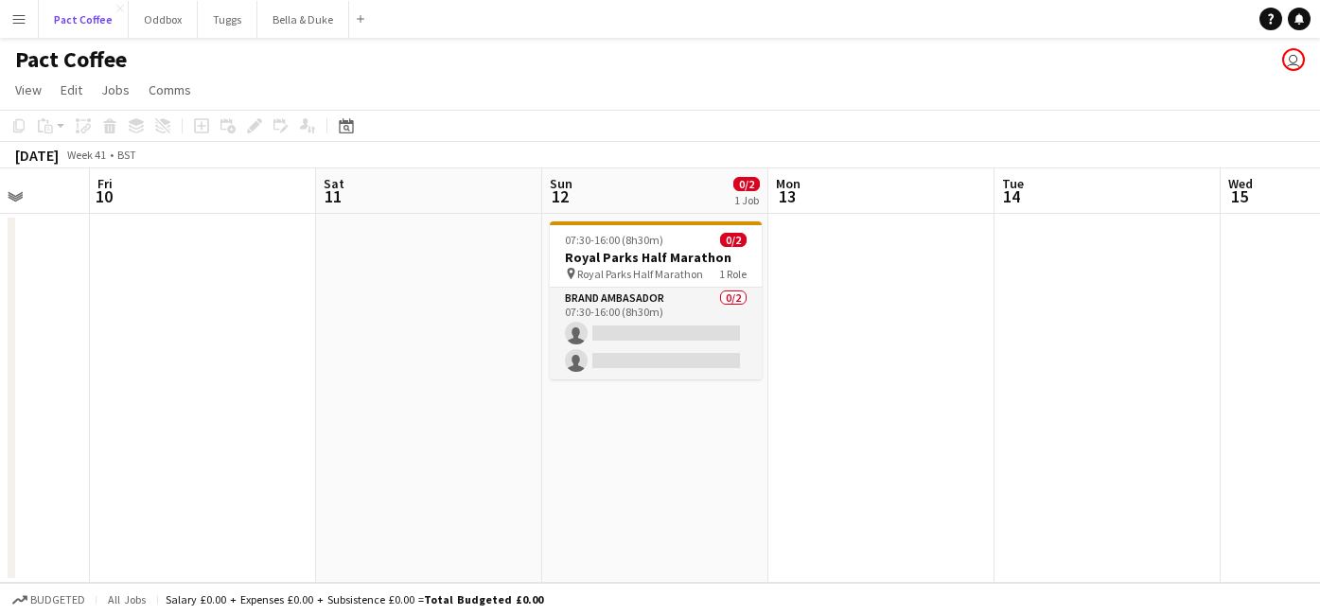
scroll to position [0, 589]
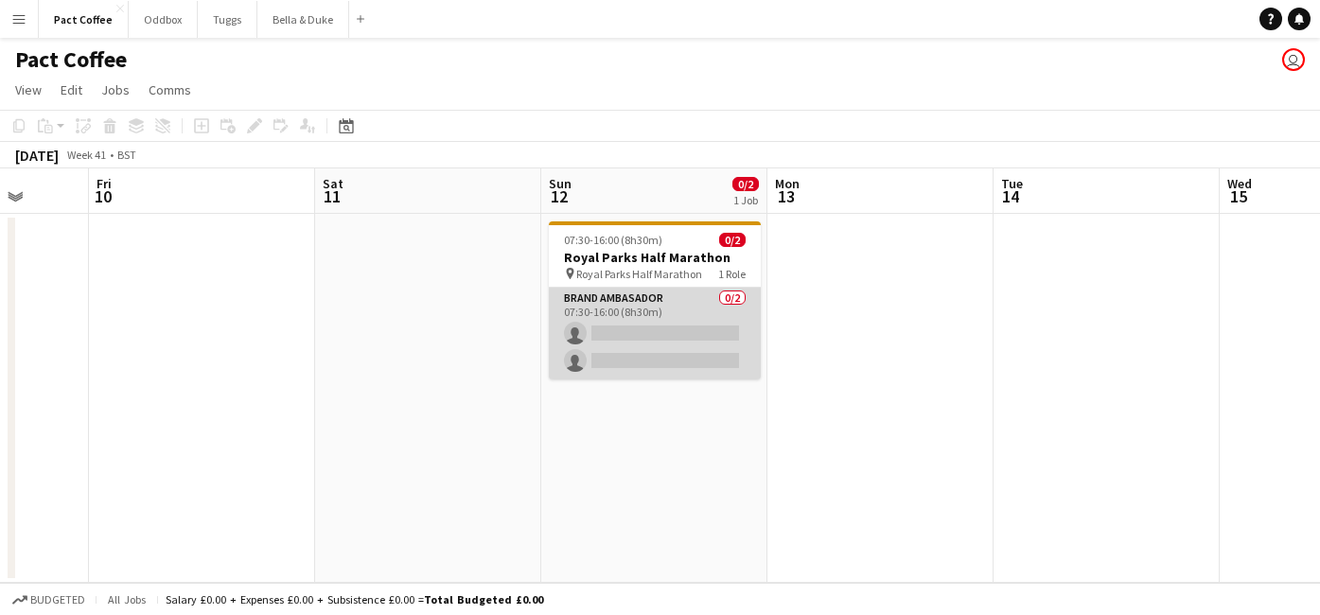
click at [620, 339] on app-card-role "Brand Ambasador 0/2 07:30-16:00 (8h30m) single-neutral-actions single-neutral-a…" at bounding box center [655, 334] width 212 height 92
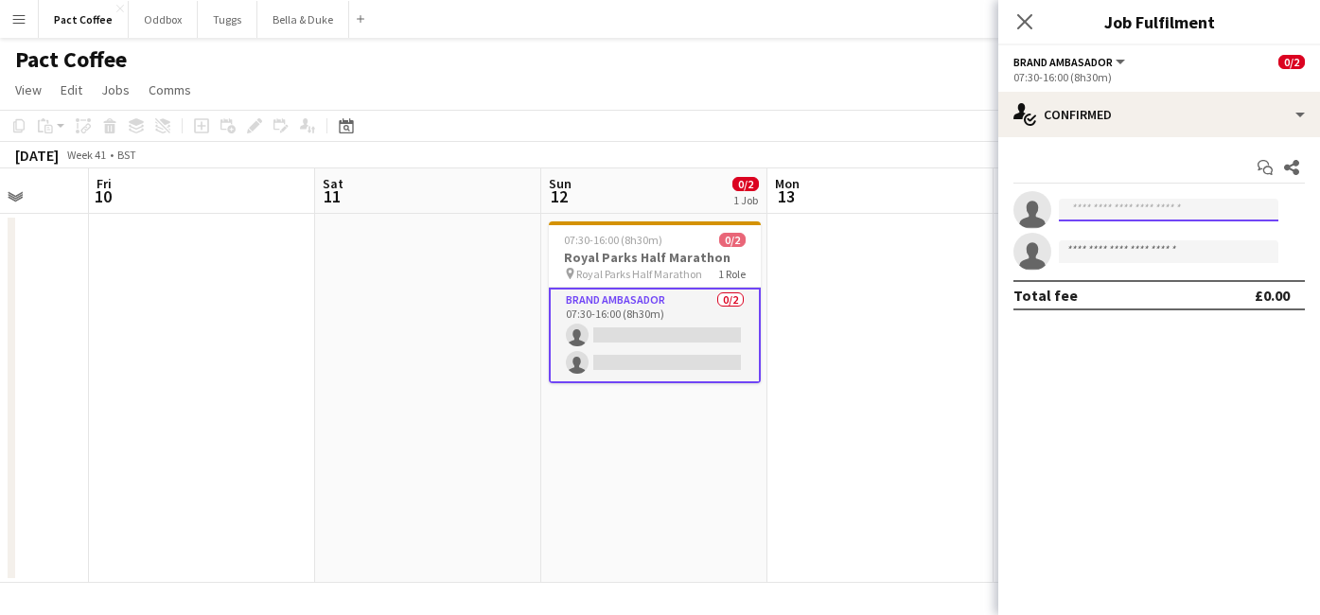
click at [1104, 211] on input at bounding box center [1169, 210] width 220 height 23
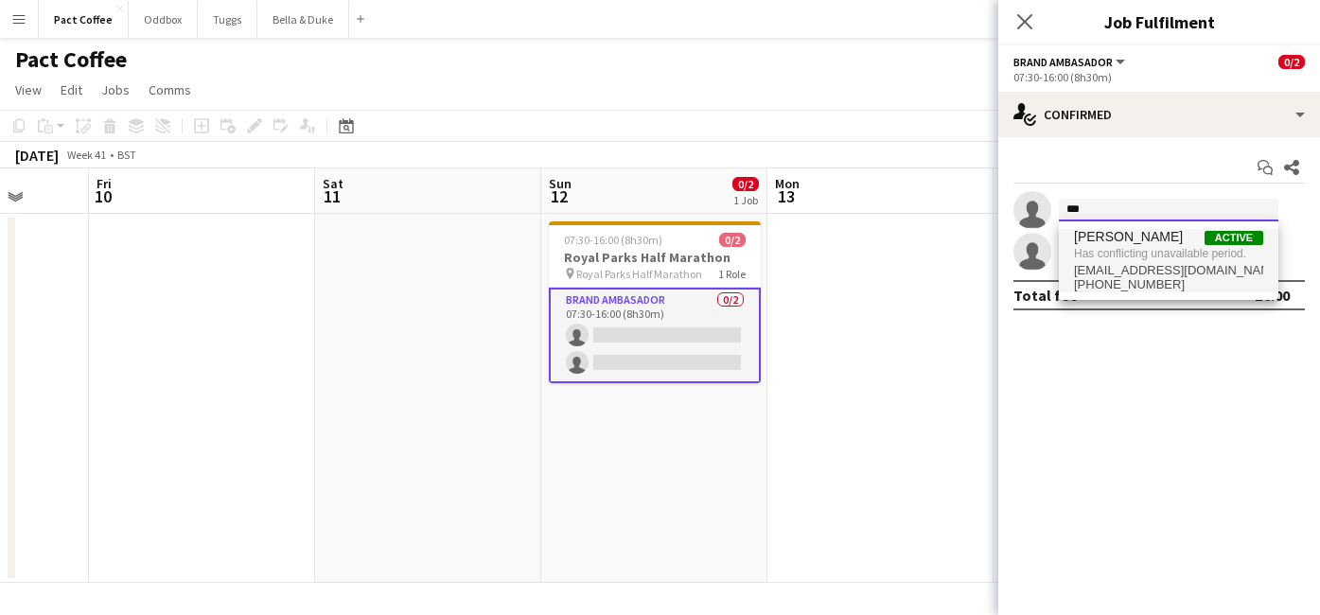
type input "***"
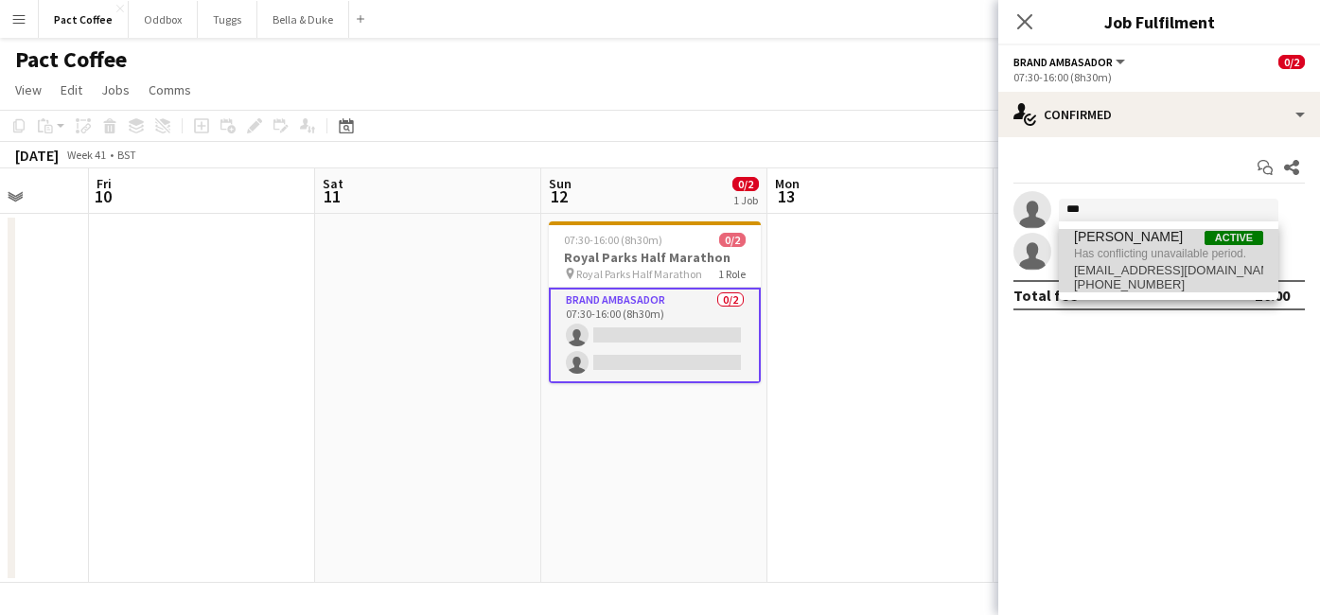
click at [1123, 250] on span "Has conflicting unavailable period." at bounding box center [1168, 253] width 189 height 17
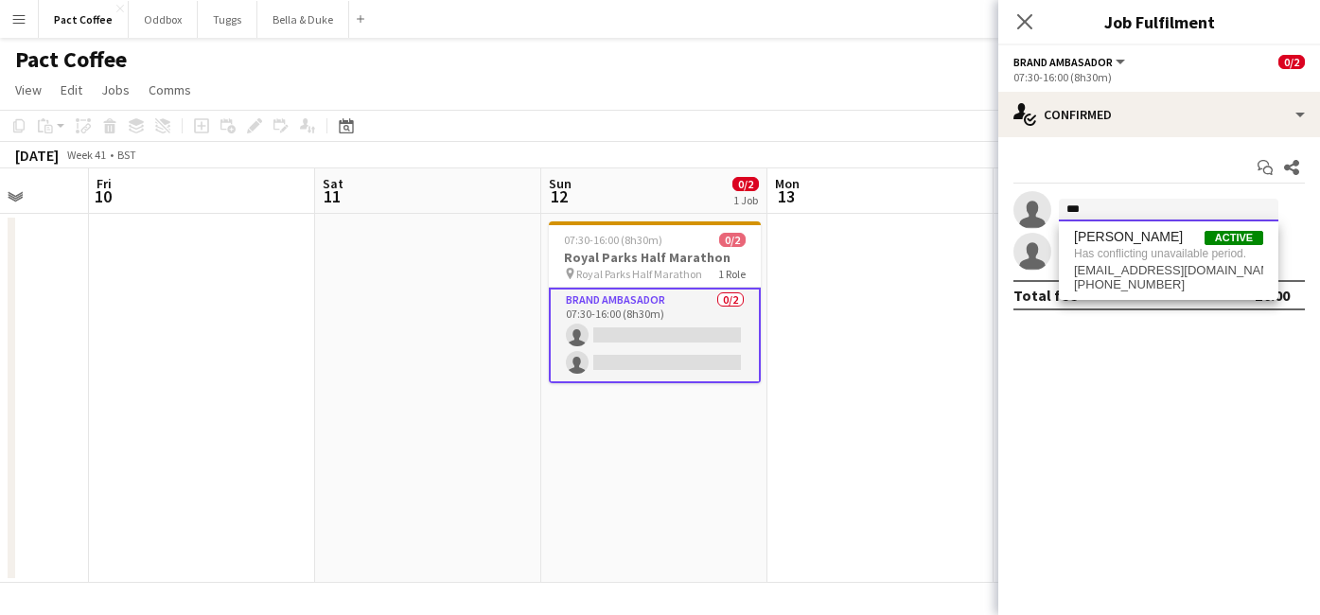
type input "****"
click at [299, 25] on button "Bella & Duke Close" at bounding box center [303, 19] width 92 height 37
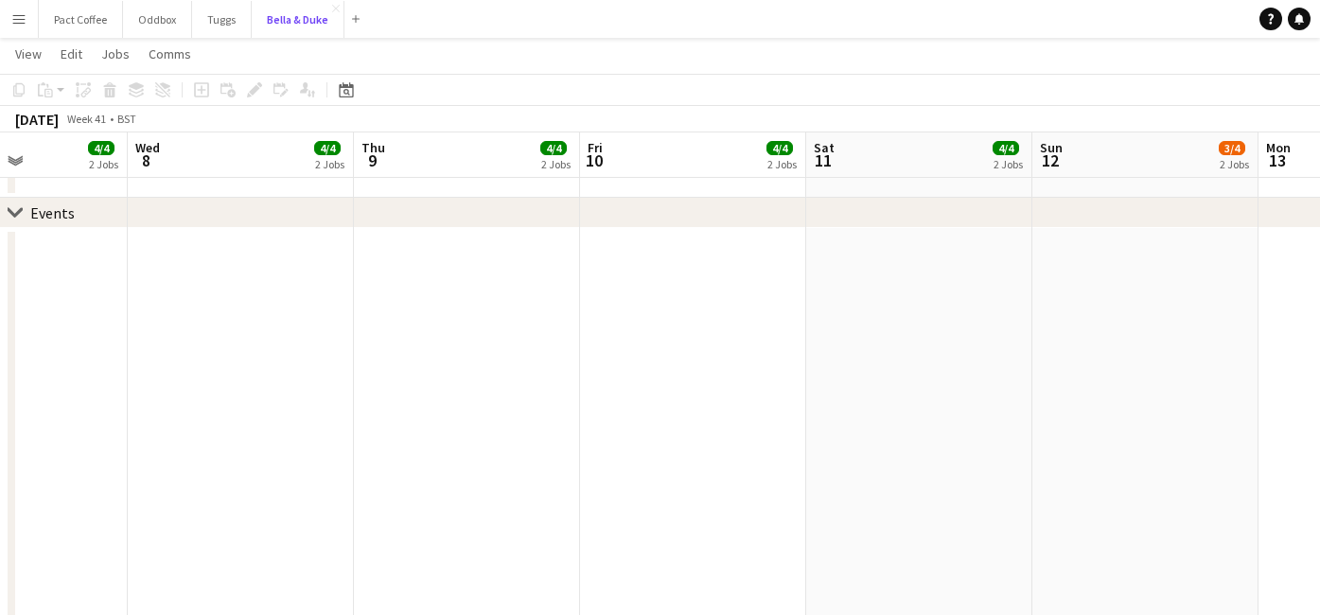
scroll to position [0, 539]
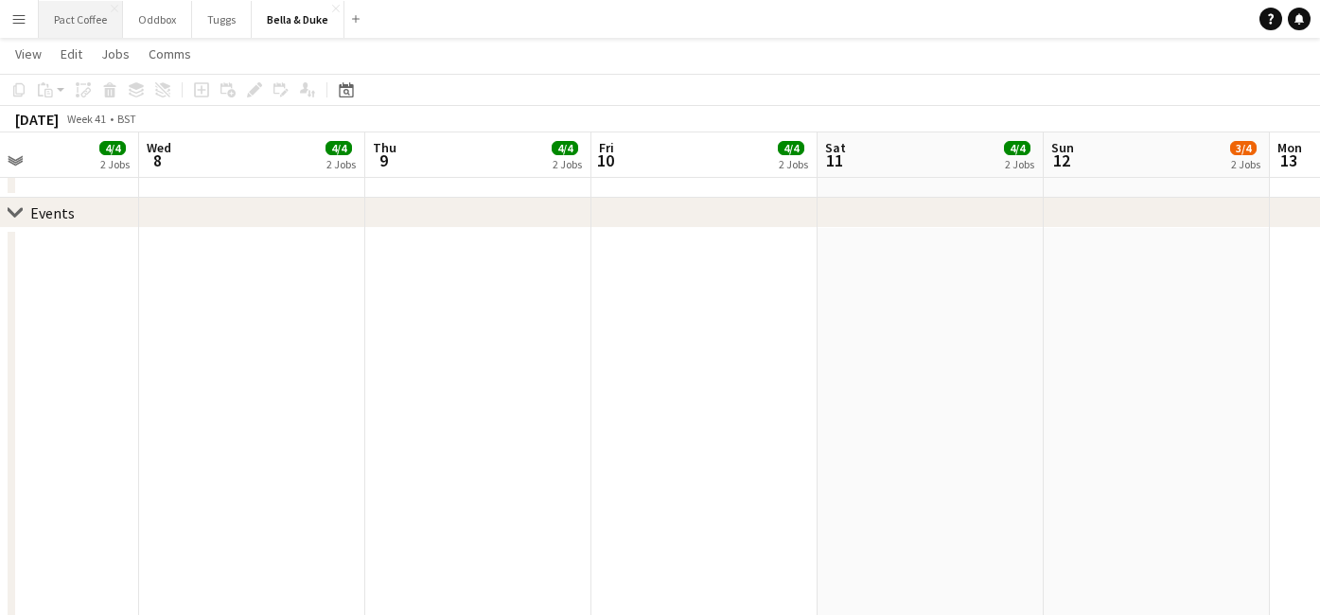
drag, startPoint x: 94, startPoint y: 14, endPoint x: 107, endPoint y: 23, distance: 15.7
click at [94, 14] on button "Pact Coffee Close" at bounding box center [81, 19] width 84 height 37
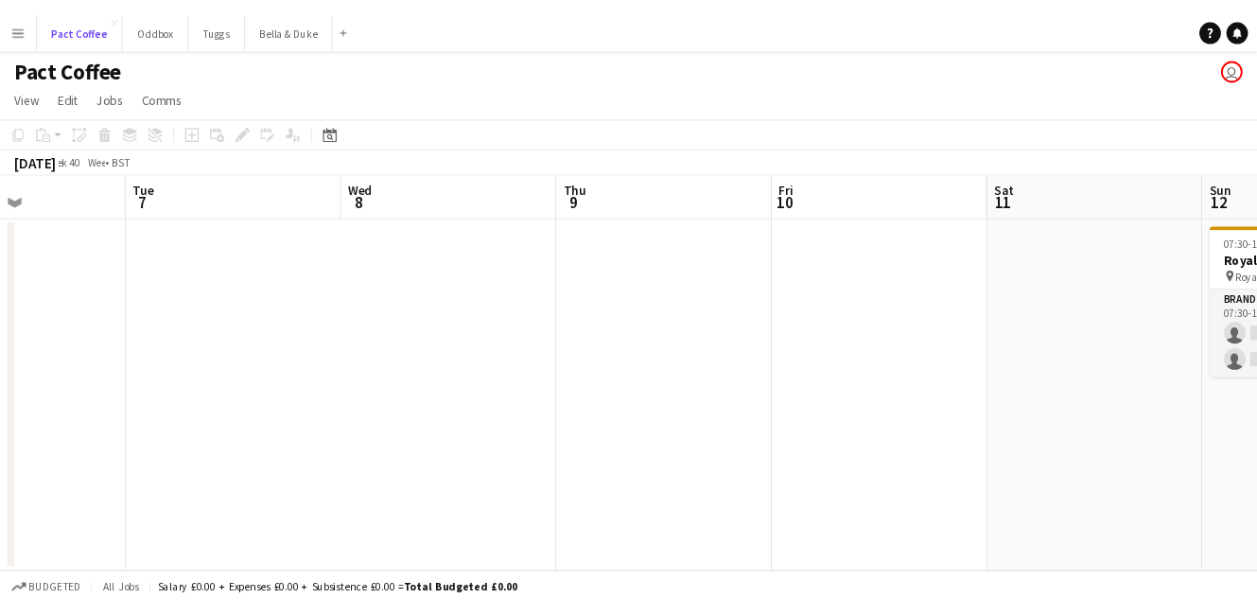
scroll to position [0, 678]
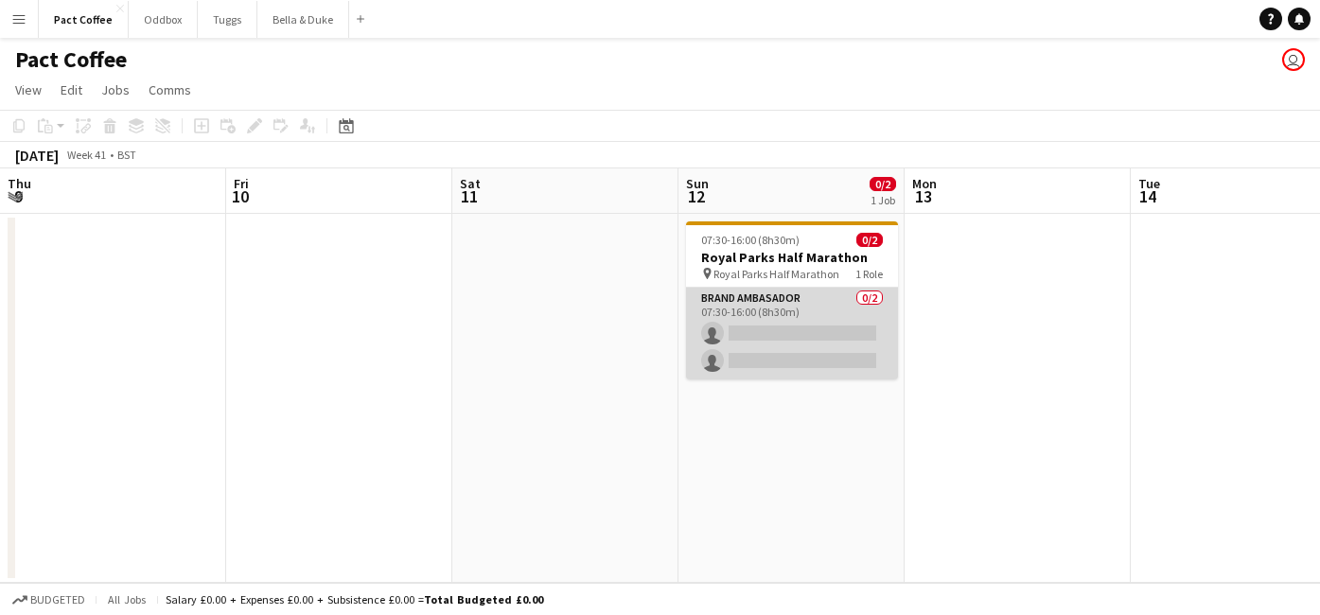
click at [768, 327] on app-card-role "Brand Ambasador 0/2 07:30-16:00 (8h30m) single-neutral-actions single-neutral-a…" at bounding box center [792, 334] width 212 height 92
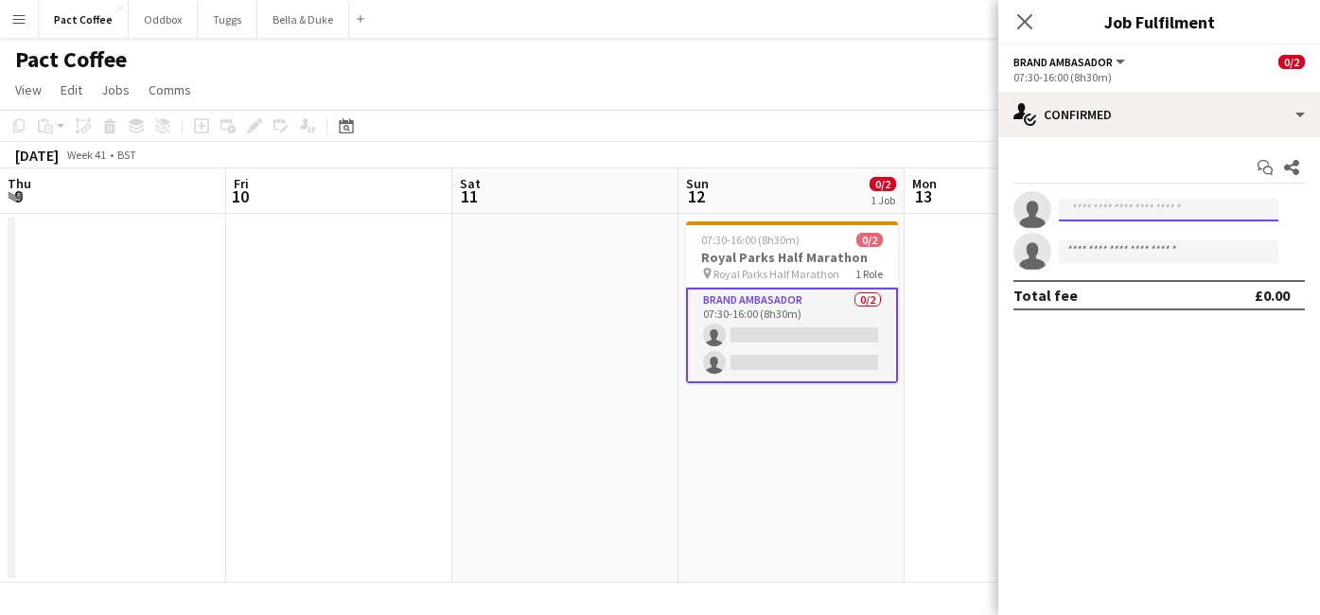
click at [1091, 205] on input at bounding box center [1169, 210] width 220 height 23
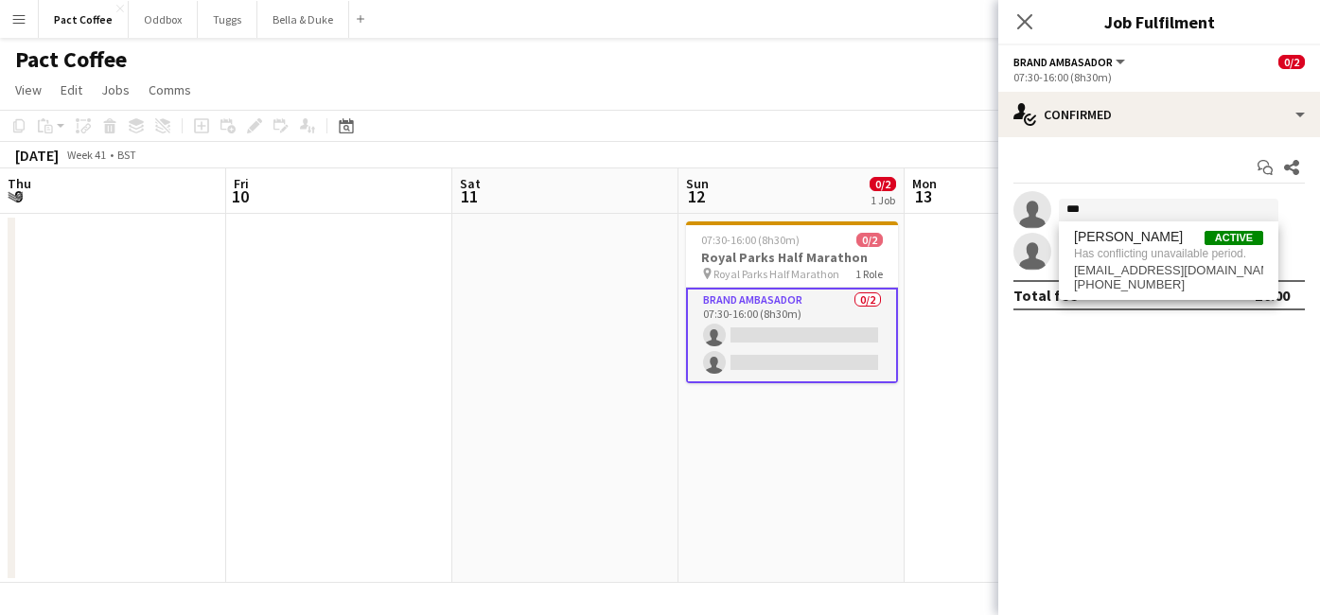
click at [1116, 325] on mat-expansion-panel "check Confirmed Start chat Share single-neutral-actions *** single-neutral-acti…" at bounding box center [1159, 376] width 322 height 478
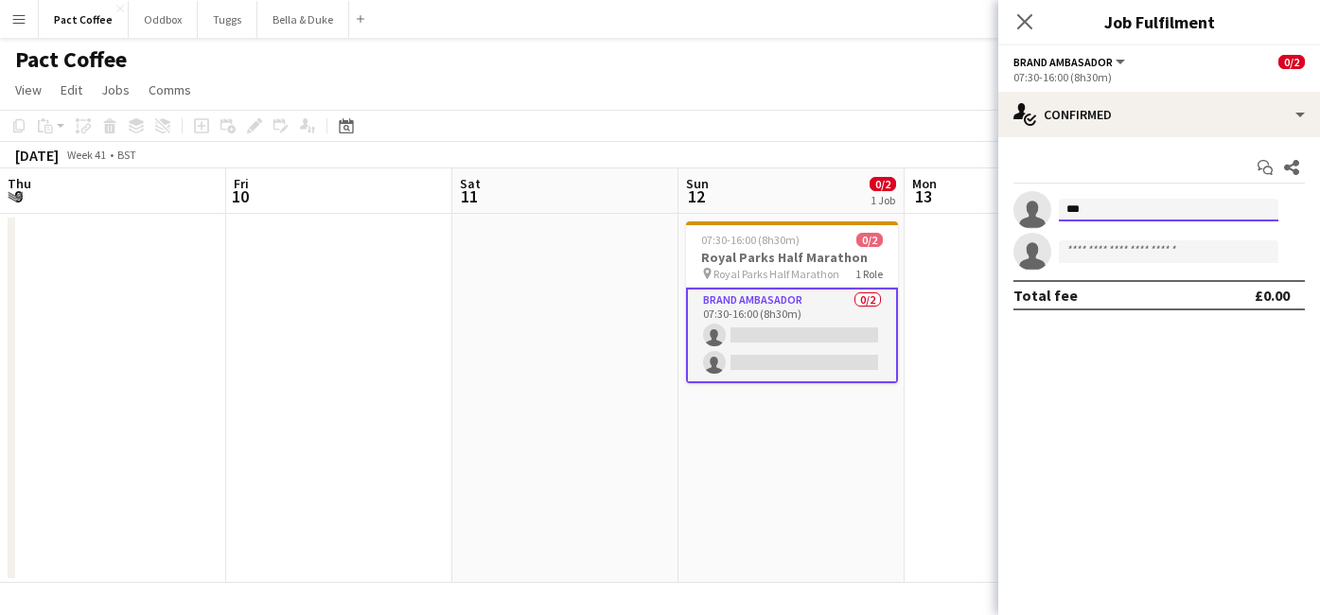
click at [1114, 202] on input "***" at bounding box center [1169, 210] width 220 height 23
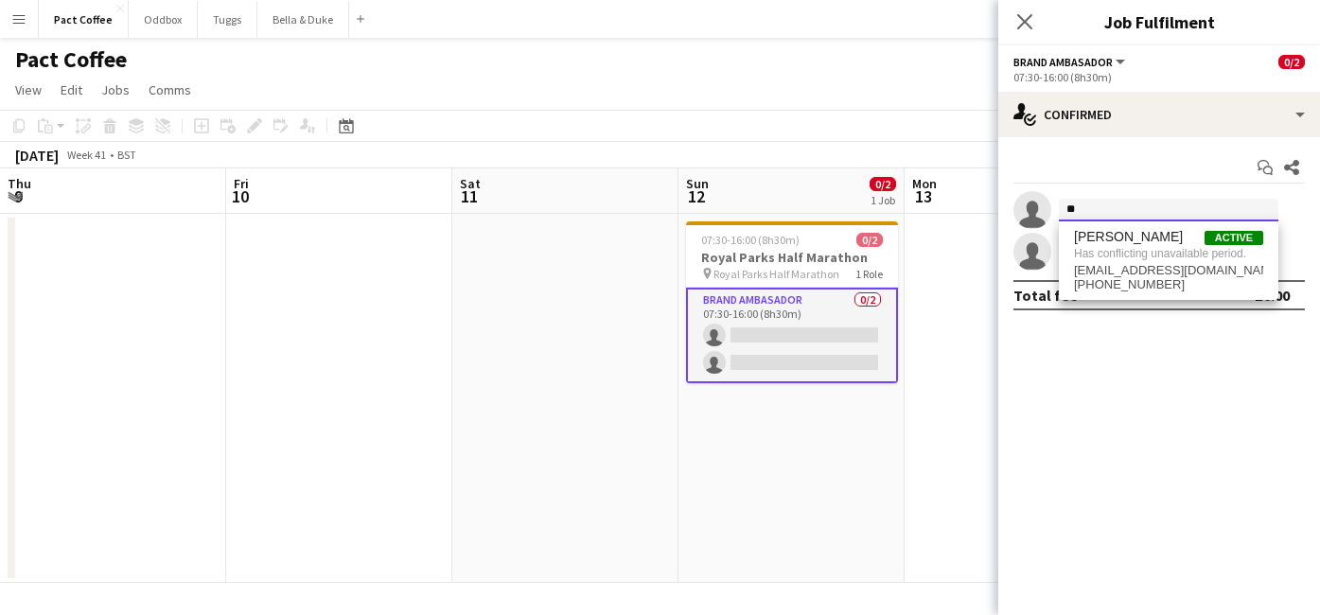
type input "*"
type input "****"
click at [1110, 349] on mat-expansion-panel "check Confirmed Start chat Share single-neutral-actions **** single-neutral-act…" at bounding box center [1159, 376] width 322 height 478
drag, startPoint x: 1099, startPoint y: 215, endPoint x: 1035, endPoint y: 213, distance: 64.4
click at [1035, 213] on app-invite-slot "single-neutral-actions ****" at bounding box center [1159, 210] width 322 height 38
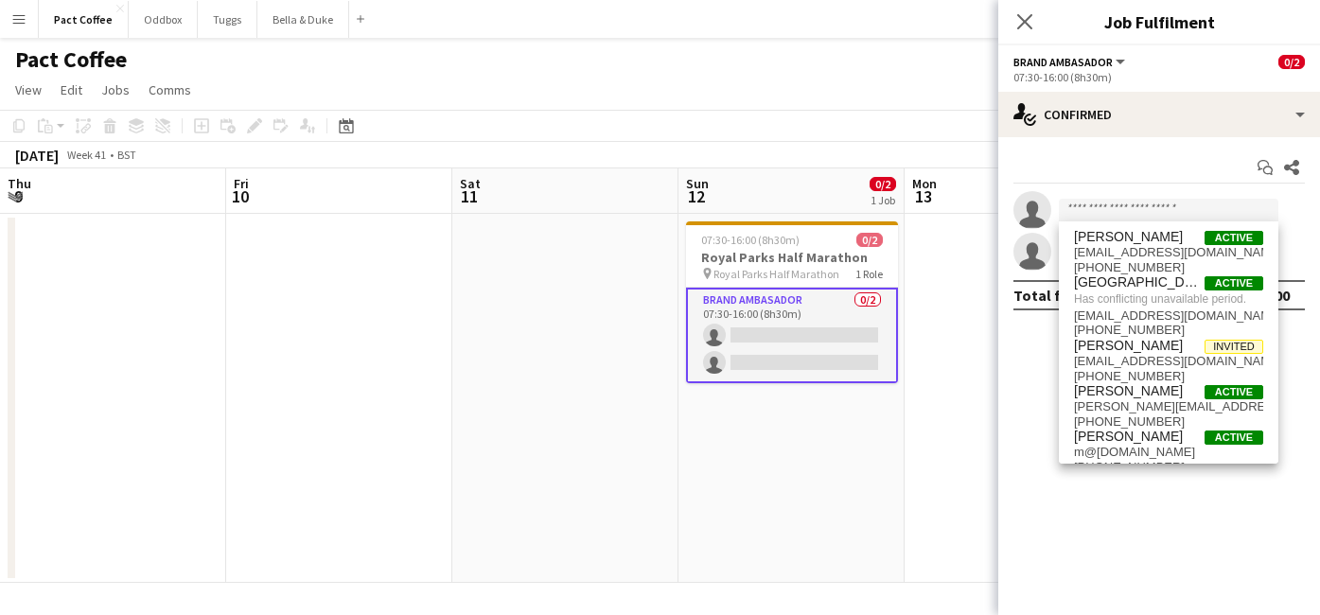
click at [587, 327] on app-date-cell at bounding box center [565, 398] width 226 height 369
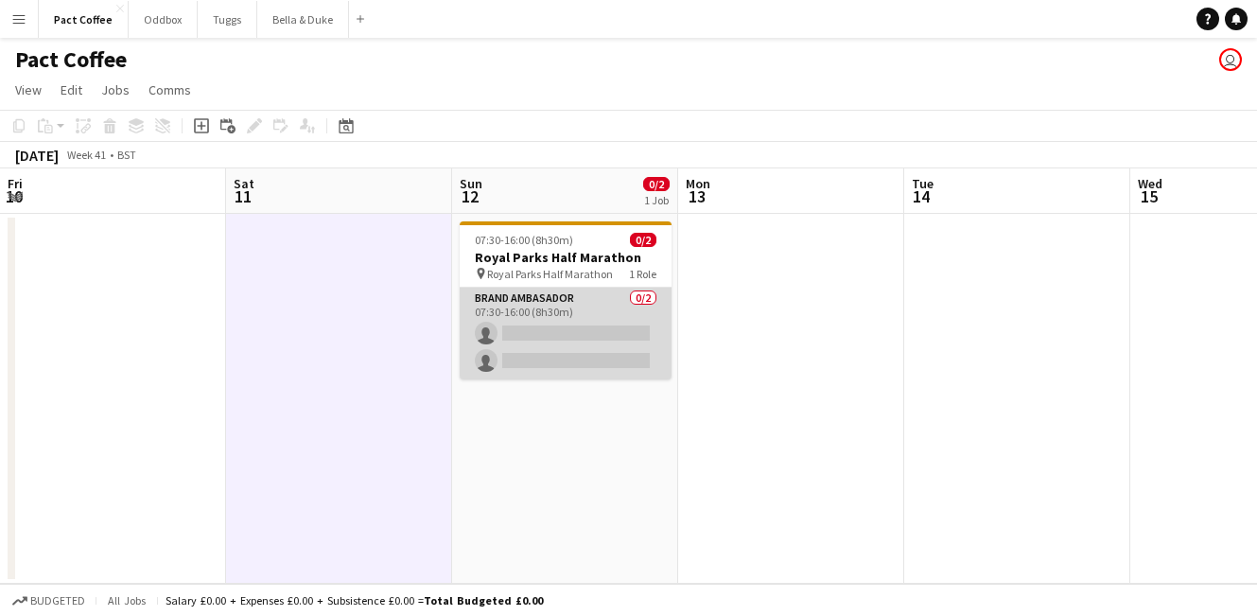
click at [577, 331] on app-card-role "Brand Ambasador 0/2 07:30-16:00 (8h30m) single-neutral-actions single-neutral-a…" at bounding box center [566, 334] width 212 height 92
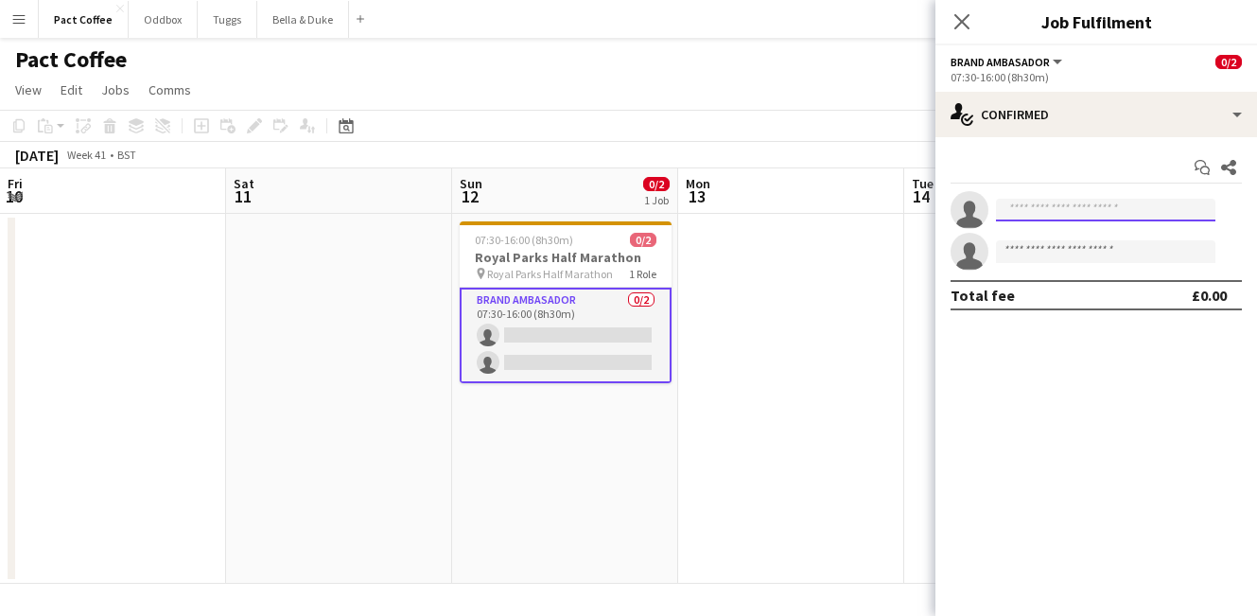
click at [1092, 206] on input at bounding box center [1106, 210] width 220 height 23
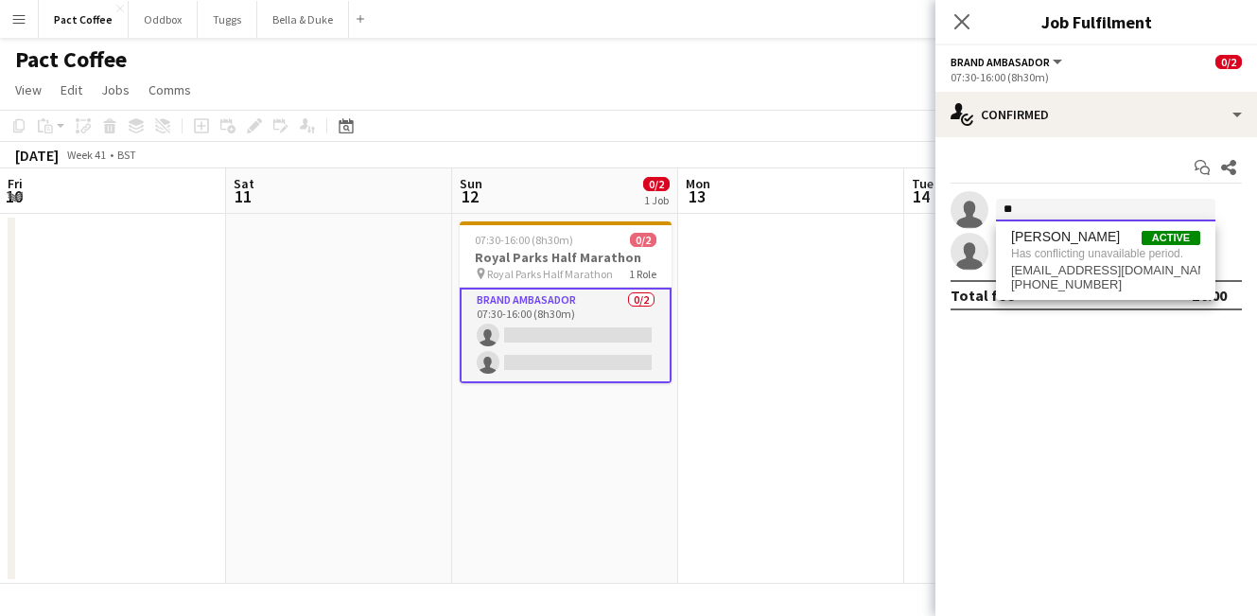
type input "*"
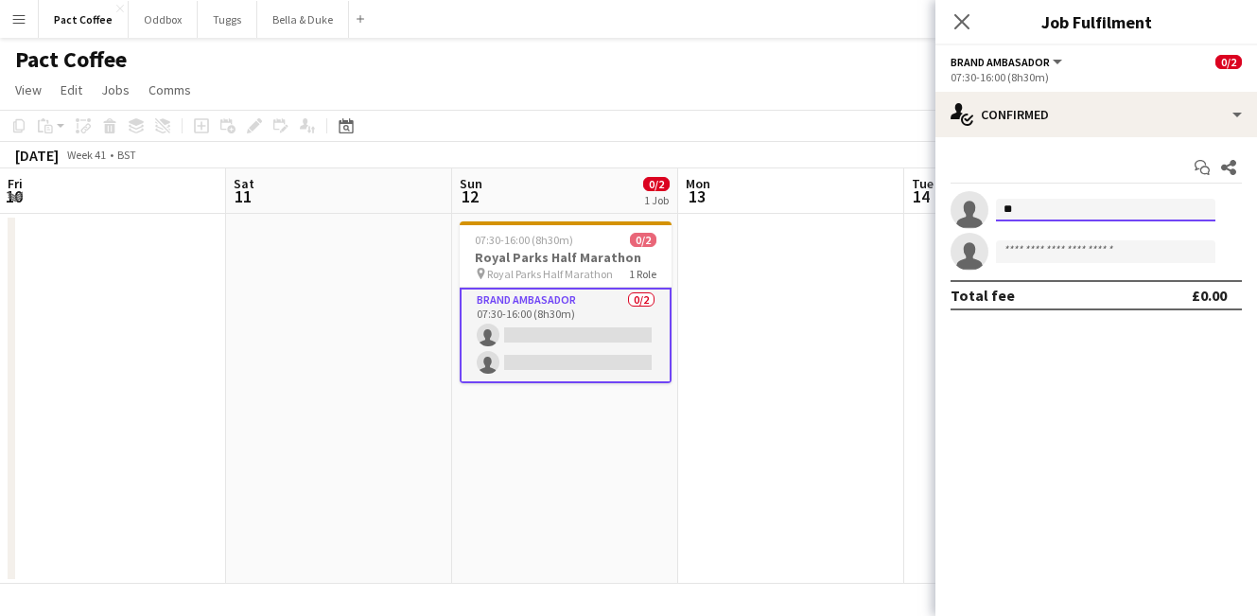
type input "*"
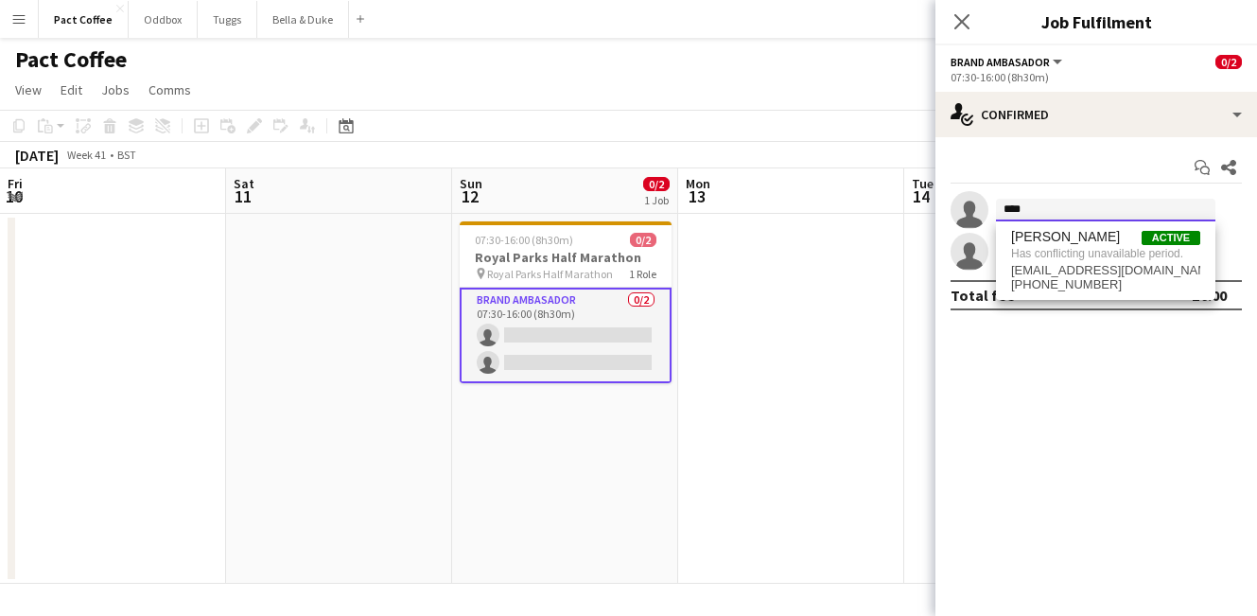
type input "****"
click at [878, 317] on app-date-cell at bounding box center [791, 399] width 226 height 370
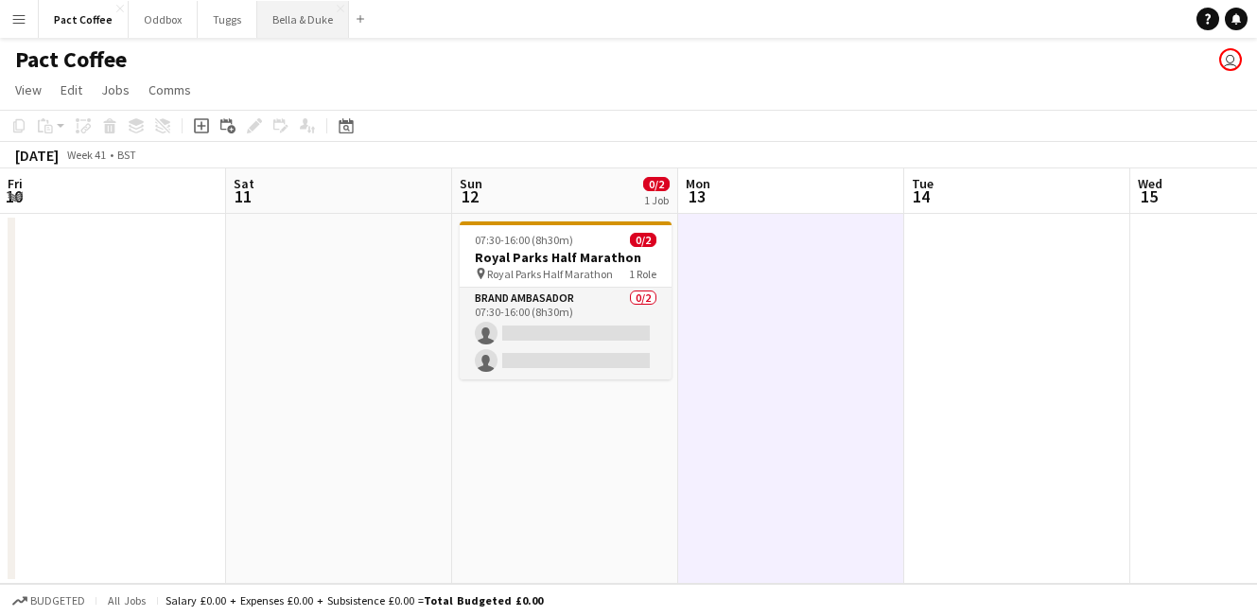
click at [298, 18] on button "Bella & Duke Close" at bounding box center [303, 19] width 92 height 37
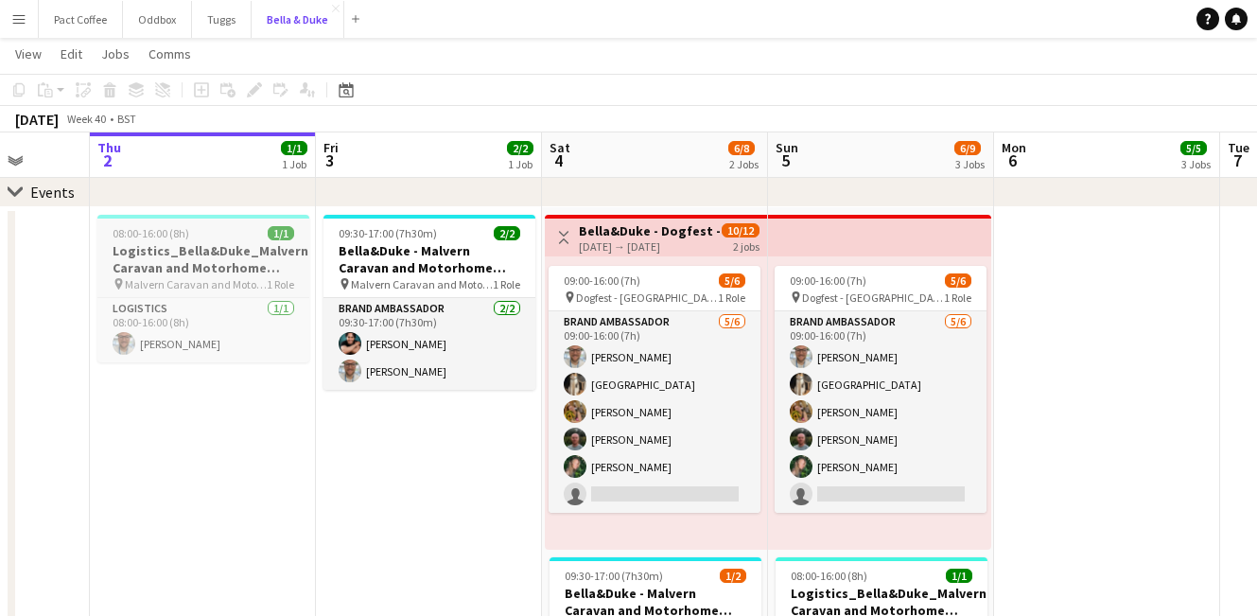
scroll to position [88, 0]
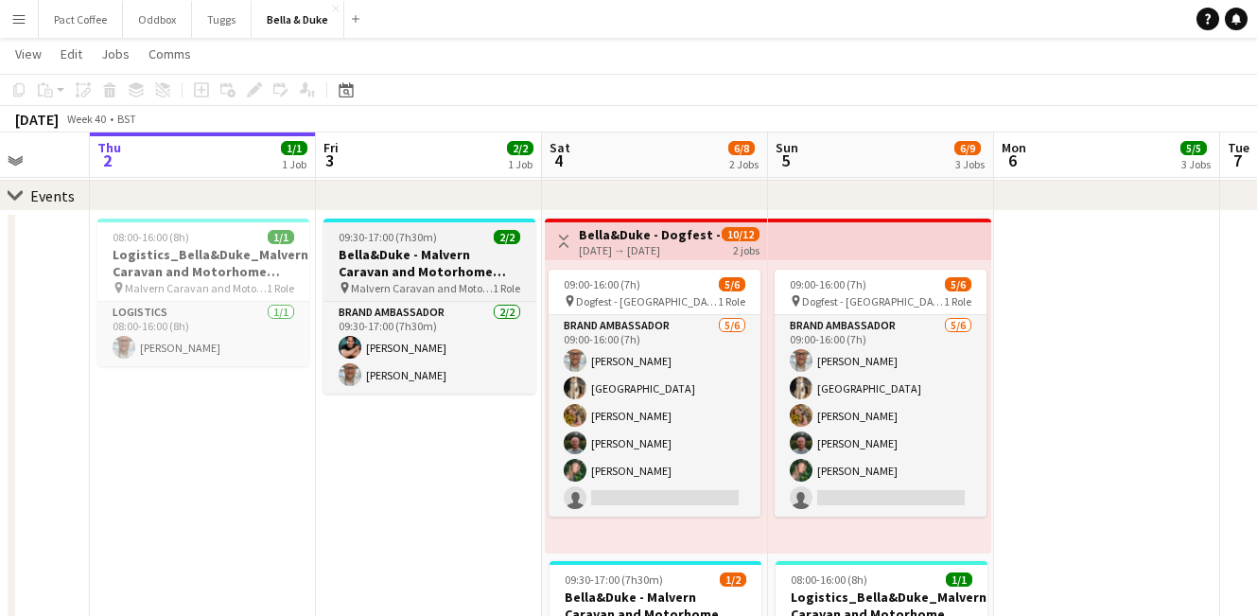
click at [411, 262] on h3 "Bella&Duke - Malvern Caravan and Motorhome Show" at bounding box center [430, 263] width 212 height 34
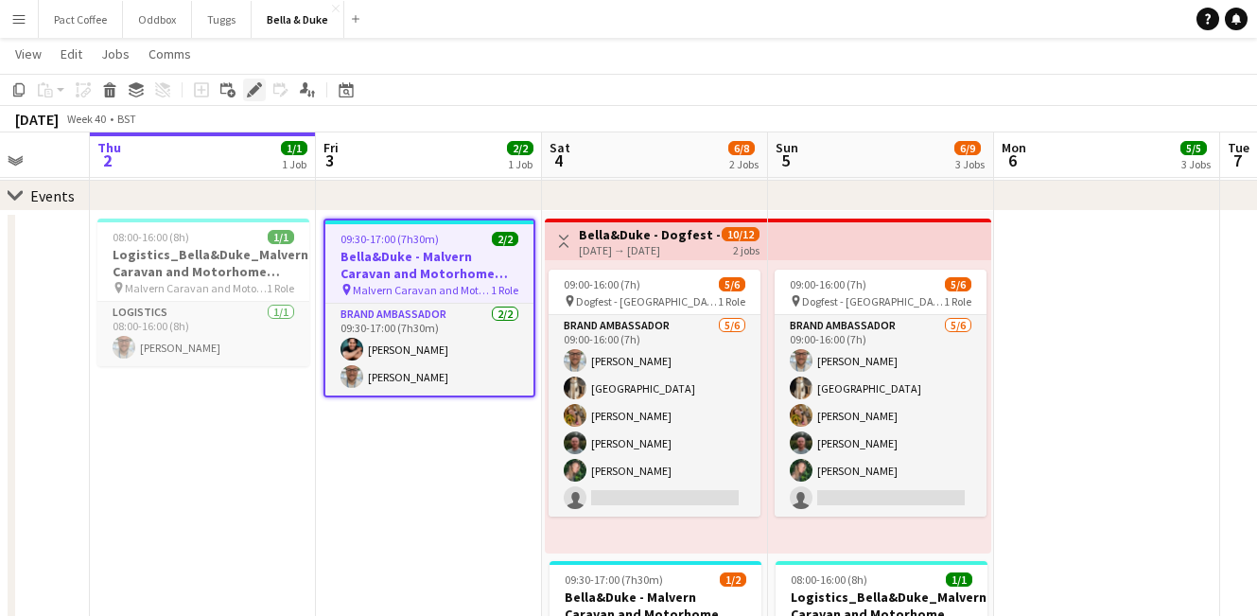
click at [253, 94] on icon at bounding box center [254, 90] width 10 height 10
type input "**********"
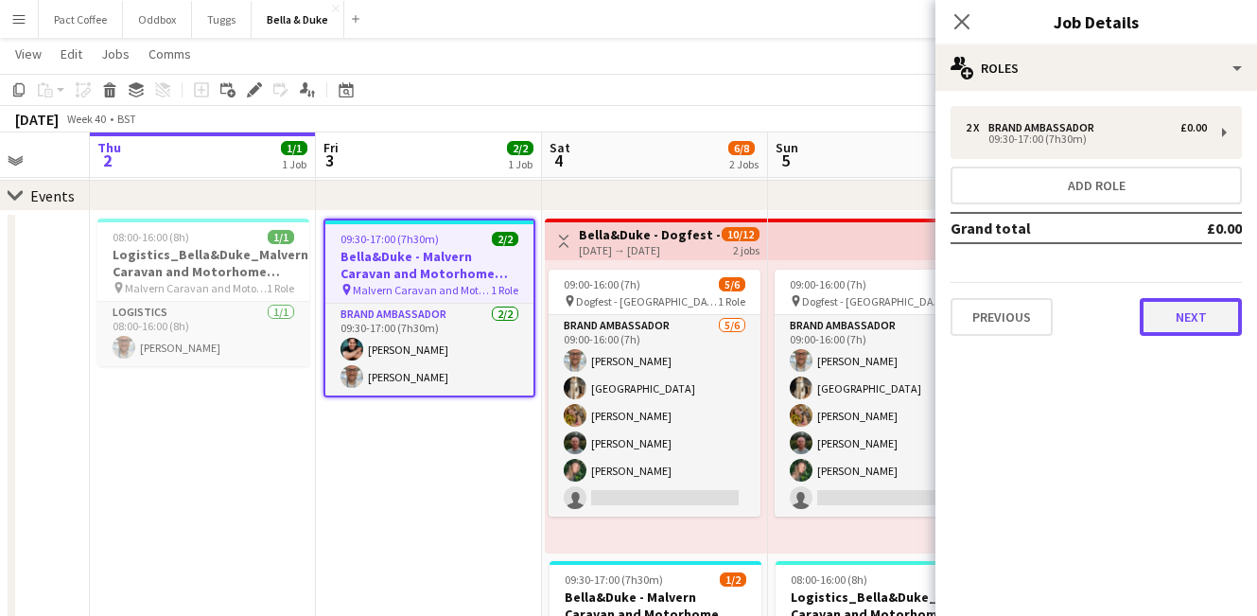
click at [1180, 331] on button "Next" at bounding box center [1191, 317] width 102 height 38
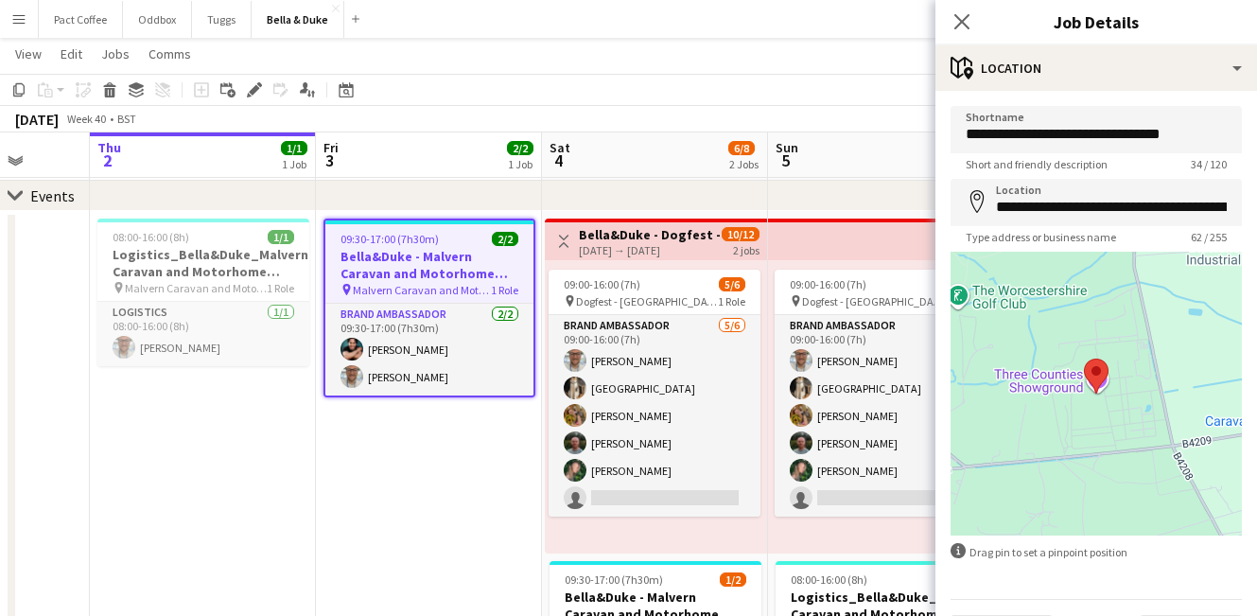
scroll to position [52, 0]
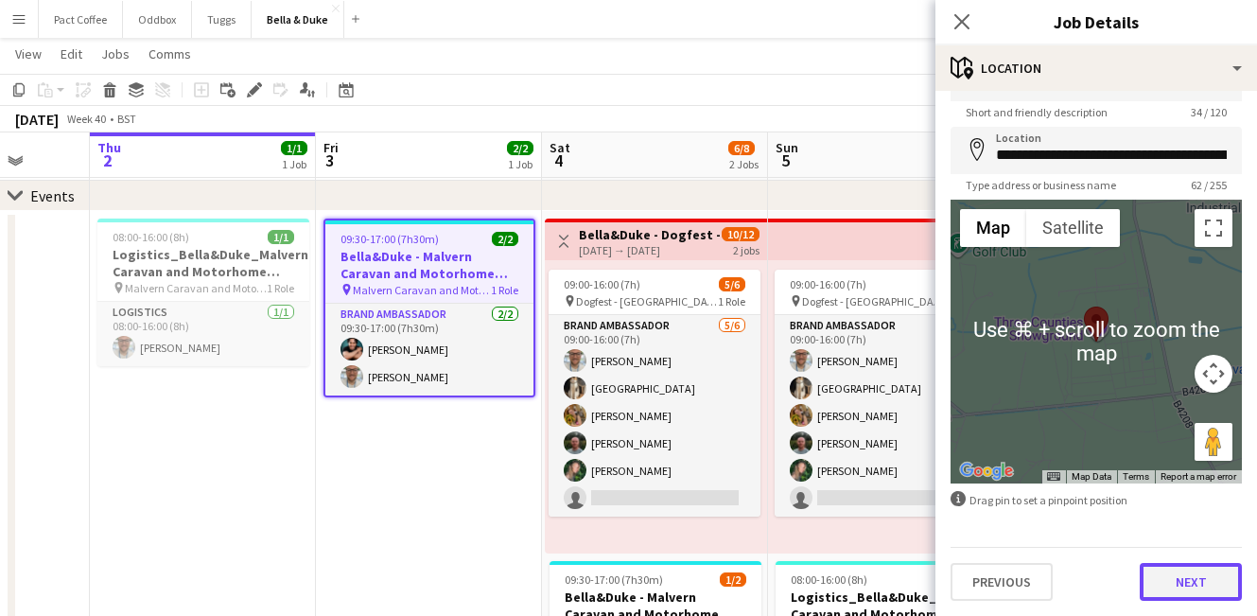
click at [1187, 589] on button "Next" at bounding box center [1191, 582] width 102 height 38
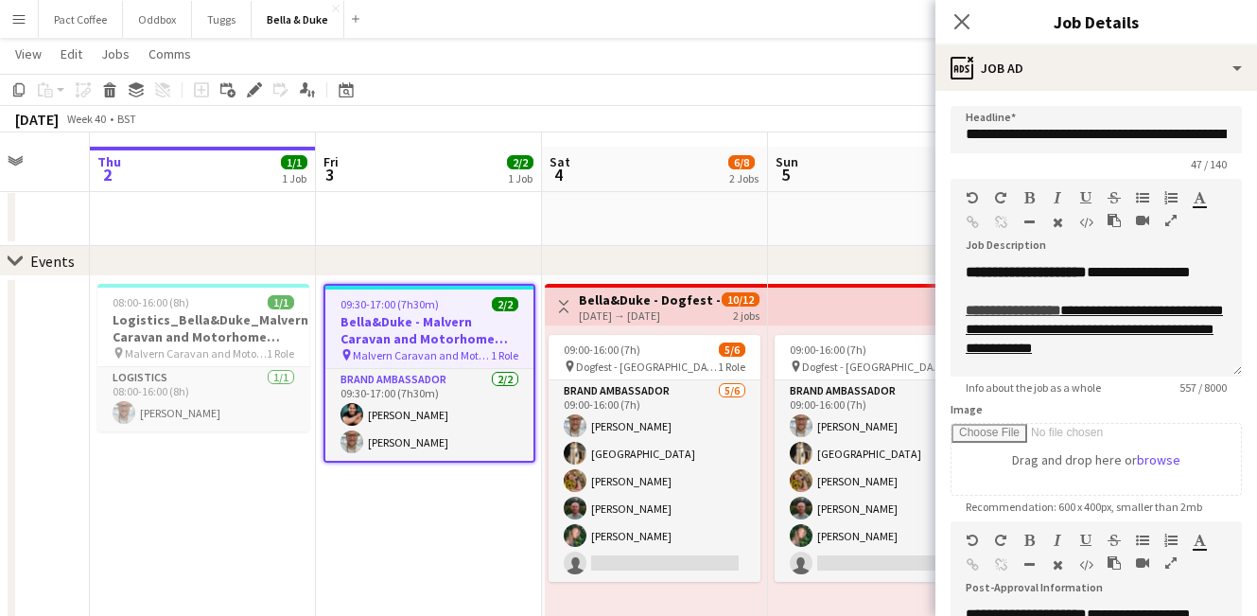
scroll to position [0, 0]
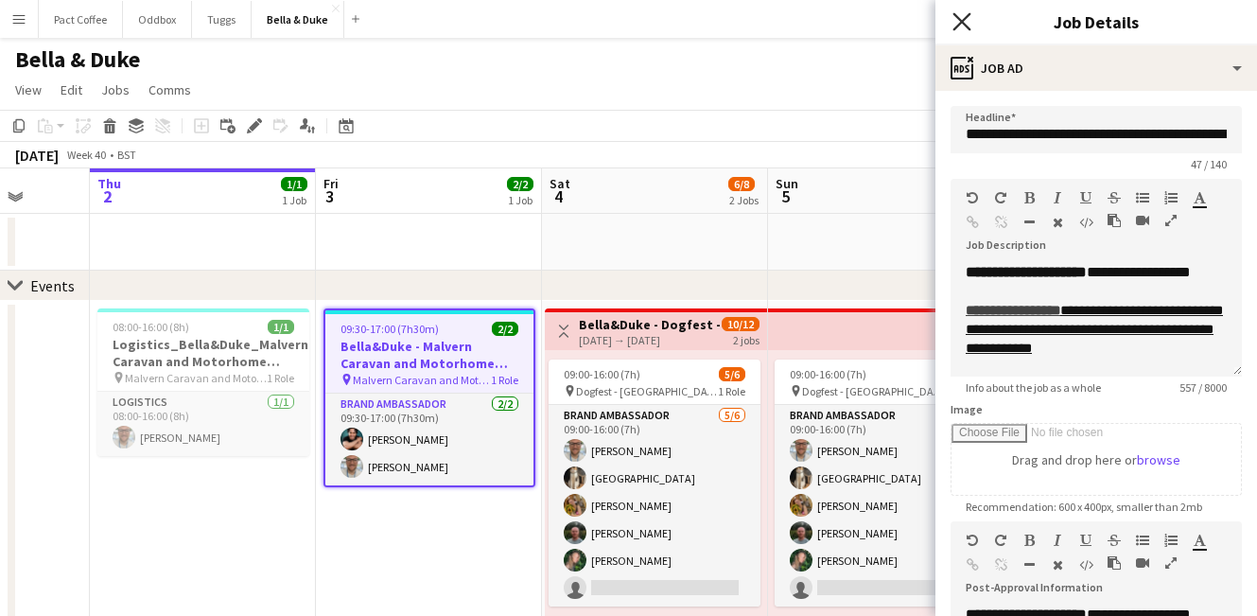
click at [956, 21] on icon "Close pop-in" at bounding box center [962, 21] width 18 height 18
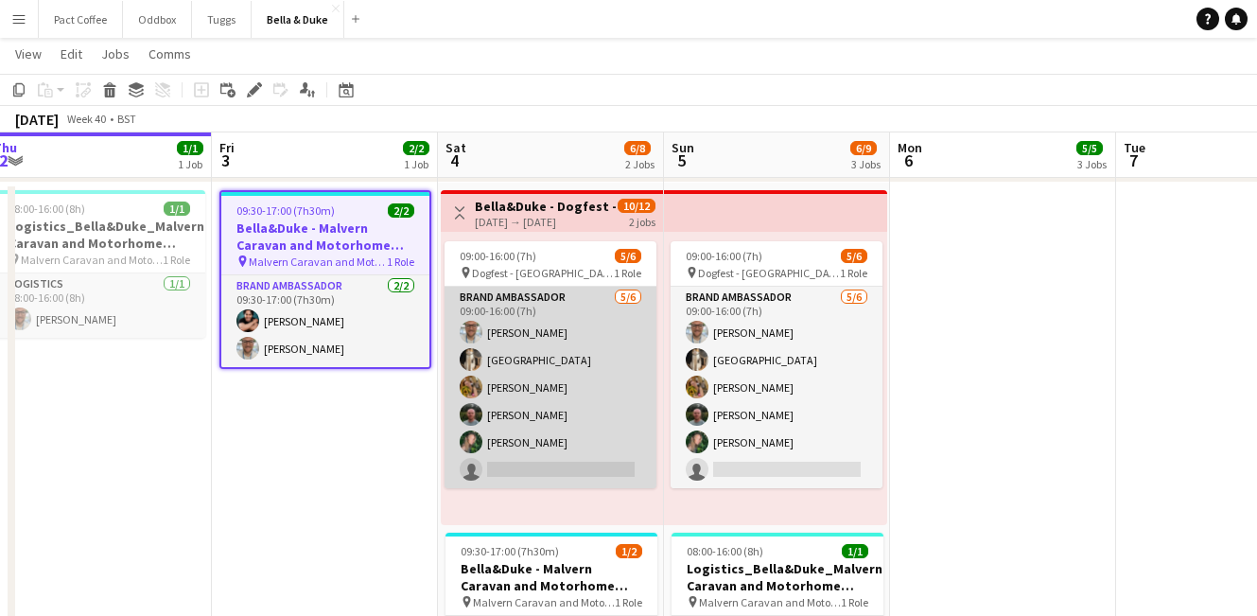
scroll to position [0, 709]
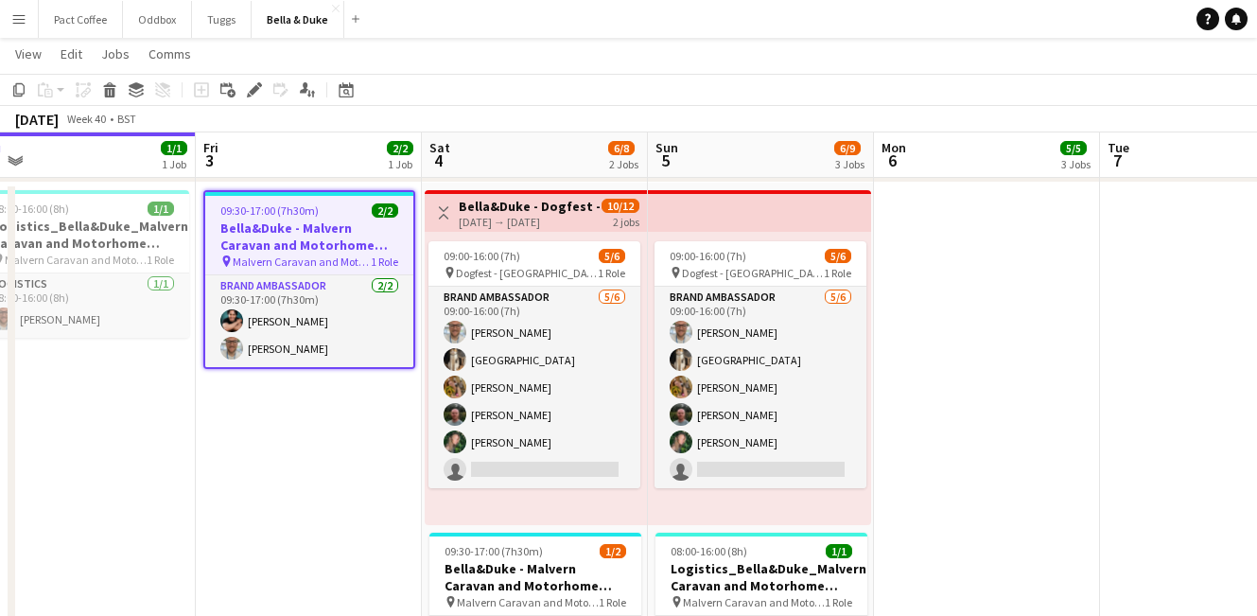
click at [983, 471] on app-date-cell at bounding box center [987, 543] width 226 height 721
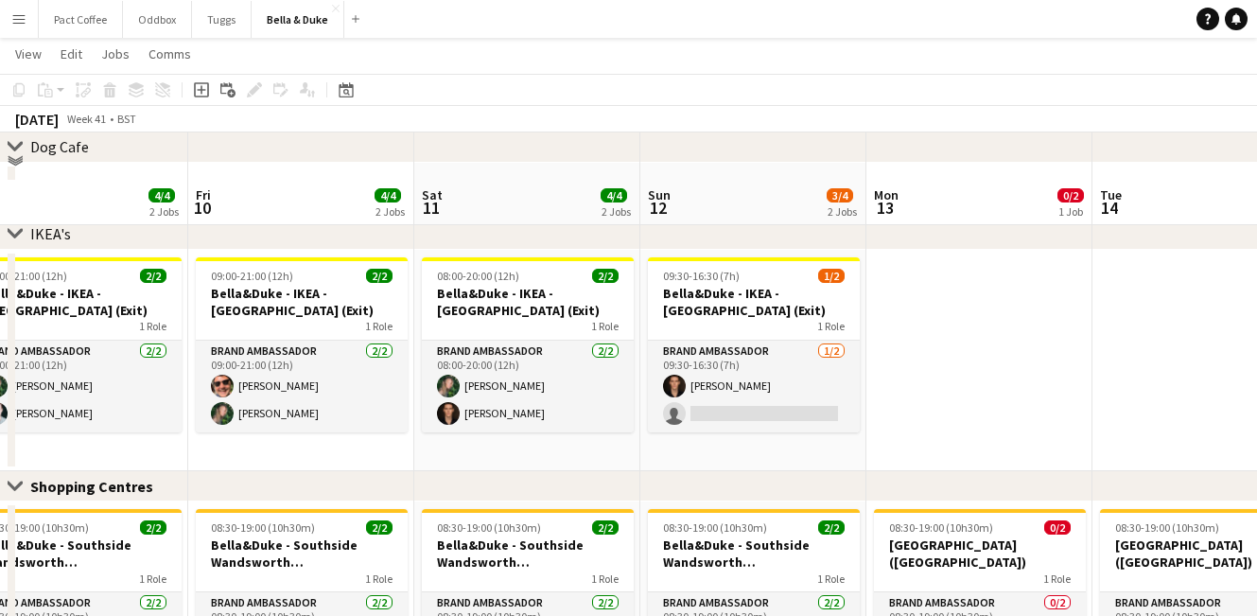
scroll to position [413, 0]
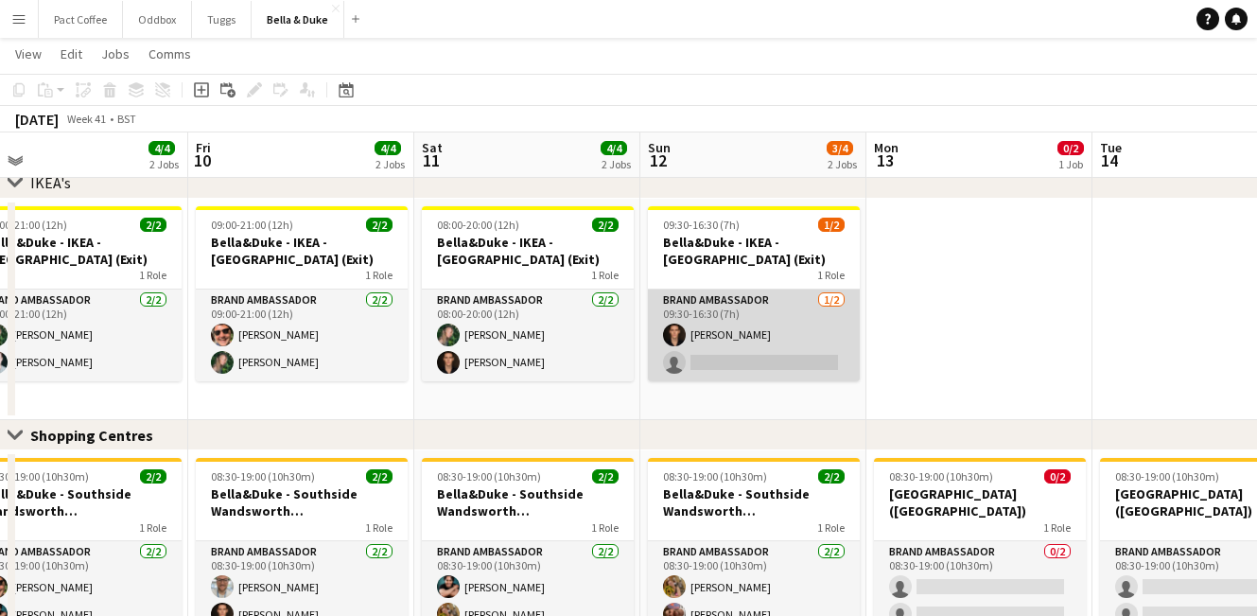
click at [712, 322] on app-card-role "Brand Ambassador [DATE] 09:30-16:30 (7h) [PERSON_NAME] single-neutral-actions" at bounding box center [754, 336] width 212 height 92
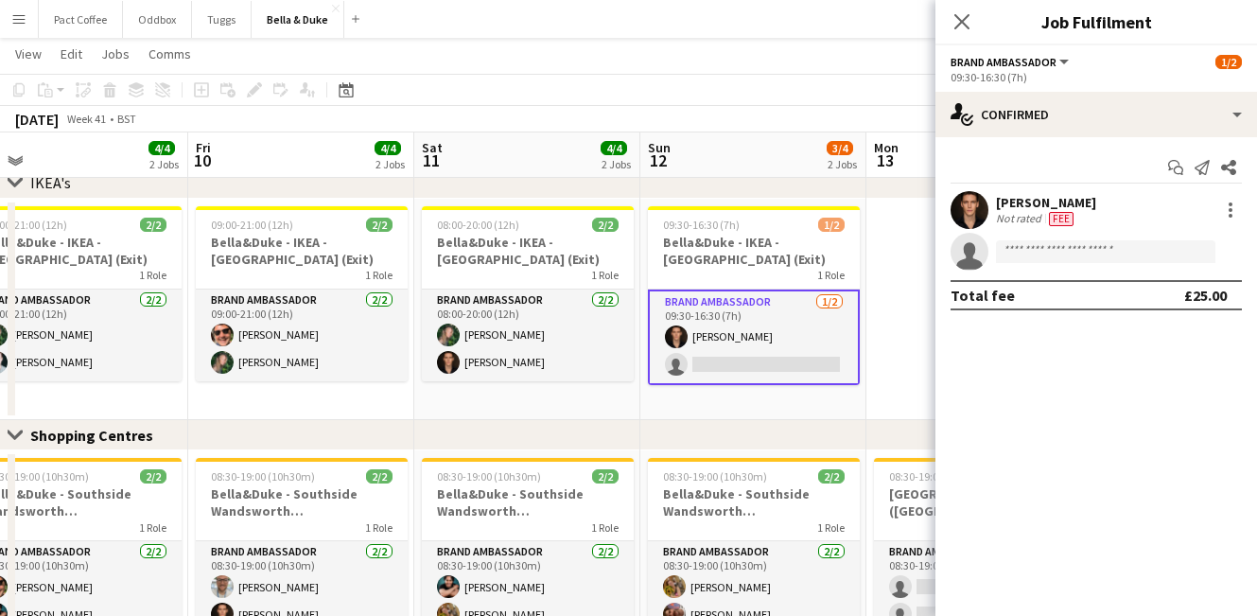
click at [1050, 200] on div "[PERSON_NAME]" at bounding box center [1046, 202] width 100 height 17
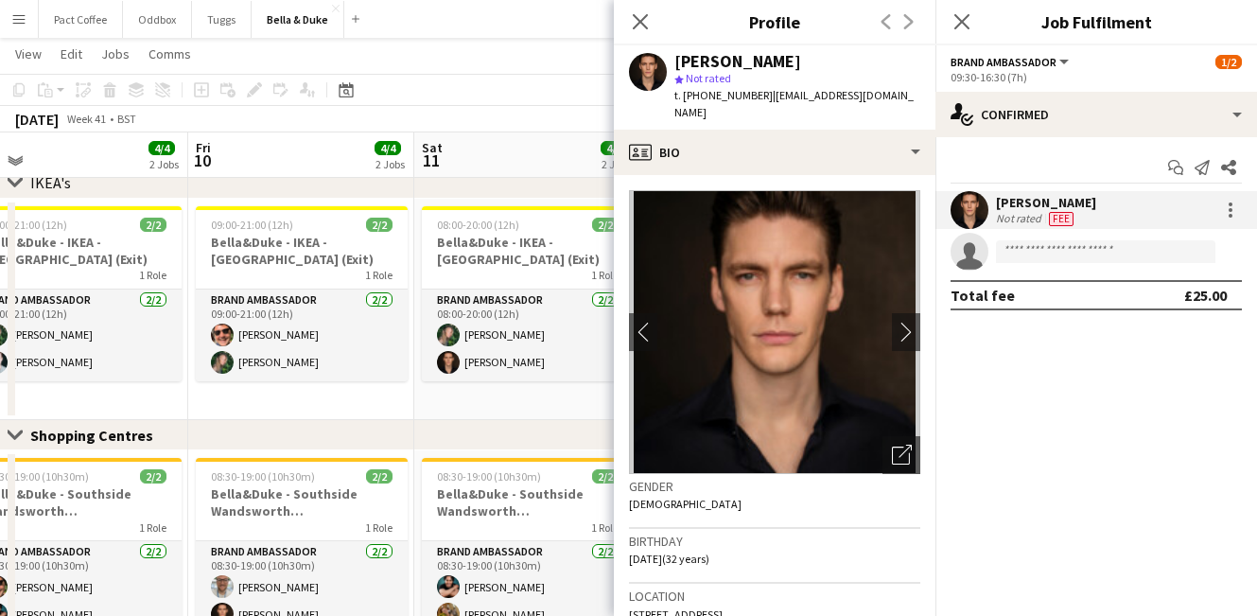
click at [663, 607] on span "[STREET_ADDRESS]" at bounding box center [676, 614] width 94 height 14
click at [962, 24] on icon "Close pop-in" at bounding box center [962, 21] width 18 height 18
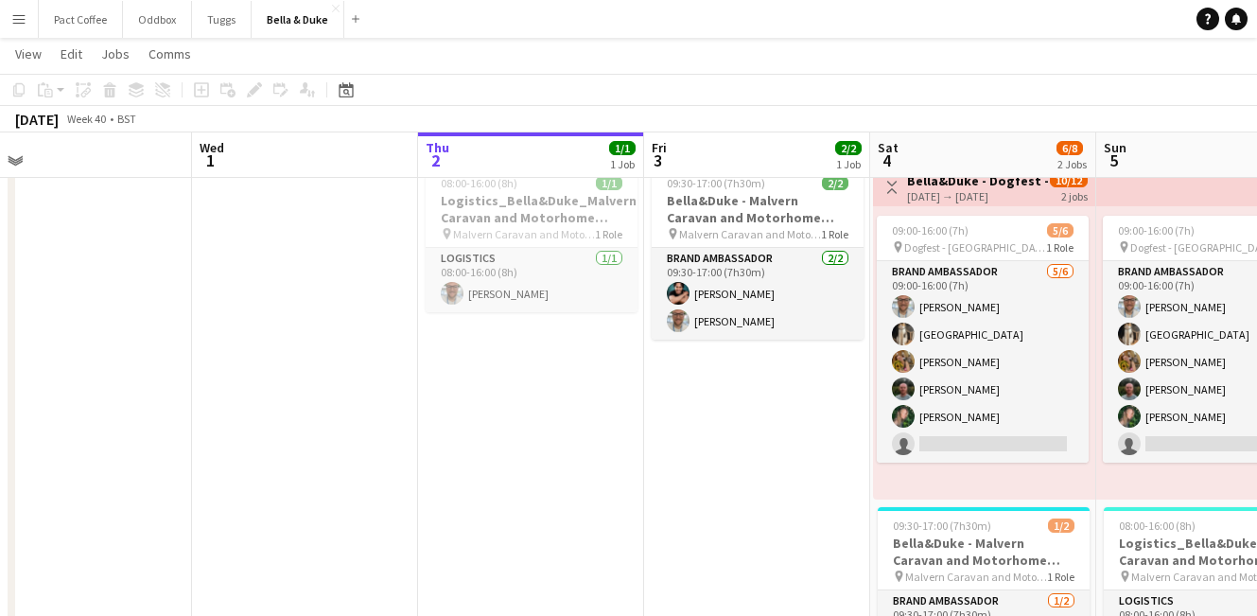
scroll to position [0, 489]
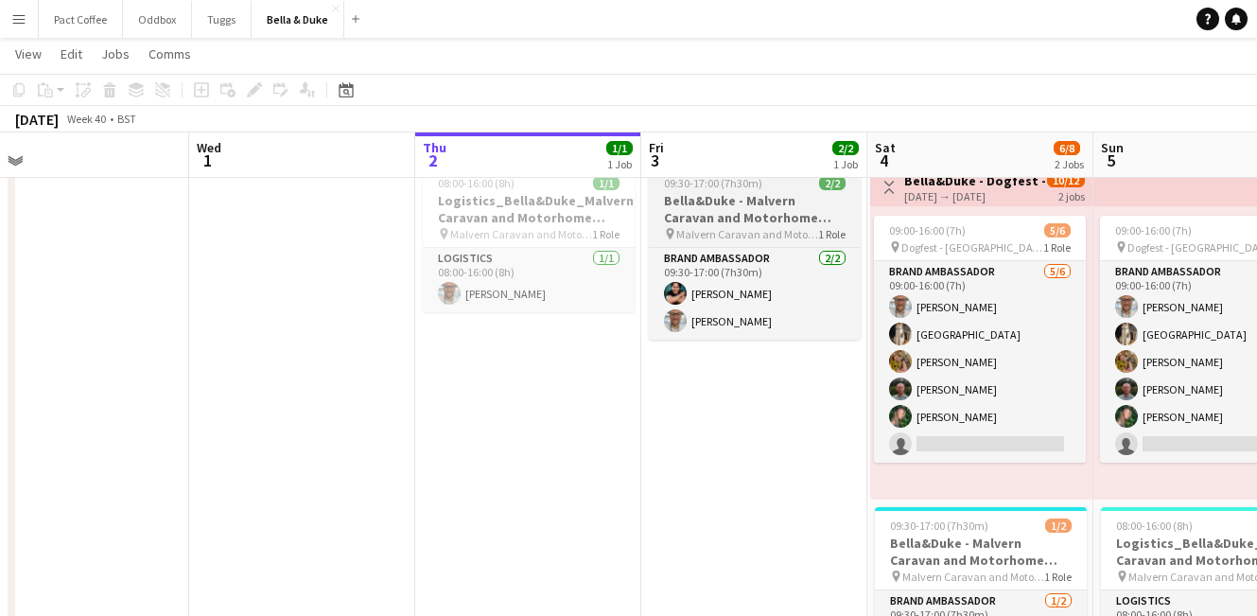
click at [685, 224] on h3 "Bella&Duke - Malvern Caravan and Motorhome Show" at bounding box center [755, 209] width 212 height 34
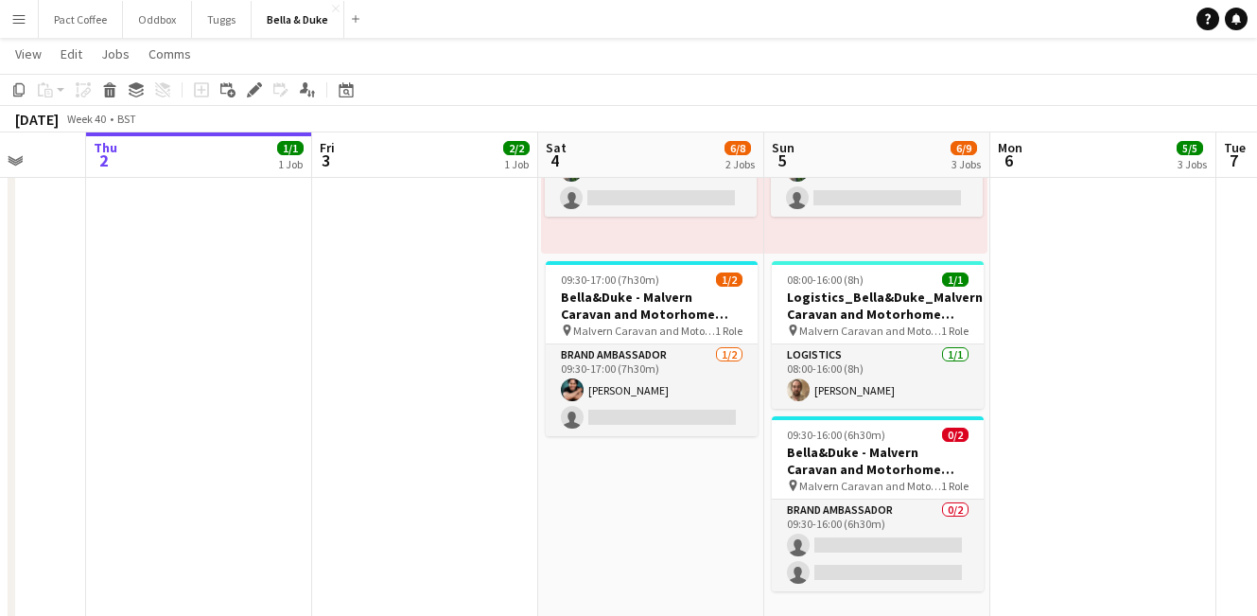
scroll to position [0, 833]
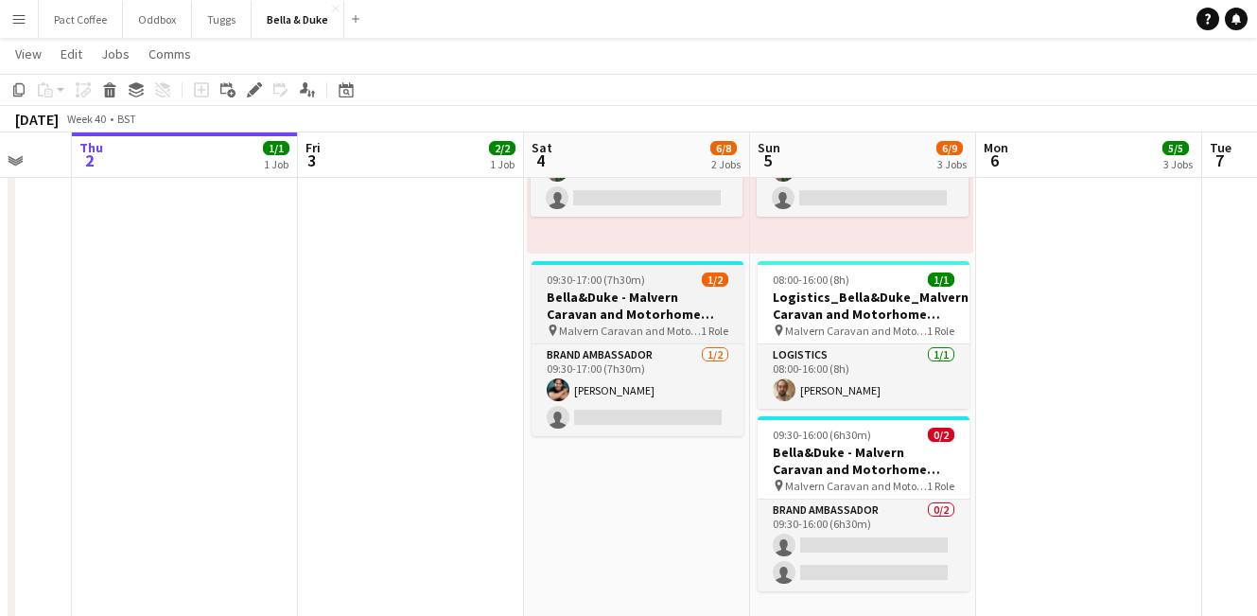
click at [691, 310] on h3 "Bella&Duke - Malvern Caravan and Motorhome Show" at bounding box center [638, 306] width 212 height 34
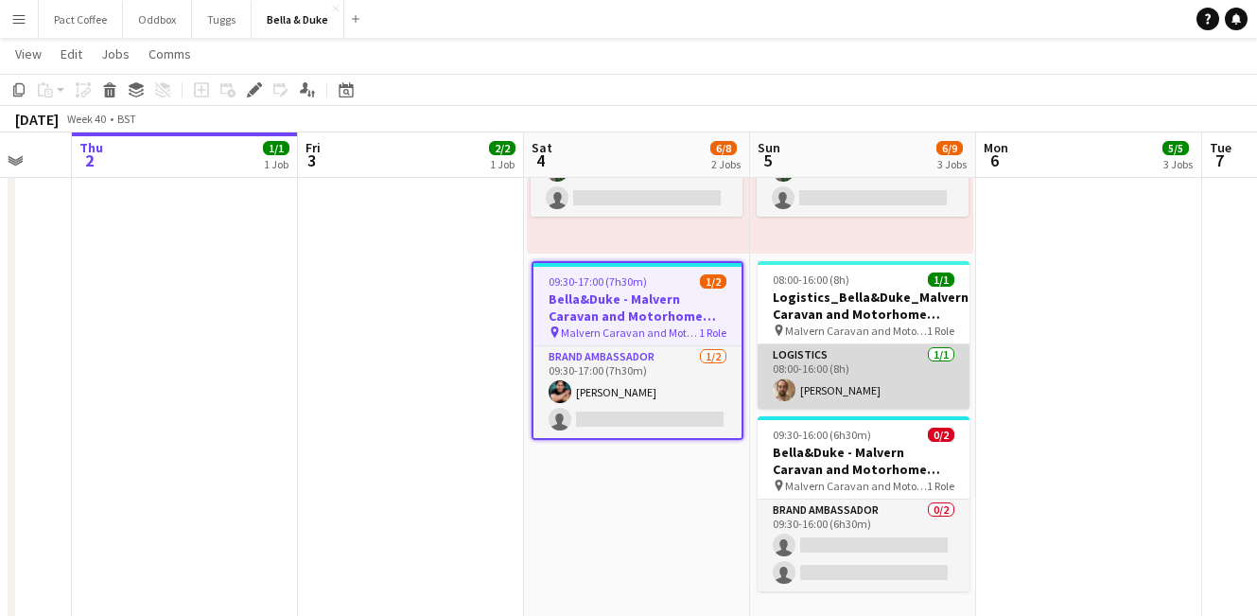
click at [785, 349] on app-card-role "Logistics [DATE] 08:00-16:00 (8h) [PERSON_NAME]" at bounding box center [864, 376] width 212 height 64
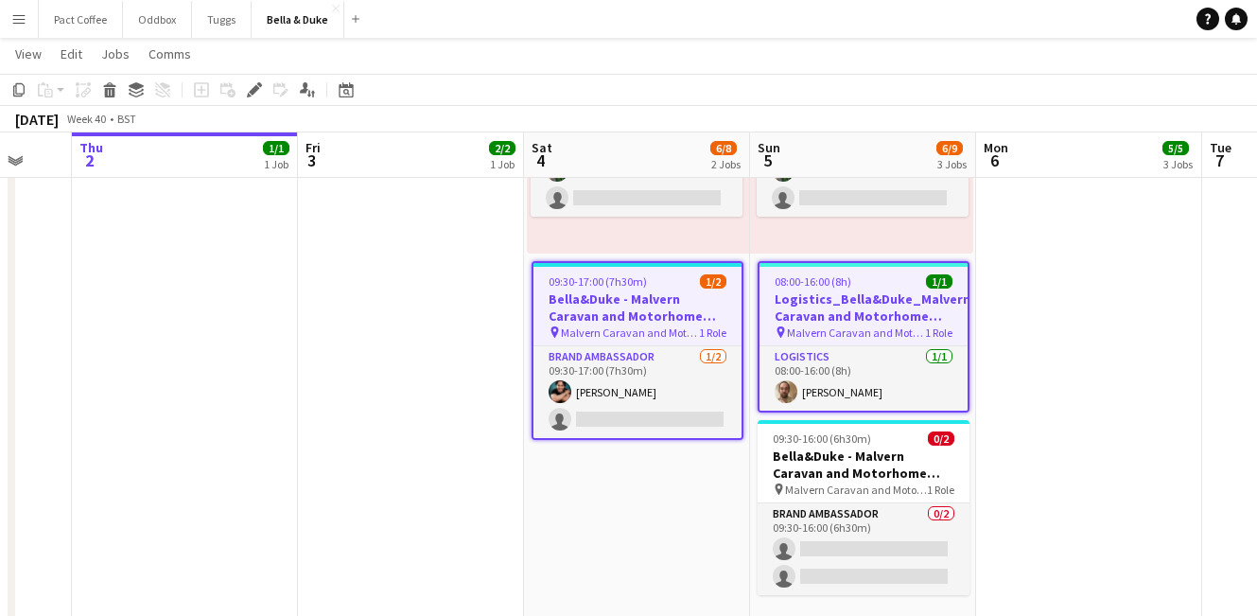
click at [807, 308] on h3 "Logistics_Bella&Duke_Malvern Caravan and Motorhome Show" at bounding box center [864, 307] width 208 height 34
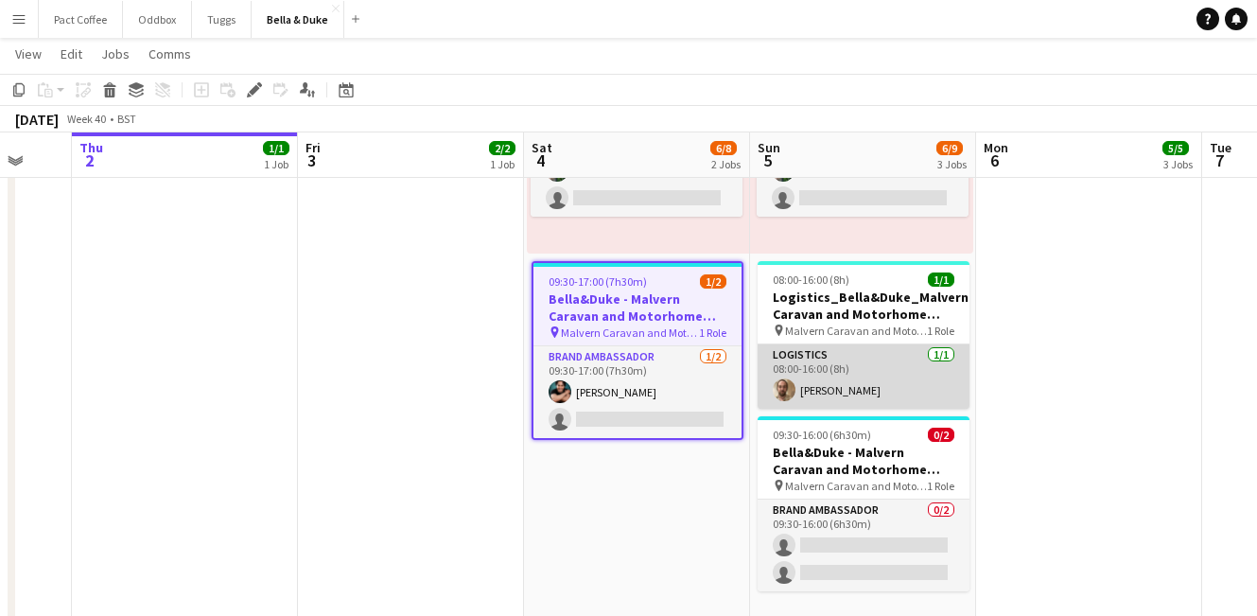
click at [818, 394] on app-card-role "Logistics [DATE] 08:00-16:00 (8h) [PERSON_NAME]" at bounding box center [864, 376] width 212 height 64
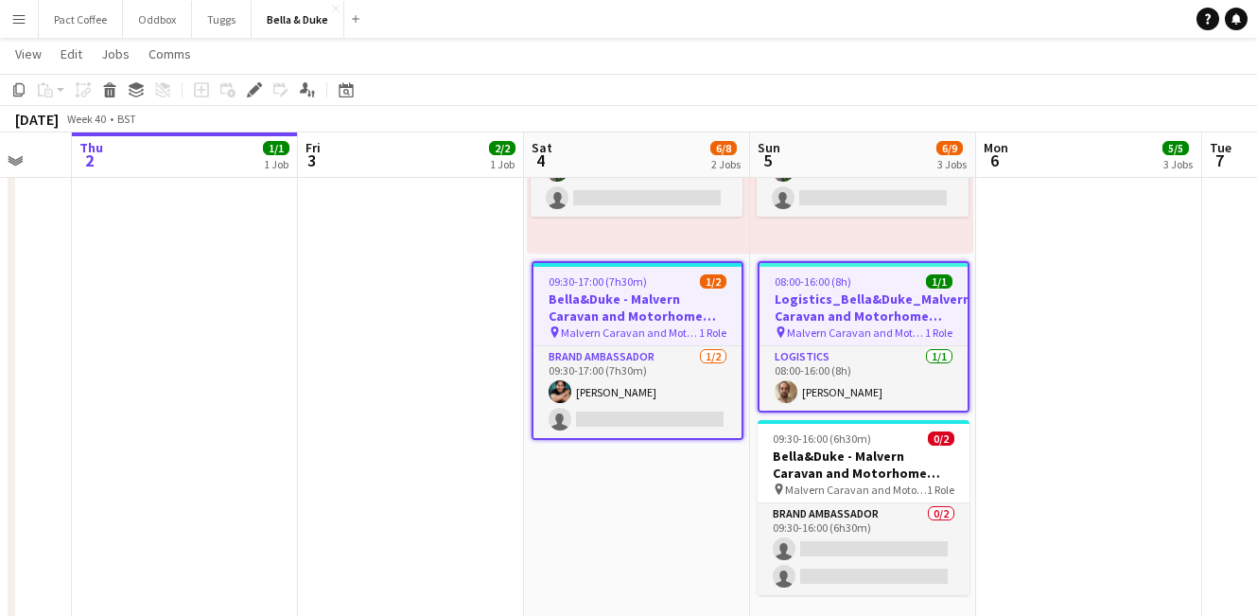
click at [814, 306] on h3 "Logistics_Bella&Duke_Malvern Caravan and Motorhome Show" at bounding box center [864, 307] width 208 height 34
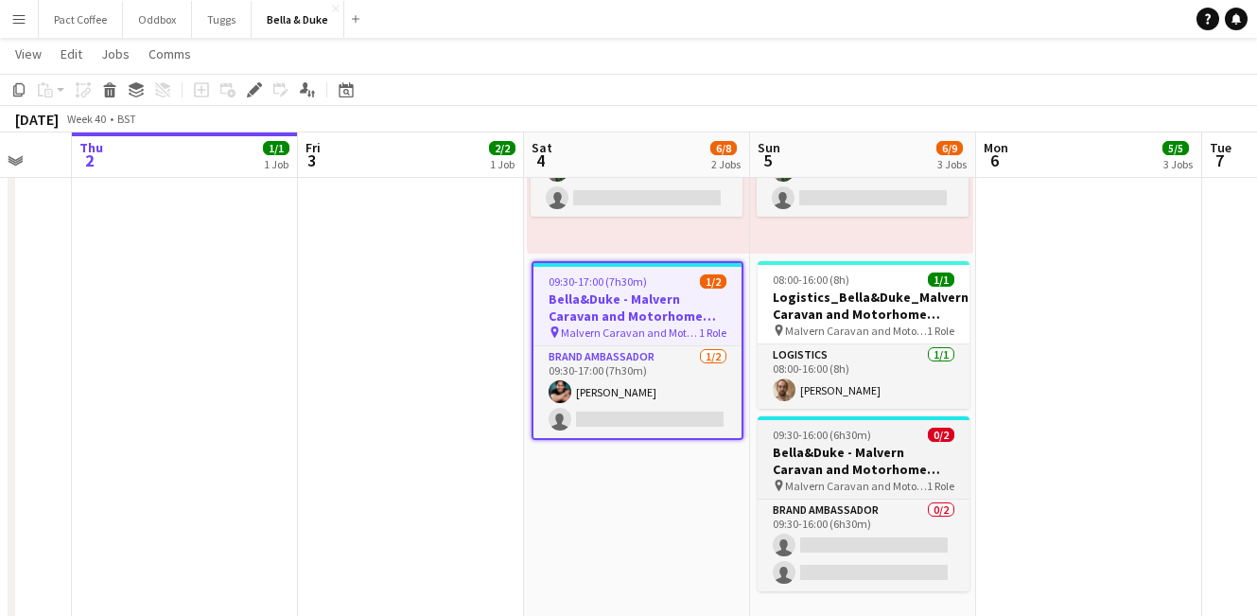
click at [812, 448] on h3 "Bella&Duke - Malvern Caravan and Motorhome Show" at bounding box center [864, 461] width 212 height 34
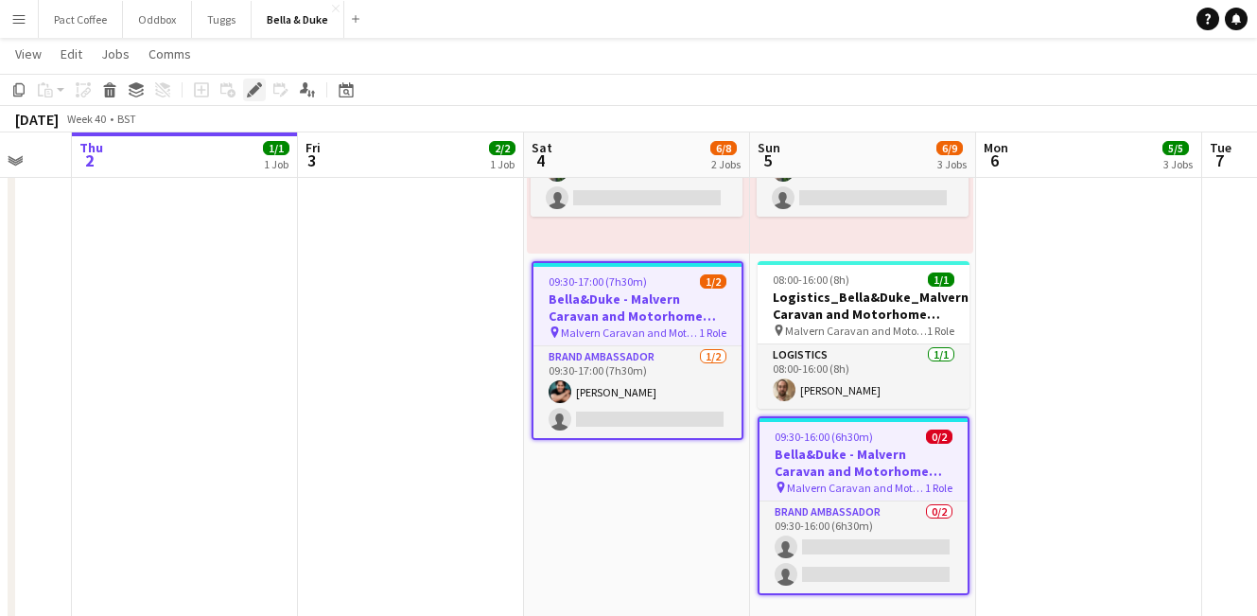
click at [257, 86] on icon at bounding box center [254, 90] width 10 height 10
type input "**********"
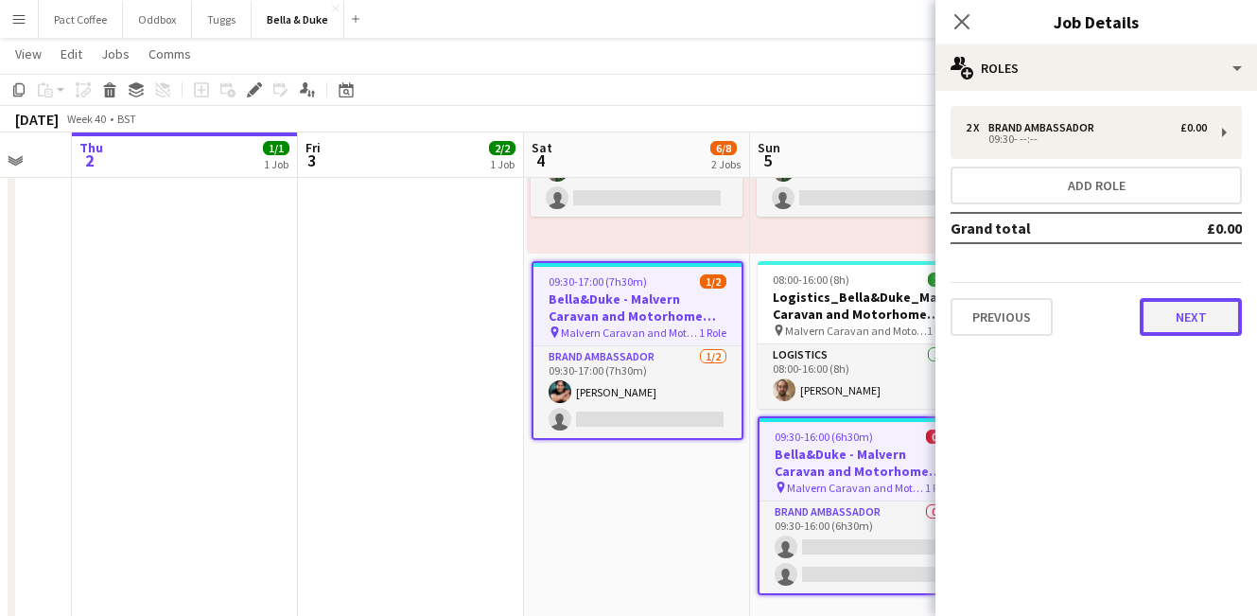
click at [1168, 320] on button "Next" at bounding box center [1191, 317] width 102 height 38
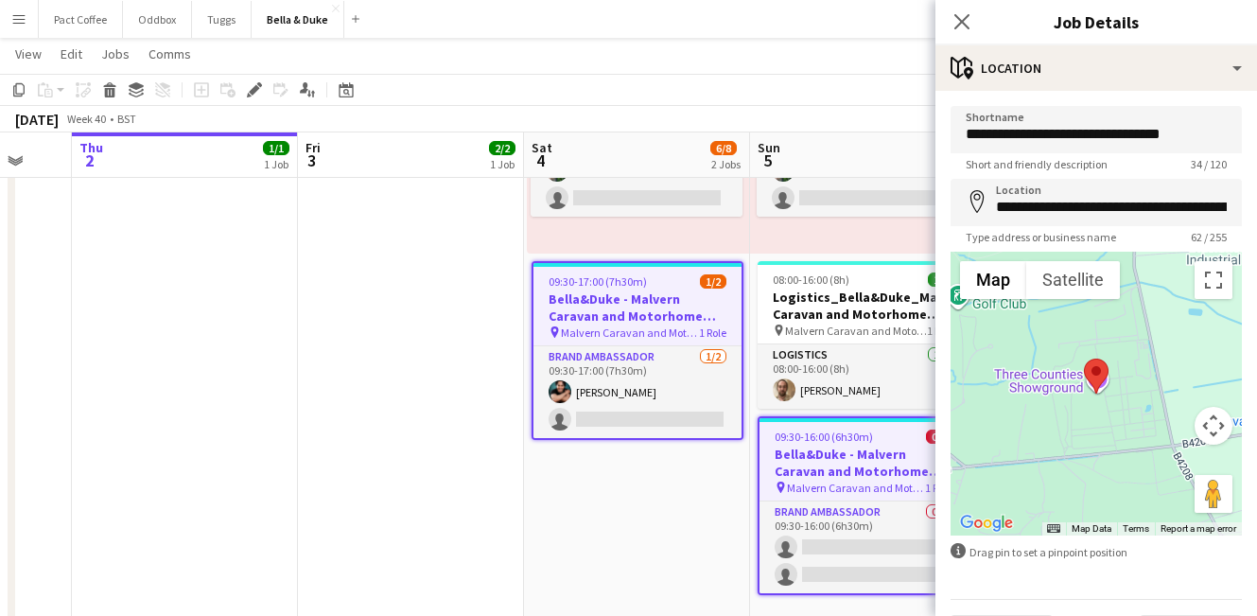
scroll to position [52, 0]
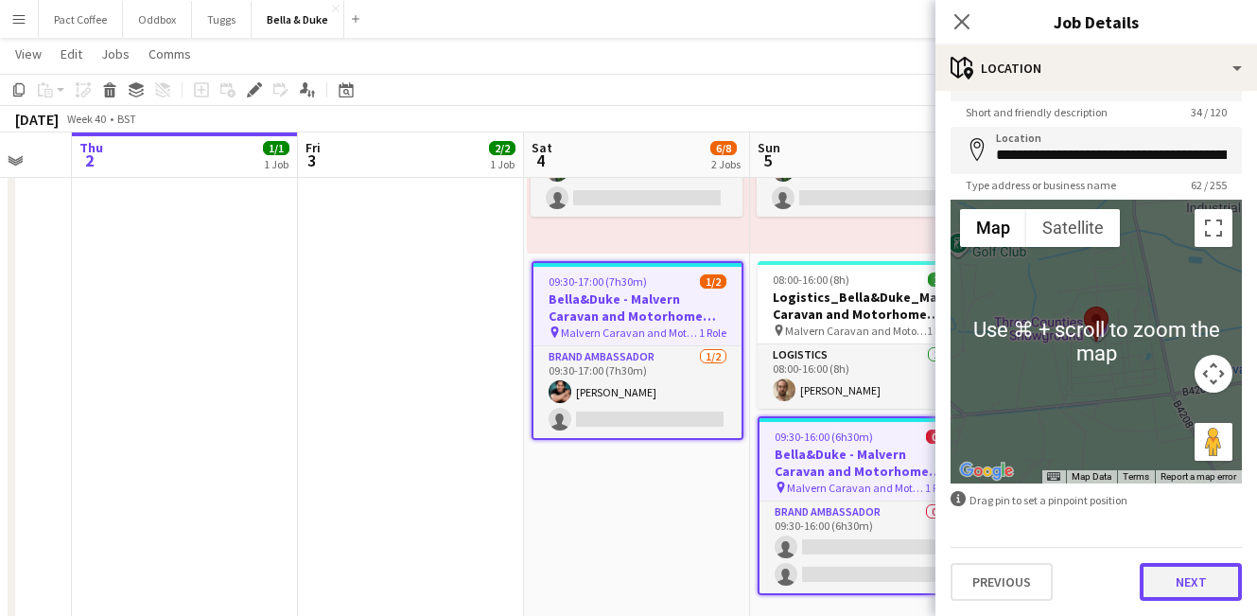
click at [1205, 575] on button "Next" at bounding box center [1191, 582] width 102 height 38
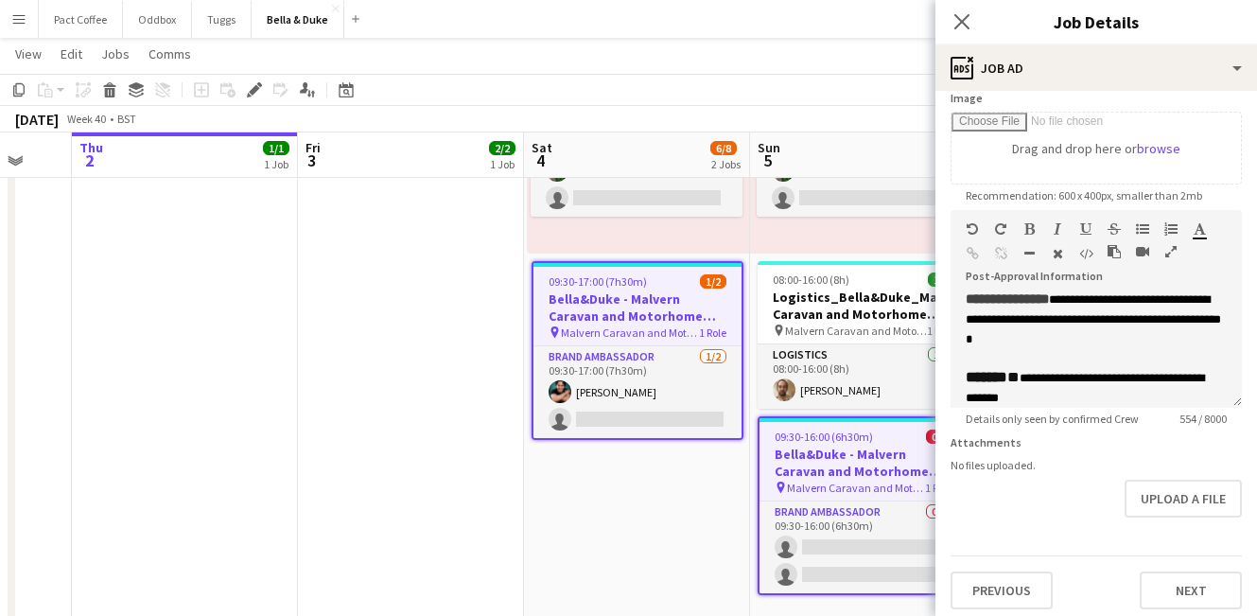
scroll to position [162, 0]
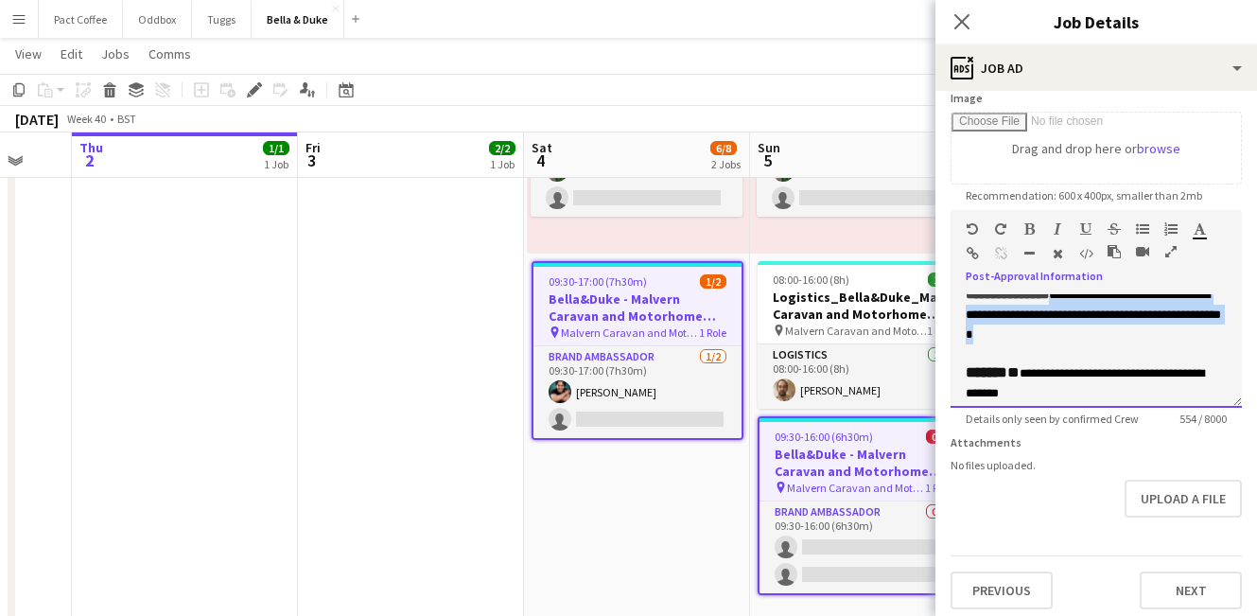
drag, startPoint x: 1160, startPoint y: 372, endPoint x: 1079, endPoint y: 336, distance: 89.0
click at [1079, 336] on div "**********" at bounding box center [1096, 315] width 261 height 60
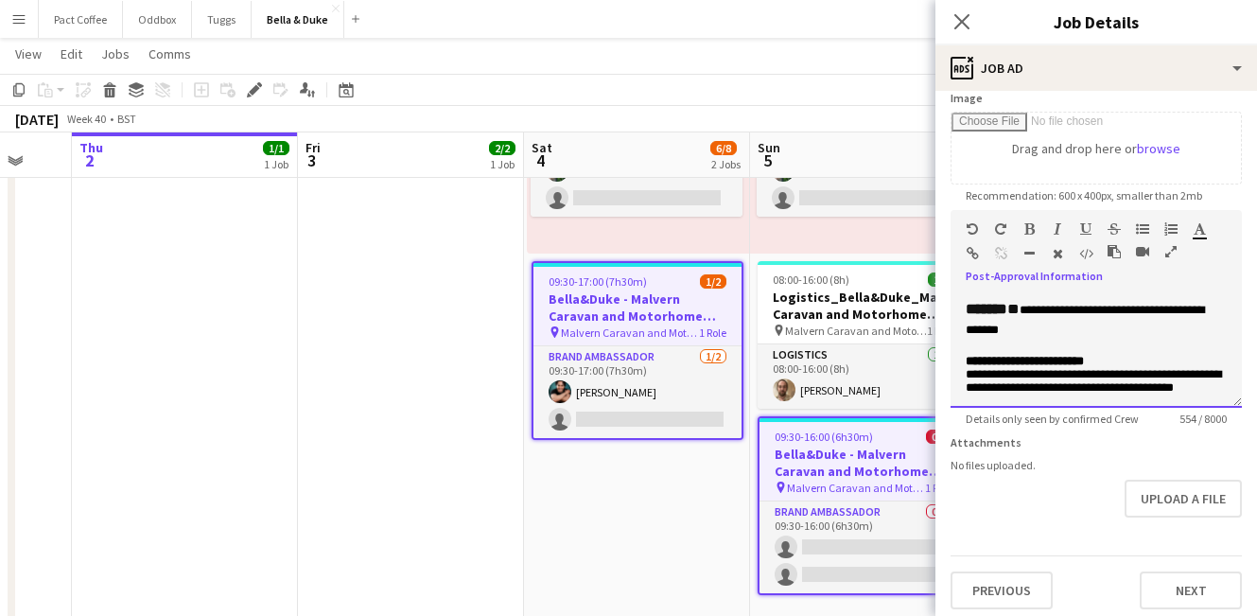
scroll to position [255, 0]
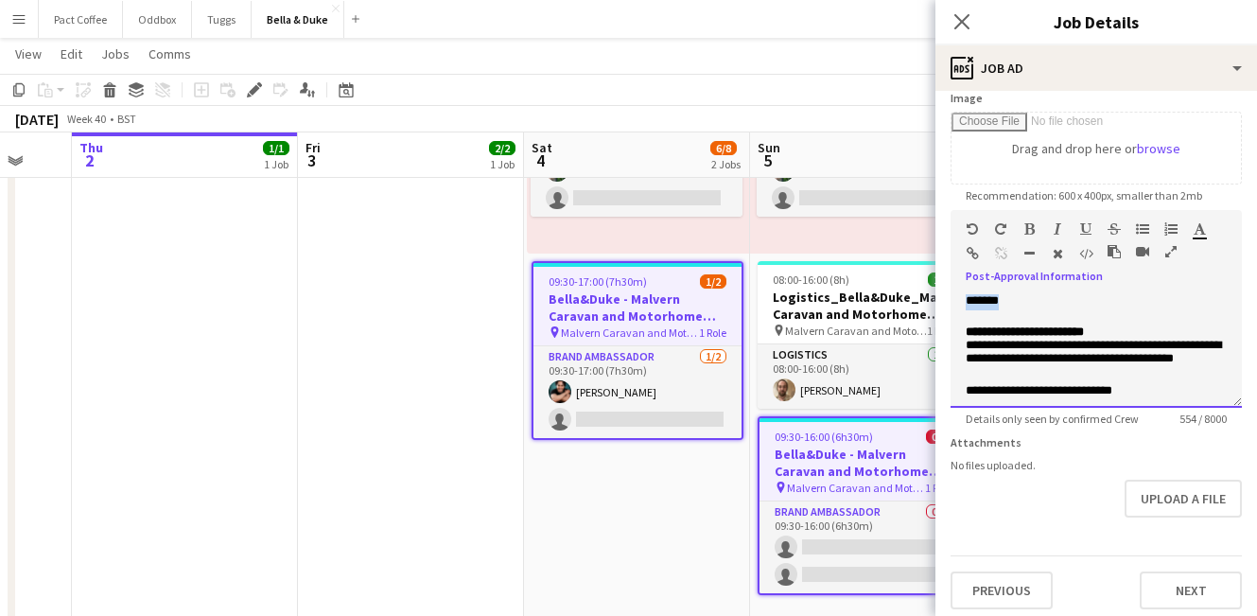
drag, startPoint x: 1079, startPoint y: 336, endPoint x: 1034, endPoint y: 321, distance: 47.0
click at [1034, 310] on div "**********" at bounding box center [1096, 291] width 261 height 40
click at [1053, 307] on span "**********" at bounding box center [1085, 290] width 238 height 32
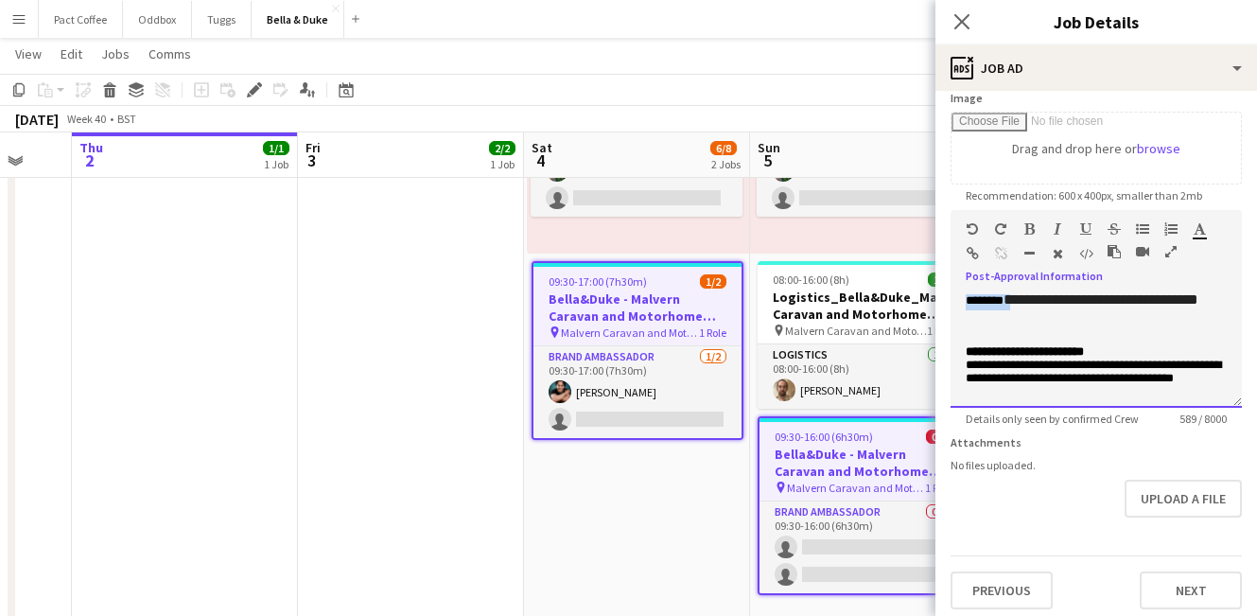
drag, startPoint x: 1064, startPoint y: 340, endPoint x: 1026, endPoint y: 311, distance: 47.3
click at [1026, 311] on div "**********" at bounding box center [1096, 301] width 261 height 60
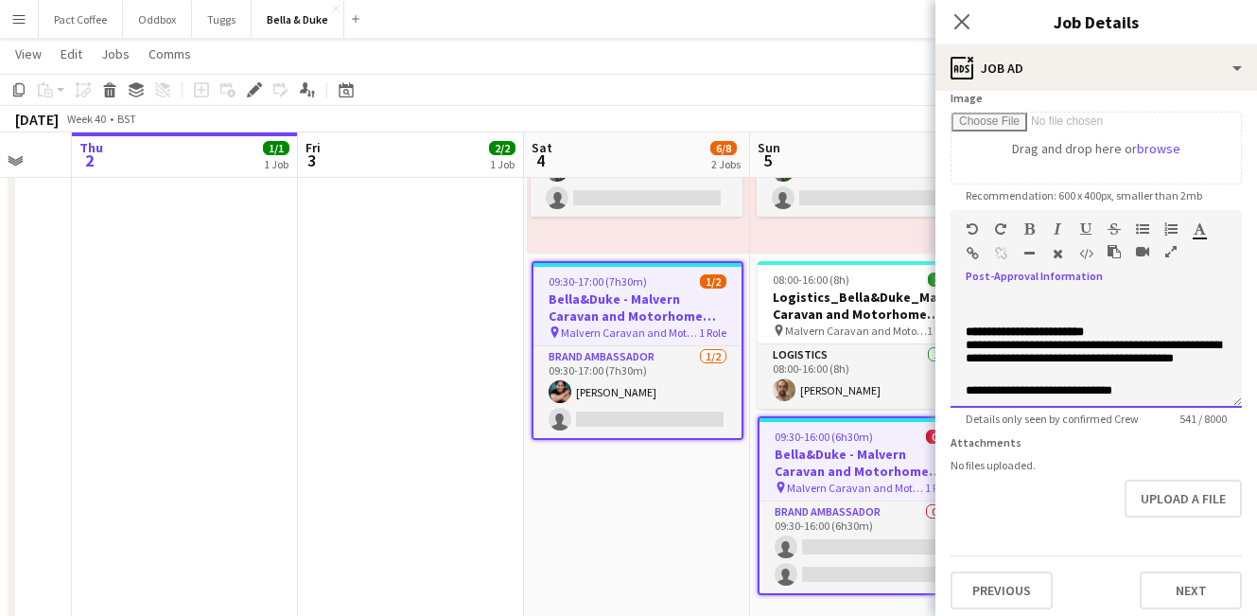
drag, startPoint x: 1048, startPoint y: 339, endPoint x: 1025, endPoint y: 319, distance: 30.9
click at [1025, 310] on div "**********" at bounding box center [1096, 291] width 261 height 40
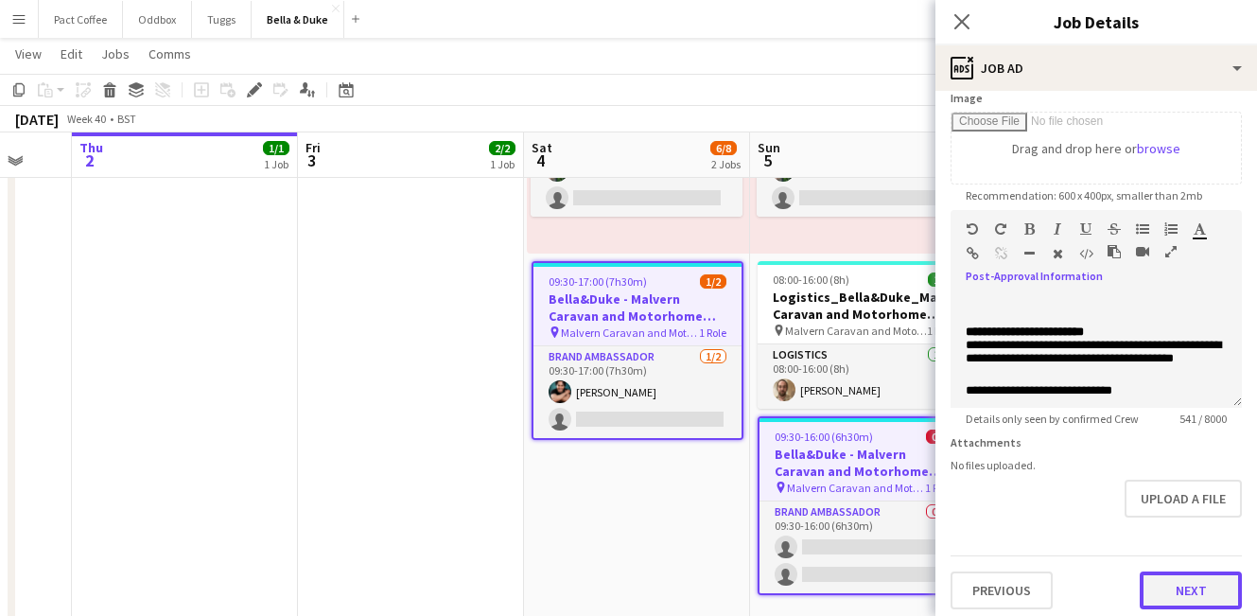
click at [1171, 589] on button "Next" at bounding box center [1191, 591] width 102 height 38
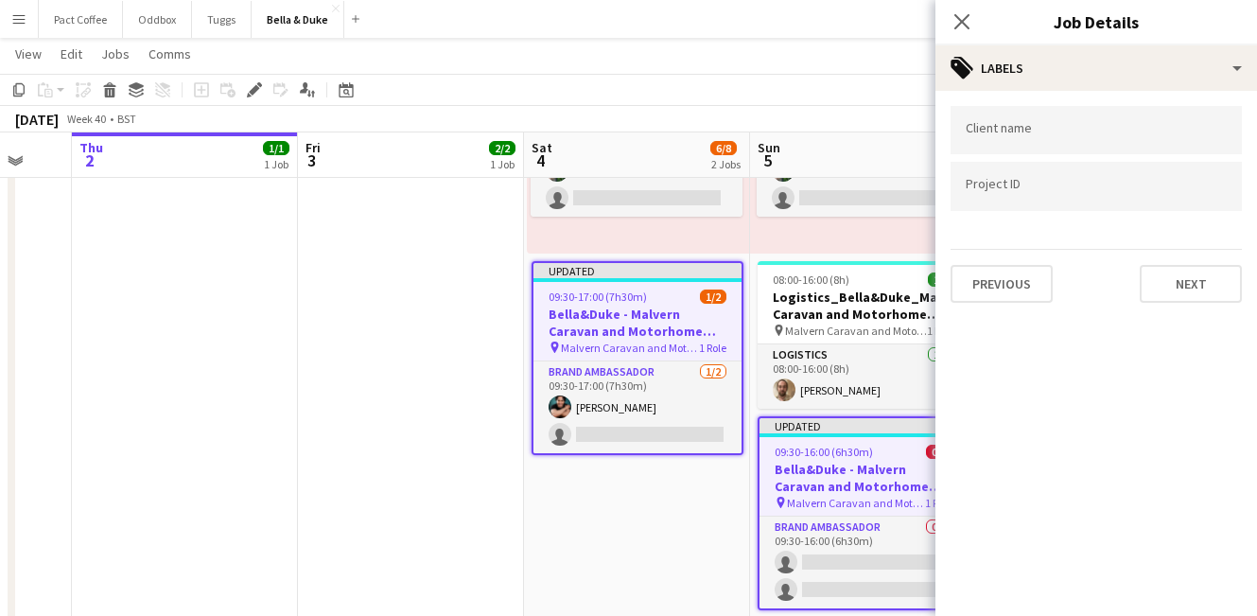
click at [476, 342] on app-date-cell "Updated 09:30-17:00 (7h30m) 2/2 Bella&Duke - Malvern Caravan and Motorhome Show…" at bounding box center [411, 428] width 226 height 1035
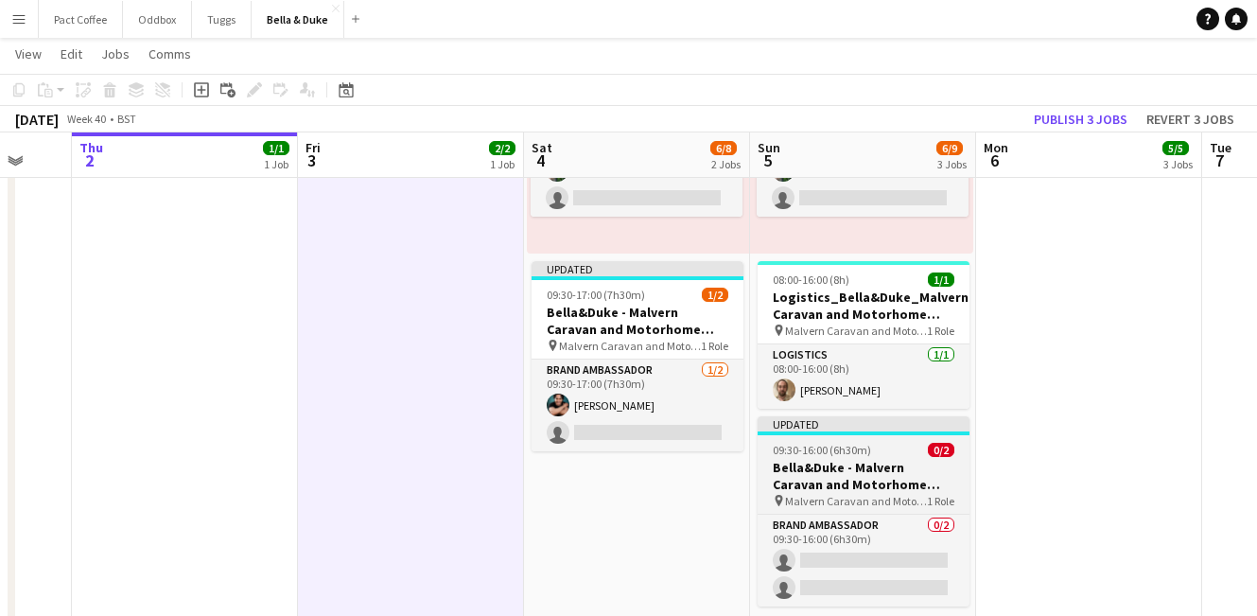
click at [796, 471] on h3 "Bella&Duke - Malvern Caravan and Motorhome Show" at bounding box center [864, 476] width 212 height 34
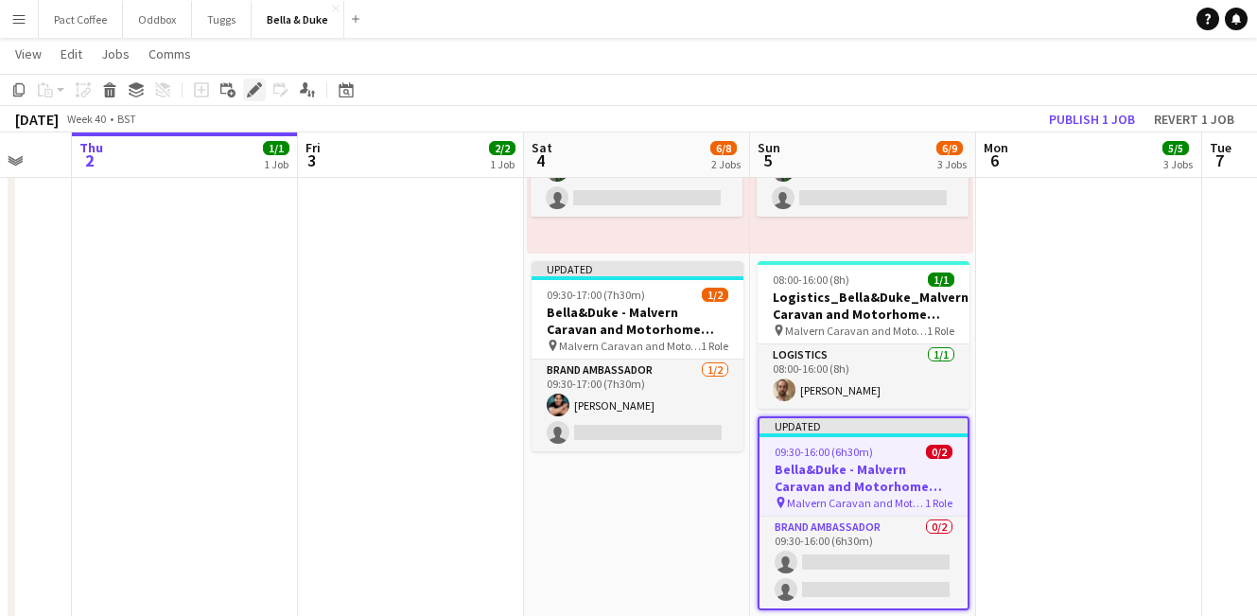
click at [243, 89] on div "Edit" at bounding box center [254, 90] width 23 height 23
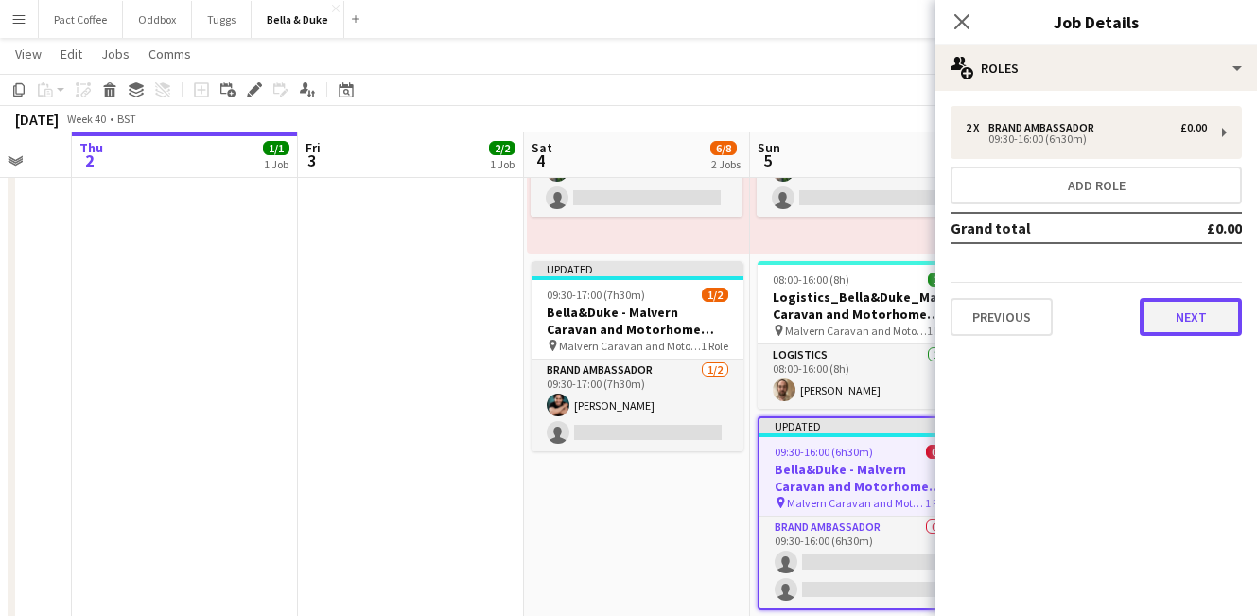
click at [1169, 308] on button "Next" at bounding box center [1191, 317] width 102 height 38
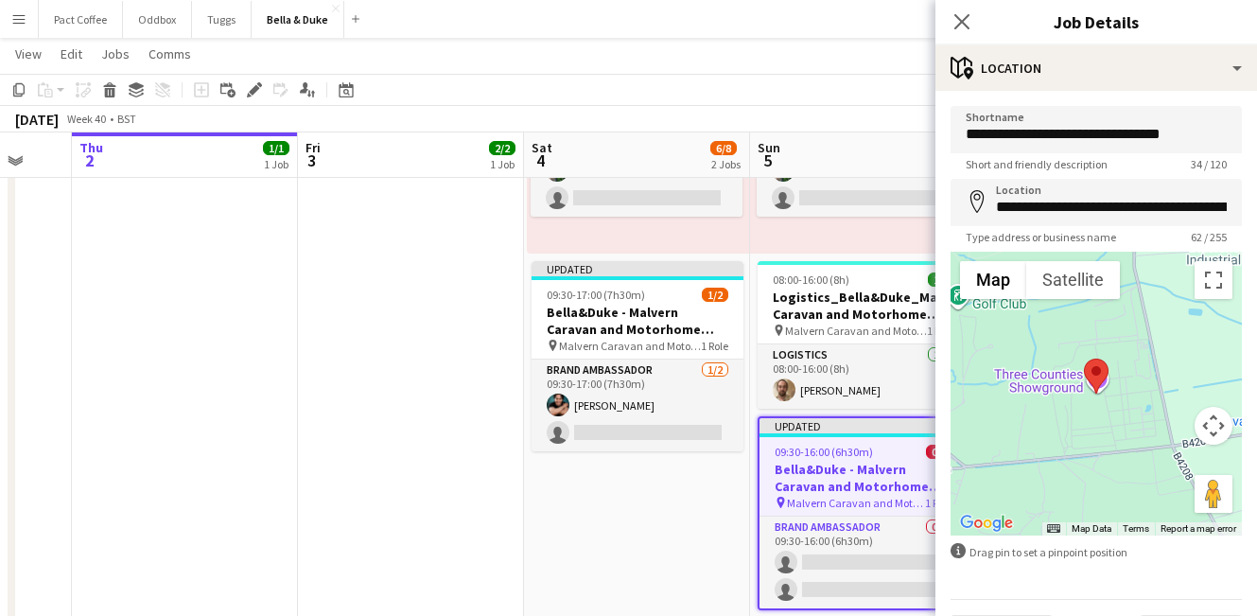
scroll to position [52, 0]
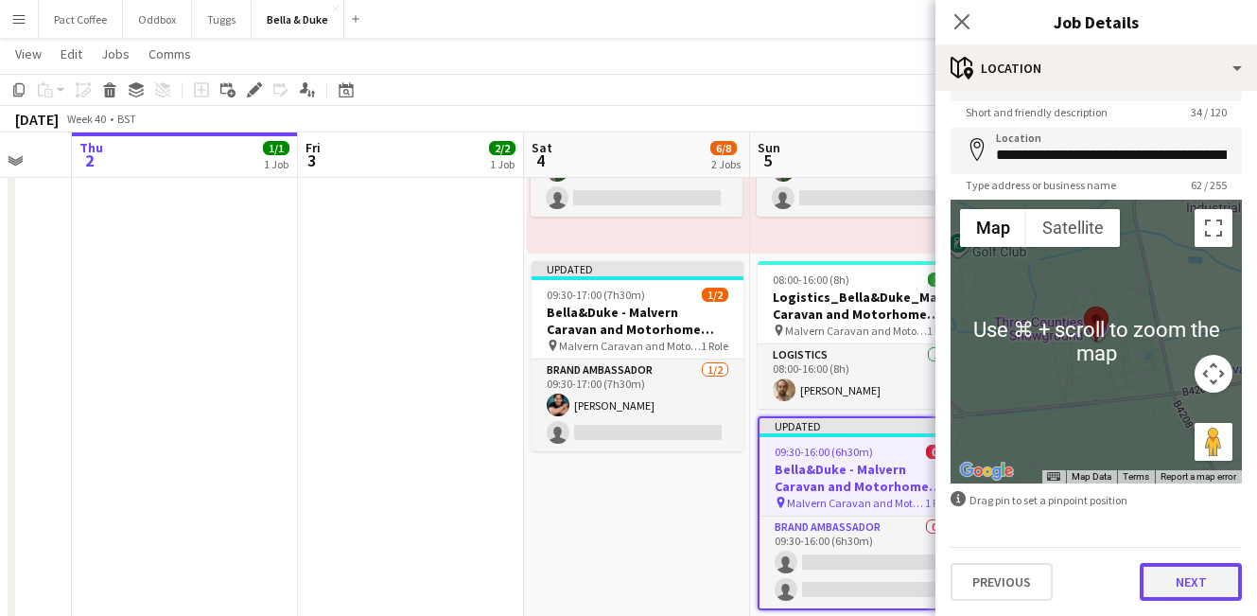
click at [1205, 576] on button "Next" at bounding box center [1191, 582] width 102 height 38
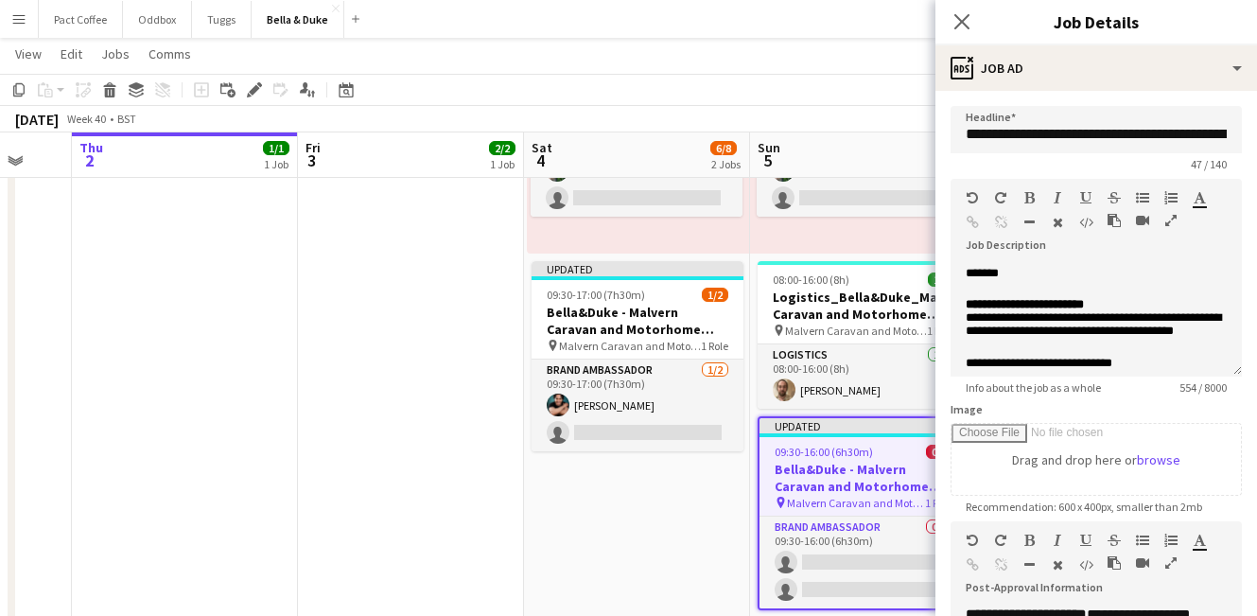
scroll to position [253, 0]
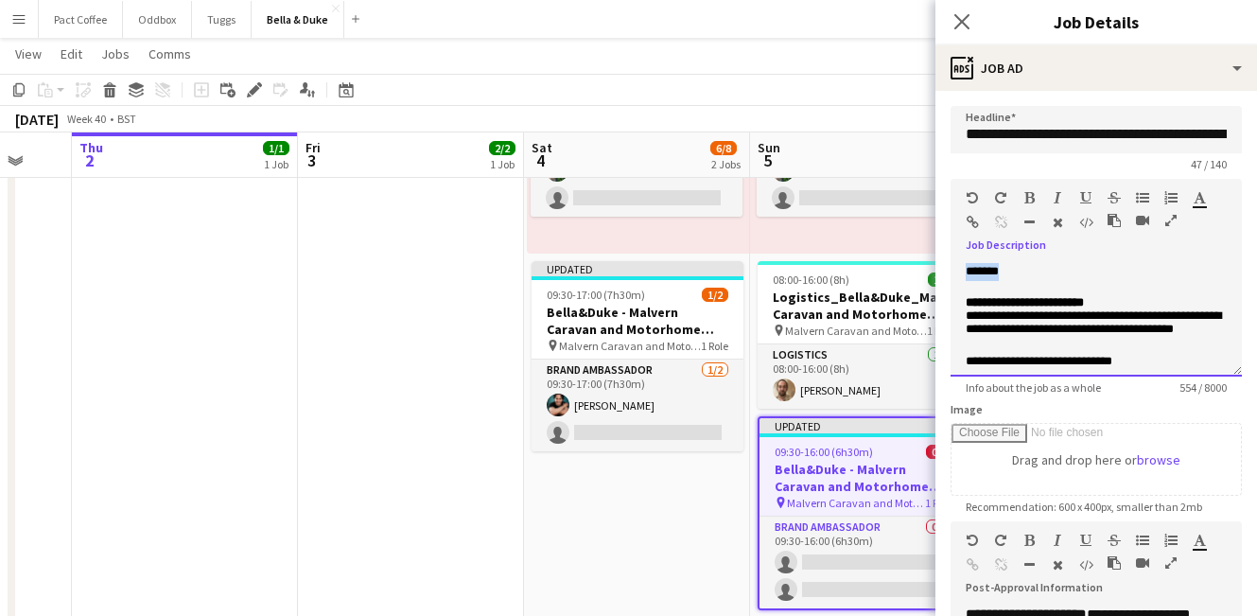
drag, startPoint x: 1121, startPoint y: 322, endPoint x: 1029, endPoint y: 286, distance: 98.6
click at [1029, 286] on div "**********" at bounding box center [1096, 320] width 291 height 114
paste div
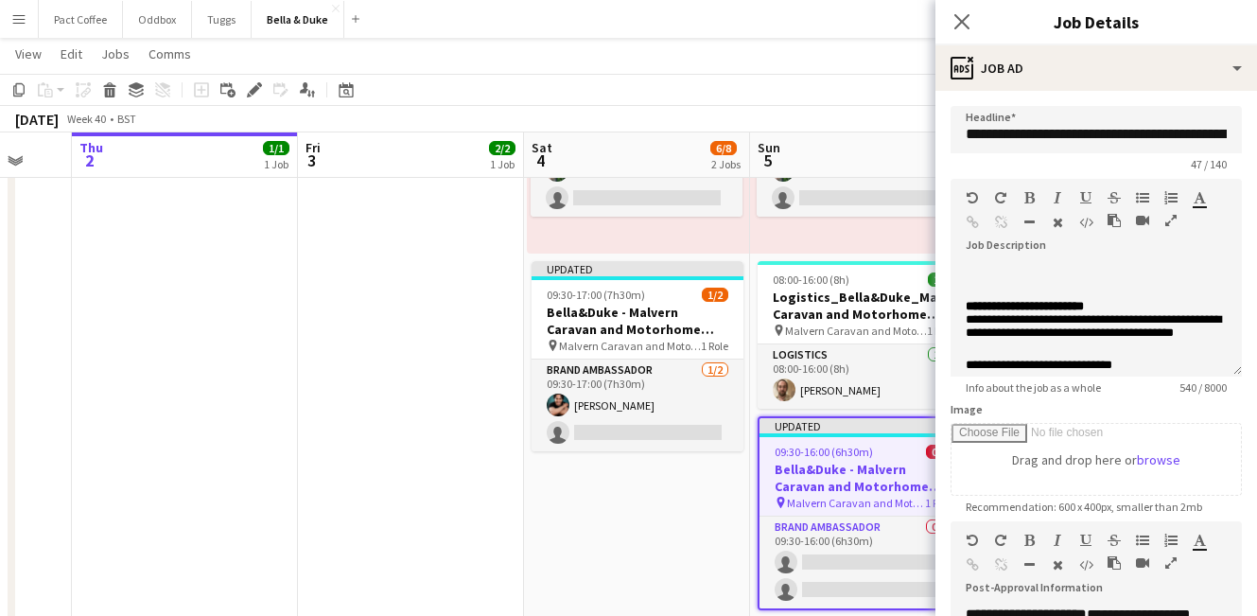
click at [662, 496] on app-date-cell "Toggle View Bella&Duke - Dogfest - [GEOGRAPHIC_DATA] (Team 1) [DATE] → [DATE] 1…" at bounding box center [637, 428] width 226 height 1035
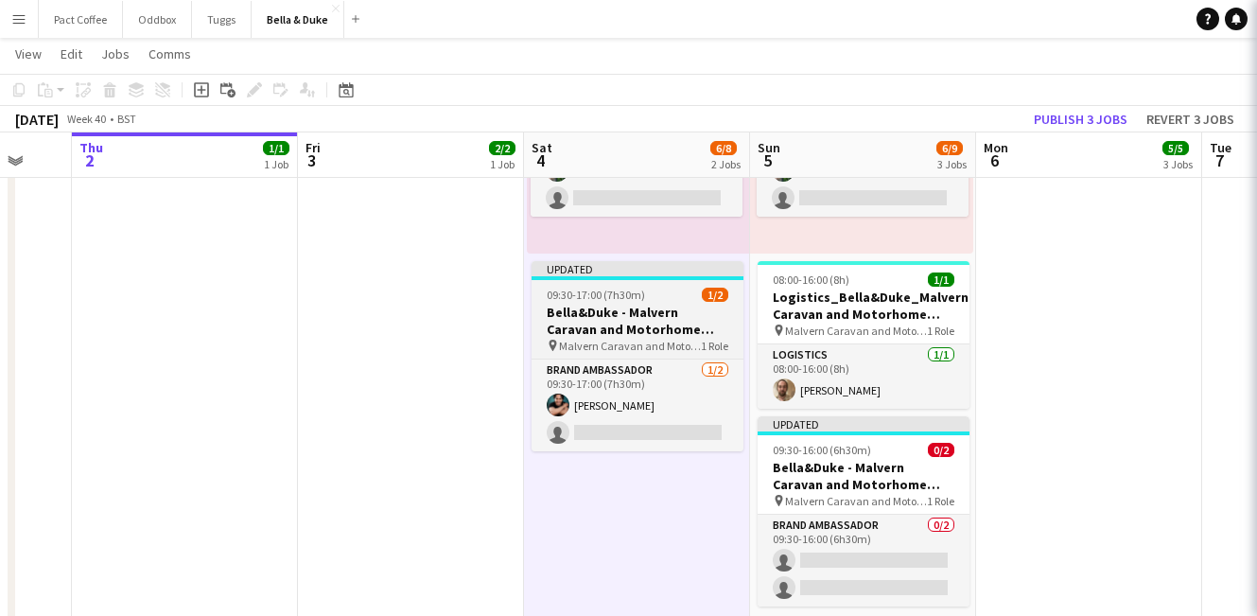
click at [643, 308] on h3 "Bella&Duke - Malvern Caravan and Motorhome Show" at bounding box center [638, 321] width 212 height 34
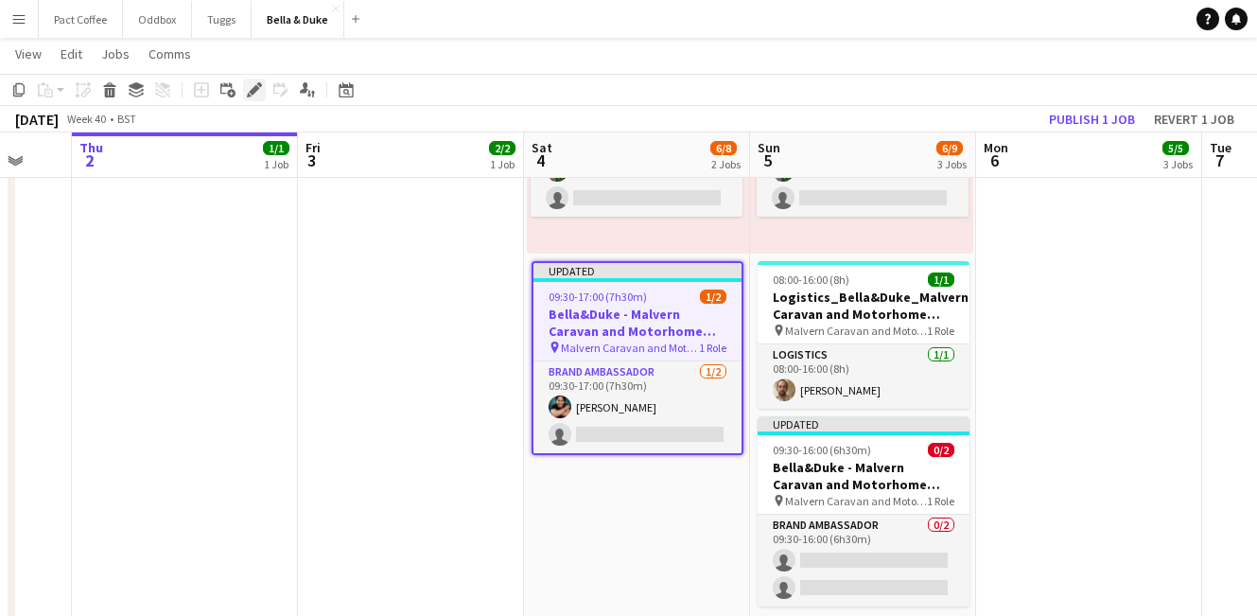
click at [253, 82] on icon "Edit" at bounding box center [254, 89] width 15 height 15
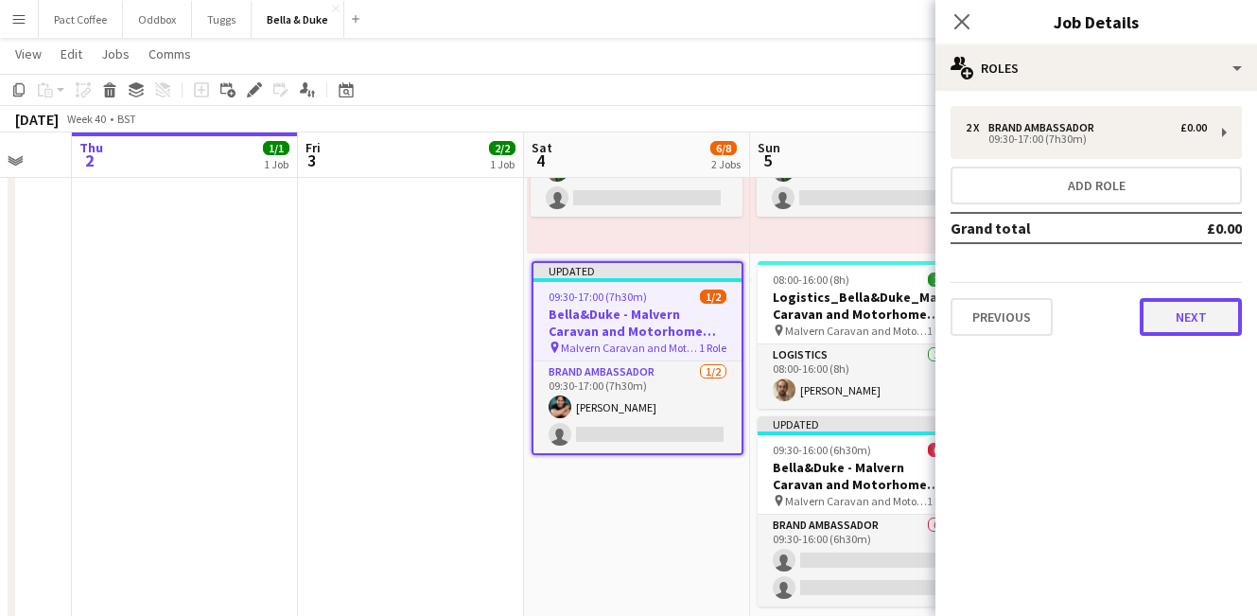
click at [1171, 318] on button "Next" at bounding box center [1191, 317] width 102 height 38
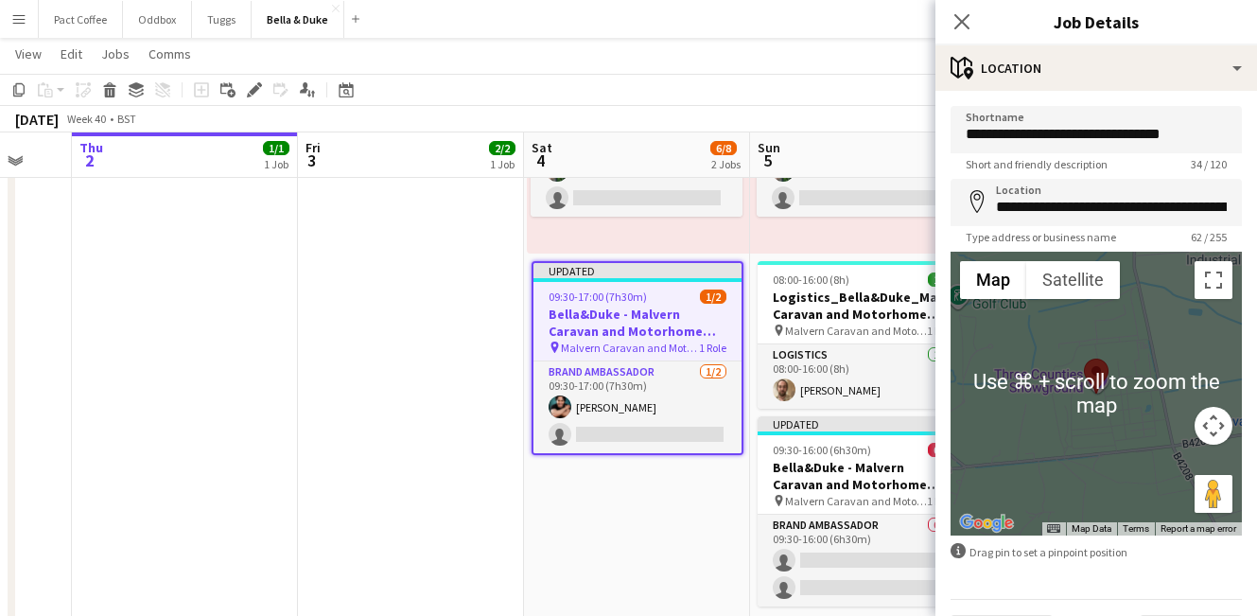
scroll to position [52, 0]
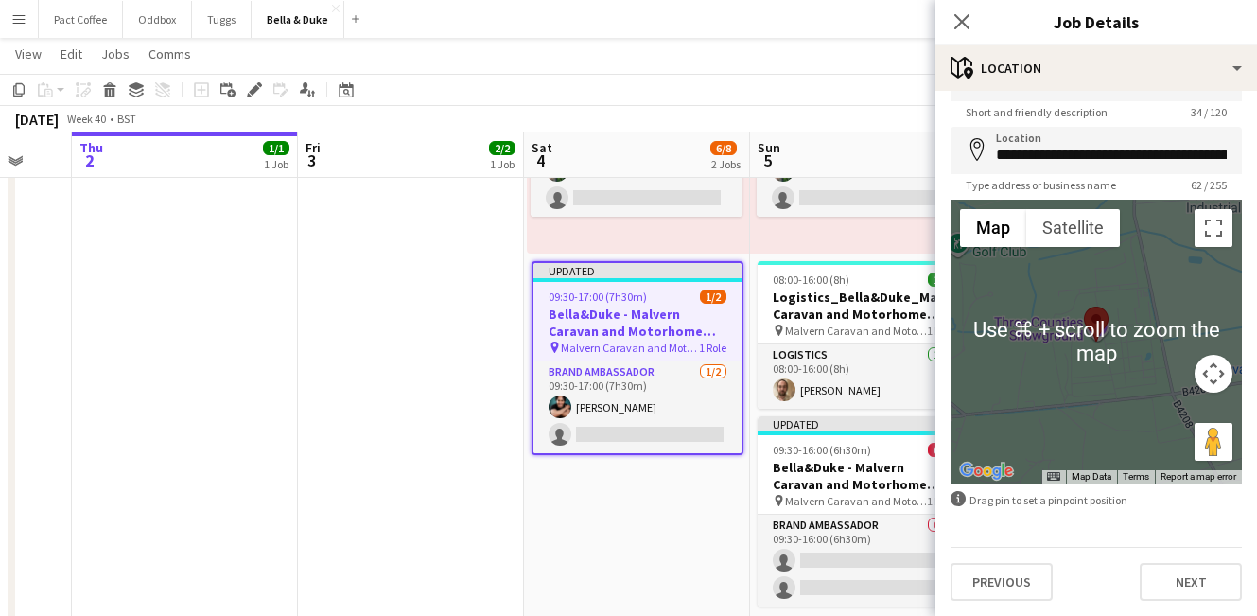
click at [1186, 608] on div "**********" at bounding box center [1097, 327] width 322 height 577
click at [1186, 582] on button "Next" at bounding box center [1191, 582] width 102 height 38
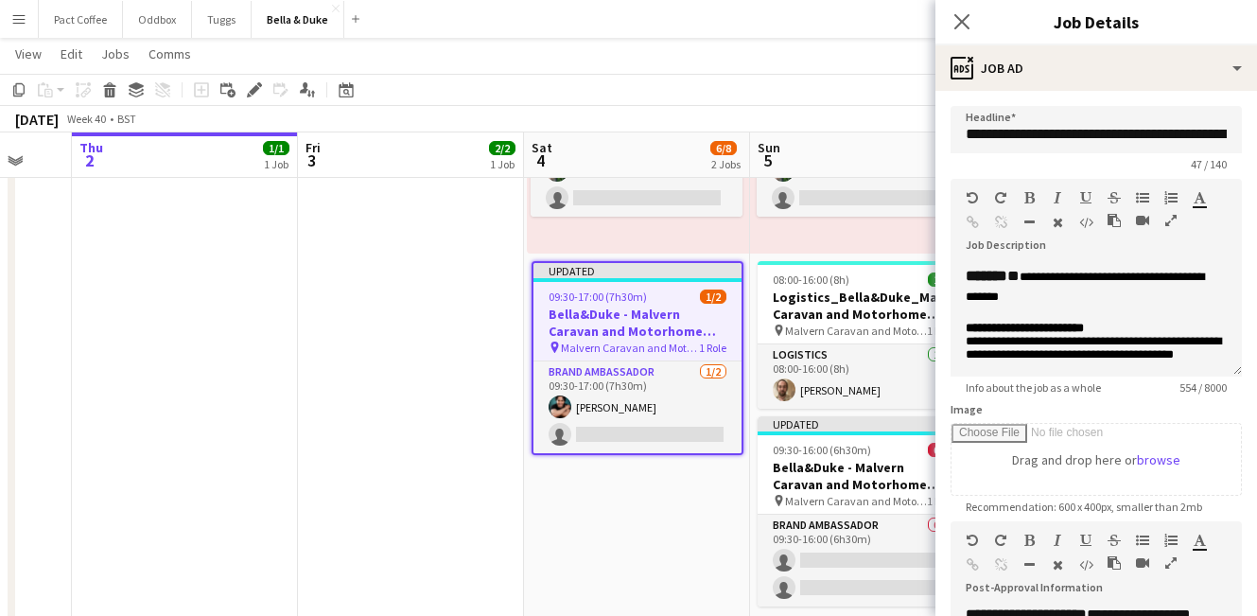
scroll to position [239, 0]
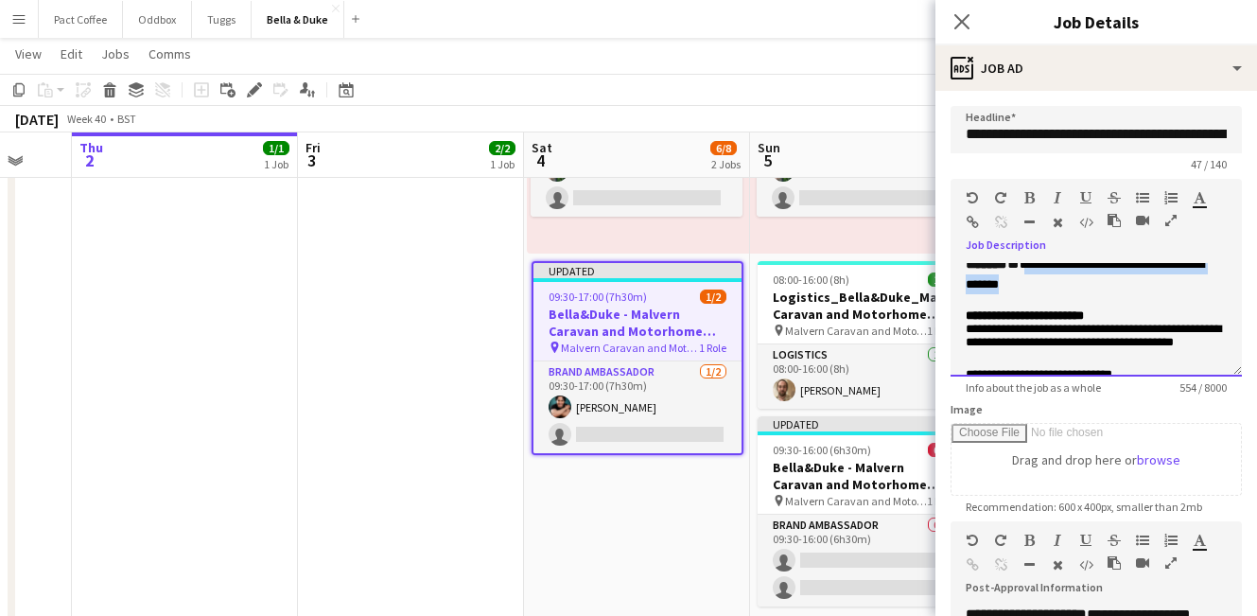
drag, startPoint x: 1122, startPoint y: 330, endPoint x: 1031, endPoint y: 306, distance: 94.1
click at [1031, 294] on div "**********" at bounding box center [1096, 275] width 261 height 40
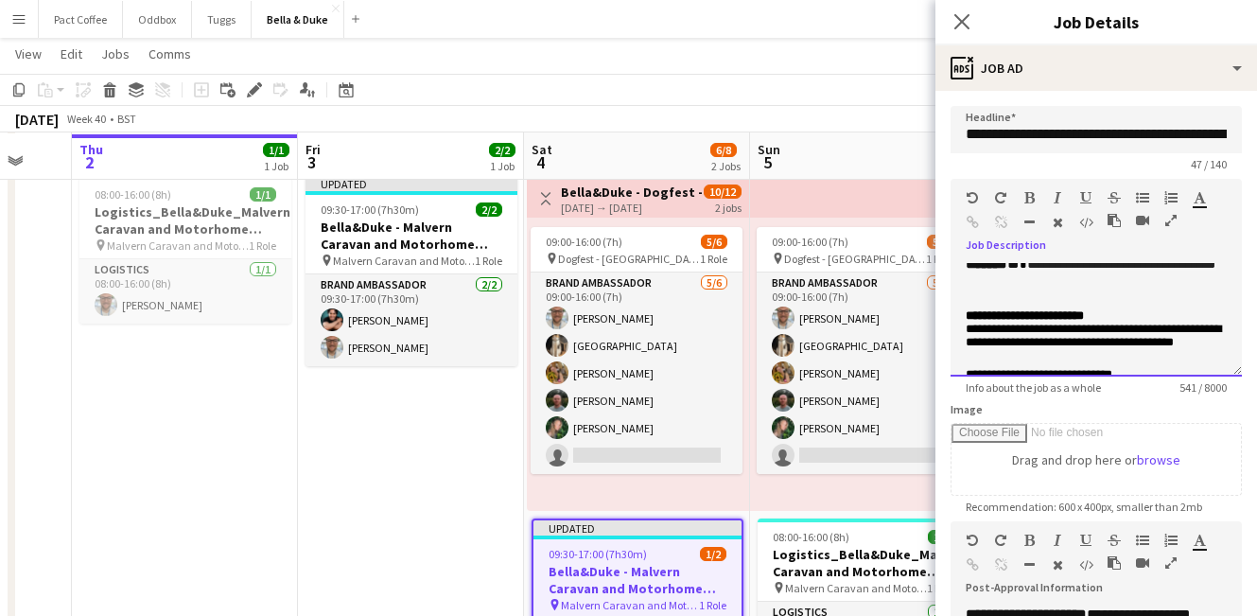
scroll to position [129, 0]
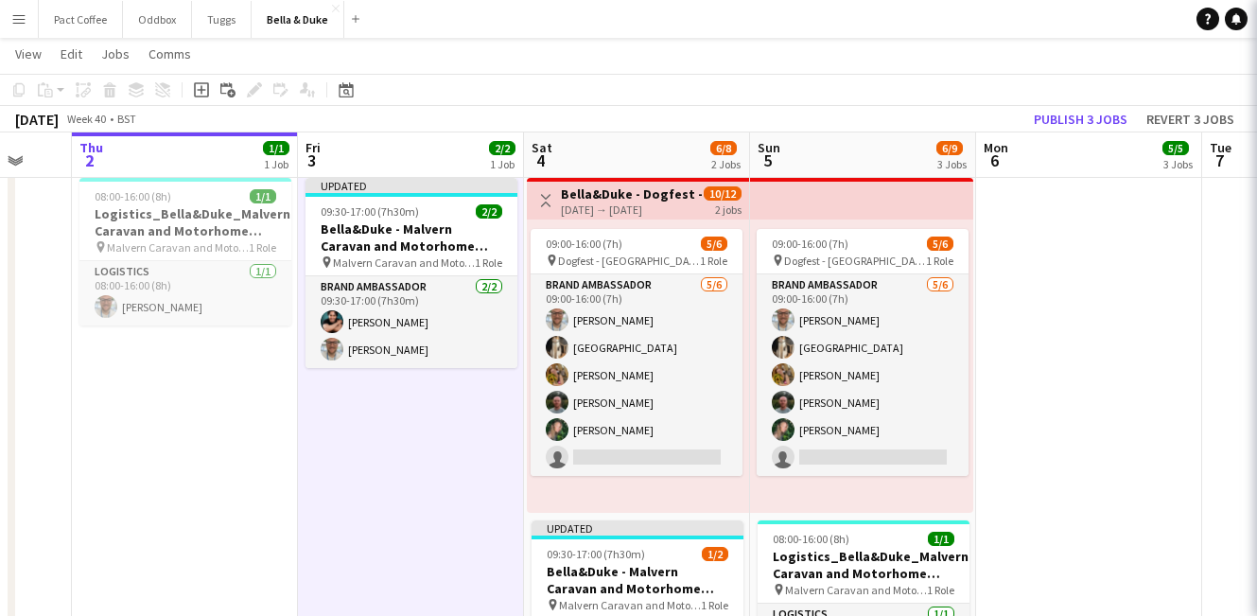
click at [440, 202] on app-job-card "Updated 09:30-17:00 (7h30m) 2/2 Bella&Duke - Malvern Caravan and Motorhome Show…" at bounding box center [412, 273] width 212 height 190
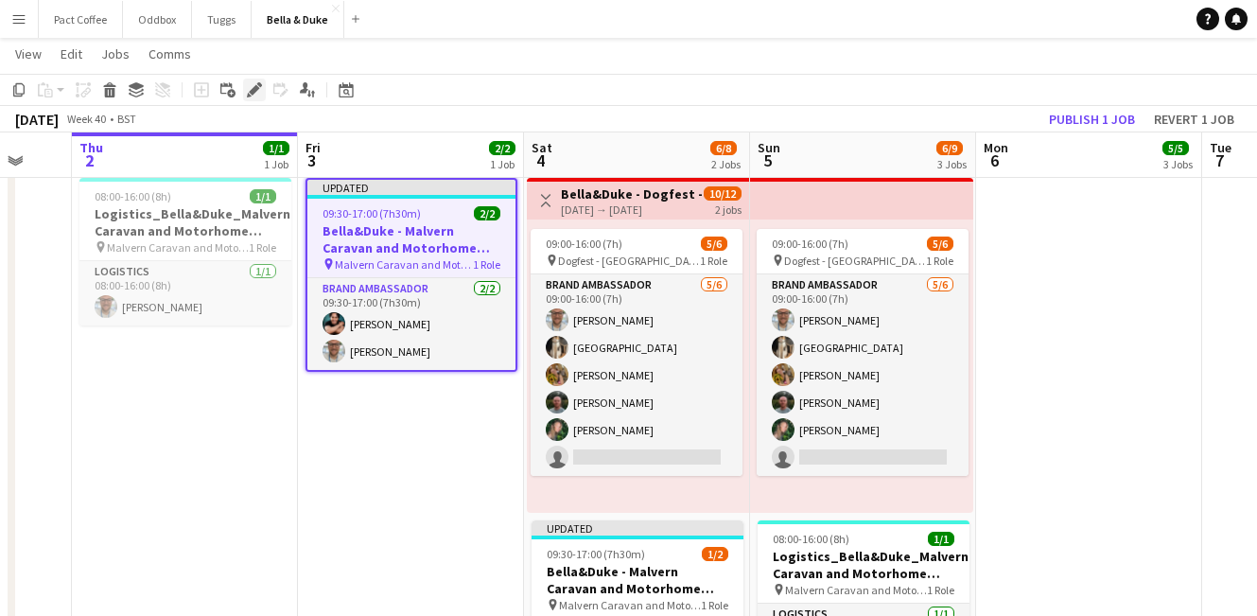
click at [253, 93] on icon at bounding box center [254, 90] width 10 height 10
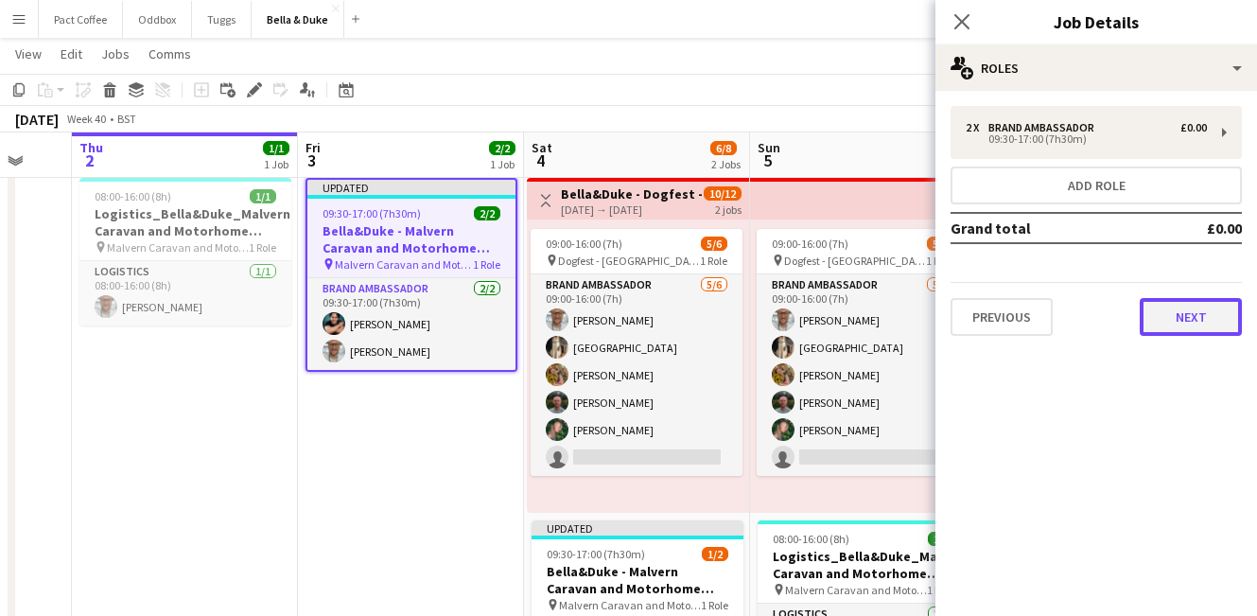
click at [1172, 317] on button "Next" at bounding box center [1191, 317] width 102 height 38
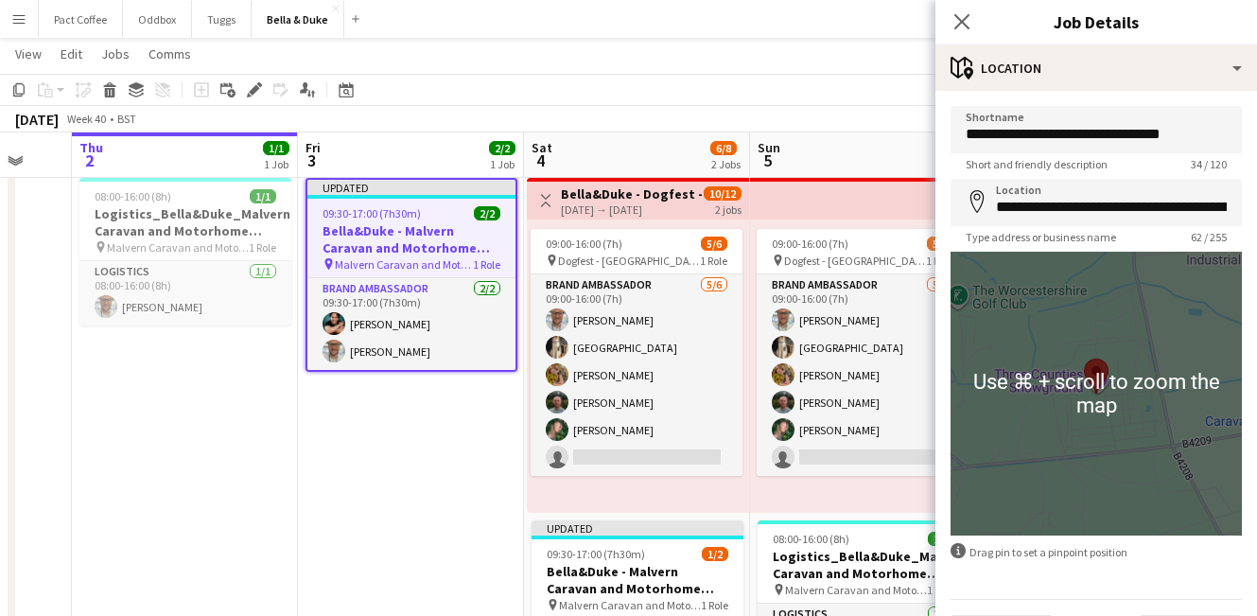
scroll to position [52, 0]
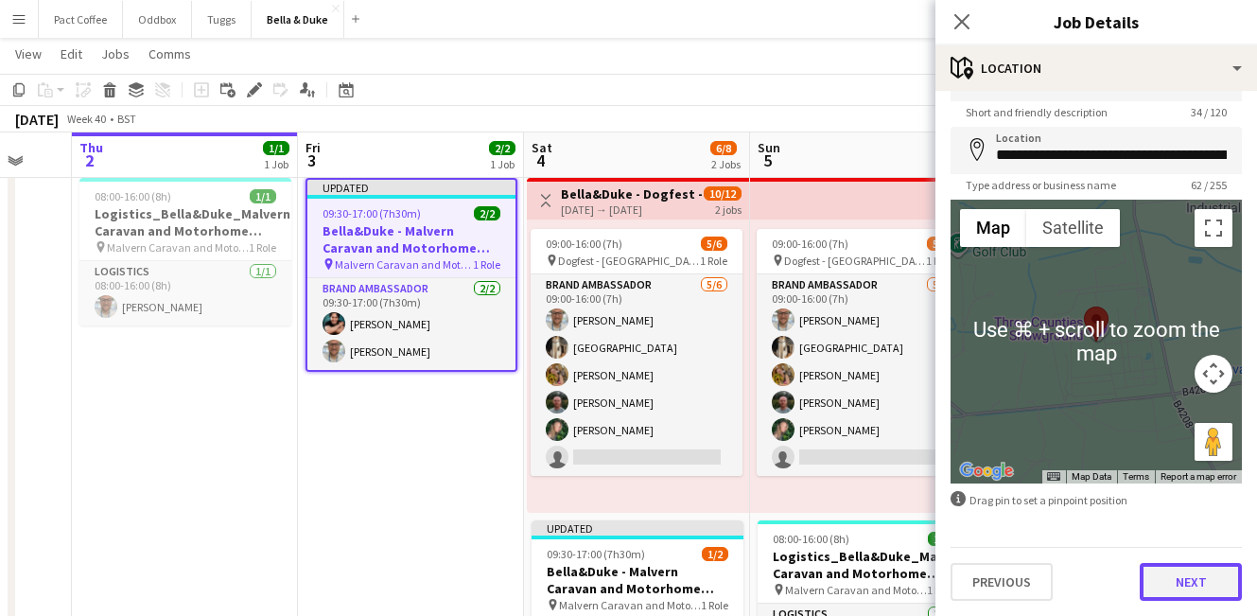
click at [1196, 590] on button "Next" at bounding box center [1191, 582] width 102 height 38
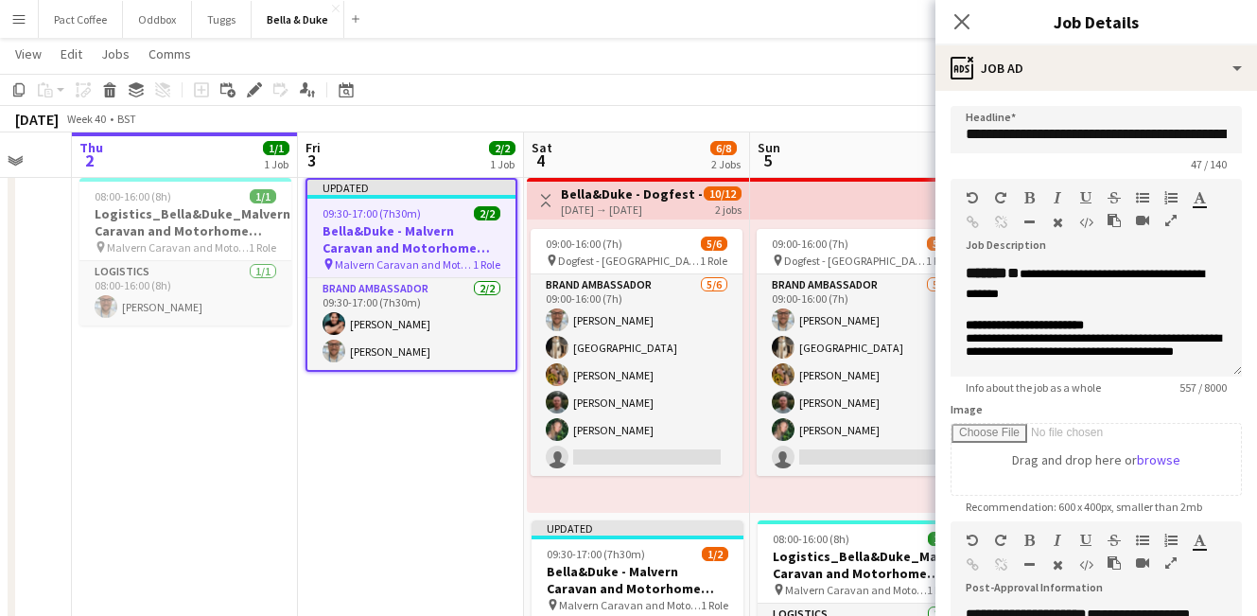
scroll to position [245, 0]
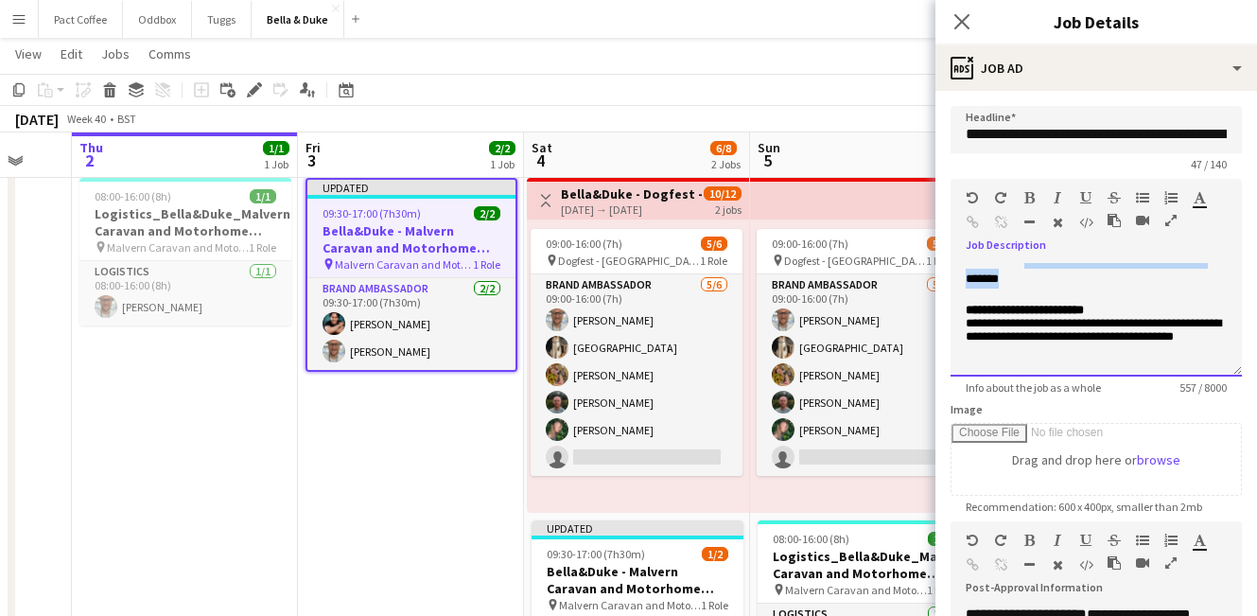
drag, startPoint x: 1083, startPoint y: 314, endPoint x: 1033, endPoint y: 298, distance: 52.7
click at [1033, 289] on div "**********" at bounding box center [1096, 269] width 261 height 40
click at [1033, 285] on span "**********" at bounding box center [1085, 269] width 238 height 32
drag, startPoint x: 1059, startPoint y: 314, endPoint x: 1026, endPoint y: 304, distance: 34.7
click at [1026, 289] on div "**********" at bounding box center [1096, 269] width 261 height 40
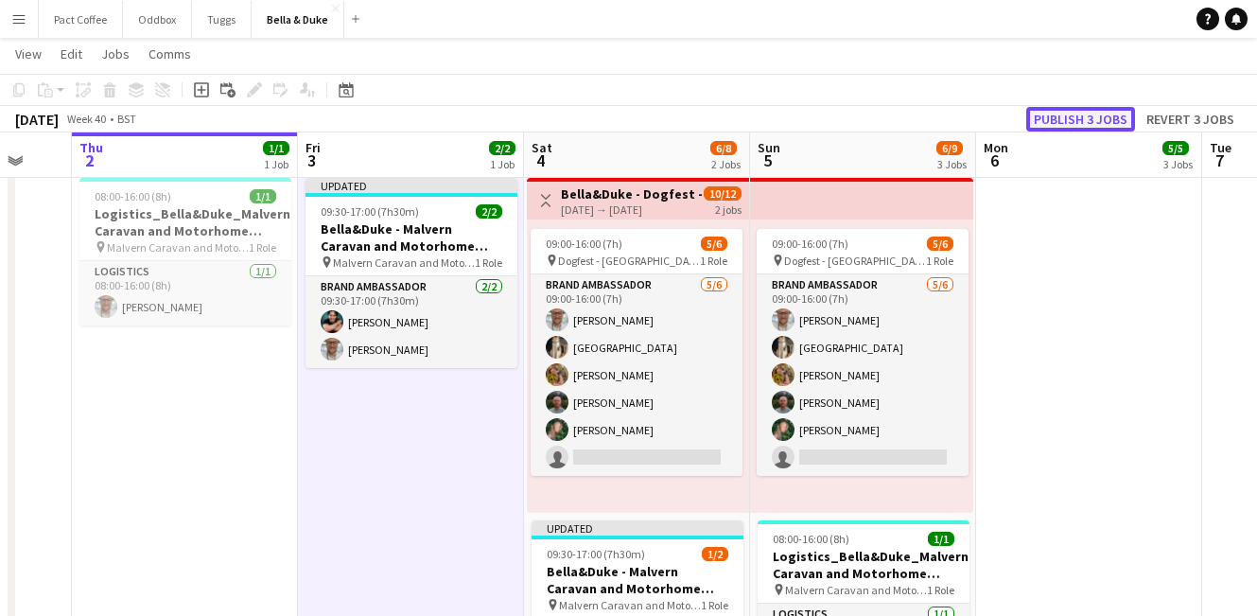
click at [1109, 108] on button "Publish 3 jobs" at bounding box center [1081, 119] width 109 height 25
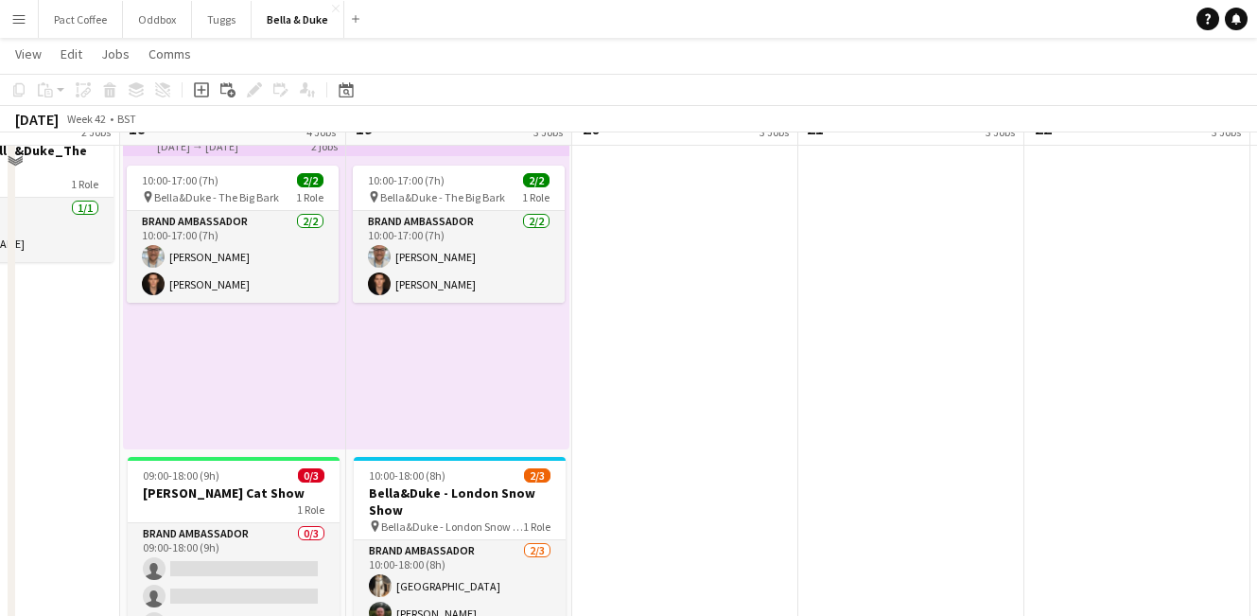
scroll to position [142, 0]
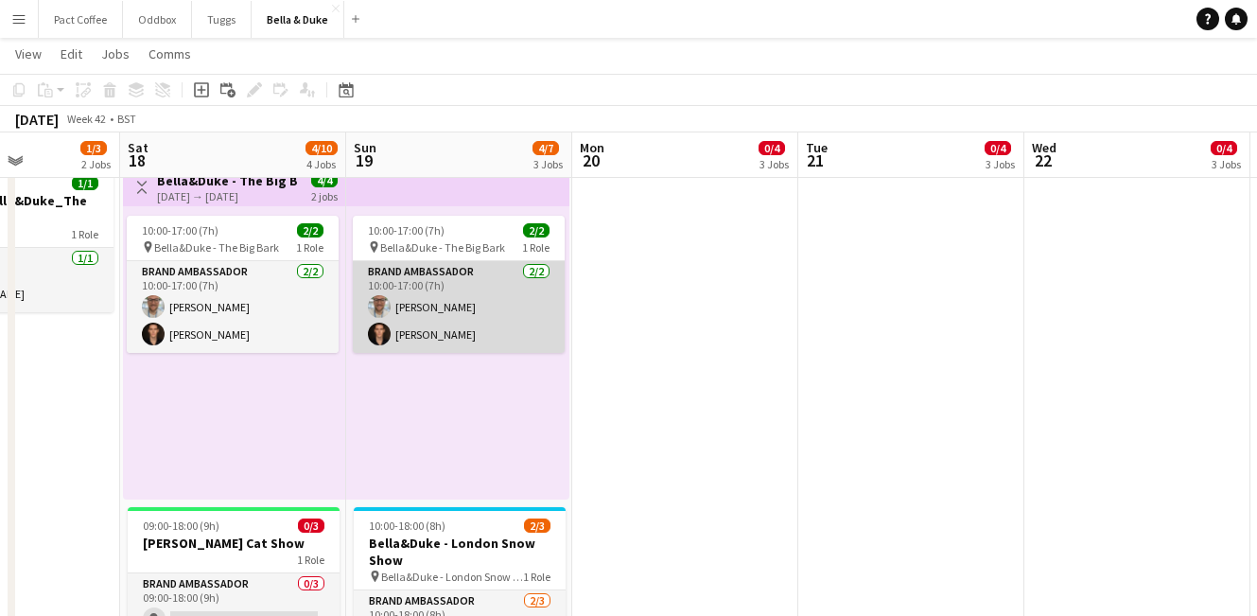
click at [460, 326] on app-card-role "Brand Ambassador [DATE] 10:00-17:00 (7h) [PERSON_NAME] [PERSON_NAME]" at bounding box center [459, 307] width 212 height 92
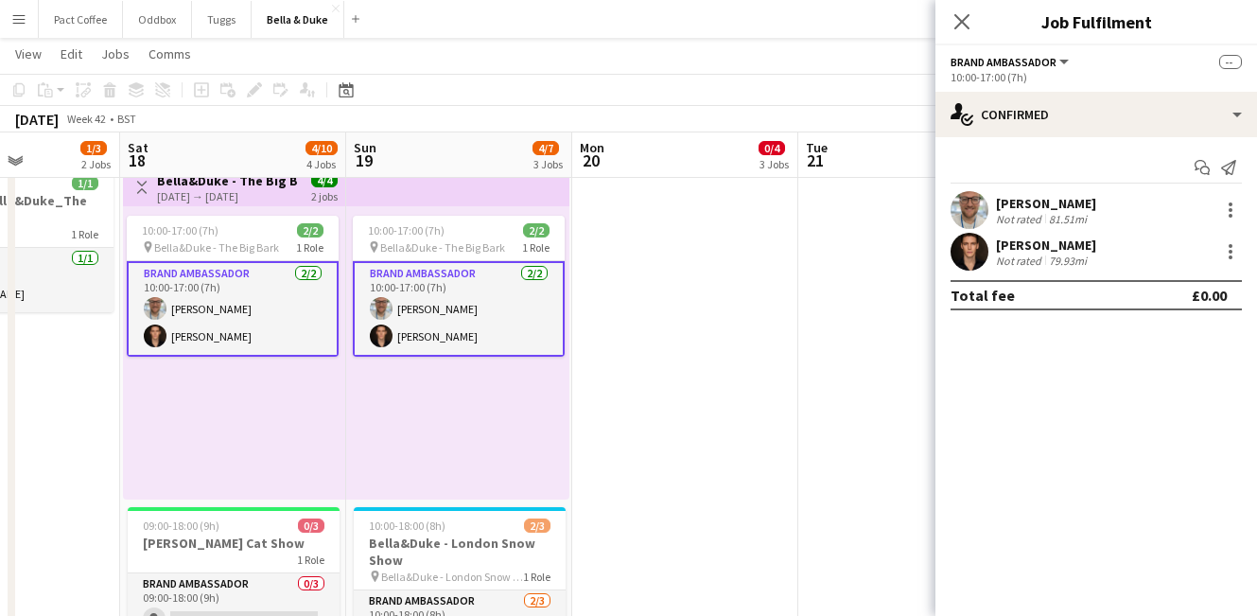
click at [1001, 268] on div "[PERSON_NAME] Not rated 79.93mi" at bounding box center [1097, 252] width 322 height 38
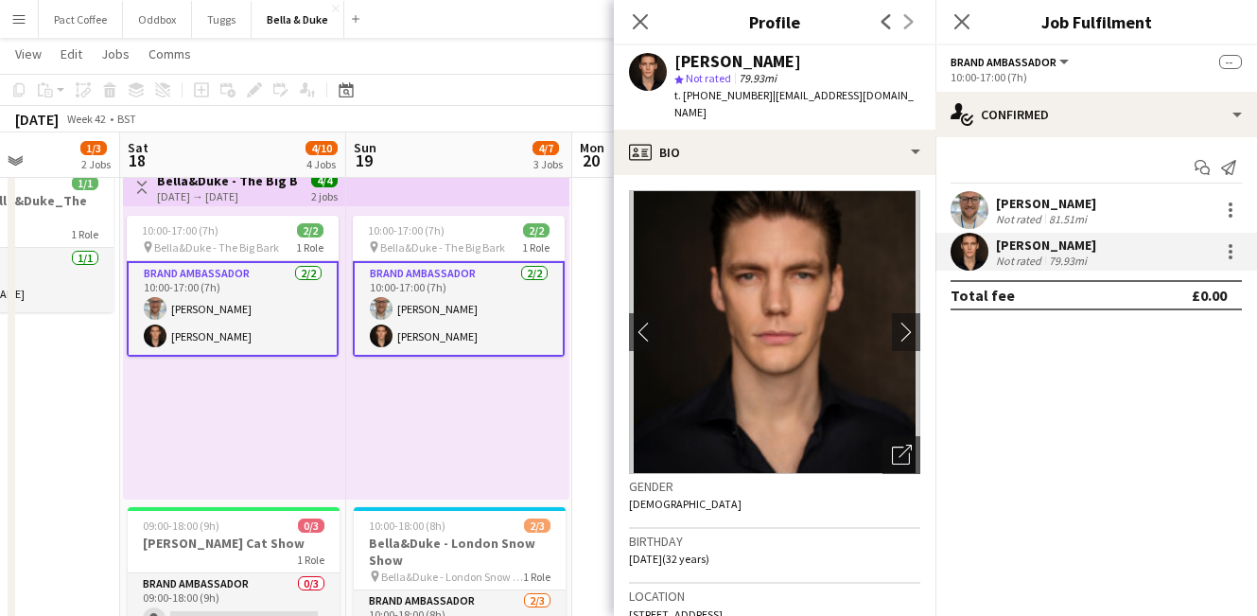
click at [690, 607] on span "[STREET_ADDRESS]" at bounding box center [676, 614] width 94 height 14
click at [967, 16] on icon at bounding box center [962, 21] width 18 height 18
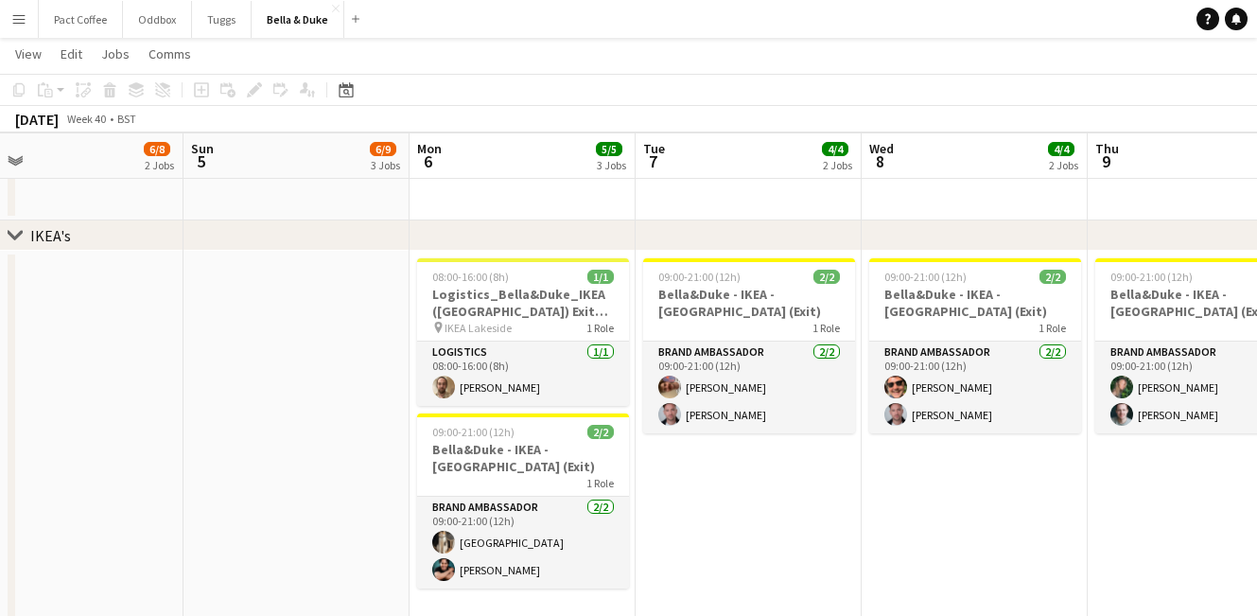
scroll to position [0, 460]
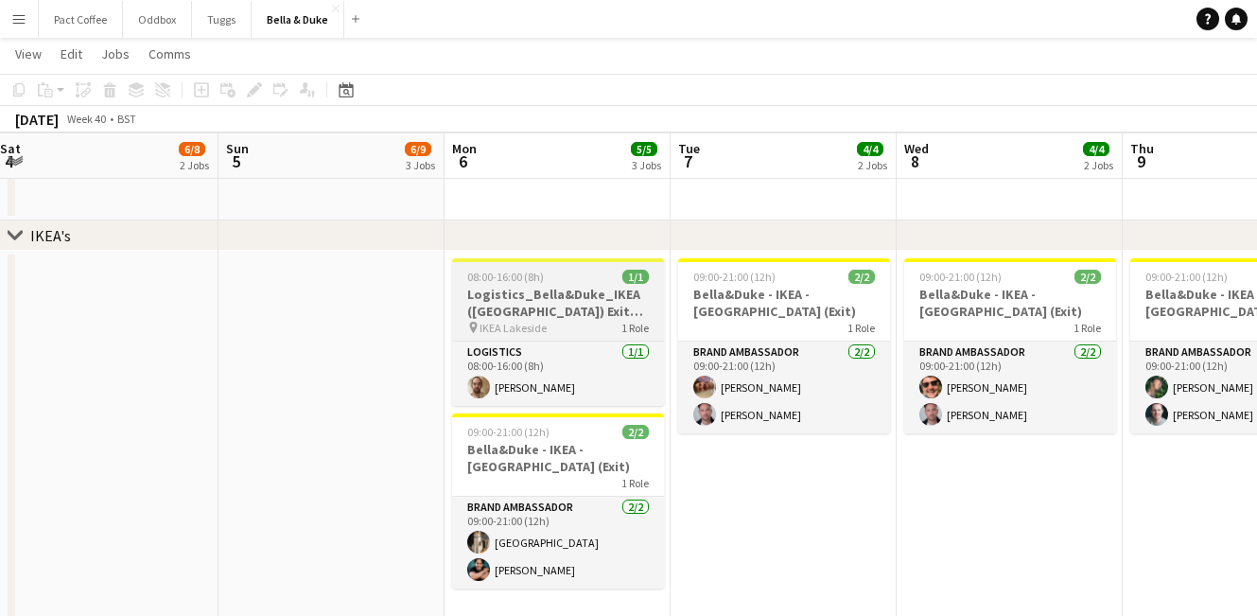
click at [589, 308] on h3 "Logistics_Bella&Duke_IKEA ([GEOGRAPHIC_DATA]) Exit Door" at bounding box center [558, 303] width 212 height 34
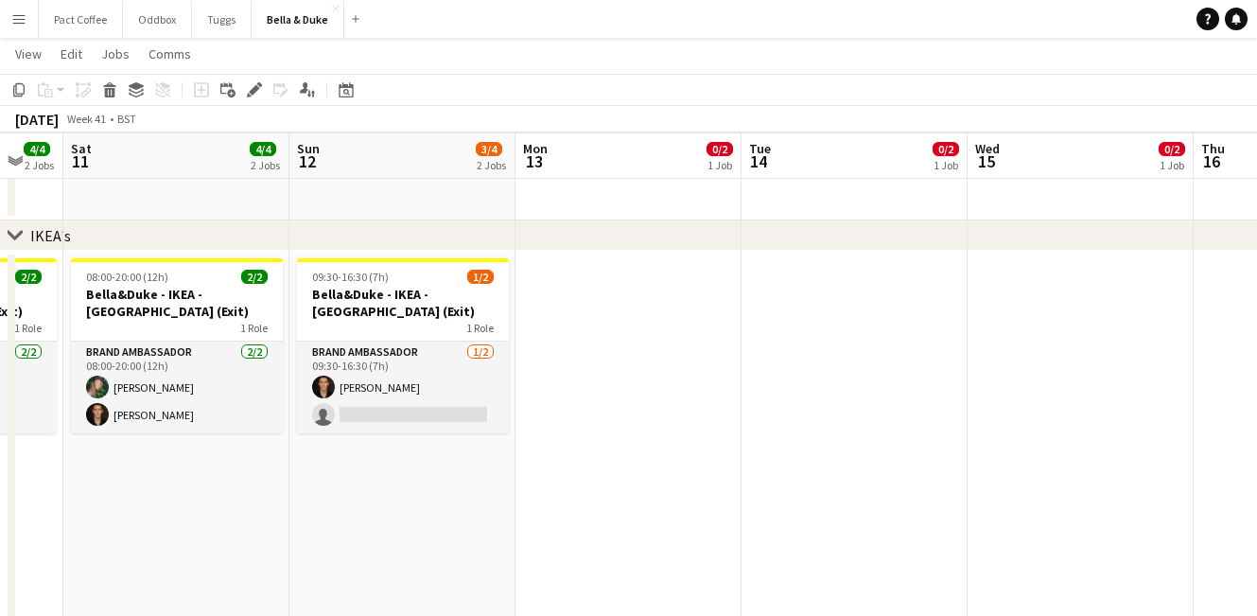
scroll to position [0, 633]
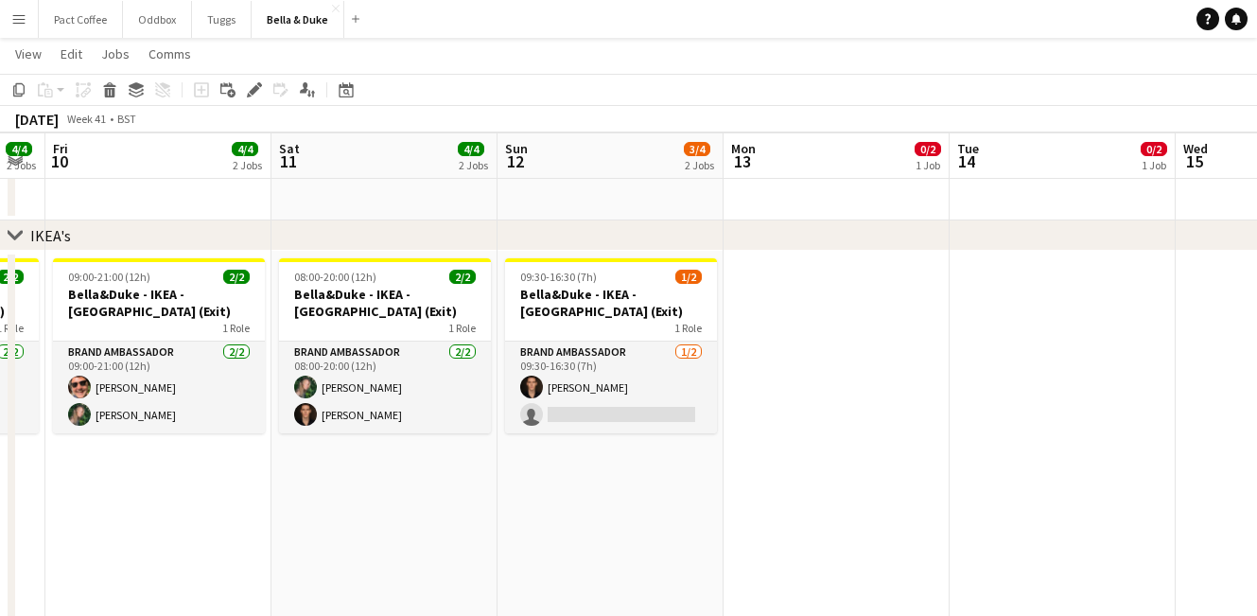
click at [611, 538] on app-date-cell "09:30-16:30 (7h) 1/2 [PERSON_NAME] - IKEA - [GEOGRAPHIC_DATA] (Exit) 1 Role Bra…" at bounding box center [611, 440] width 226 height 378
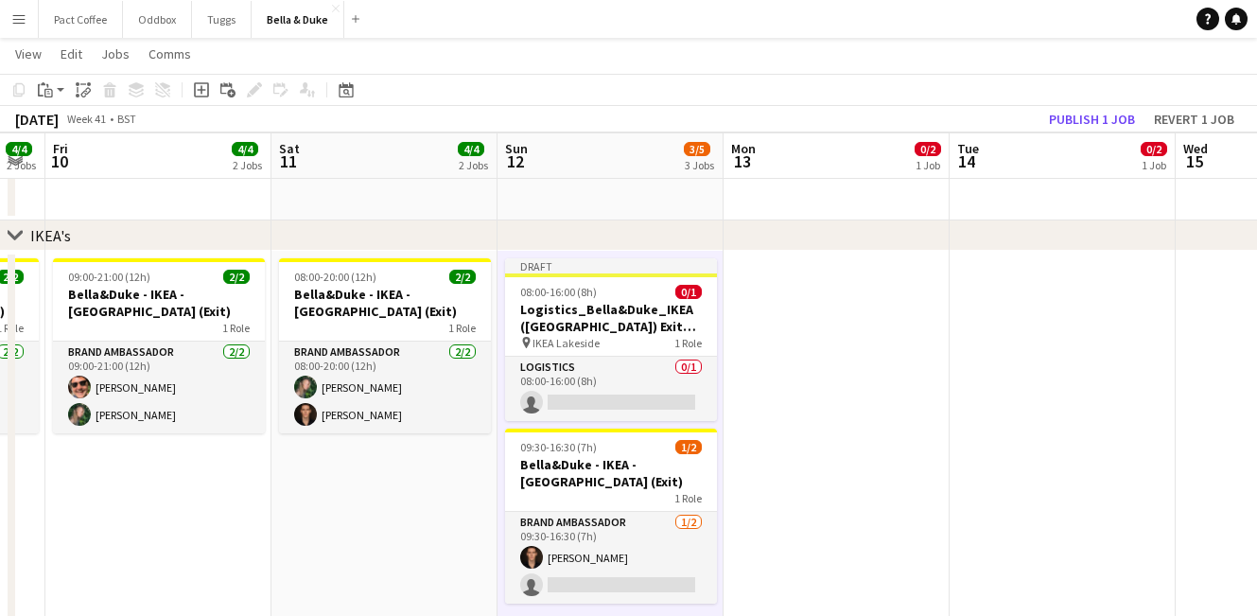
click at [818, 441] on app-date-cell at bounding box center [837, 448] width 226 height 394
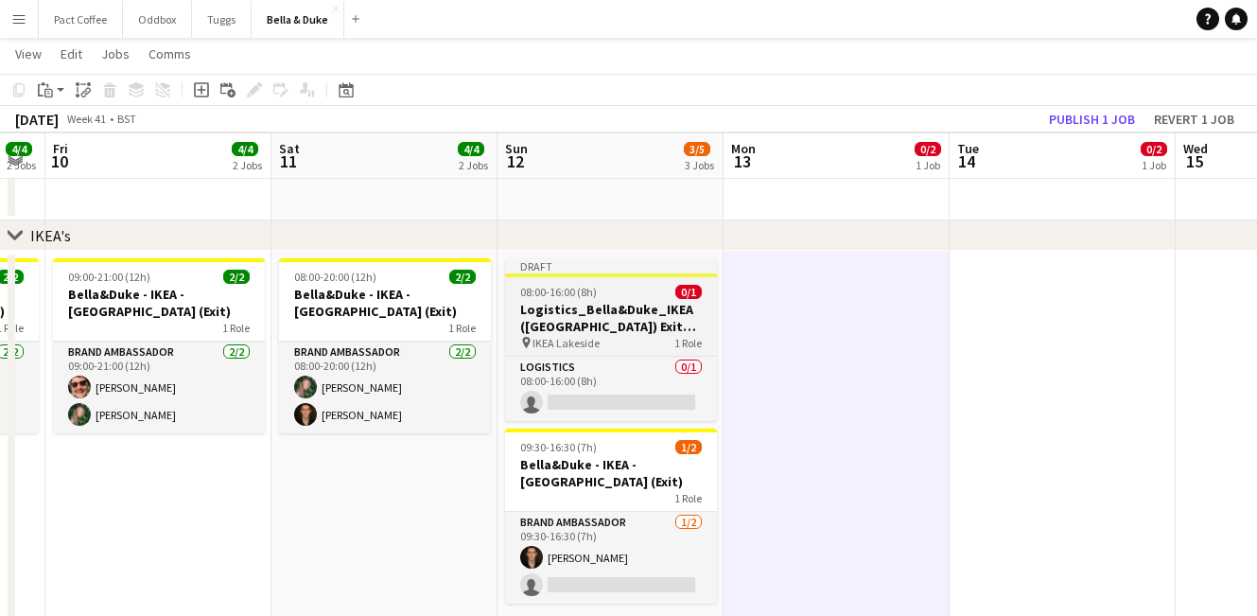
click at [618, 306] on h3 "Logistics_Bella&Duke_IKEA ([GEOGRAPHIC_DATA]) Exit Door" at bounding box center [611, 318] width 212 height 34
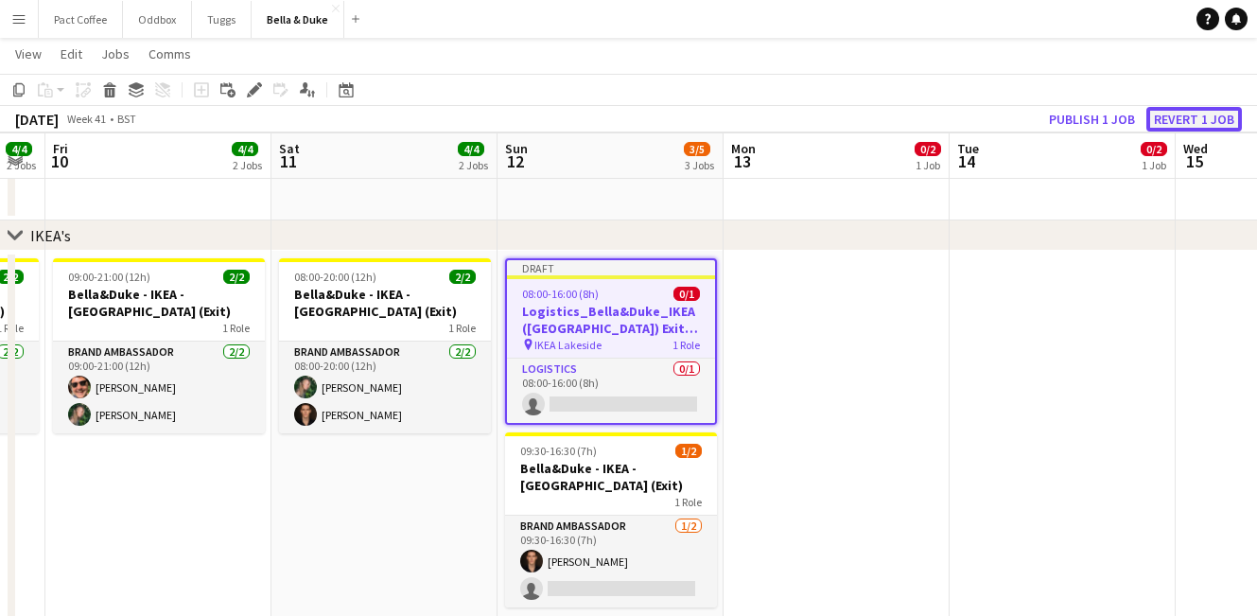
click at [1169, 118] on button "Revert 1 job" at bounding box center [1195, 119] width 96 height 25
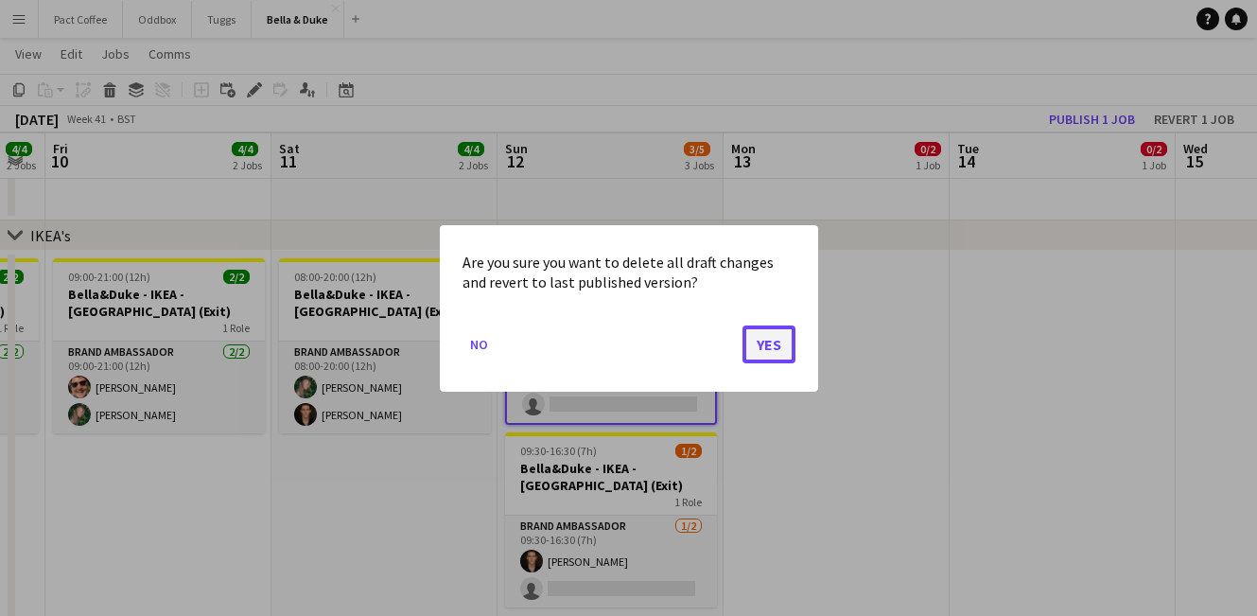
click at [781, 345] on button "Yes" at bounding box center [769, 344] width 53 height 38
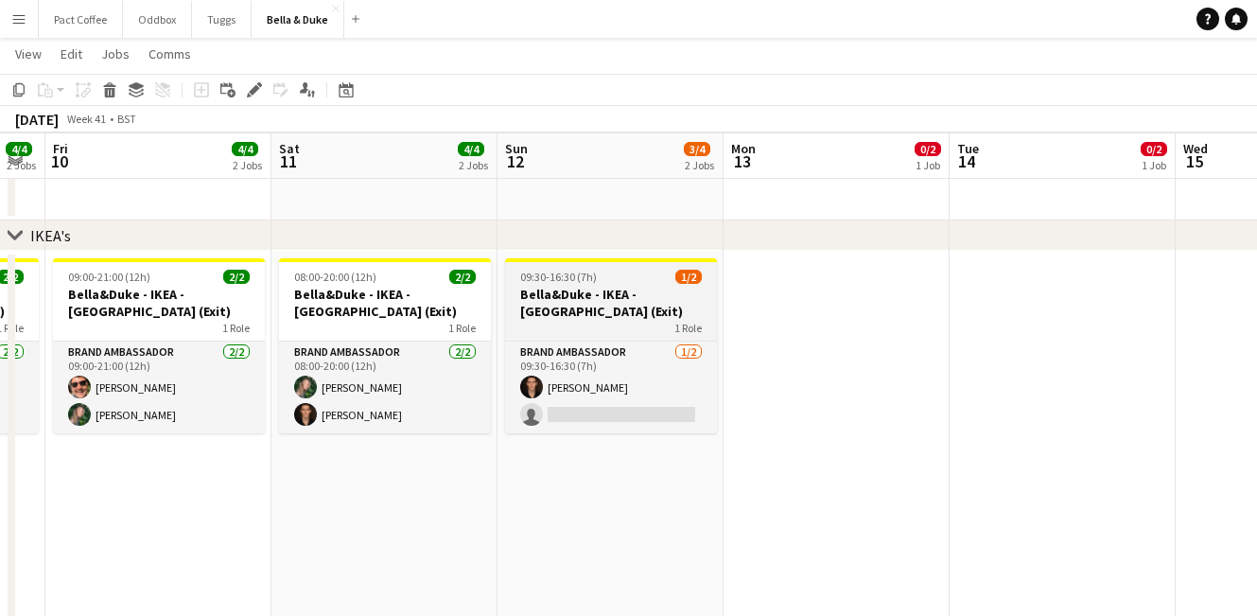
click at [579, 315] on h3 "Bella&Duke - IKEA - [GEOGRAPHIC_DATA] (Exit)" at bounding box center [611, 303] width 212 height 34
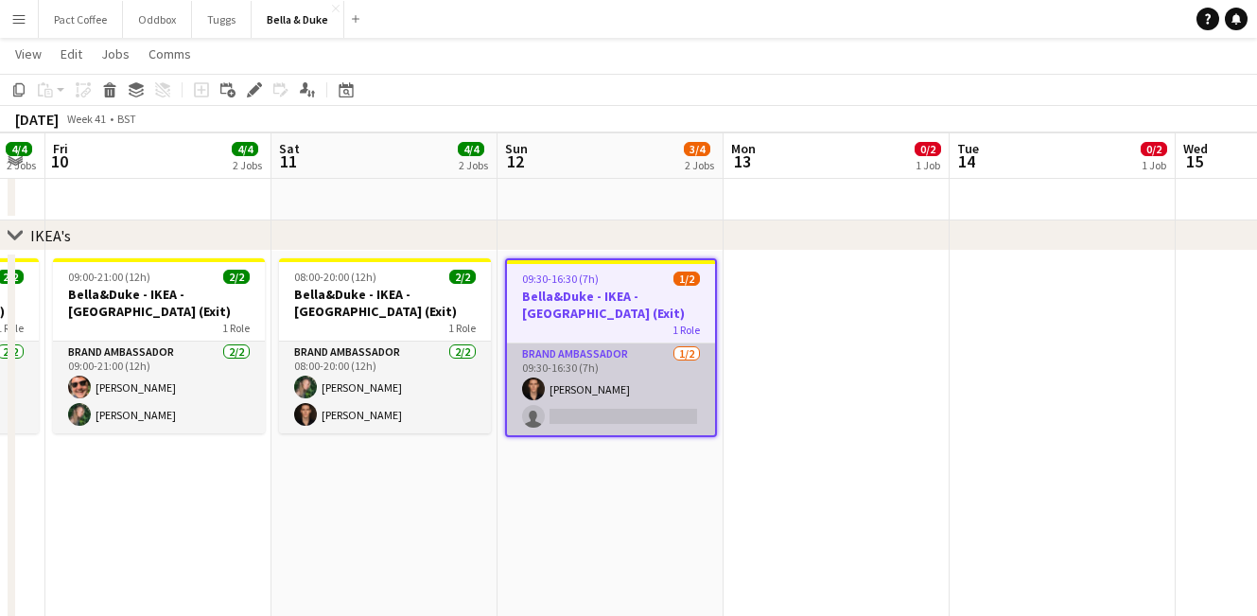
click at [568, 384] on app-card-role "Brand Ambassador [DATE] 09:30-16:30 (7h) [PERSON_NAME] single-neutral-actions" at bounding box center [611, 389] width 208 height 92
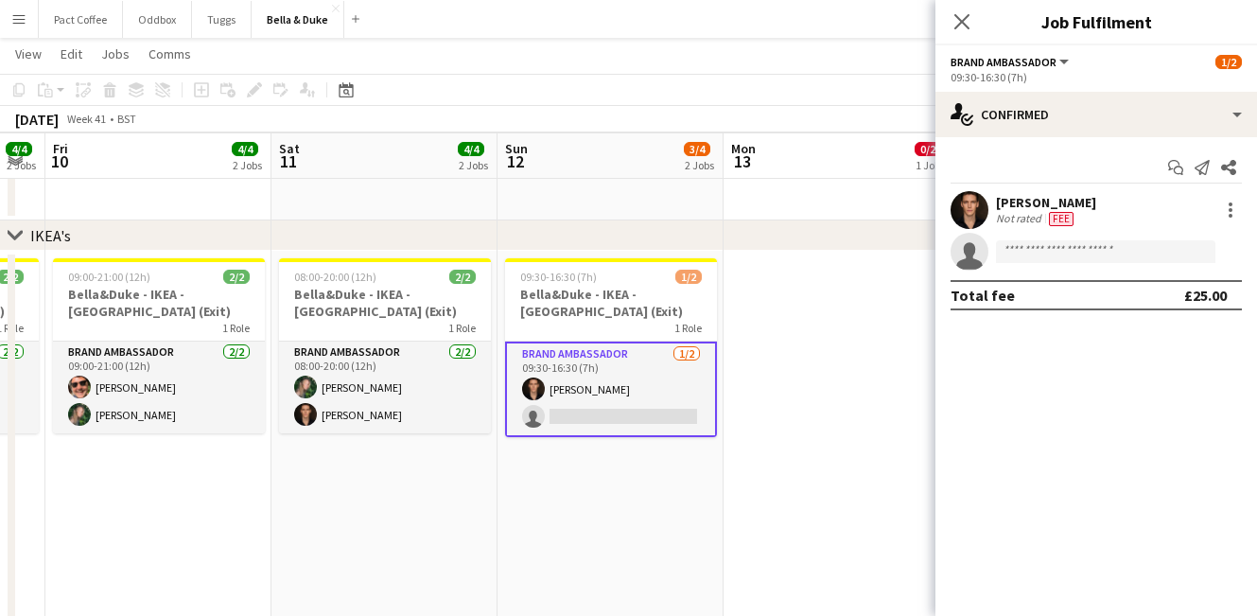
click at [1097, 208] on div "[PERSON_NAME] Not rated Fee" at bounding box center [1097, 210] width 322 height 38
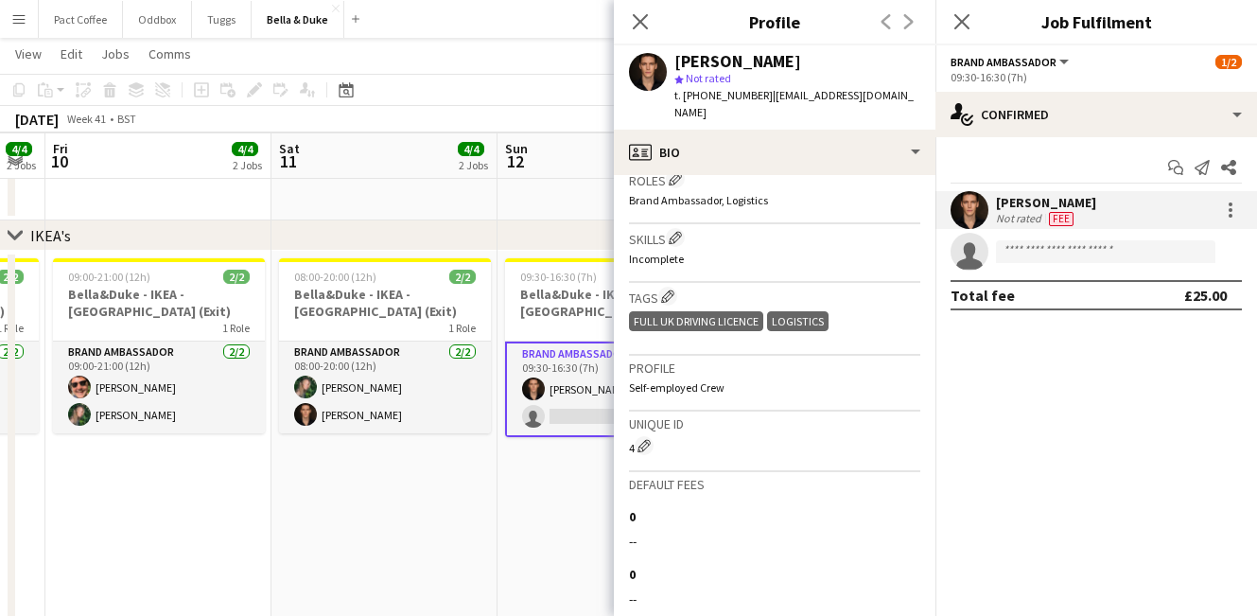
scroll to position [0, 0]
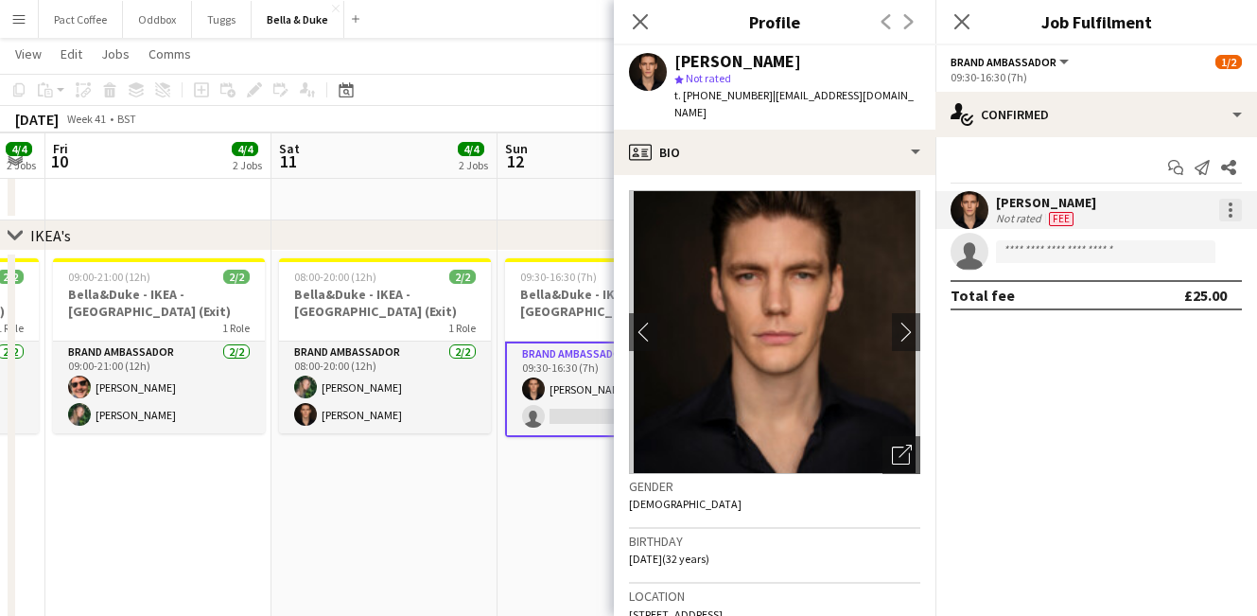
click at [1230, 213] on div at bounding box center [1231, 210] width 23 height 23
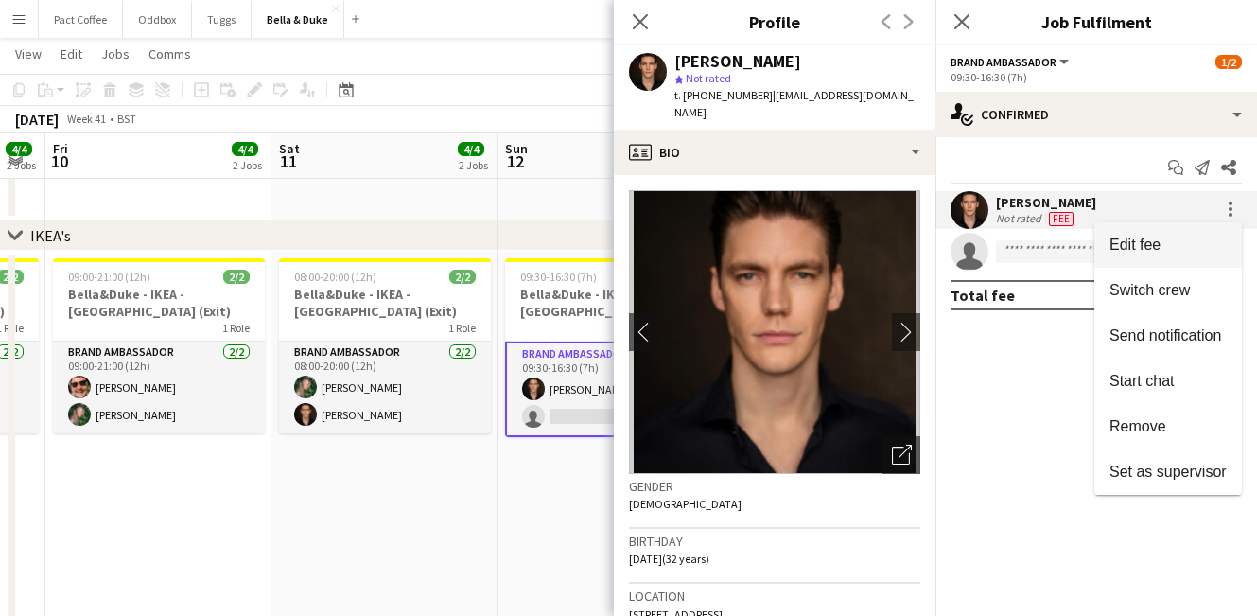
click at [1188, 245] on span "Edit fee" at bounding box center [1168, 245] width 117 height 17
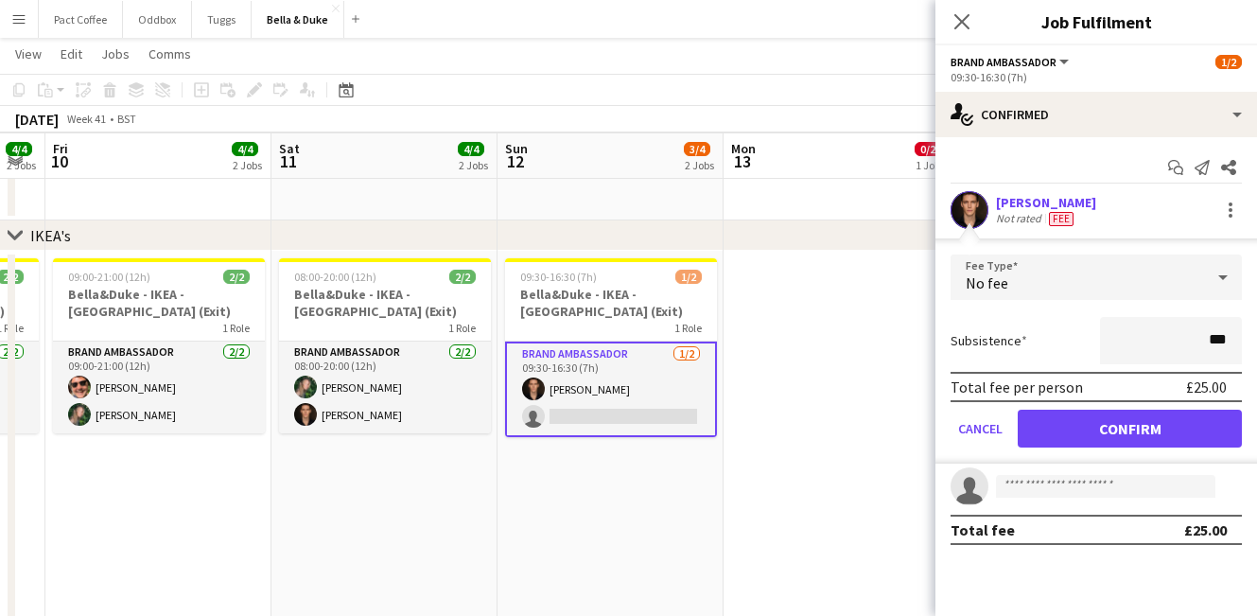
type input "**"
type input "***"
click at [1070, 327] on div "Subsistence ***" at bounding box center [1096, 340] width 291 height 47
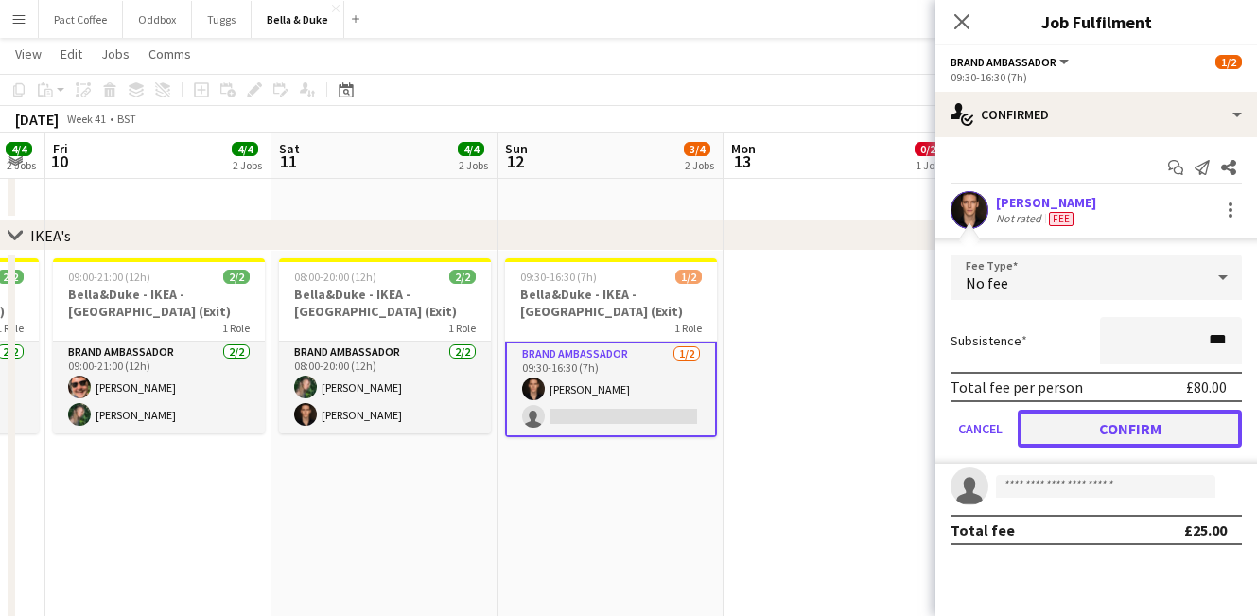
click at [1115, 437] on button "Confirm" at bounding box center [1130, 429] width 224 height 38
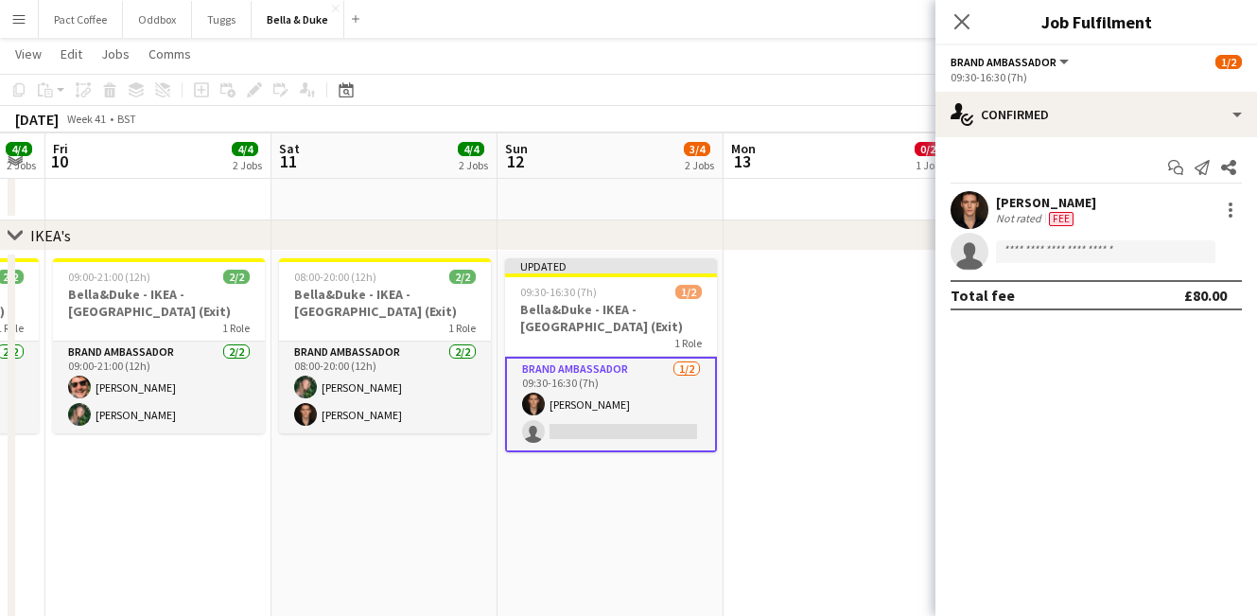
click at [864, 444] on app-date-cell at bounding box center [837, 440] width 226 height 378
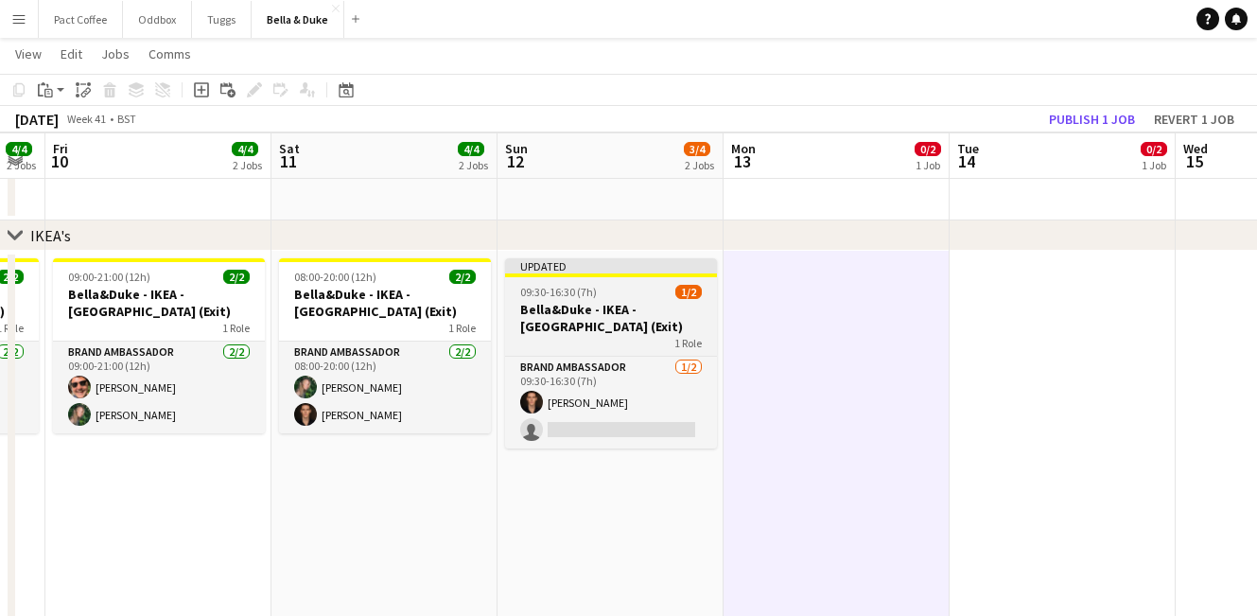
click at [607, 310] on h3 "Bella&Duke - IKEA - [GEOGRAPHIC_DATA] (Exit)" at bounding box center [611, 318] width 212 height 34
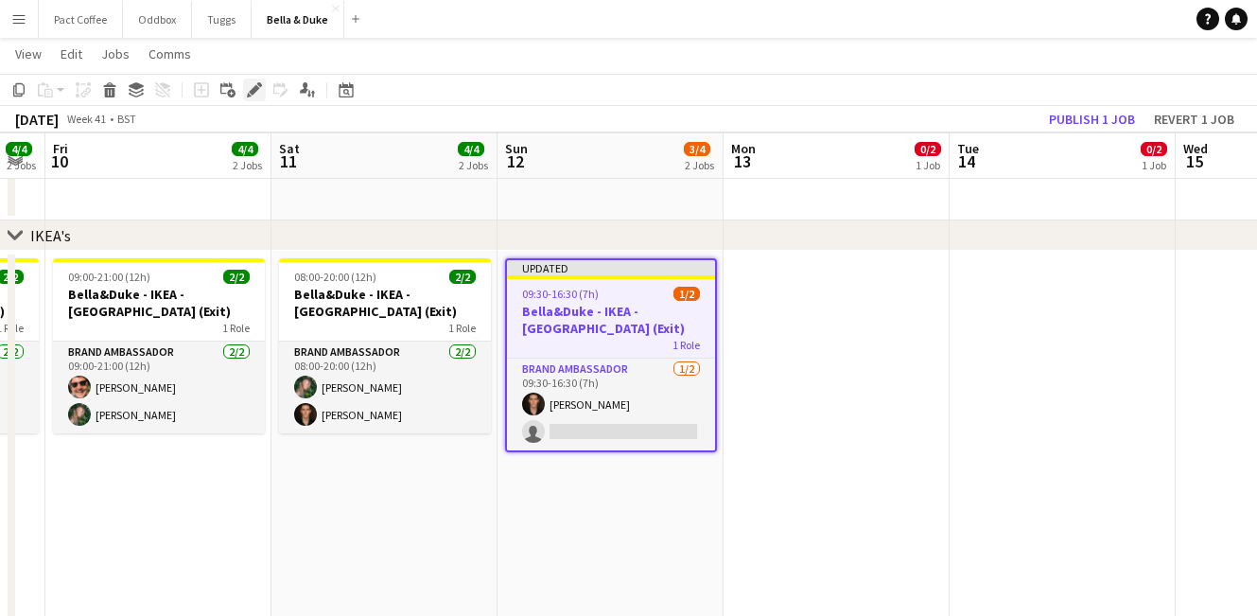
click at [255, 97] on icon "Edit" at bounding box center [254, 89] width 15 height 15
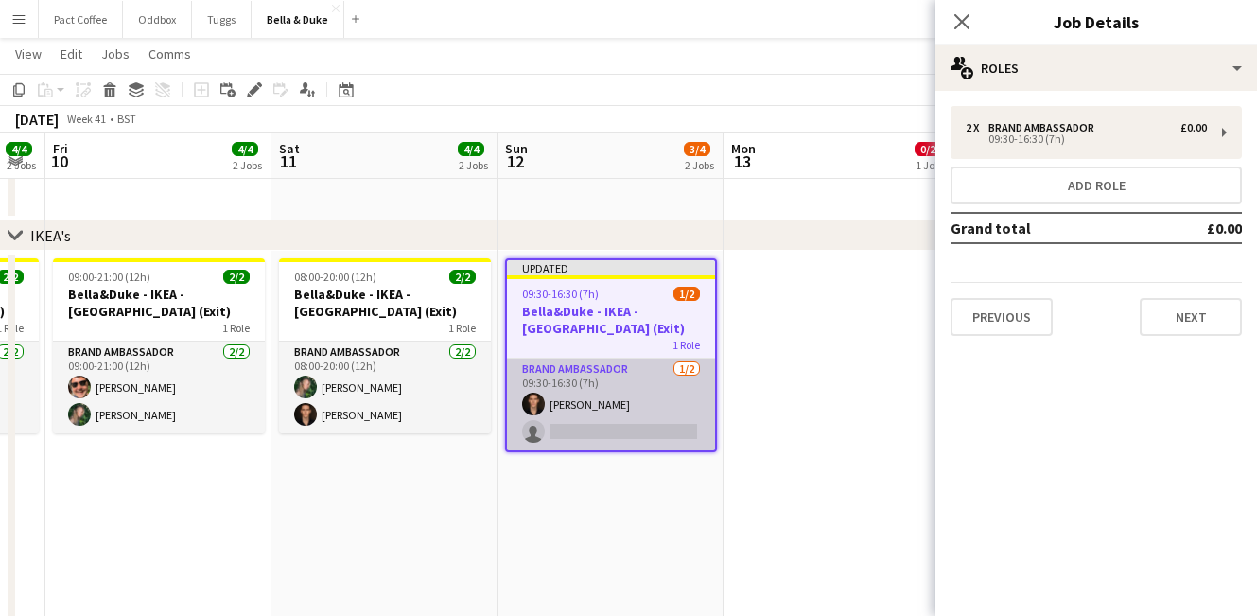
click at [618, 391] on app-card-role "Brand Ambassador [DATE] 09:30-16:30 (7h) [PERSON_NAME] single-neutral-actions" at bounding box center [611, 405] width 208 height 92
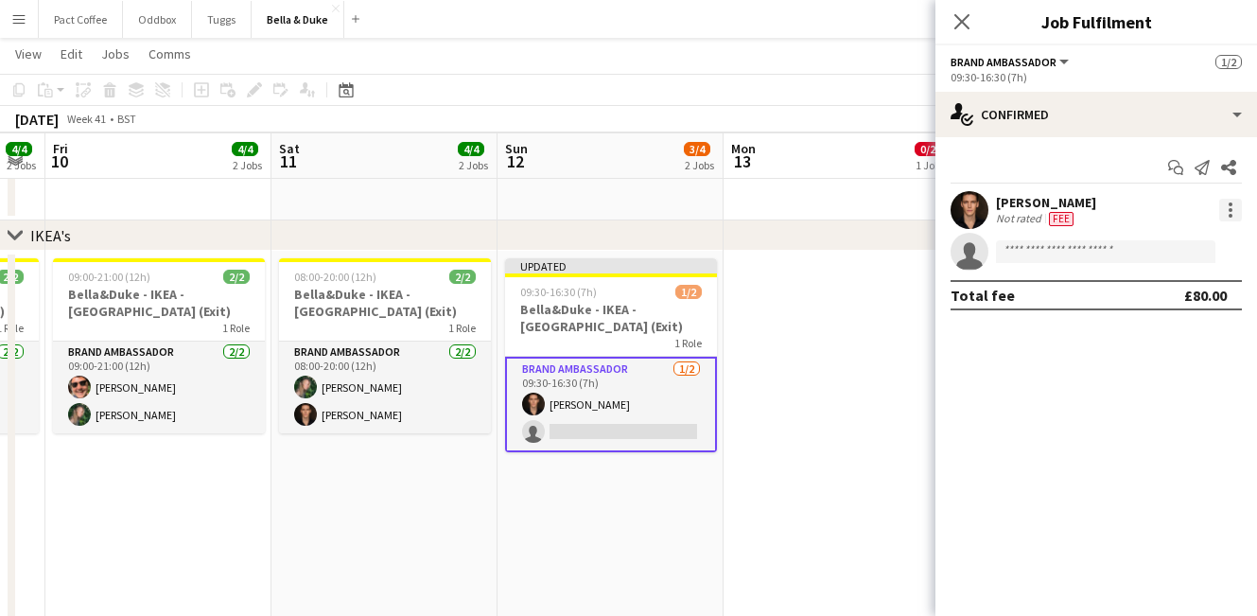
click at [1241, 201] on div at bounding box center [1231, 210] width 23 height 23
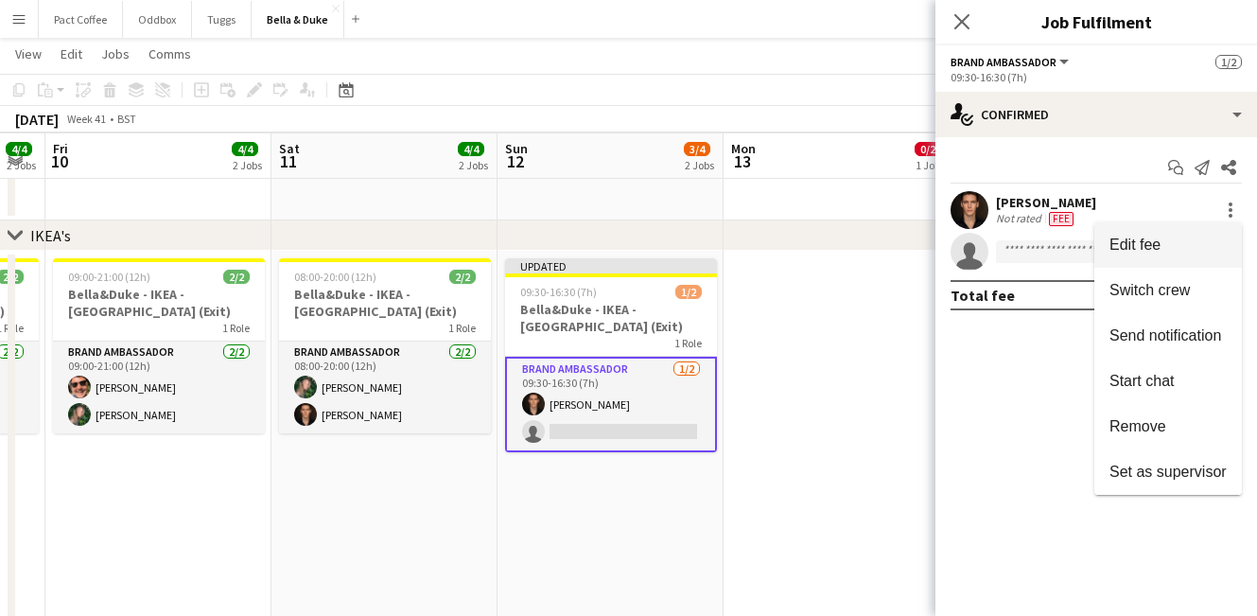
click at [1155, 234] on button "Edit fee" at bounding box center [1169, 244] width 148 height 45
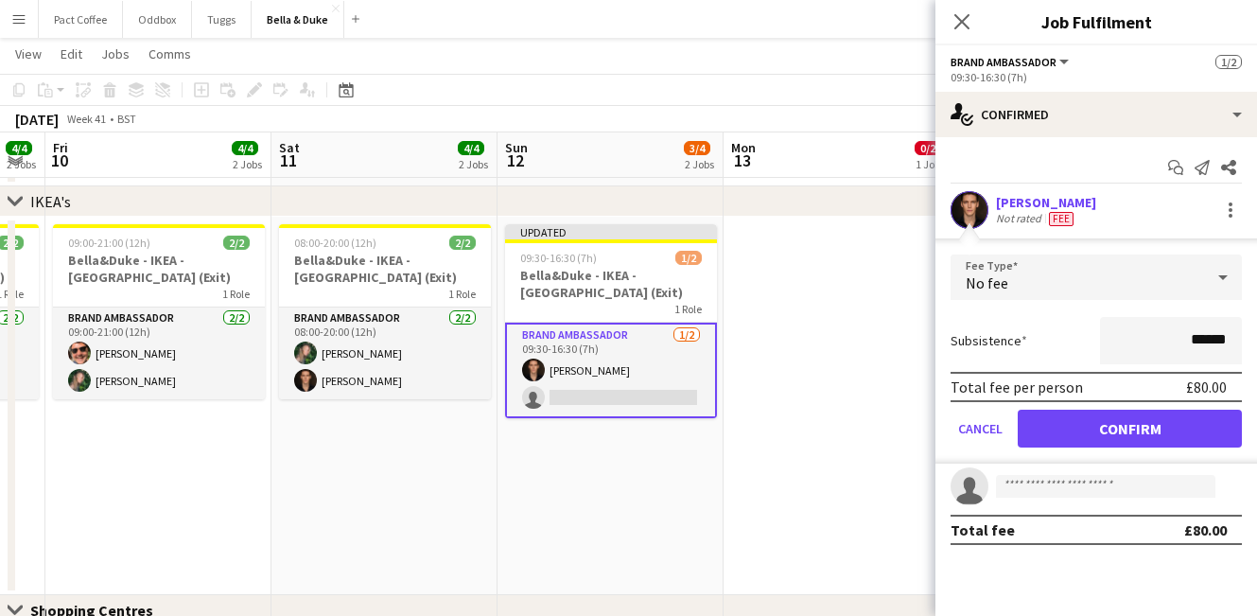
scroll to position [1234, 0]
click at [813, 413] on app-date-cell at bounding box center [837, 407] width 226 height 378
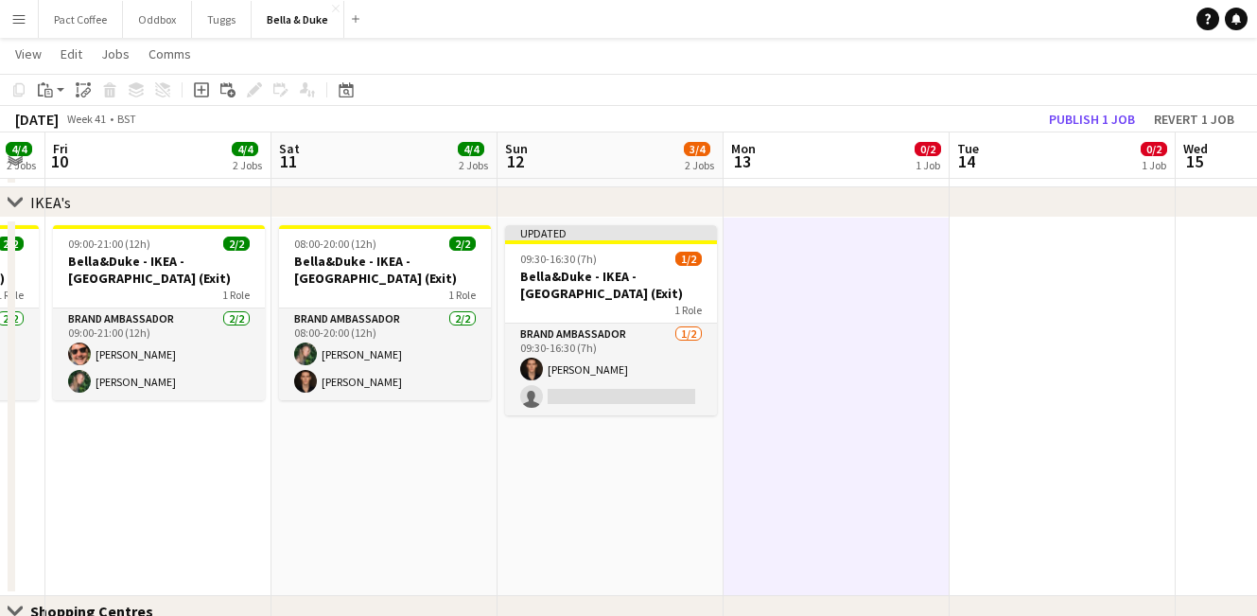
click at [431, 486] on app-date-cell "08:00-20:00 (12h) 2/2 [PERSON_NAME] - IKEA - Lakeside (Exit) 1 Role Brand Ambas…" at bounding box center [385, 407] width 226 height 378
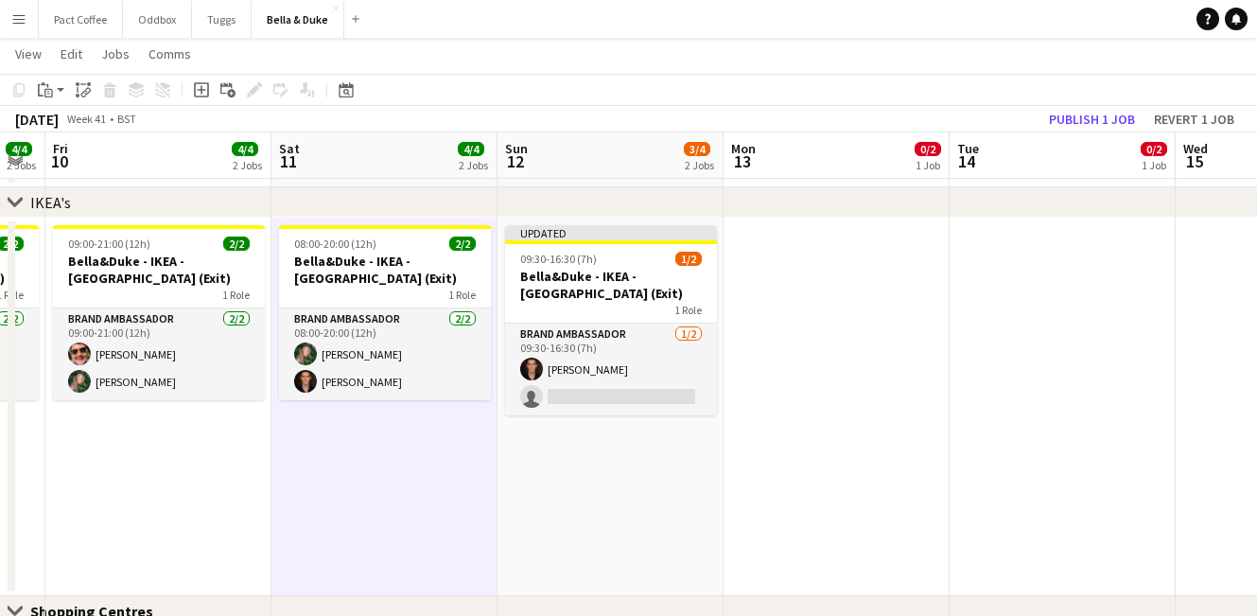
click at [611, 485] on app-date-cell "Updated 09:30-16:30 (7h) 1/2 [PERSON_NAME] - IKEA - Lakeside (Exit) 1 Role Bran…" at bounding box center [611, 407] width 226 height 378
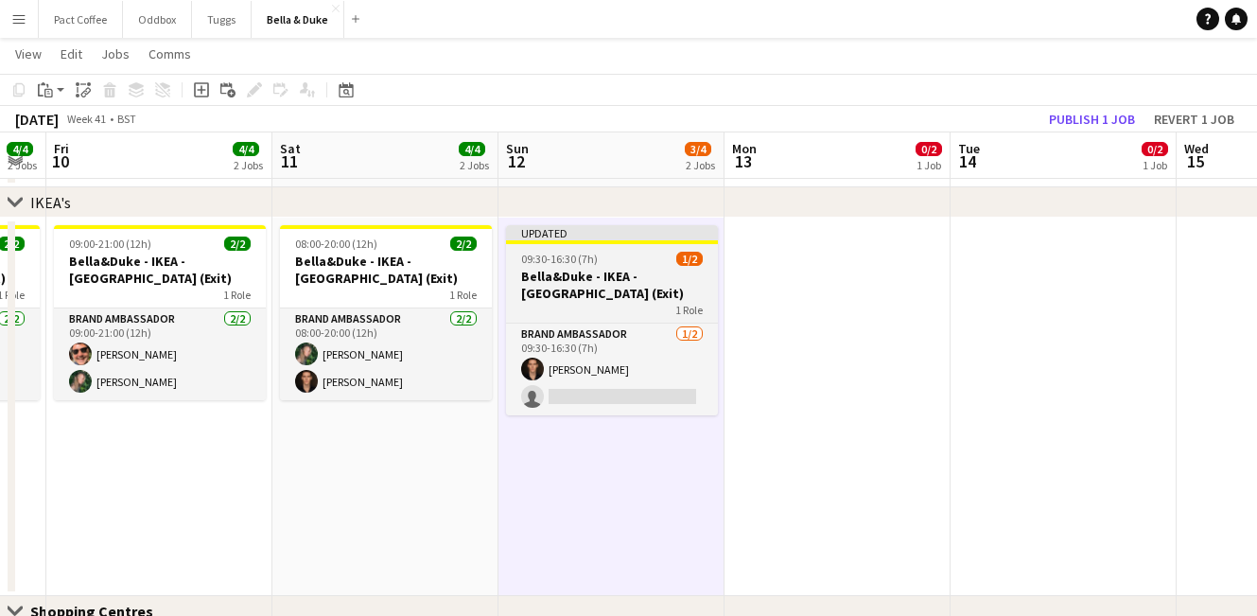
click at [617, 289] on h3 "Bella&Duke - IKEA - [GEOGRAPHIC_DATA] (Exit)" at bounding box center [612, 285] width 212 height 34
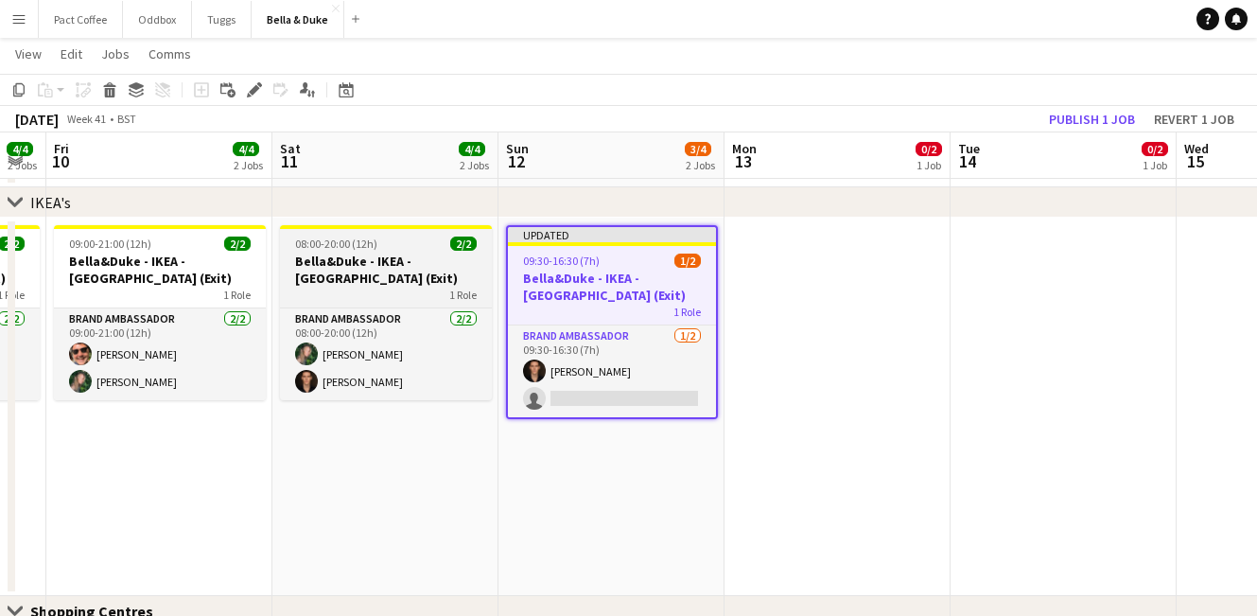
click at [450, 277] on h3 "Bella&Duke - IKEA - [GEOGRAPHIC_DATA] (Exit)" at bounding box center [386, 270] width 212 height 34
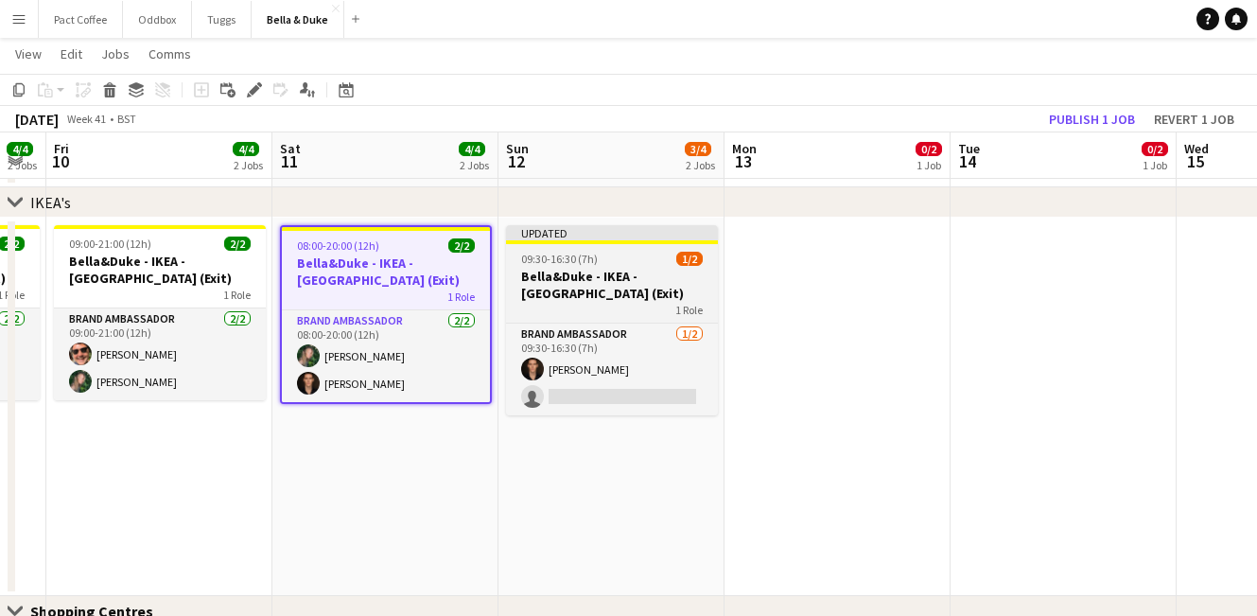
click at [588, 288] on h3 "Bella&Duke - IKEA - [GEOGRAPHIC_DATA] (Exit)" at bounding box center [612, 285] width 212 height 34
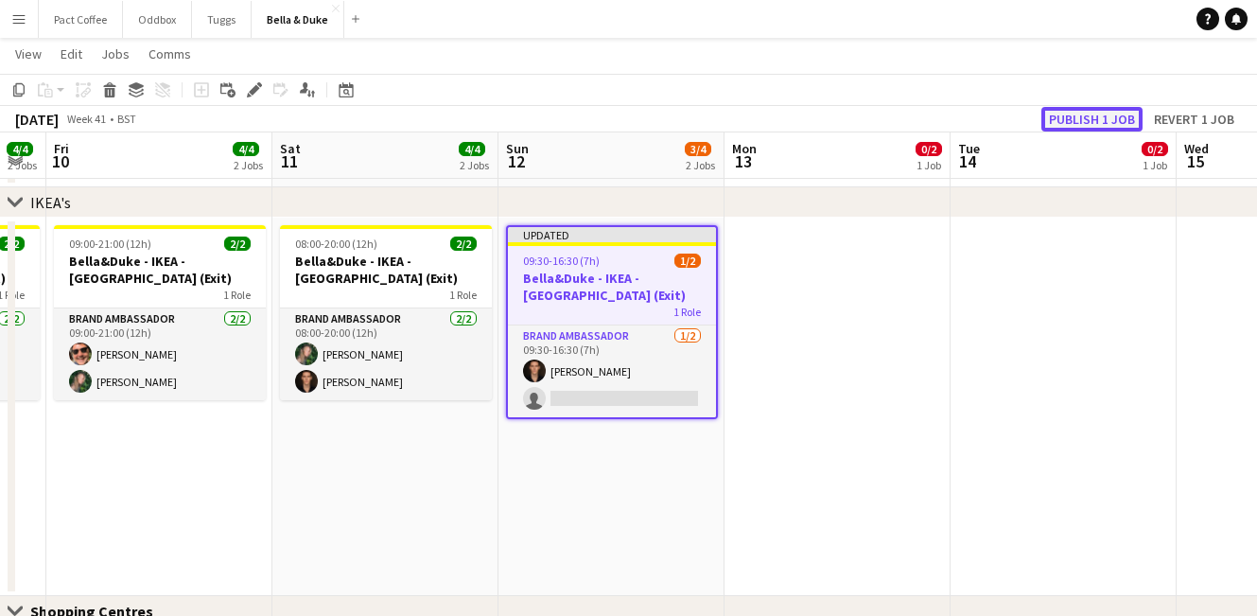
click at [1081, 111] on button "Publish 1 job" at bounding box center [1092, 119] width 101 height 25
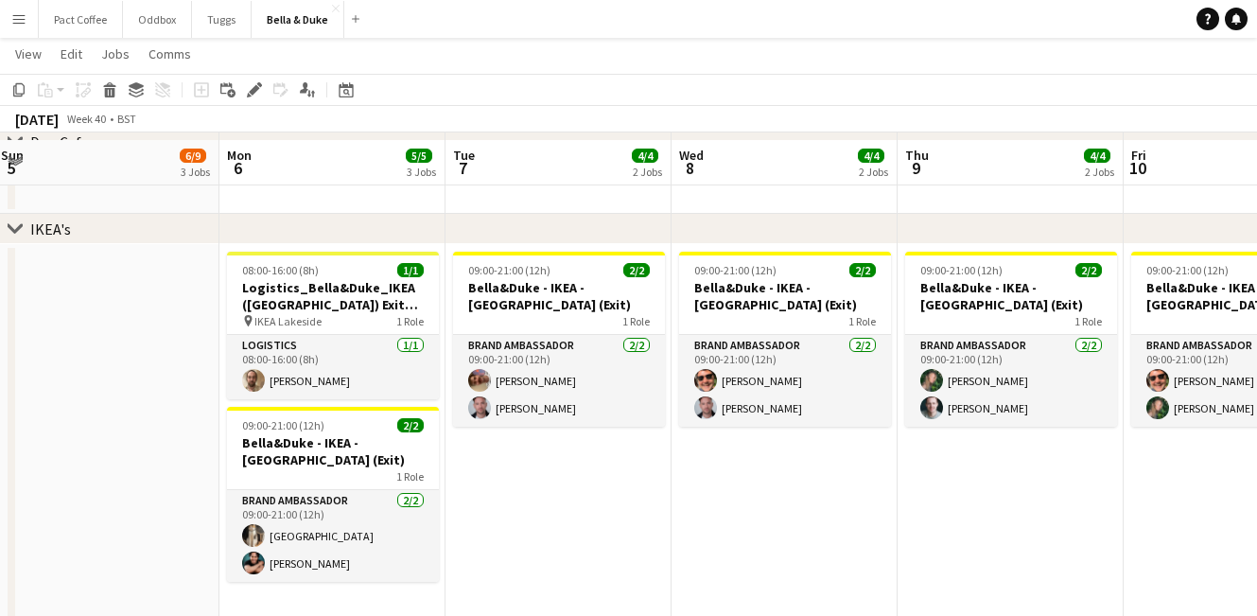
scroll to position [1221, 0]
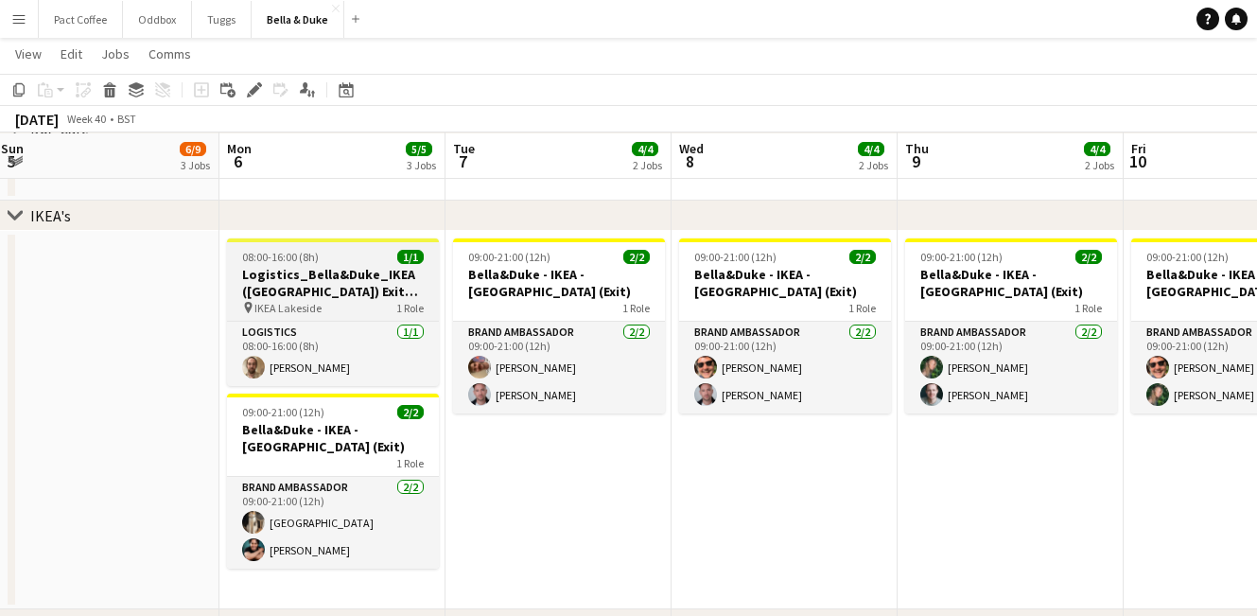
click at [314, 304] on span "IKEA Lakeside" at bounding box center [288, 308] width 67 height 14
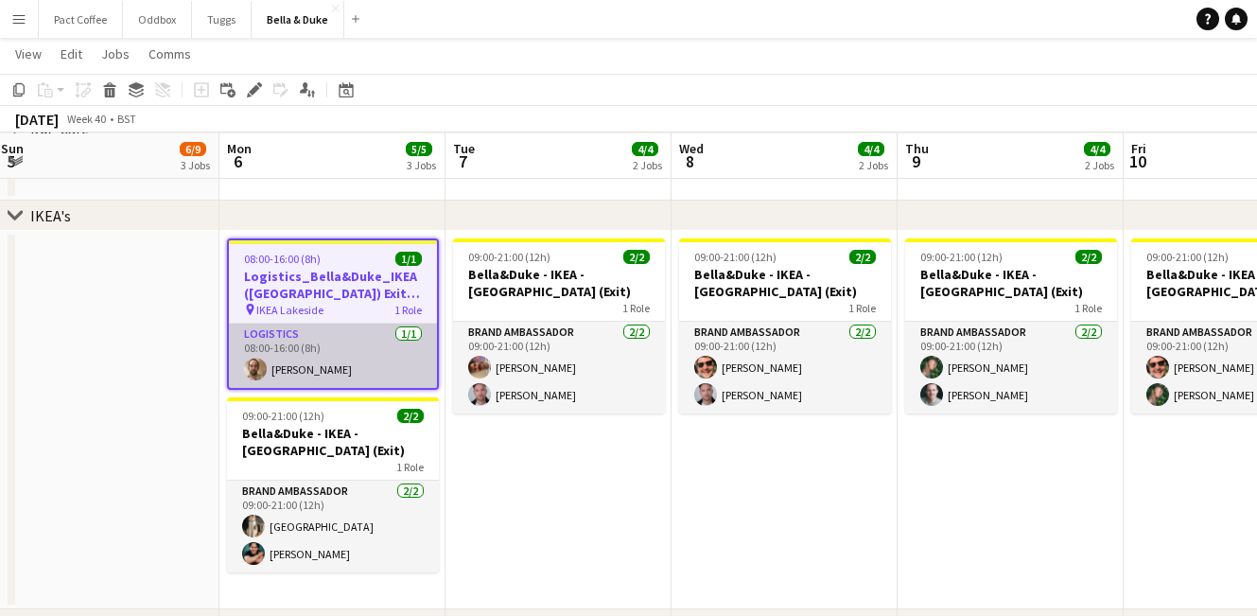
click at [304, 356] on app-card-role "Logistics [DATE] 08:00-16:00 (8h) [PERSON_NAME]" at bounding box center [333, 356] width 208 height 64
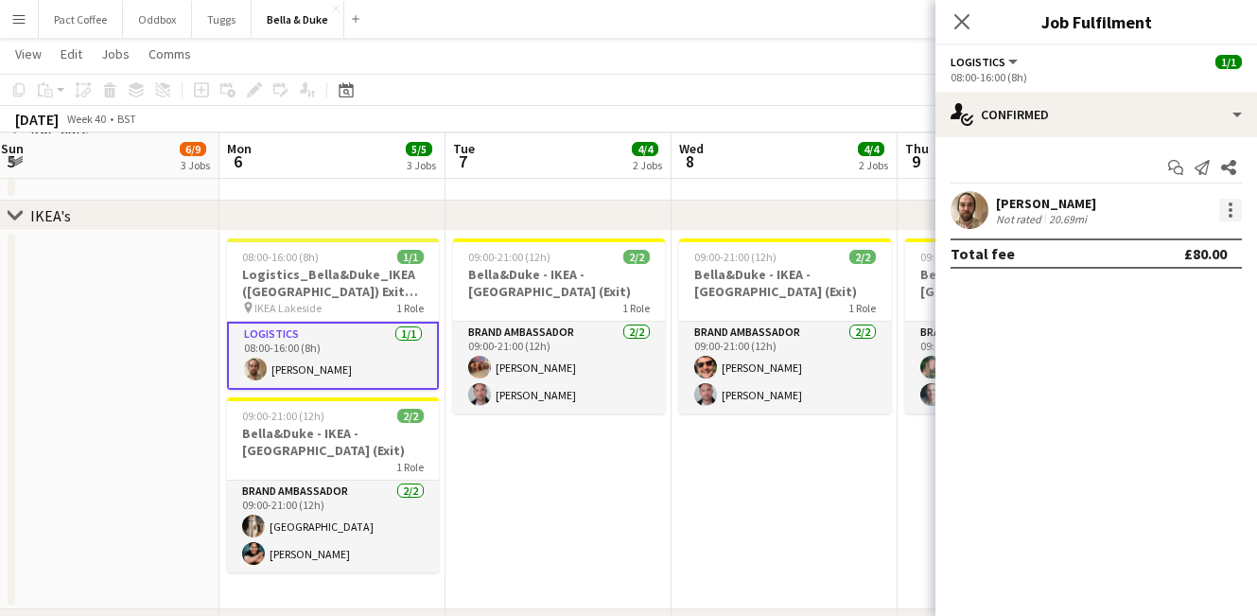
click at [1229, 203] on div at bounding box center [1231, 204] width 4 height 4
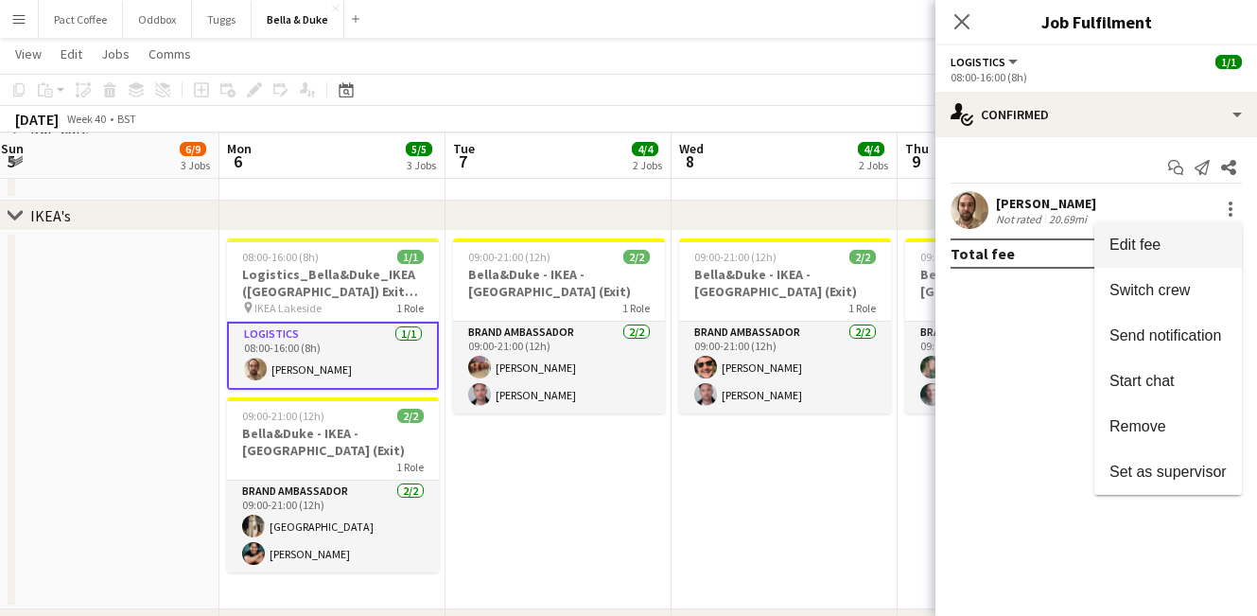
click at [1165, 249] on span "Edit fee" at bounding box center [1168, 245] width 117 height 17
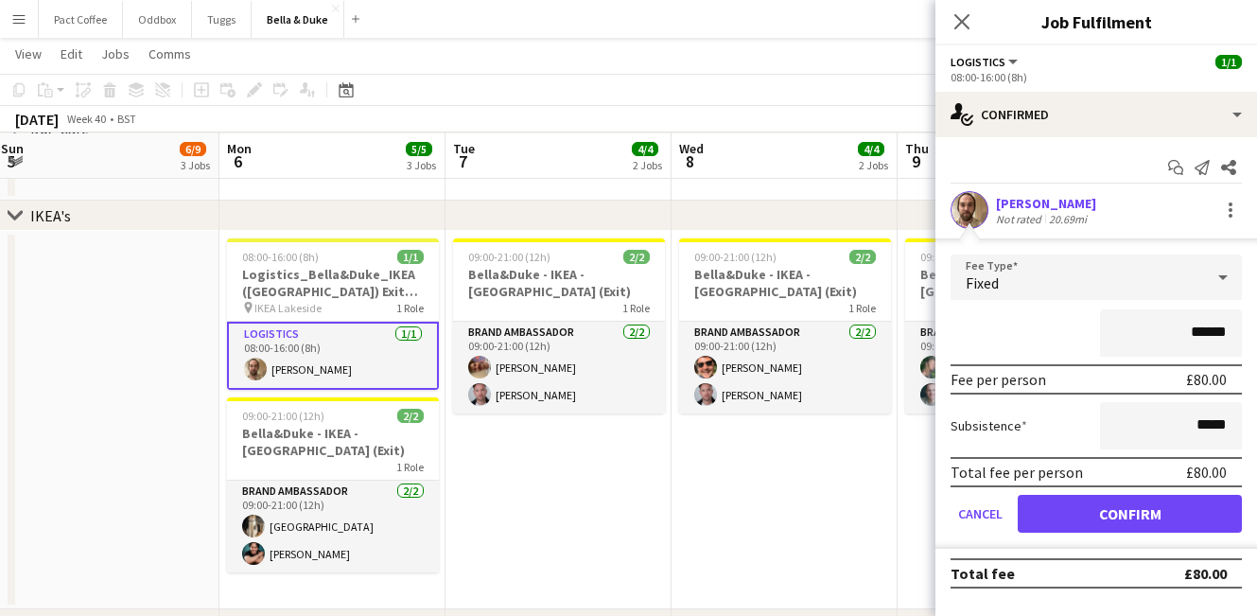
click at [1098, 197] on div "[PERSON_NAME] Not rated 20.69mi" at bounding box center [1097, 210] width 322 height 38
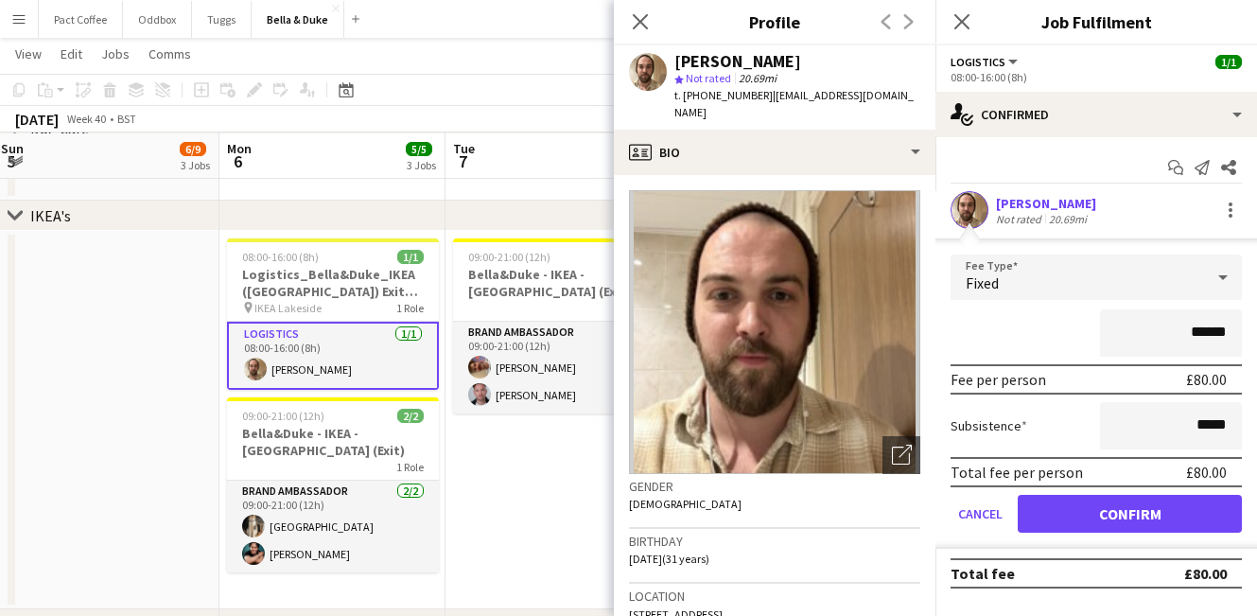
click at [696, 607] on span "[STREET_ADDRESS]" at bounding box center [676, 614] width 94 height 14
click at [508, 548] on app-date-cell "09:00-21:00 (12h) 2/2 [PERSON_NAME] - IKEA - Lakeside (Exit) 1 Role Brand Ambas…" at bounding box center [559, 420] width 226 height 378
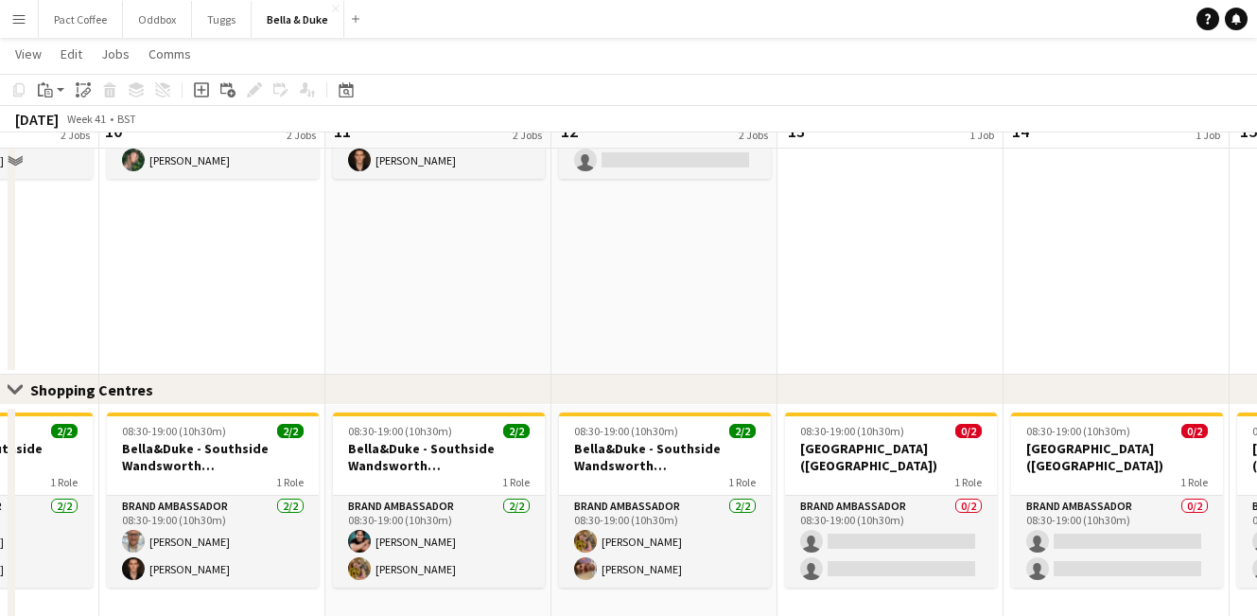
scroll to position [1465, 0]
